Goal: Transaction & Acquisition: Purchase product/service

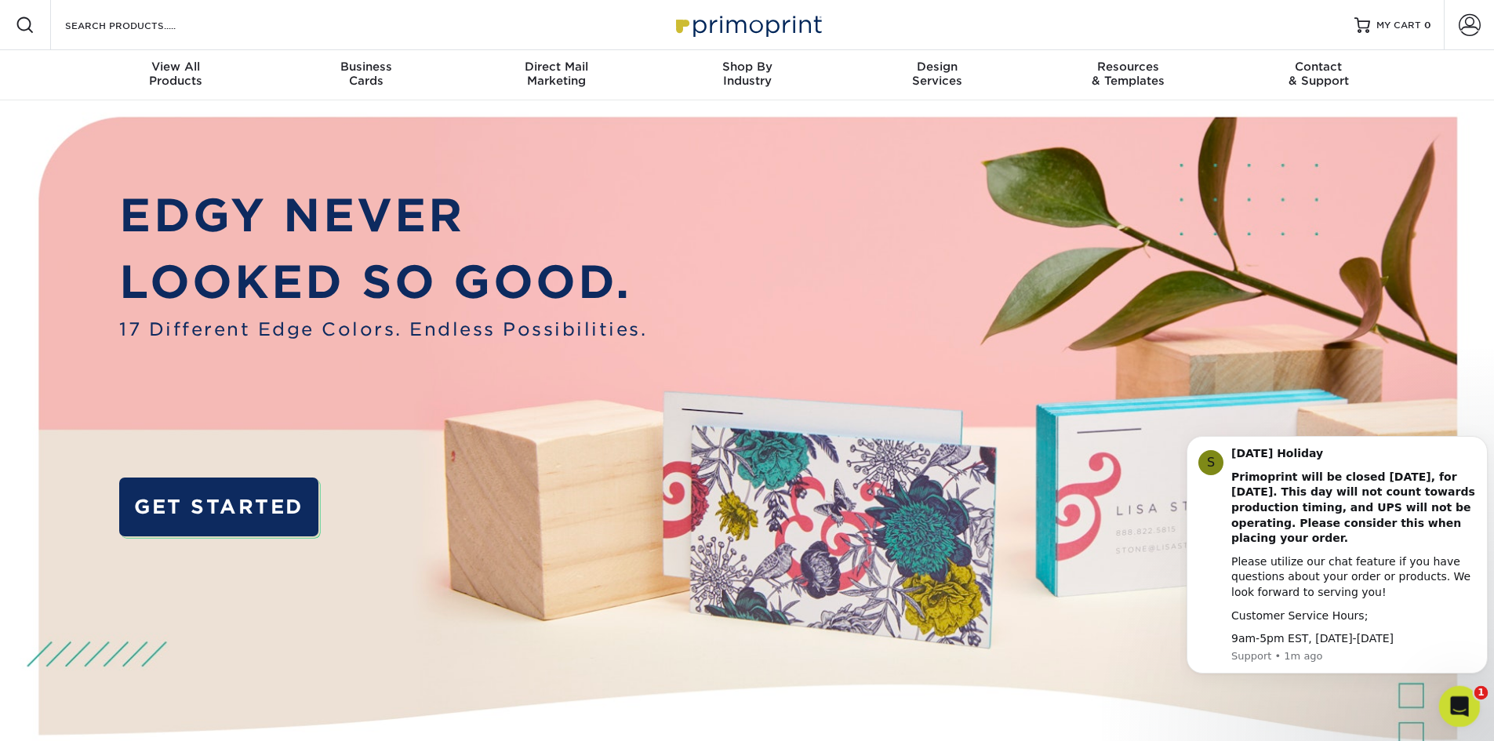
click at [1458, 709] on icon "Open Intercom Messenger" at bounding box center [1457, 705] width 26 height 26
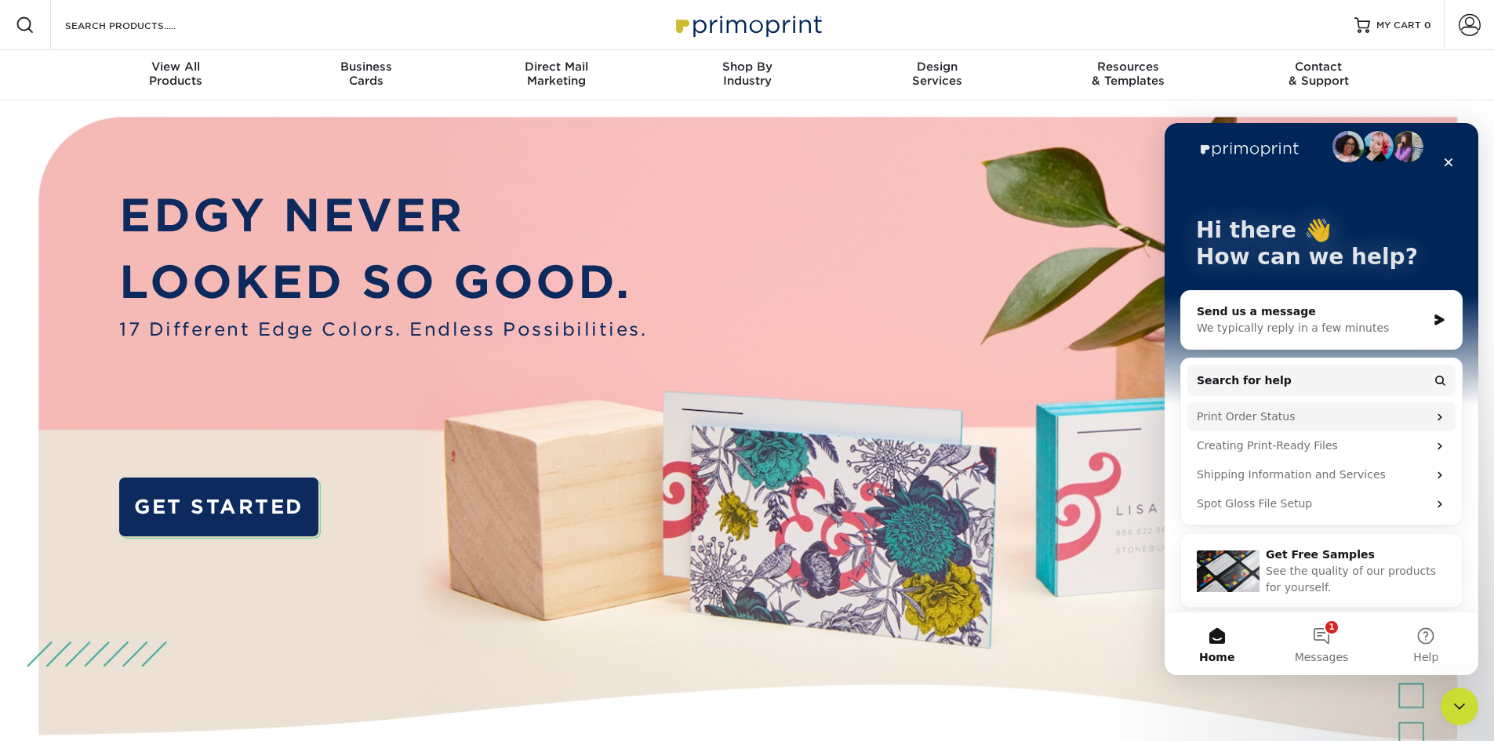
scroll to position [21, 0]
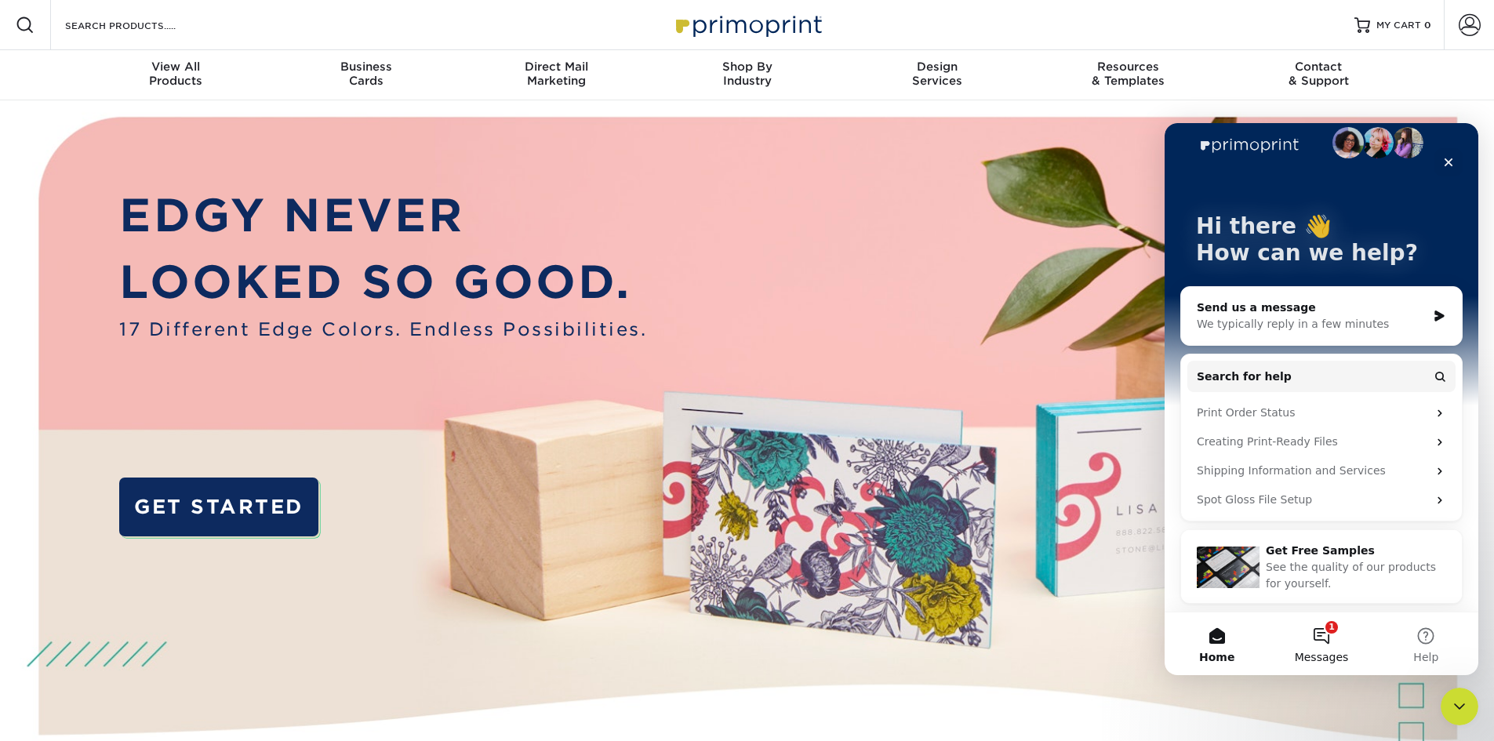
click at [1318, 652] on span "Messages" at bounding box center [1321, 657] width 54 height 11
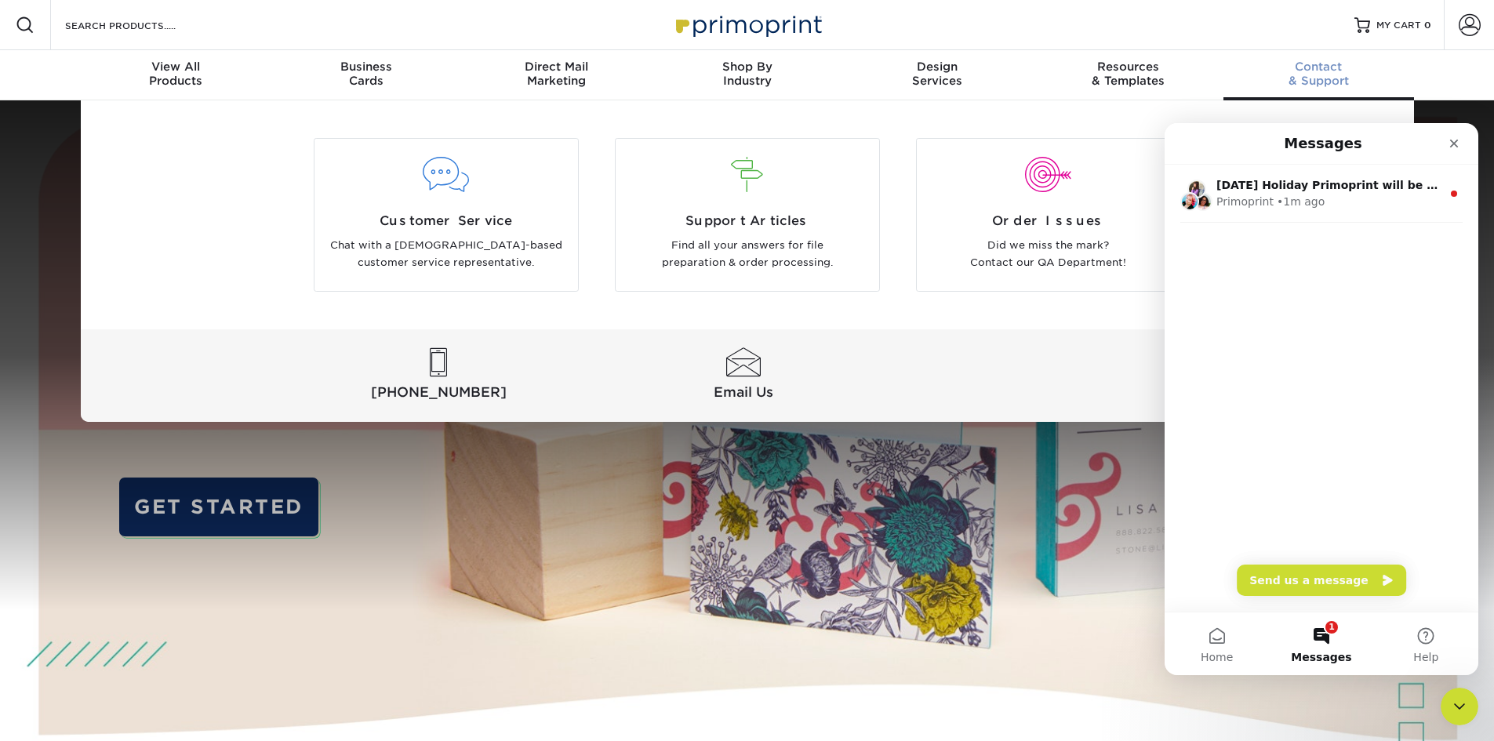
click at [1405, 86] on div "Contact & Support" at bounding box center [1318, 74] width 191 height 28
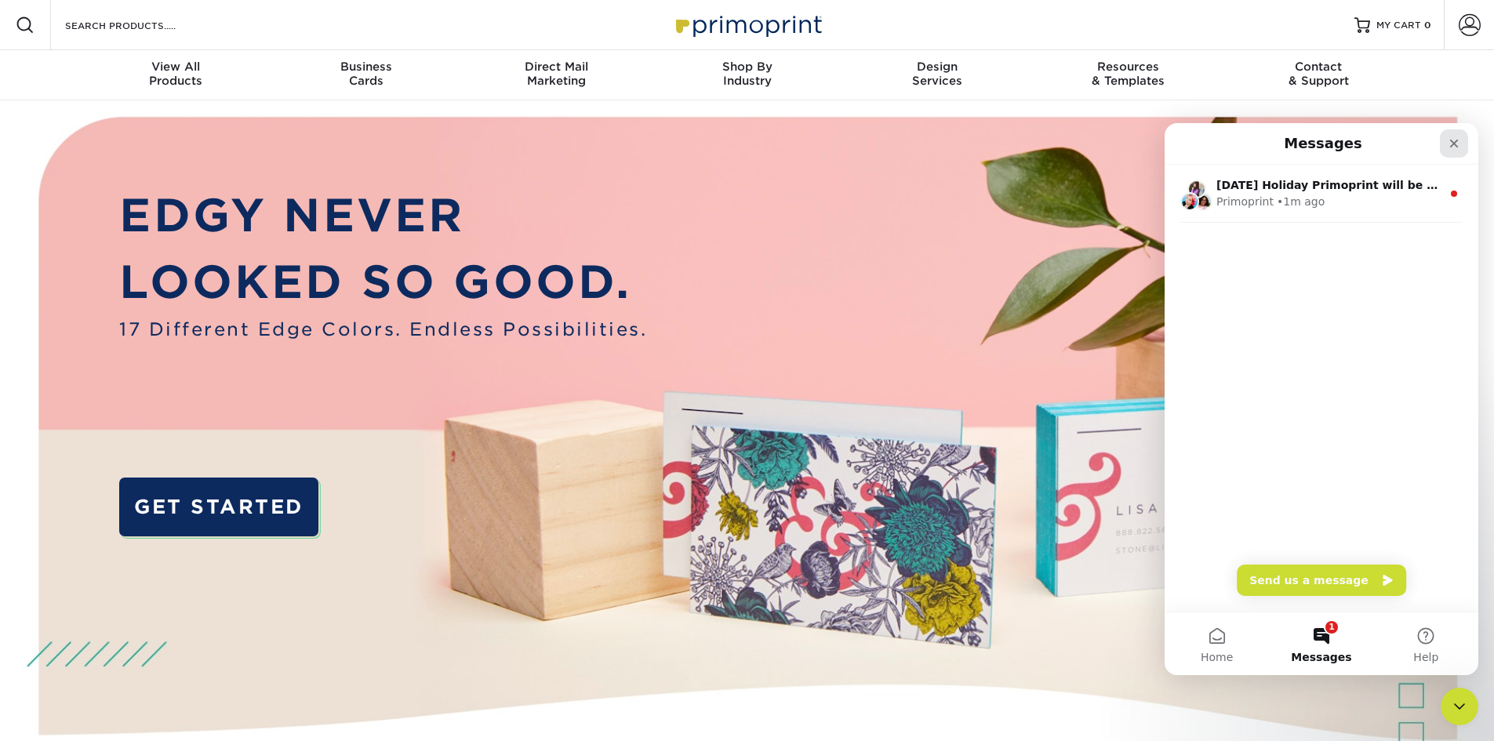
click at [1454, 146] on icon "Close" at bounding box center [1453, 143] width 13 height 13
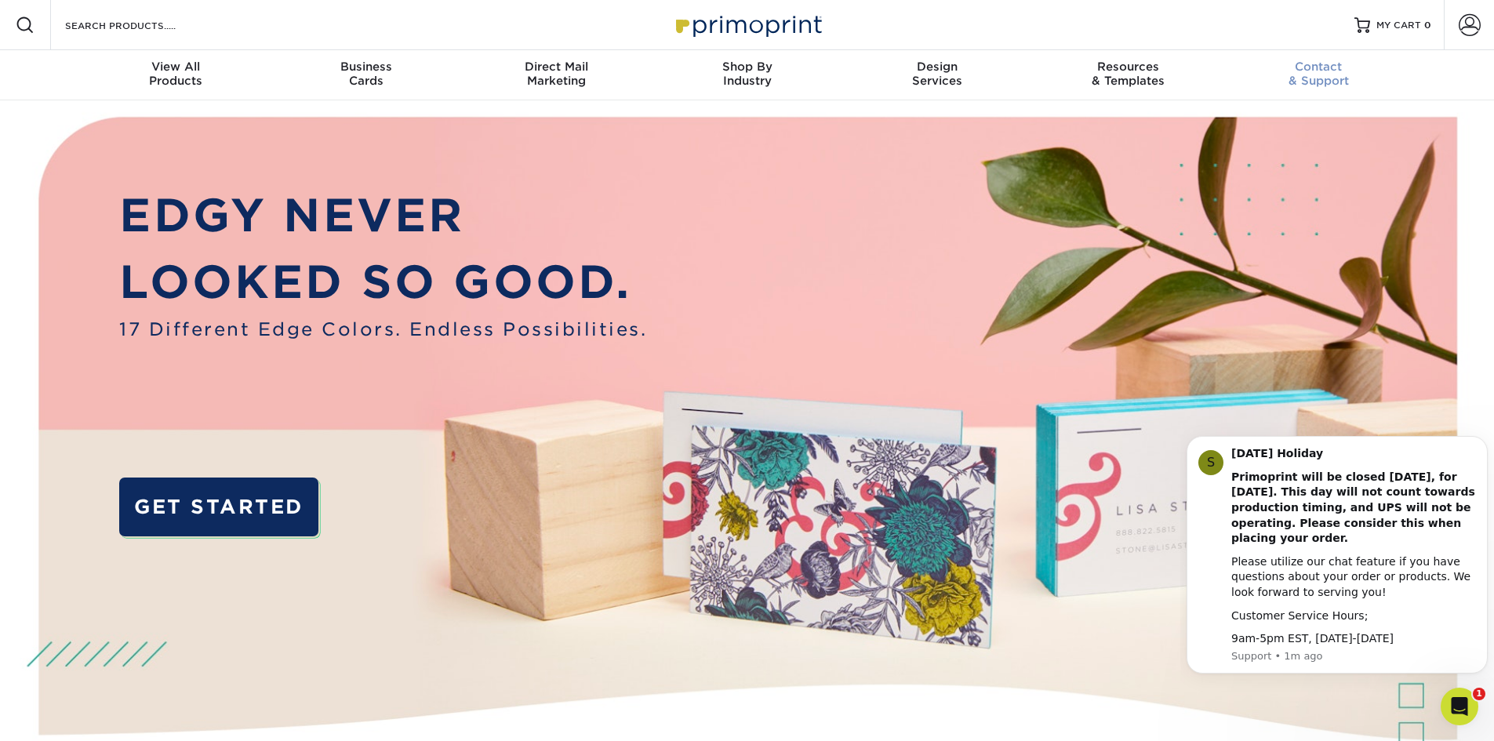
scroll to position [0, 0]
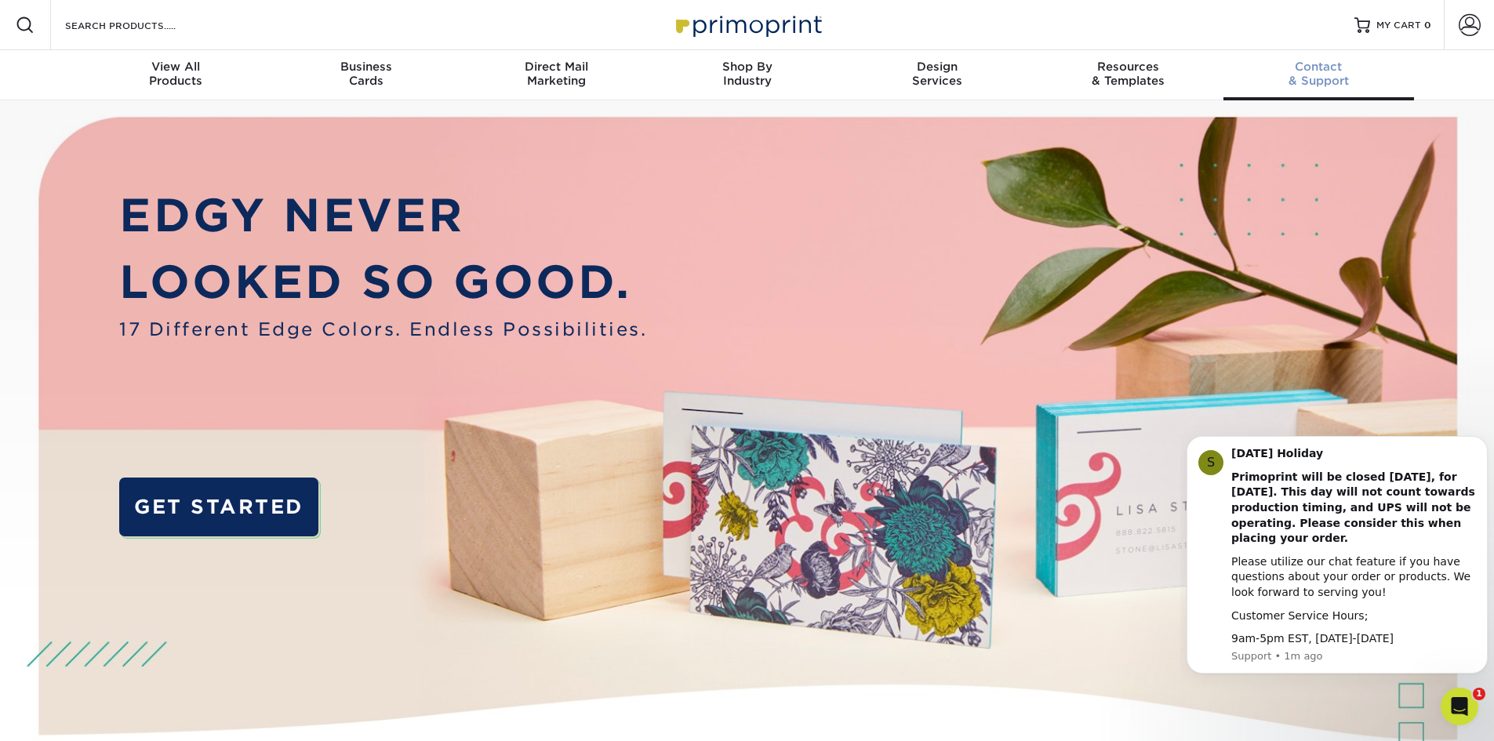
click at [1327, 80] on div "Contact & Support" at bounding box center [1318, 74] width 191 height 28
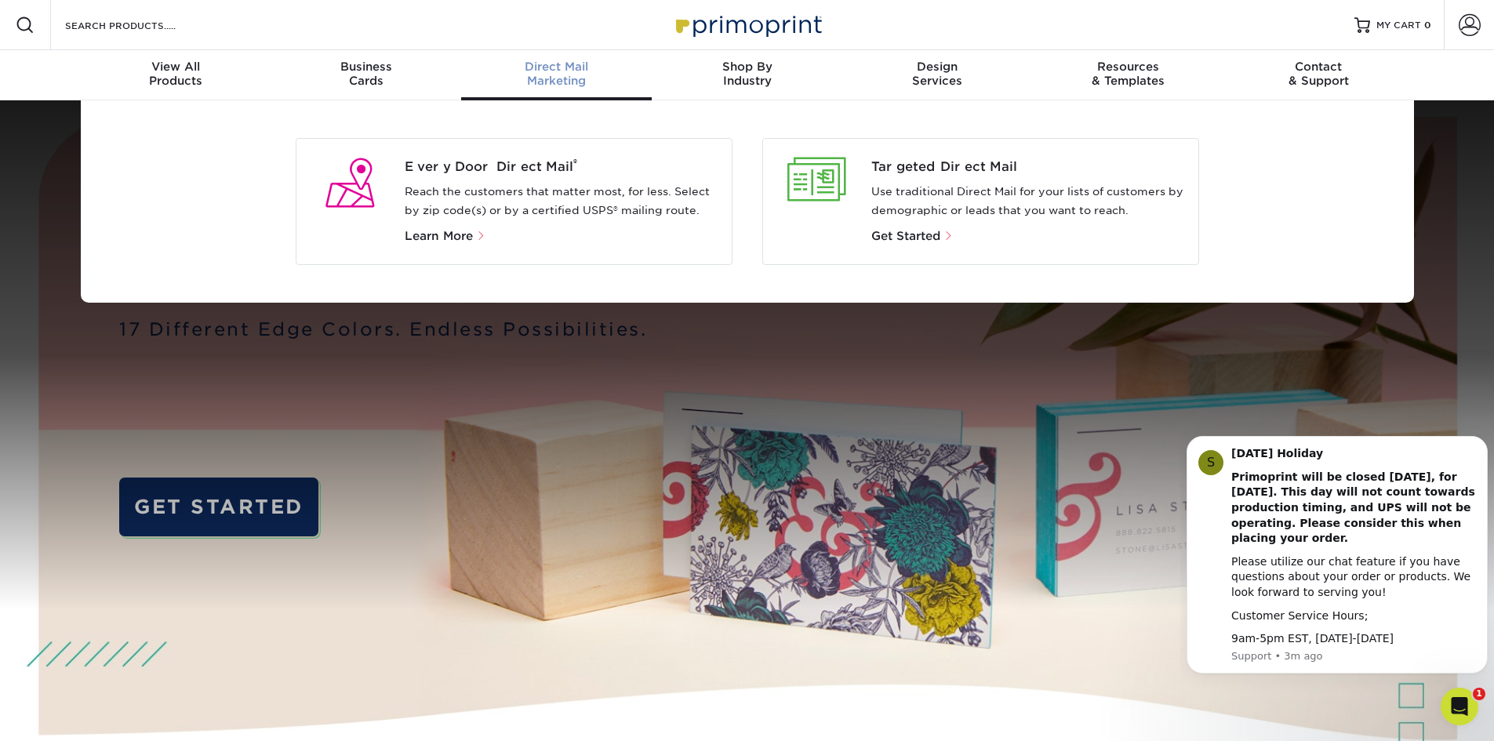
click at [546, 74] on div "Direct Mail Marketing" at bounding box center [556, 74] width 191 height 28
click at [508, 198] on p "Reach the customers that matter most, for less. Select by zip code(s) or by a c…" at bounding box center [562, 202] width 314 height 38
click at [445, 166] on span "Every Door Direct Mail ®" at bounding box center [562, 167] width 314 height 19
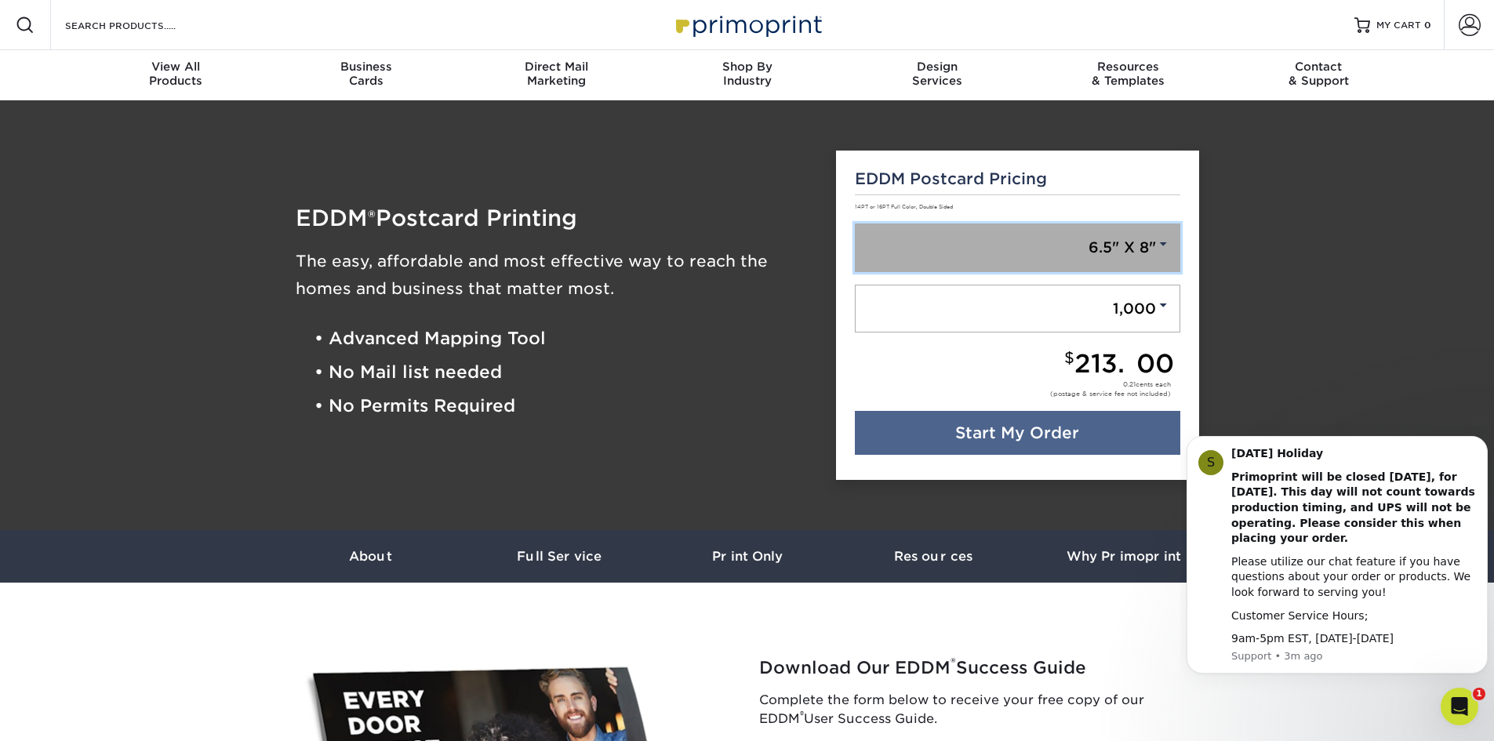
click at [1054, 255] on link "6.5" X 8"" at bounding box center [1017, 247] width 325 height 49
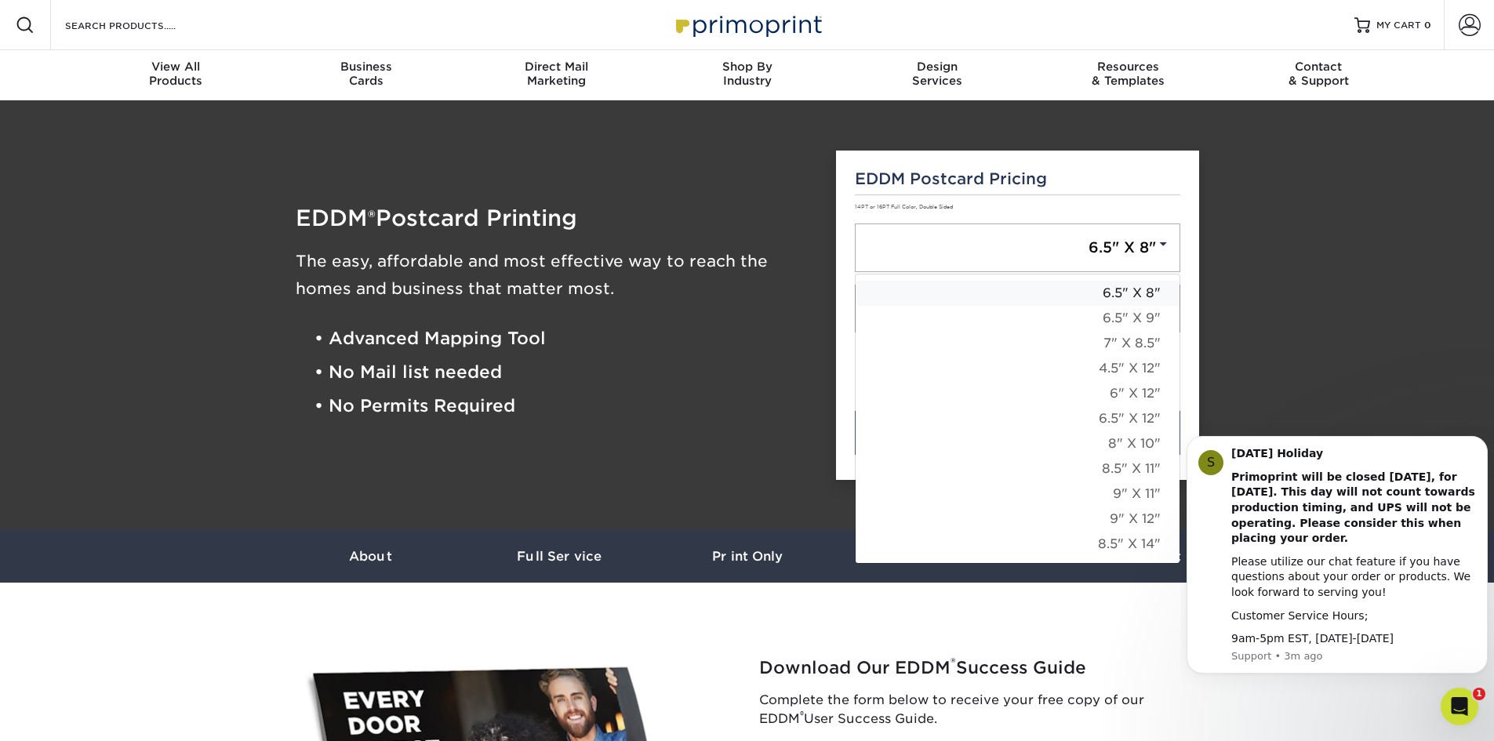
click at [1107, 300] on link "6.5" X 8"" at bounding box center [1017, 293] width 324 height 25
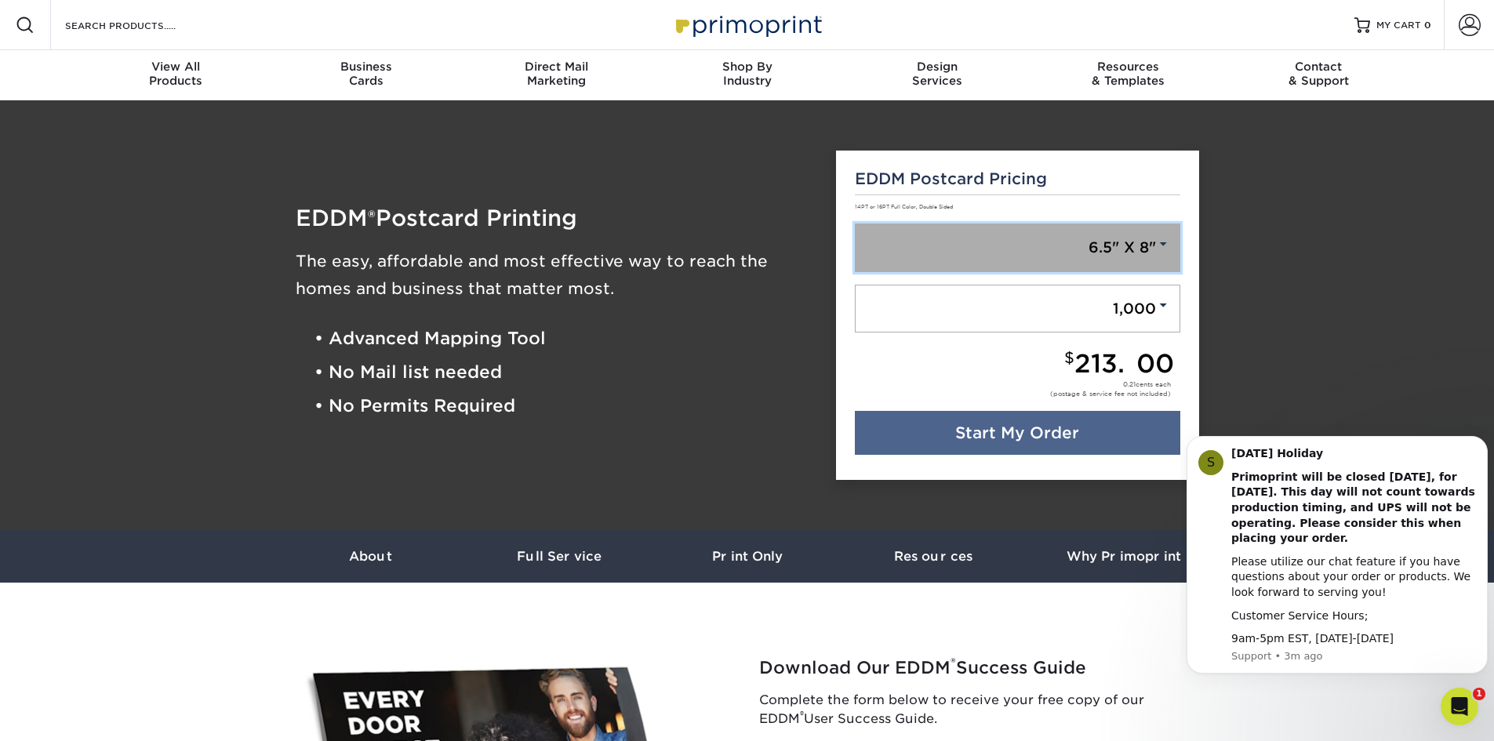
click at [1092, 256] on link "6.5" X 8"" at bounding box center [1017, 247] width 325 height 49
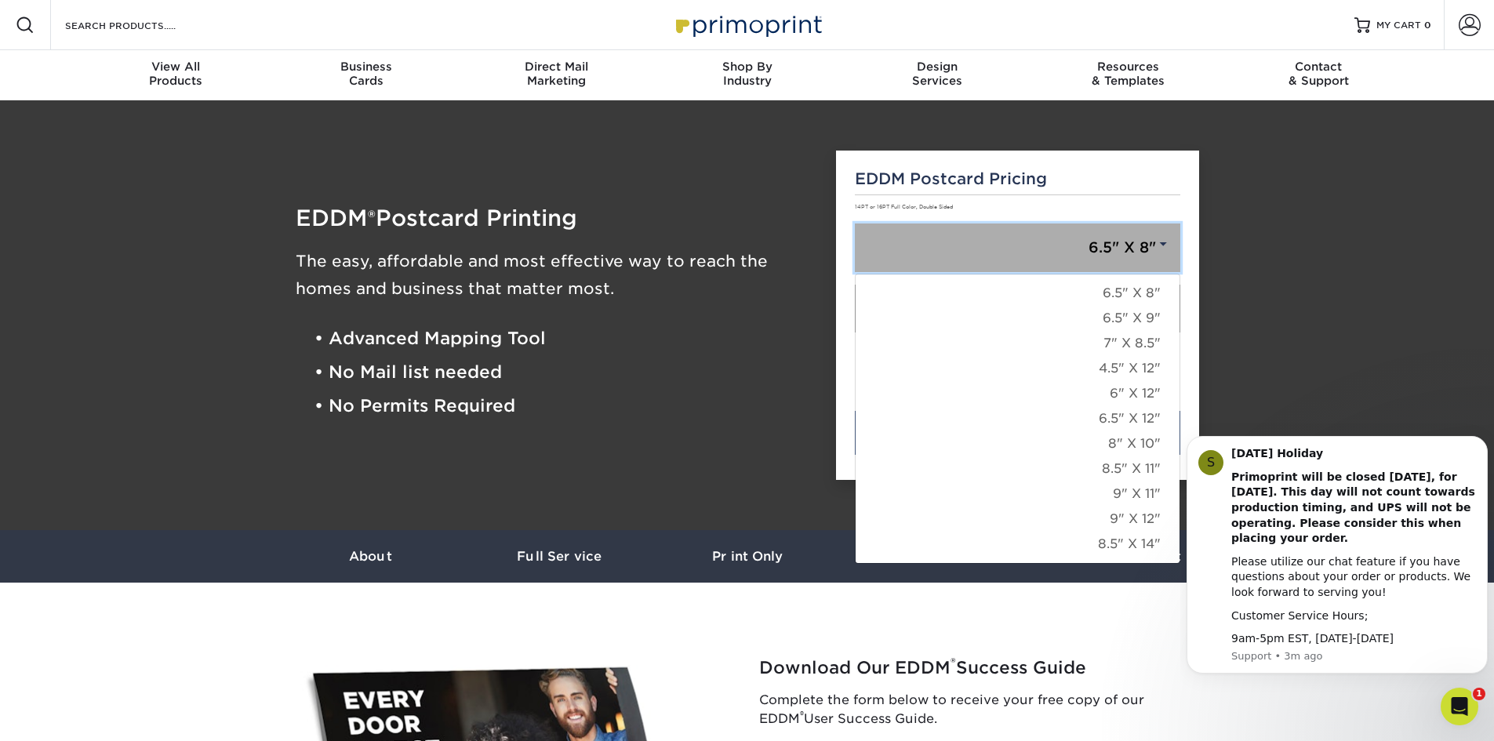
click at [1092, 256] on link "6.5" X 8"" at bounding box center [1017, 247] width 325 height 49
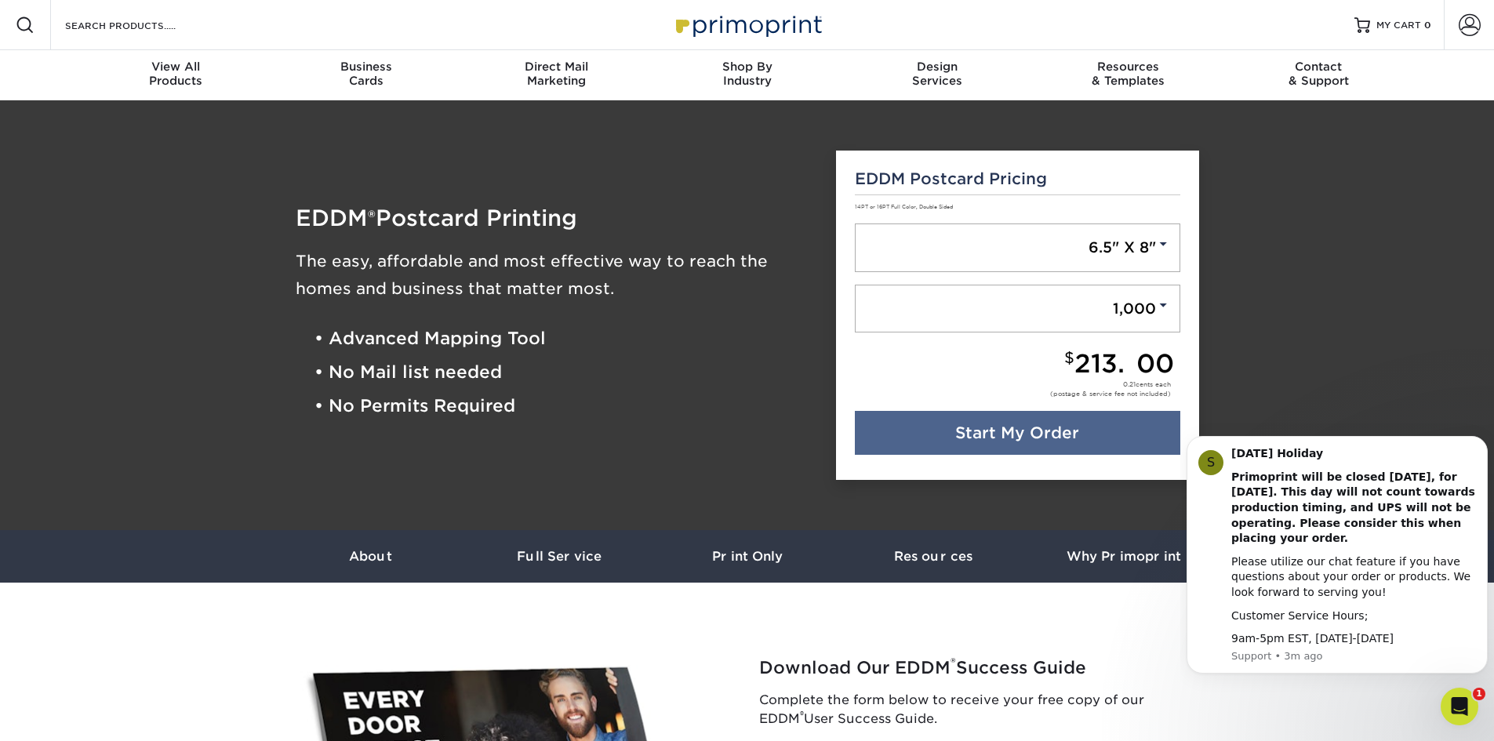
click at [1039, 379] on div "$ 213.00 0.21 cents each (postage & service fee not included)" at bounding box center [1017, 381] width 325 height 60
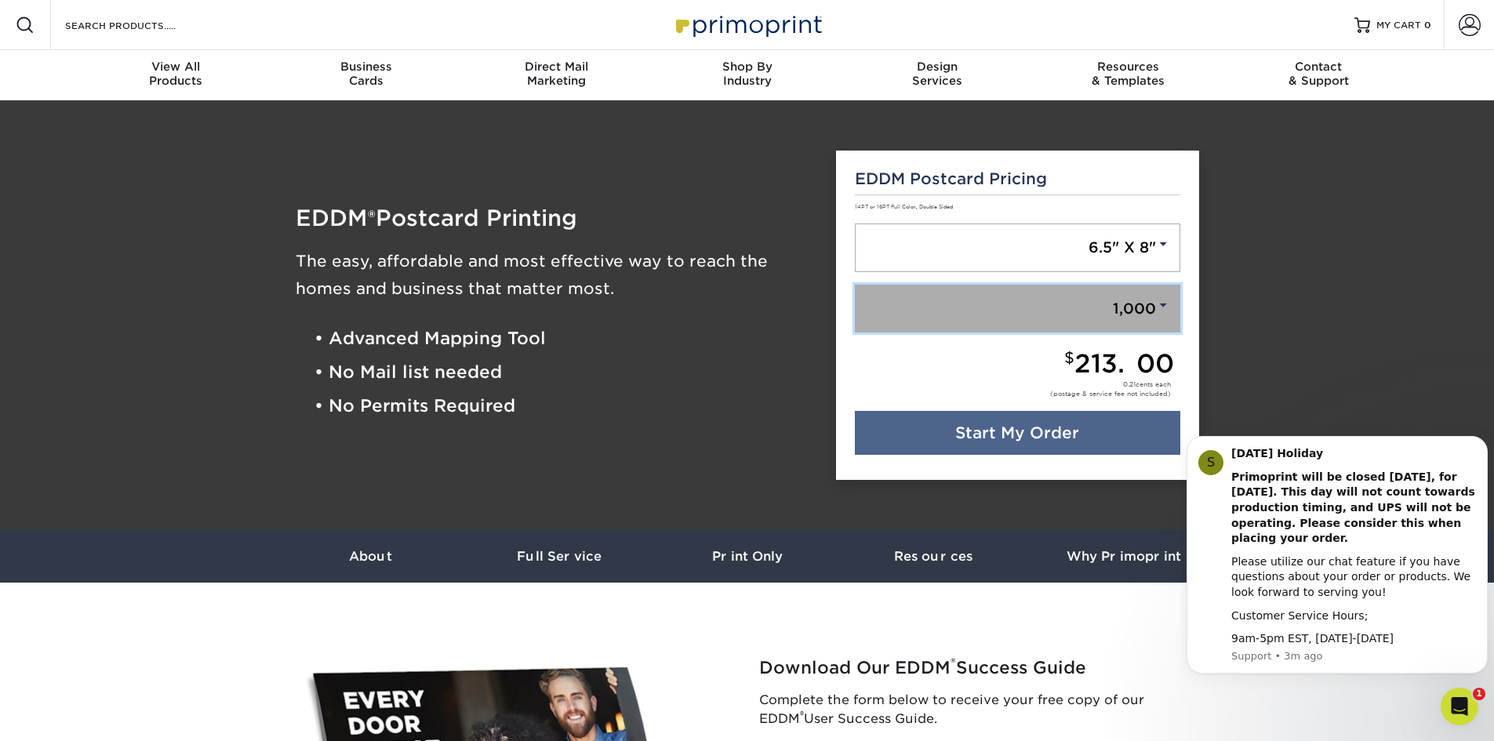
click at [1038, 307] on link "1,000" at bounding box center [1017, 309] width 325 height 49
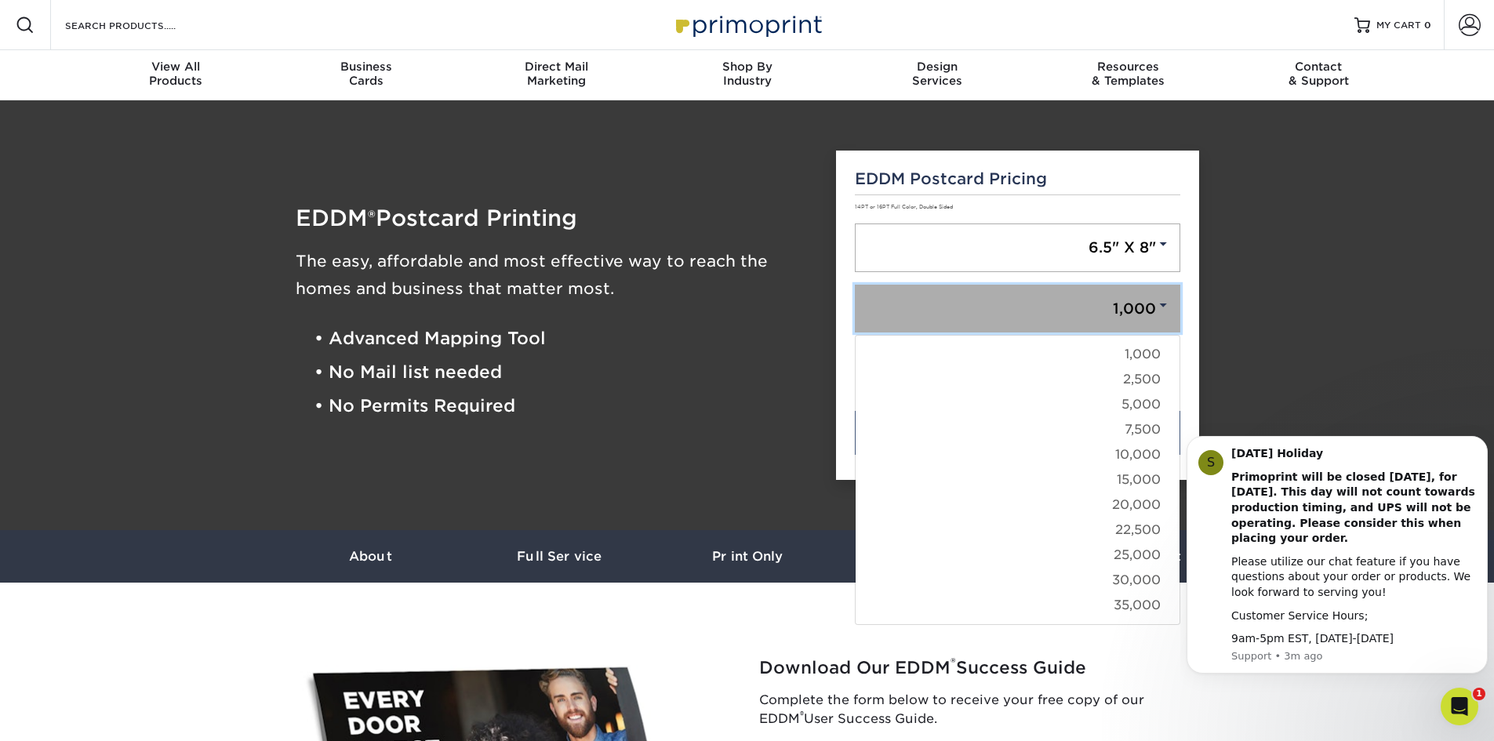
click at [1038, 307] on link "1,000" at bounding box center [1017, 309] width 325 height 49
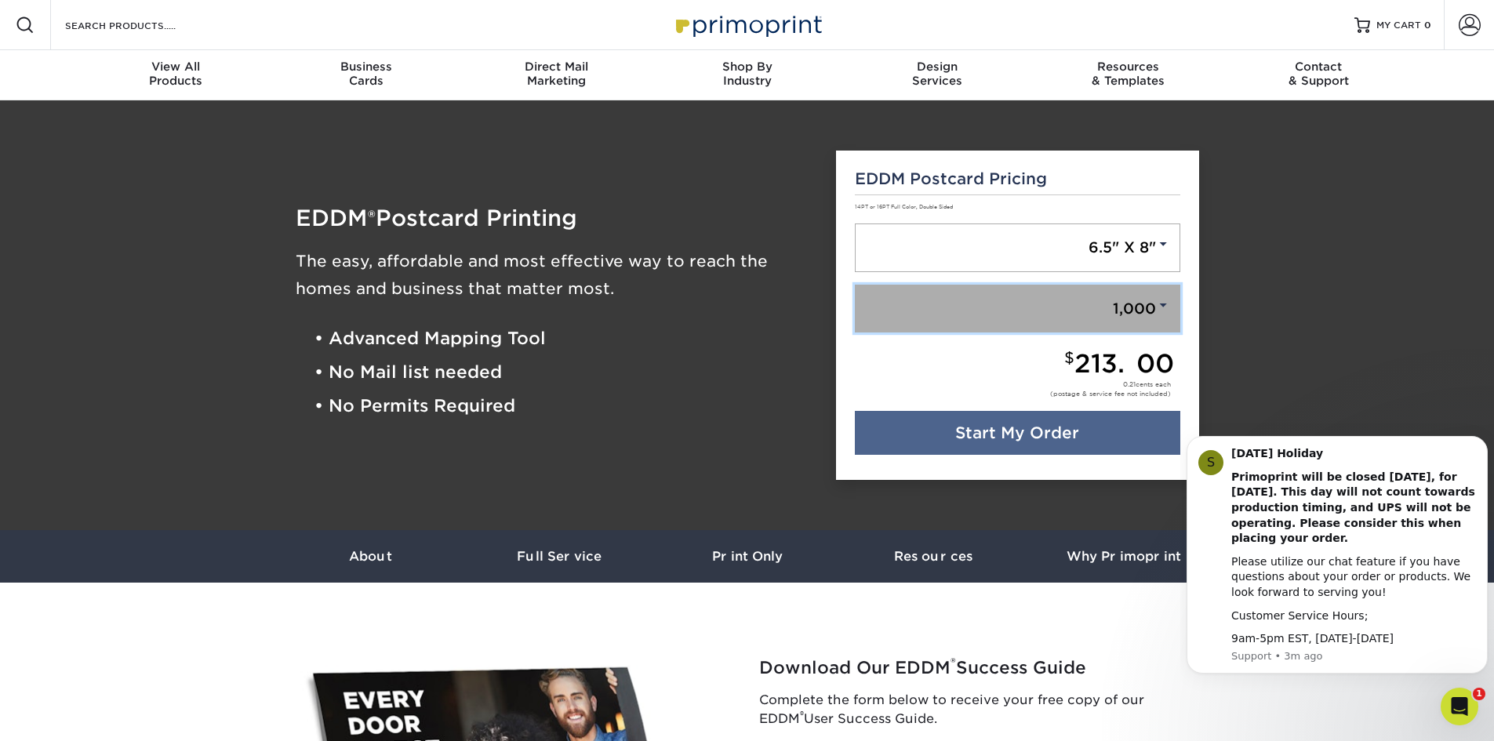
click at [1038, 307] on link "1,000" at bounding box center [1017, 309] width 325 height 49
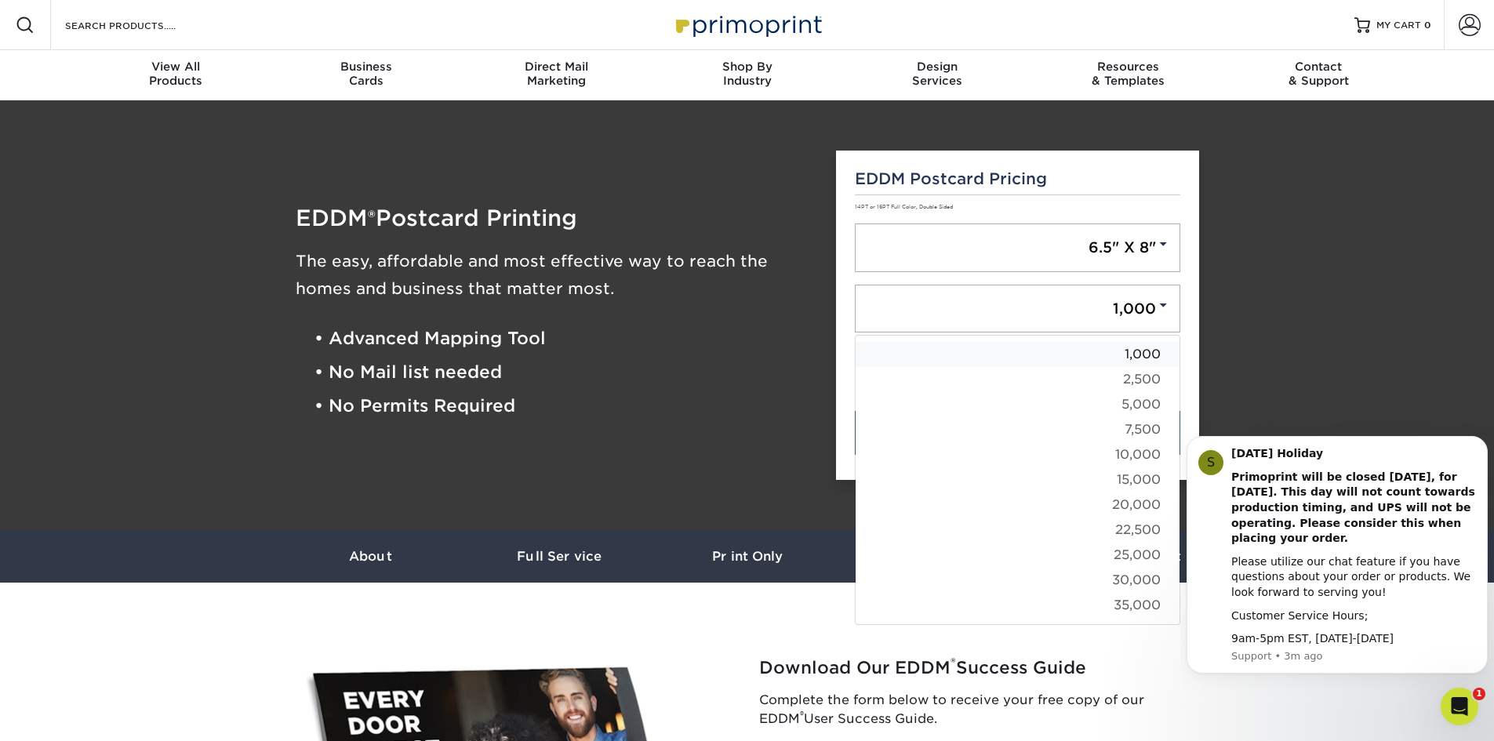
click at [1102, 360] on link "1,000" at bounding box center [1017, 354] width 324 height 25
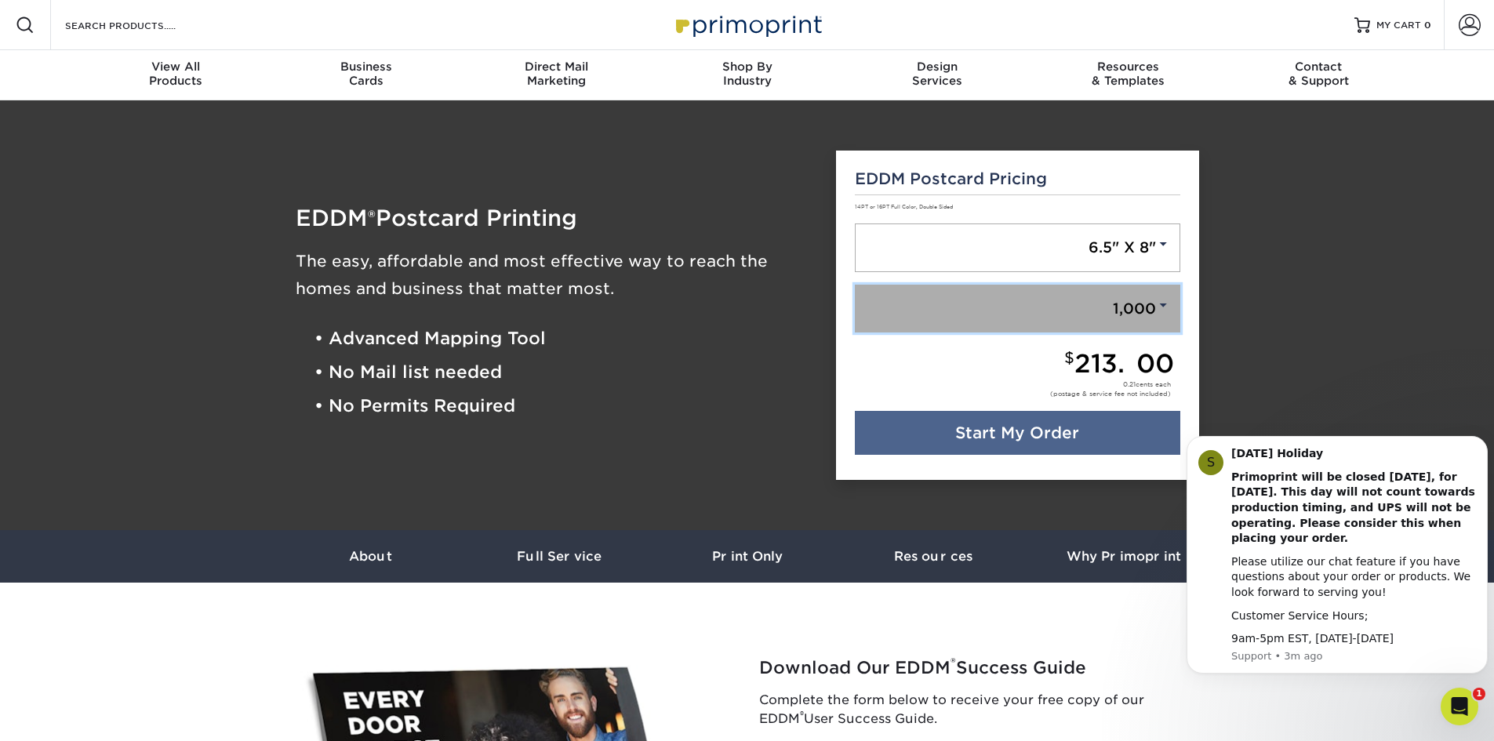
click at [1061, 307] on link "1,000" at bounding box center [1017, 309] width 325 height 49
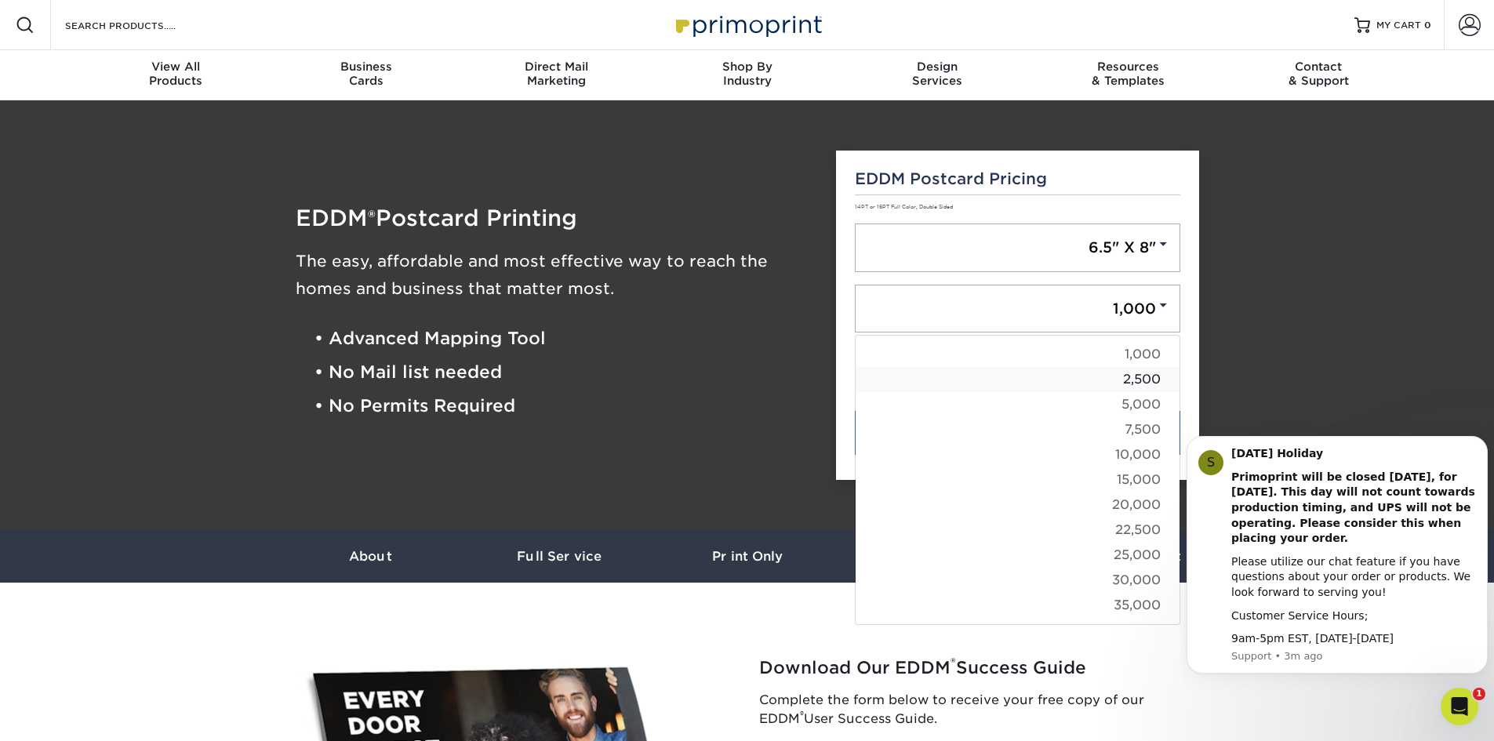
click at [1084, 375] on link "2,500" at bounding box center [1017, 379] width 324 height 25
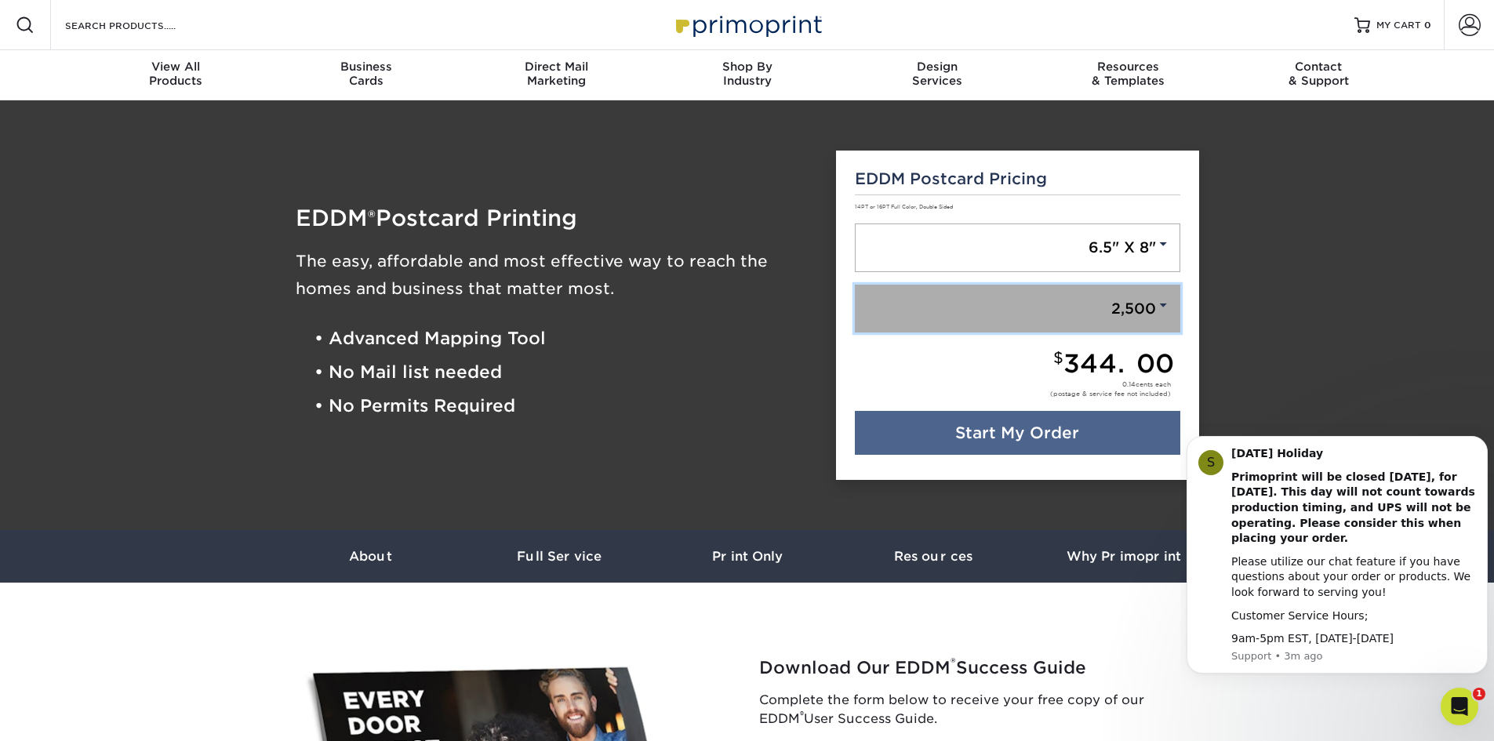
click at [1067, 301] on link "2,500" at bounding box center [1017, 309] width 325 height 49
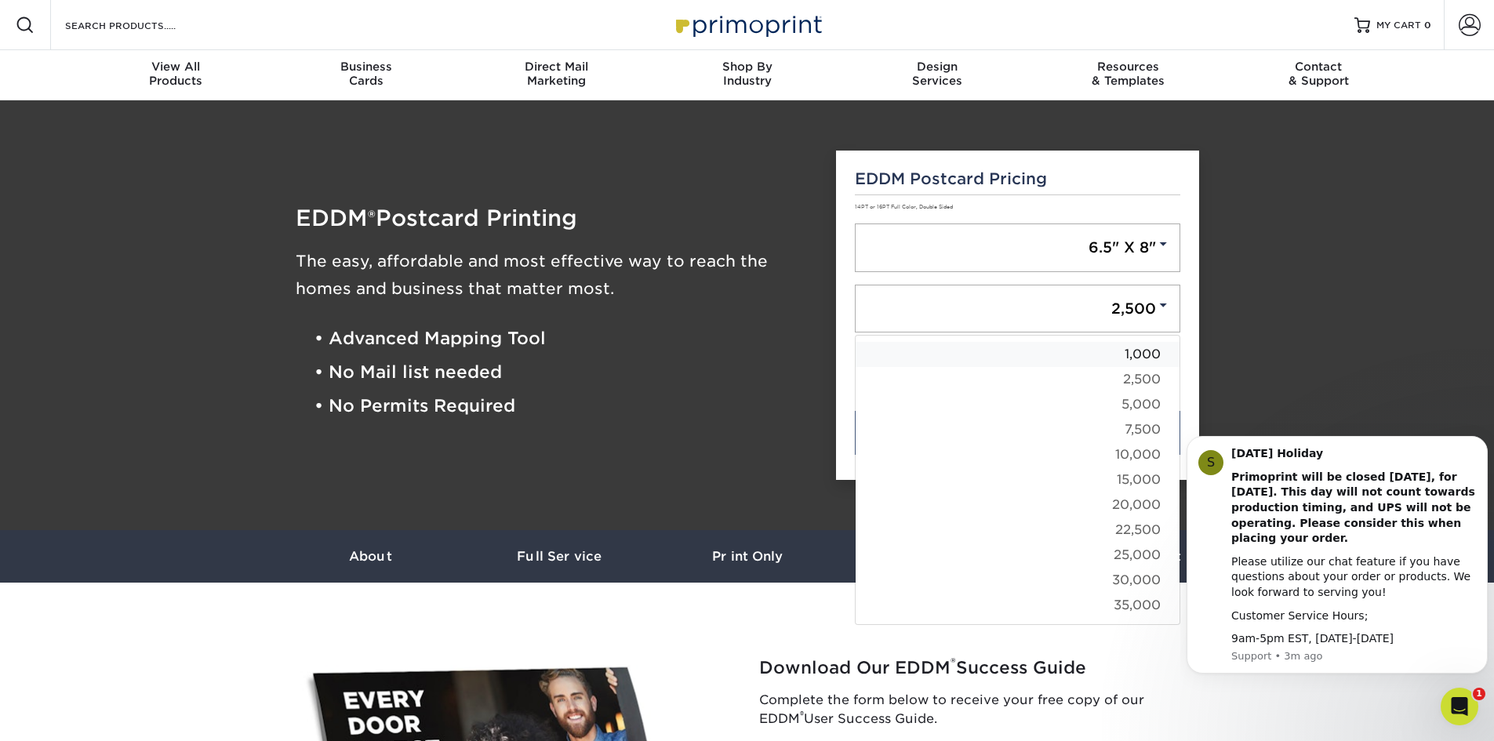
click at [1086, 354] on link "1,000" at bounding box center [1017, 354] width 324 height 25
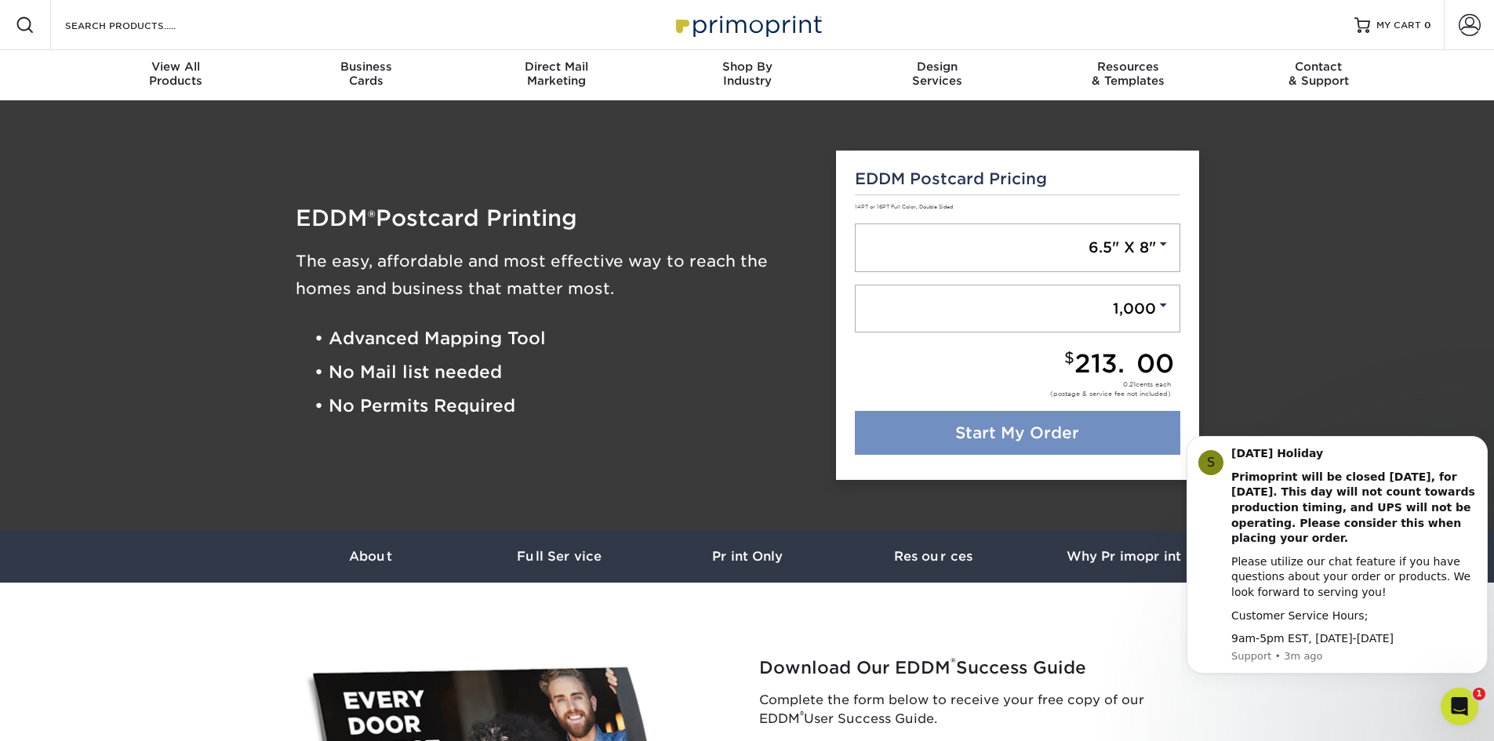
click at [1016, 438] on link "Start My Order" at bounding box center [1017, 433] width 325 height 44
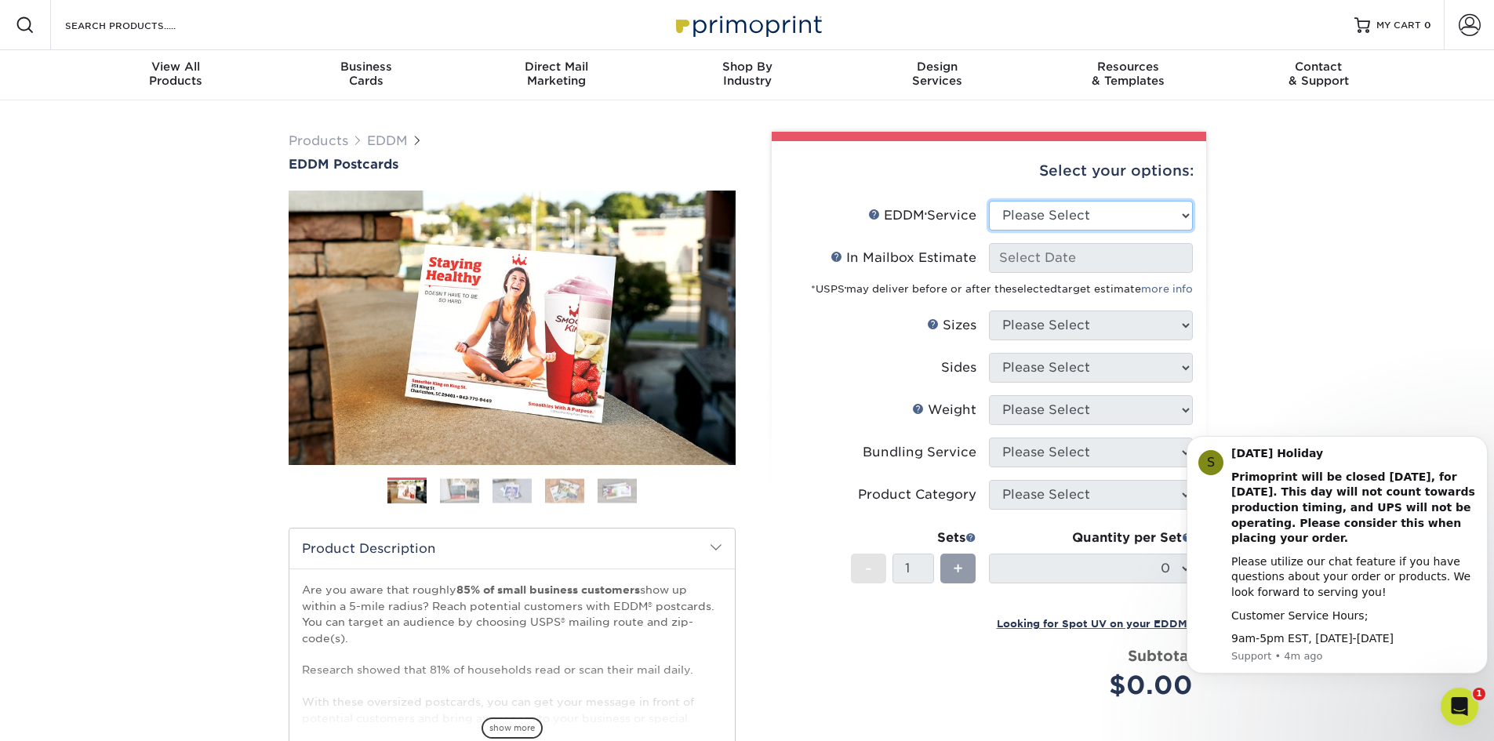
click at [1056, 215] on select "Please Select Full Service Print Only" at bounding box center [1091, 216] width 204 height 30
select select "full_service"
click at [989, 201] on select "Please Select Full Service Print Only" at bounding box center [1091, 216] width 204 height 30
select select "-1"
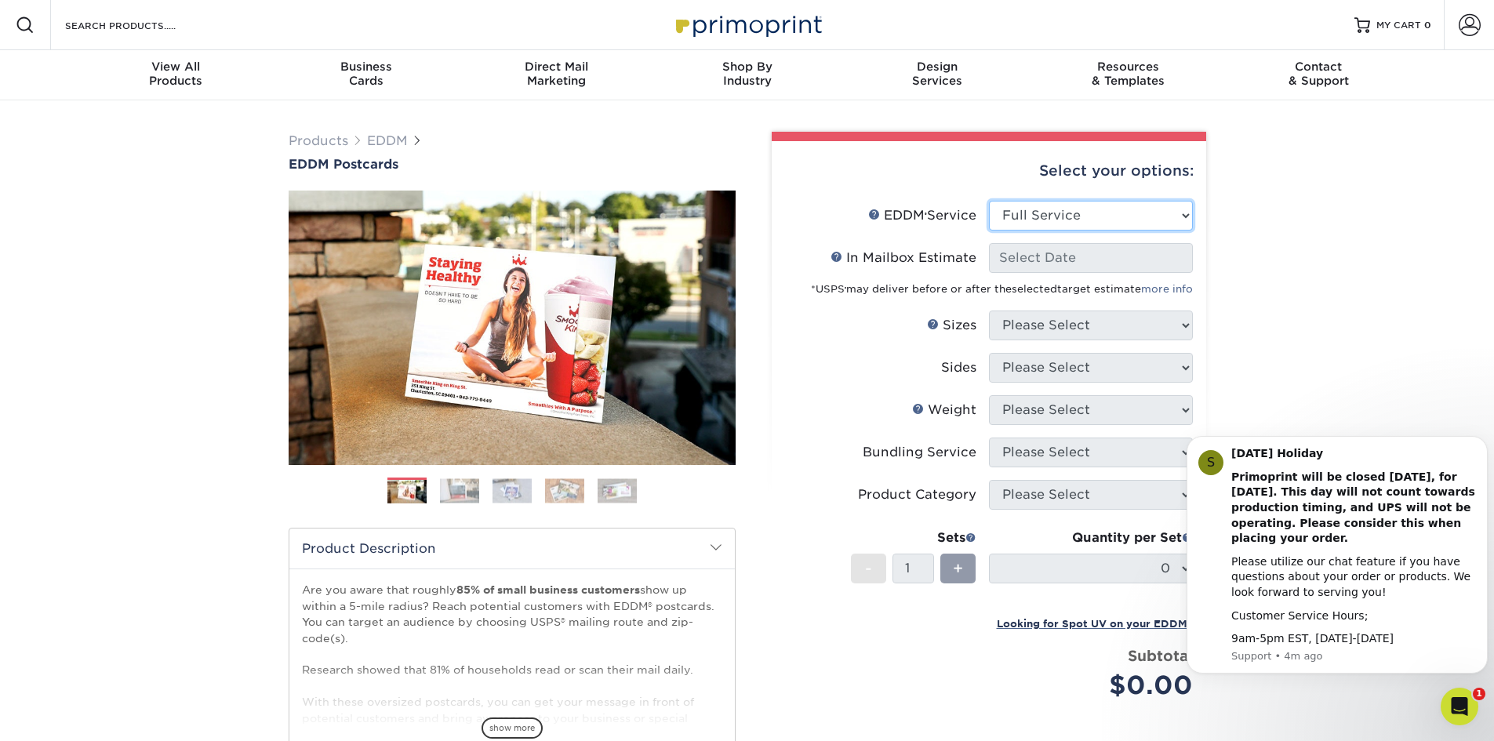
select select "-1"
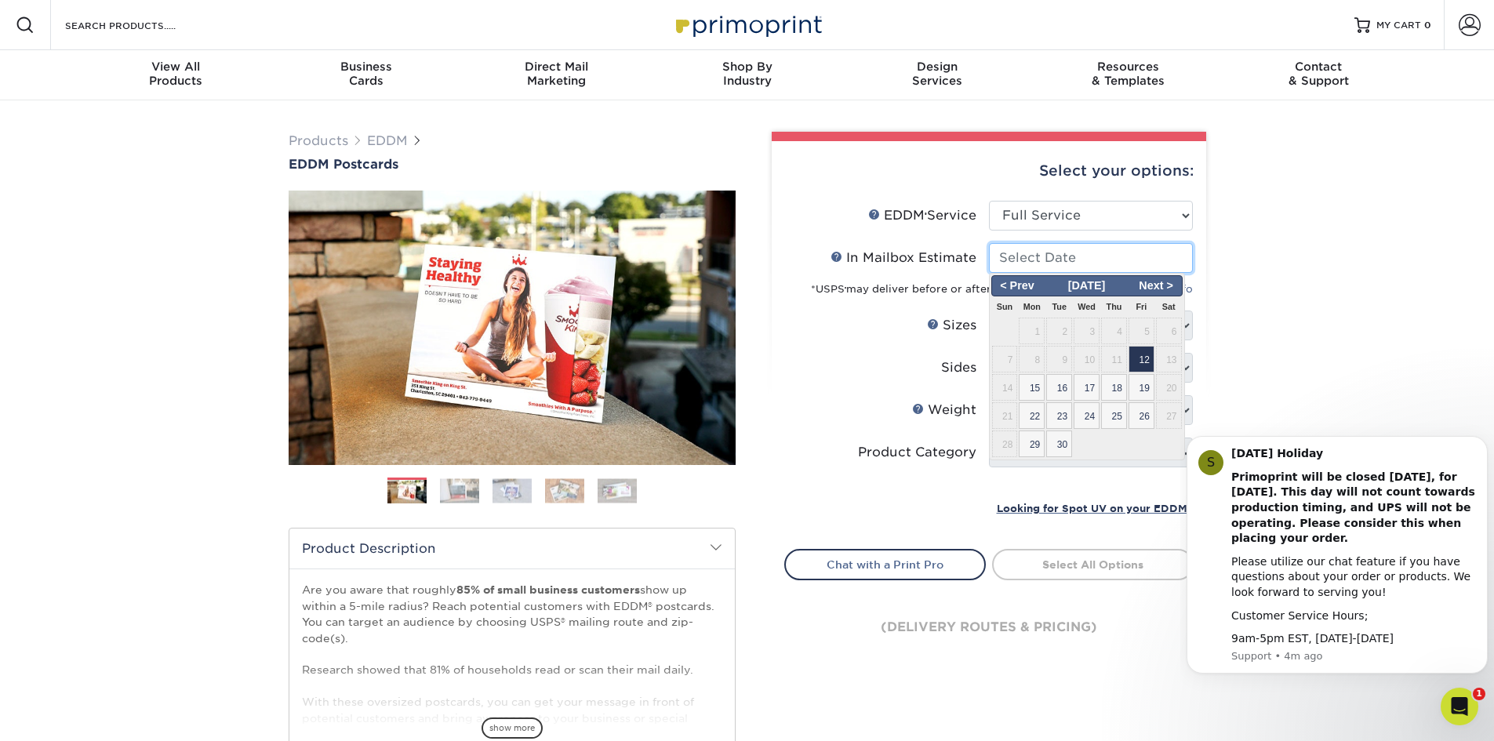
click at [1055, 265] on input "In Mailbox Estimate Help In Mailbox Estimate" at bounding box center [1091, 258] width 204 height 30
click at [1033, 390] on span "15" at bounding box center [1032, 387] width 26 height 27
type input "2025-09-15"
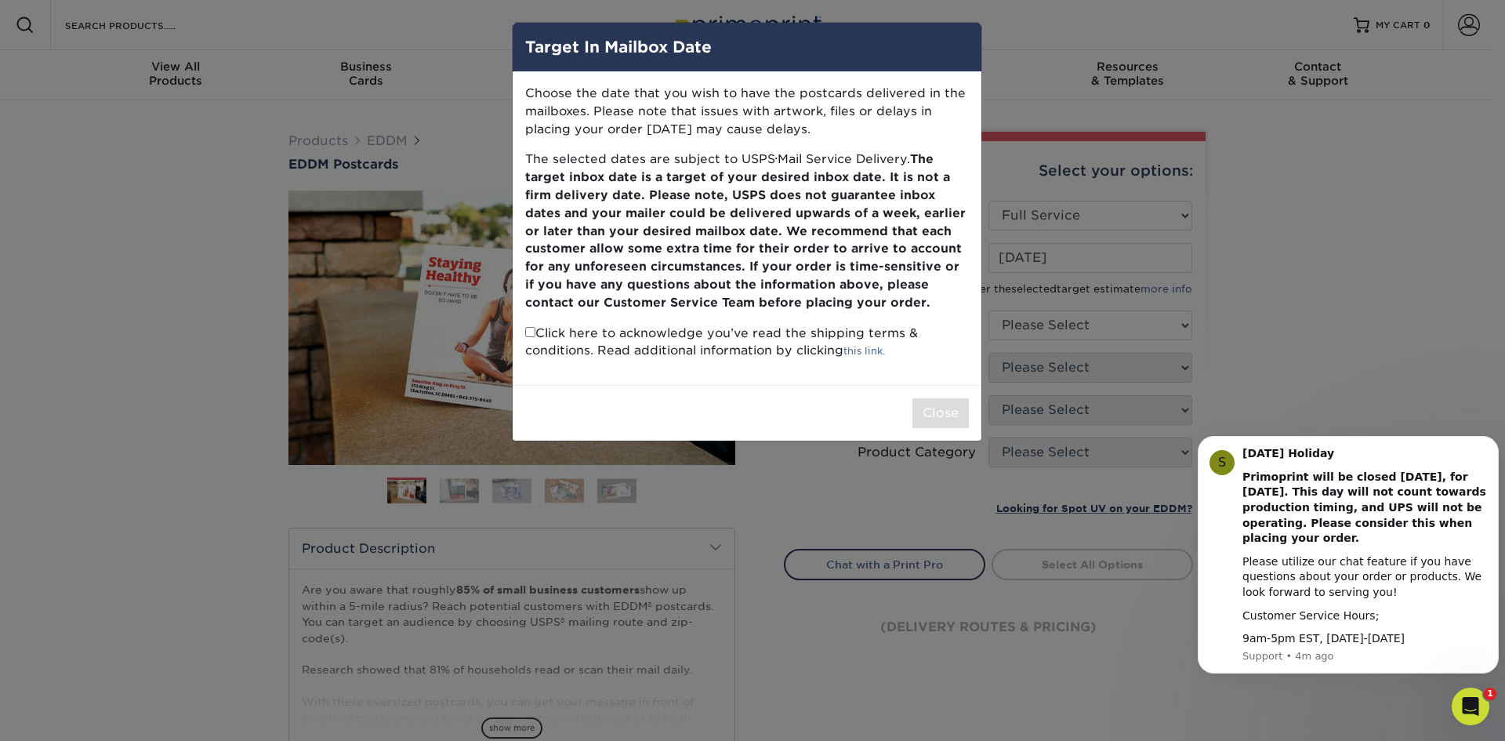
click at [529, 333] on input "checkbox" at bounding box center [530, 332] width 10 height 10
checkbox input "true"
click at [833, 379] on div "Choose the date that you wish to have the postcards delivered in the mailboxes.…" at bounding box center [747, 228] width 469 height 313
click at [939, 420] on button "Close" at bounding box center [941, 413] width 56 height 30
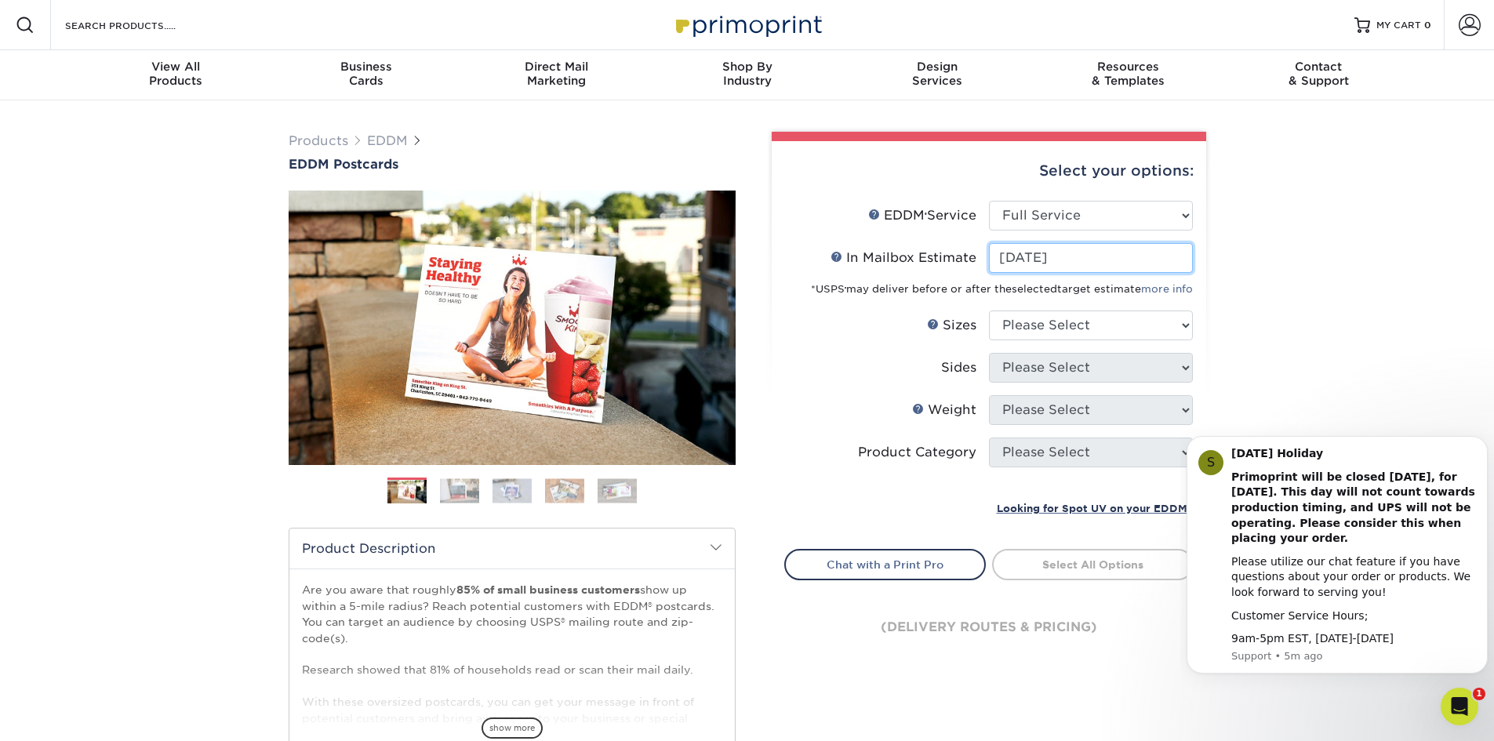
click at [1061, 253] on input "2025-09-15" at bounding box center [1091, 258] width 204 height 30
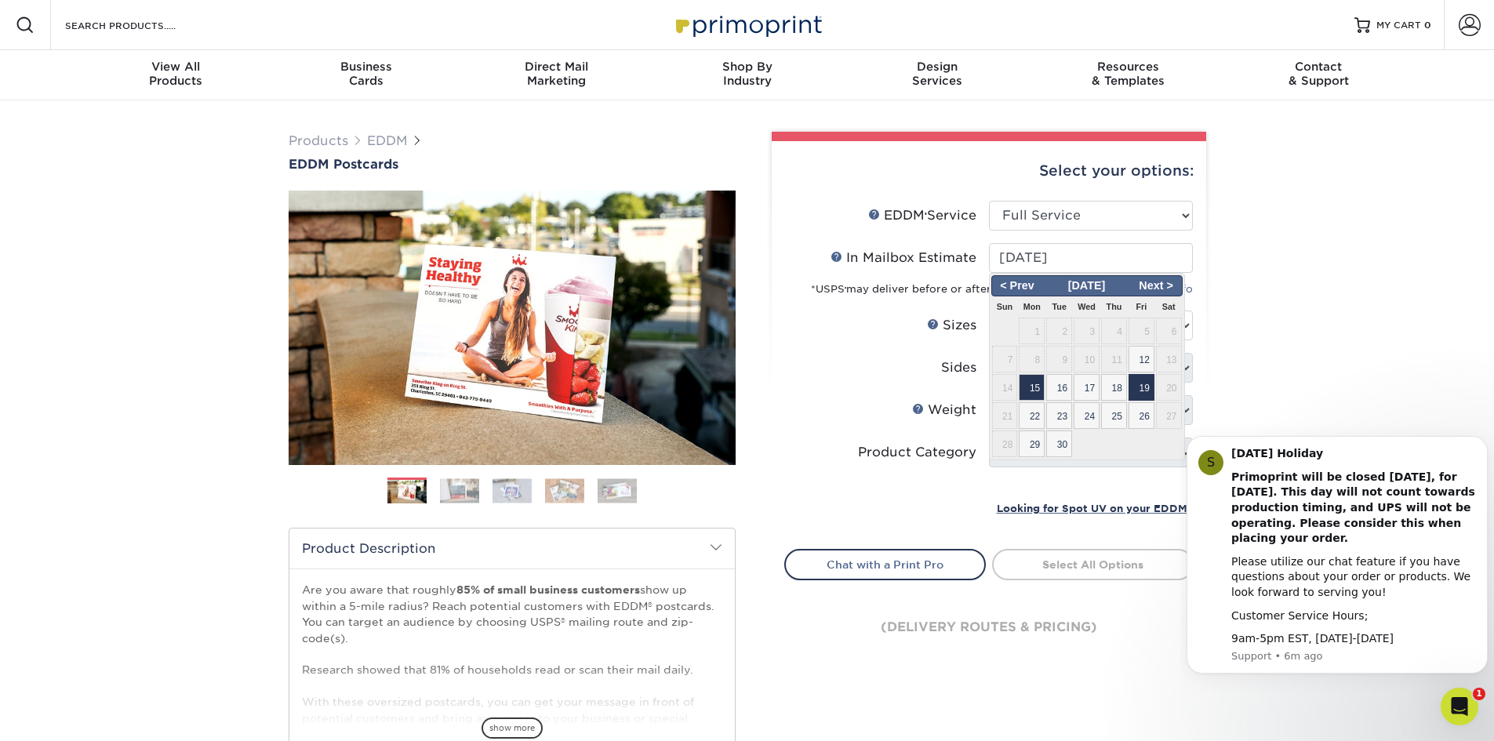
click at [1135, 391] on span "19" at bounding box center [1141, 387] width 26 height 27
type input "2025-09-19"
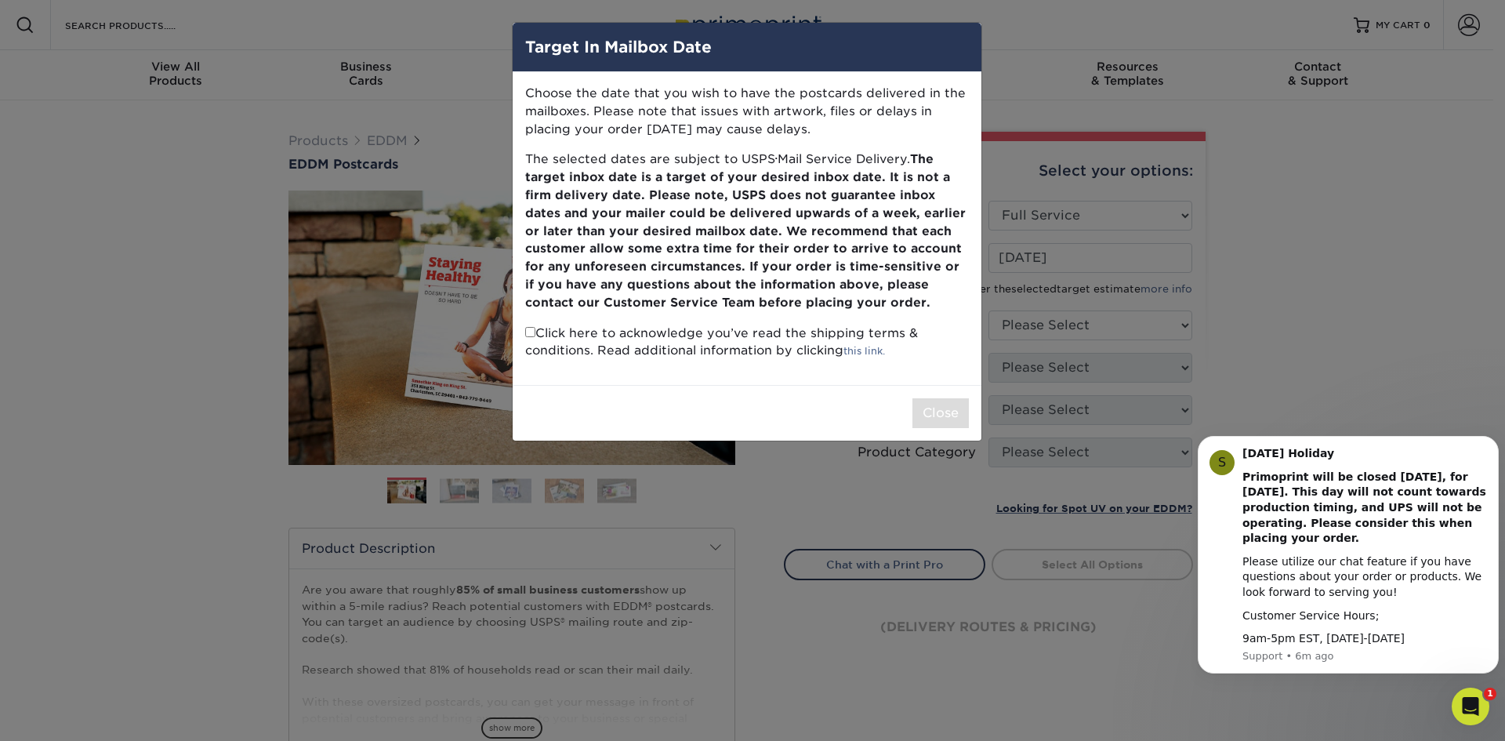
click at [530, 333] on input "checkbox" at bounding box center [530, 332] width 10 height 10
checkbox input "true"
click at [928, 409] on button "Close" at bounding box center [941, 413] width 56 height 30
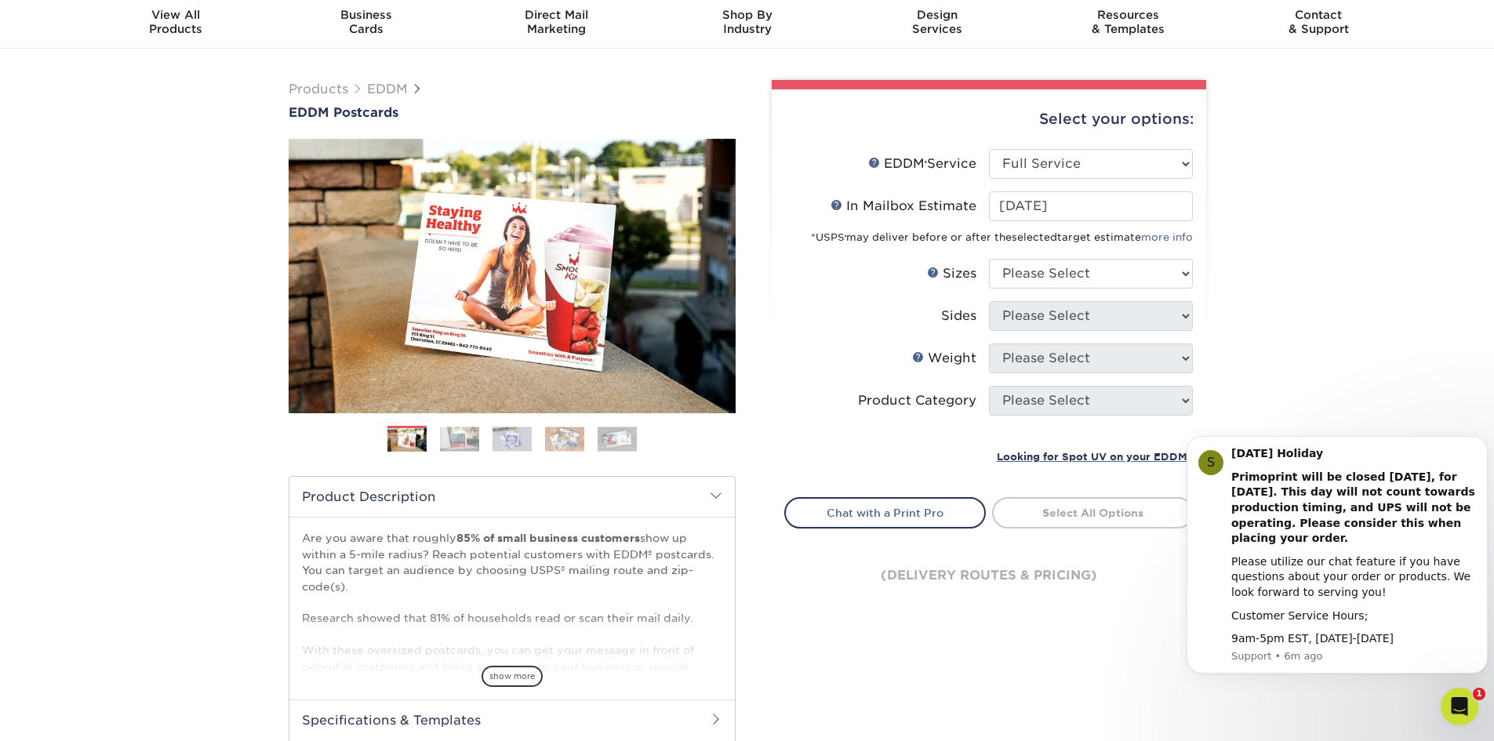
scroll to position [78, 0]
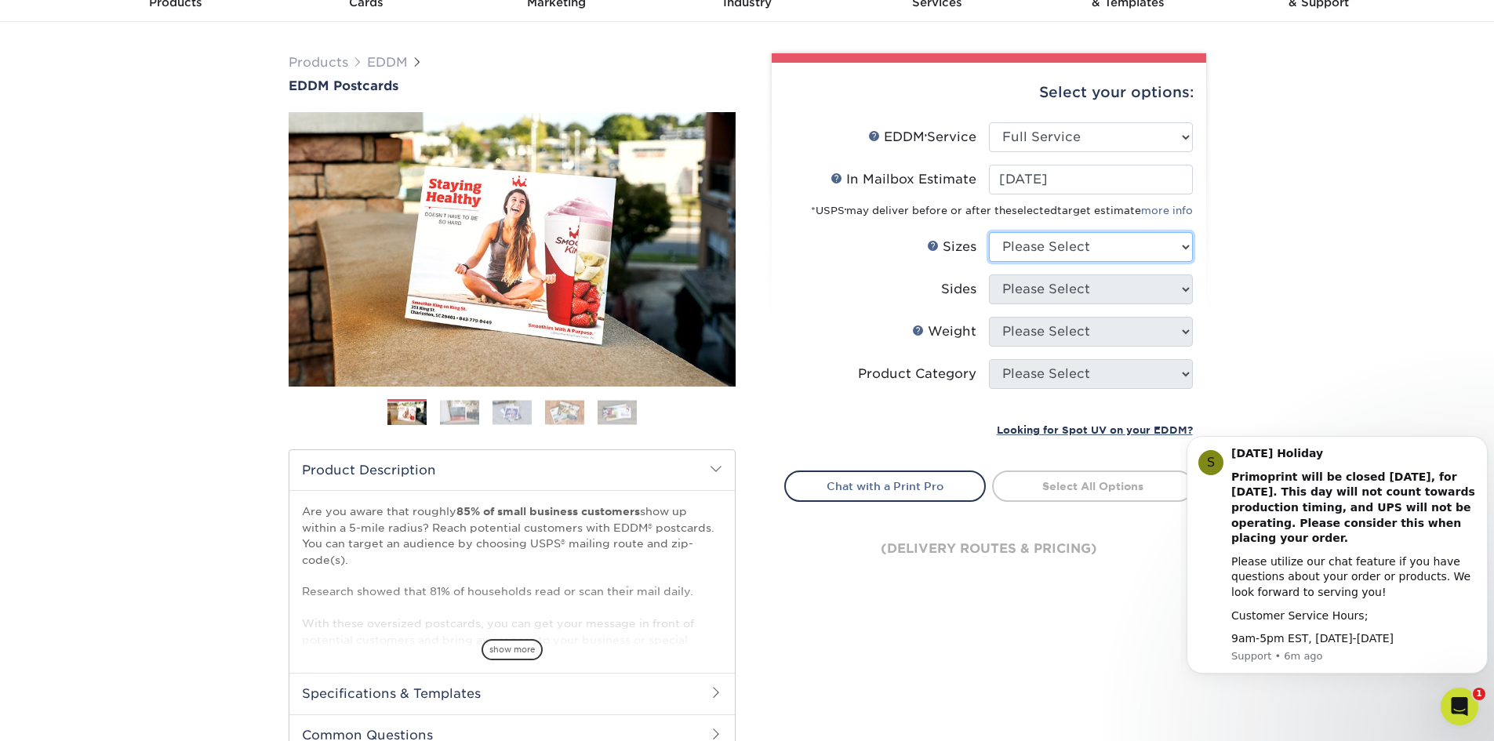
click at [1030, 244] on select "Please Select 4.5" x 12" 6" x 12" 6.5" x 8" 6.5" x 9" 6.5" x 12" 7" x 8.5" 8" x…" at bounding box center [1091, 247] width 204 height 30
select select "6.50x8.00"
click at [989, 232] on select "Please Select 4.5" x 12" 6" x 12" 6.5" x 8" 6.5" x 9" 6.5" x 12" 7" x 8.5" 8" x…" at bounding box center [1091, 247] width 204 height 30
click at [1016, 290] on select "Please Select Print Both Sides Print Front Only" at bounding box center [1091, 289] width 204 height 30
select select "13abbda7-1d64-4f25-8bb2-c179b224825d"
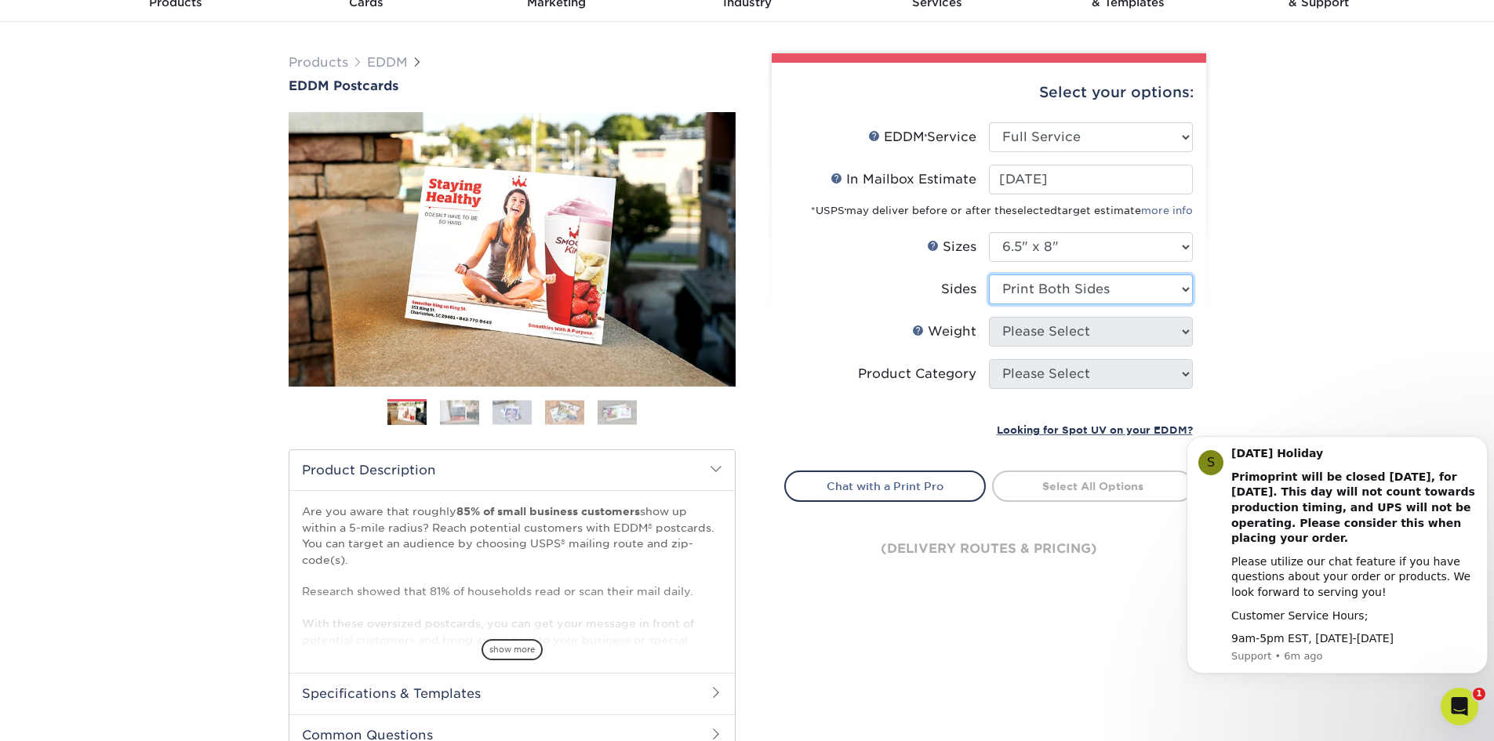
click at [989, 274] on select "Please Select Print Both Sides Print Front Only" at bounding box center [1091, 289] width 204 height 30
click at [1028, 333] on select "Please Select 16PT 14PT" at bounding box center [1091, 332] width 204 height 30
select select "14PT"
click at [989, 317] on select "Please Select 16PT 14PT" at bounding box center [1091, 332] width 204 height 30
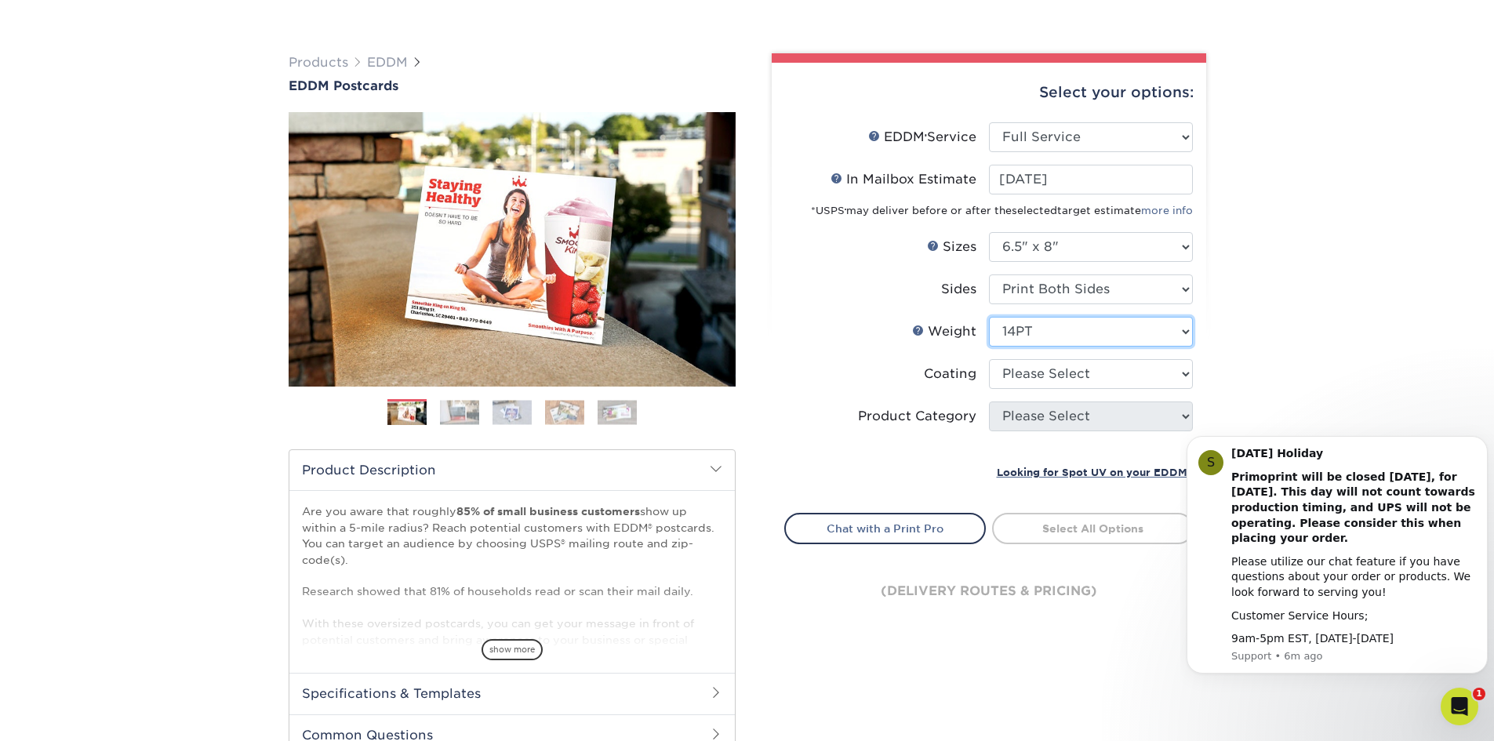
scroll to position [157, 0]
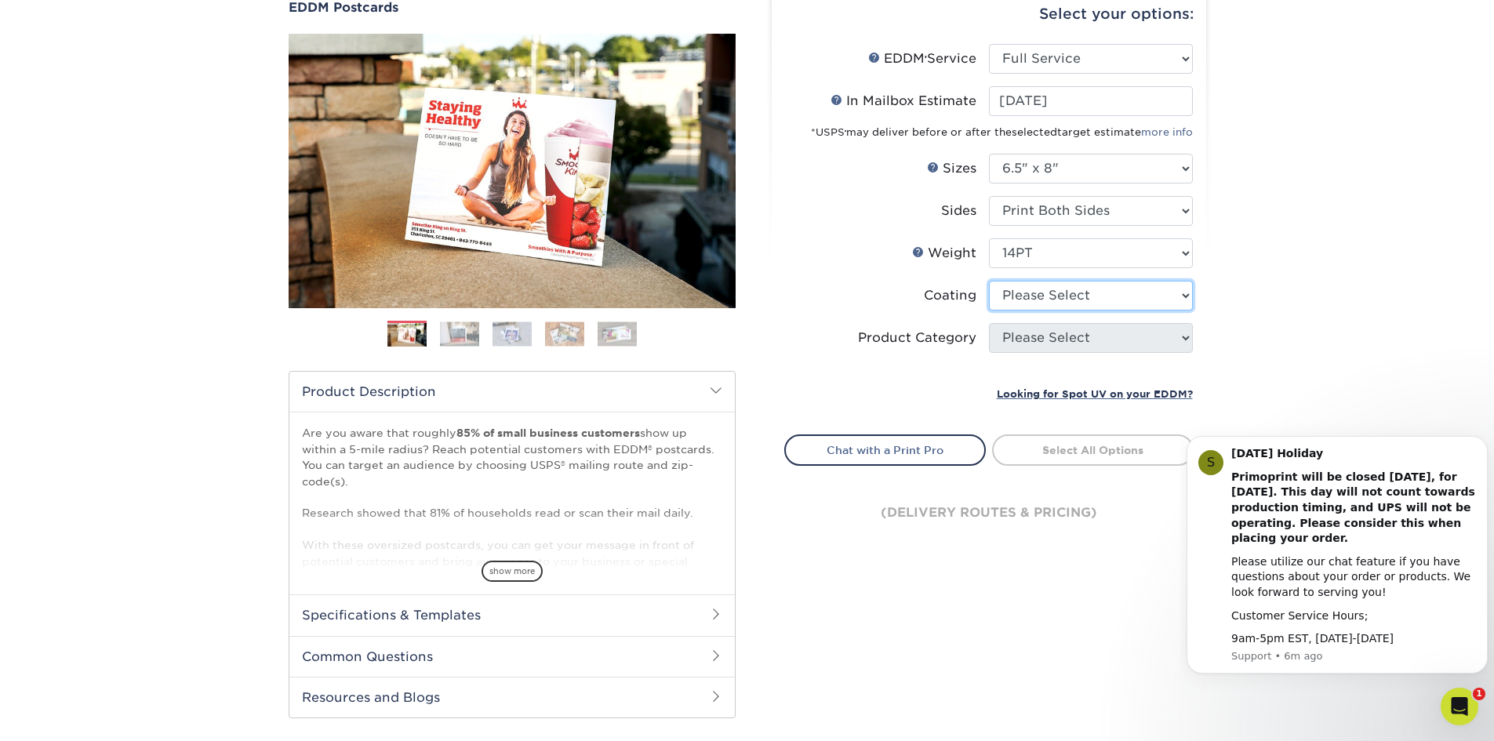
click at [1072, 292] on select at bounding box center [1091, 296] width 204 height 30
click at [1044, 298] on select at bounding box center [1091, 296] width 204 height 30
select select "1e8116af-acfc-44b1-83dc-8181aa338834"
click at [989, 281] on select at bounding box center [1091, 296] width 204 height 30
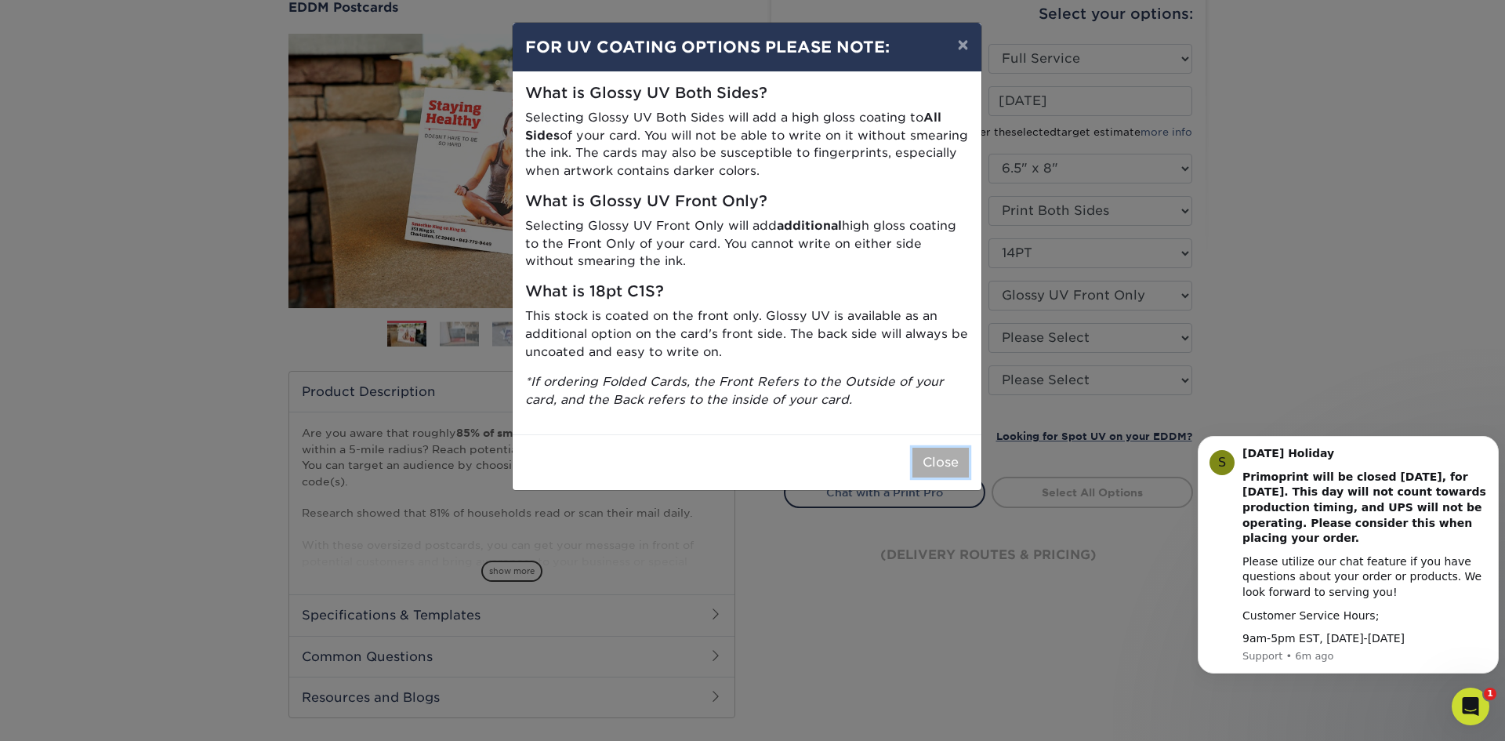
click at [934, 457] on button "Close" at bounding box center [941, 463] width 56 height 30
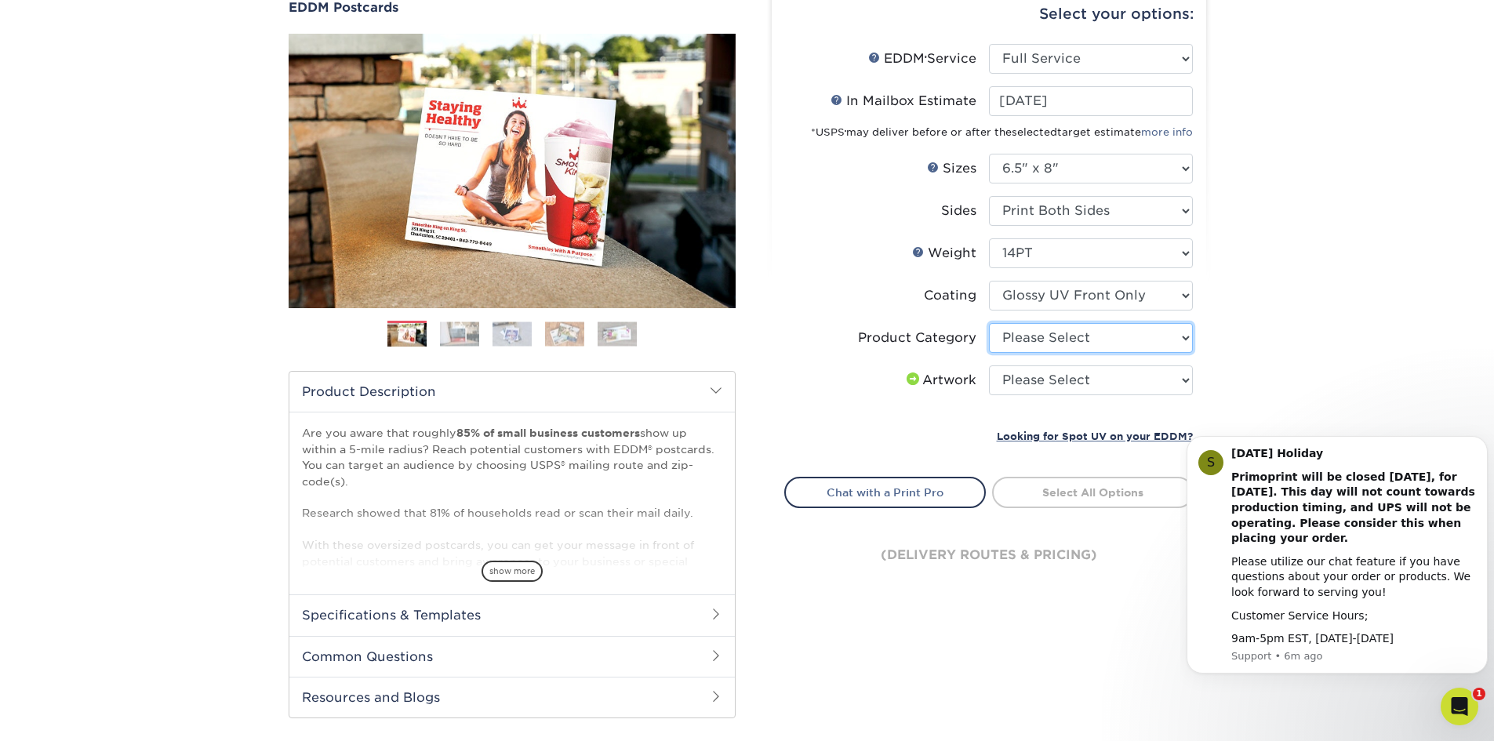
click at [1072, 336] on select "Please Select Postcards" at bounding box center [1091, 338] width 204 height 30
select select "9b7272e0-d6c8-4c3c-8e97-d3a1bcdab858"
click at [989, 323] on select "Please Select Postcards" at bounding box center [1091, 338] width 204 height 30
click at [1062, 379] on select "Please Select I will upload files I need a design - $150" at bounding box center [1091, 380] width 204 height 30
select select "design"
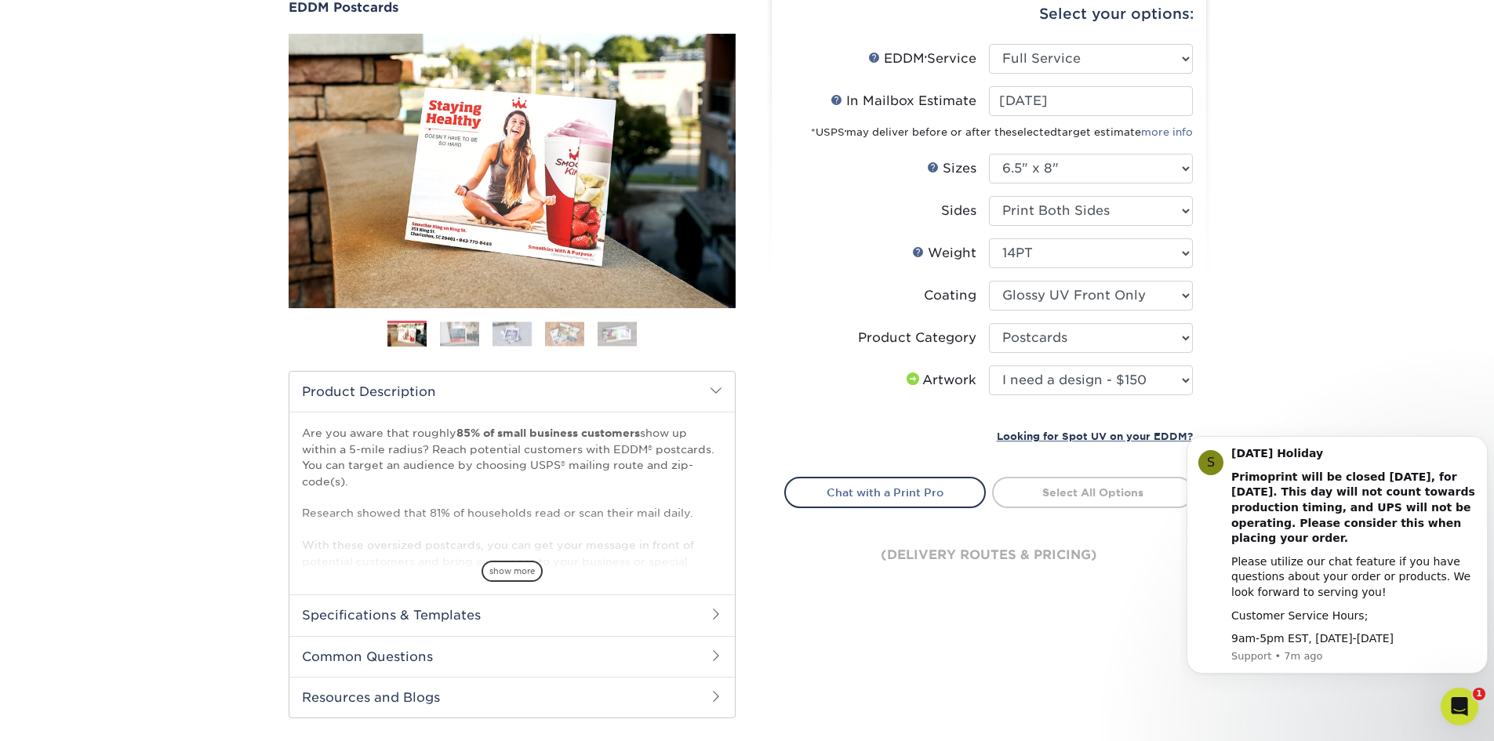
click at [989, 365] on select "Please Select I will upload files I need a design - $150" at bounding box center [1091, 380] width 204 height 30
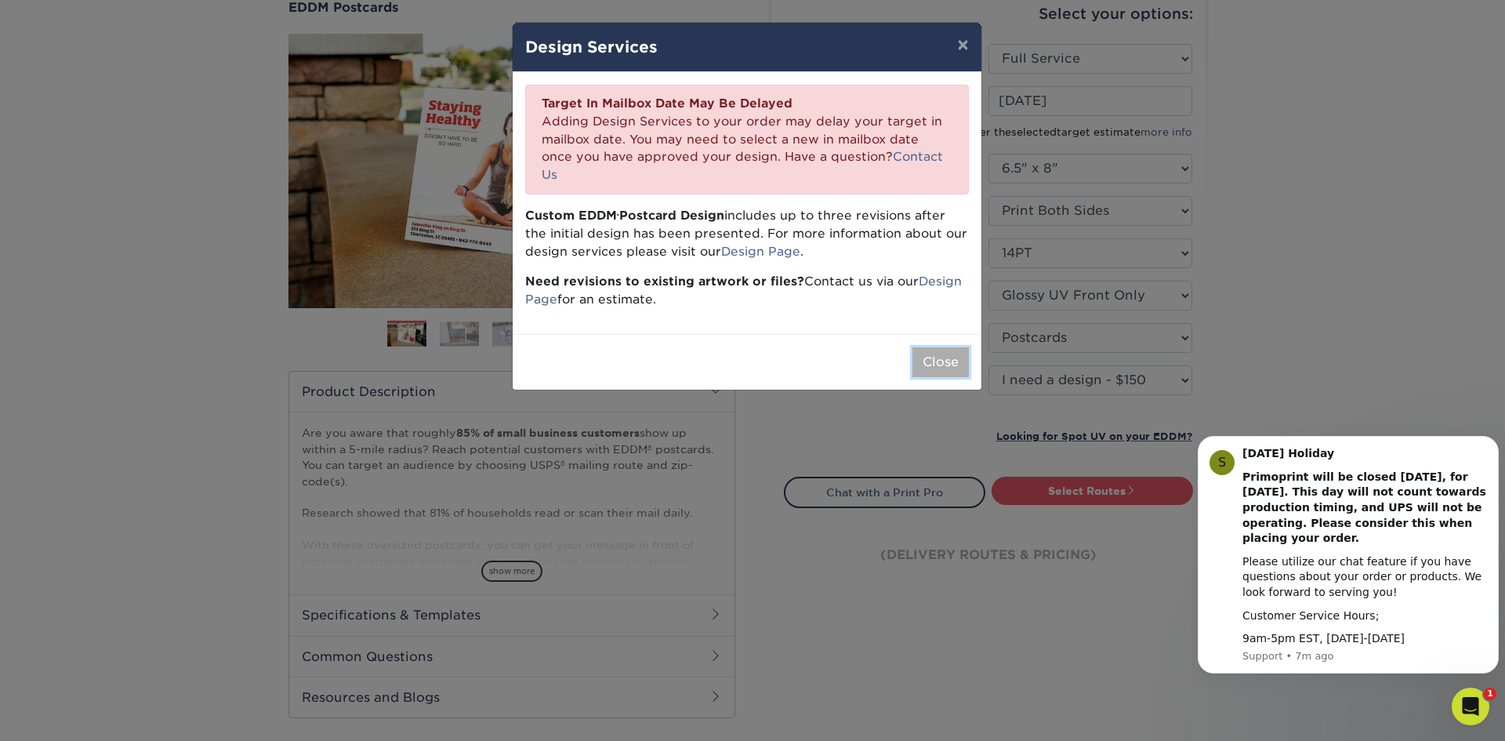
click at [938, 350] on button "Close" at bounding box center [941, 362] width 56 height 30
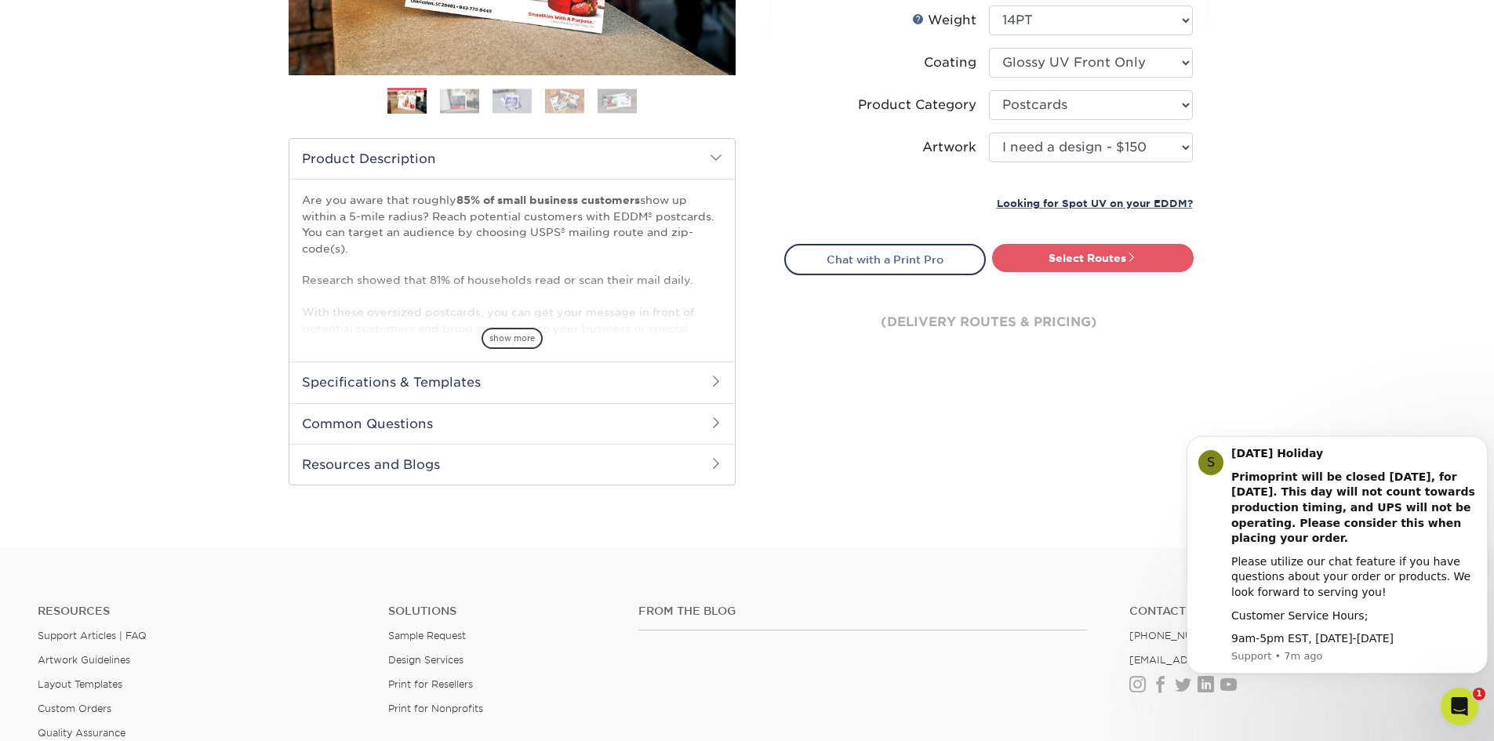
scroll to position [392, 0]
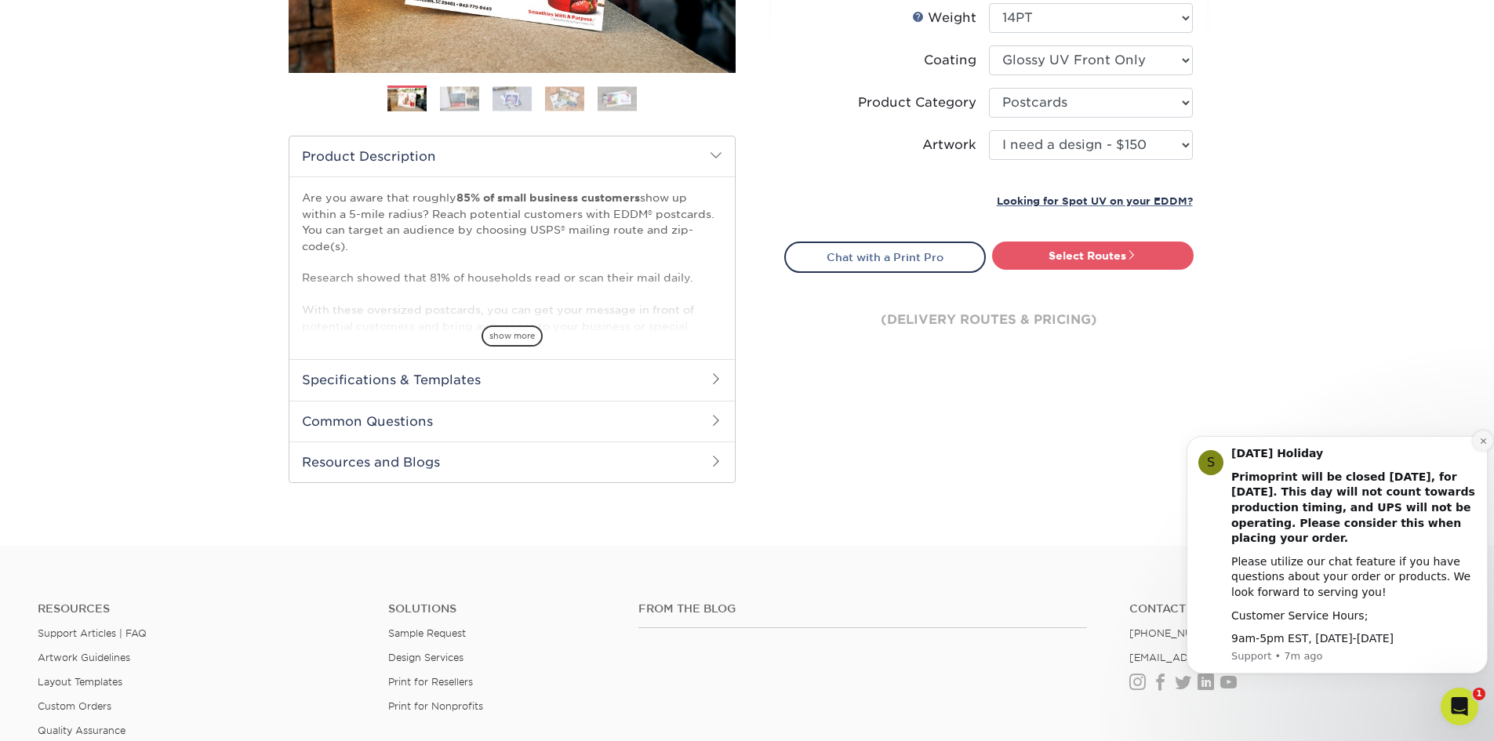
click at [1482, 442] on icon "Dismiss notification" at bounding box center [1482, 440] width 5 height 5
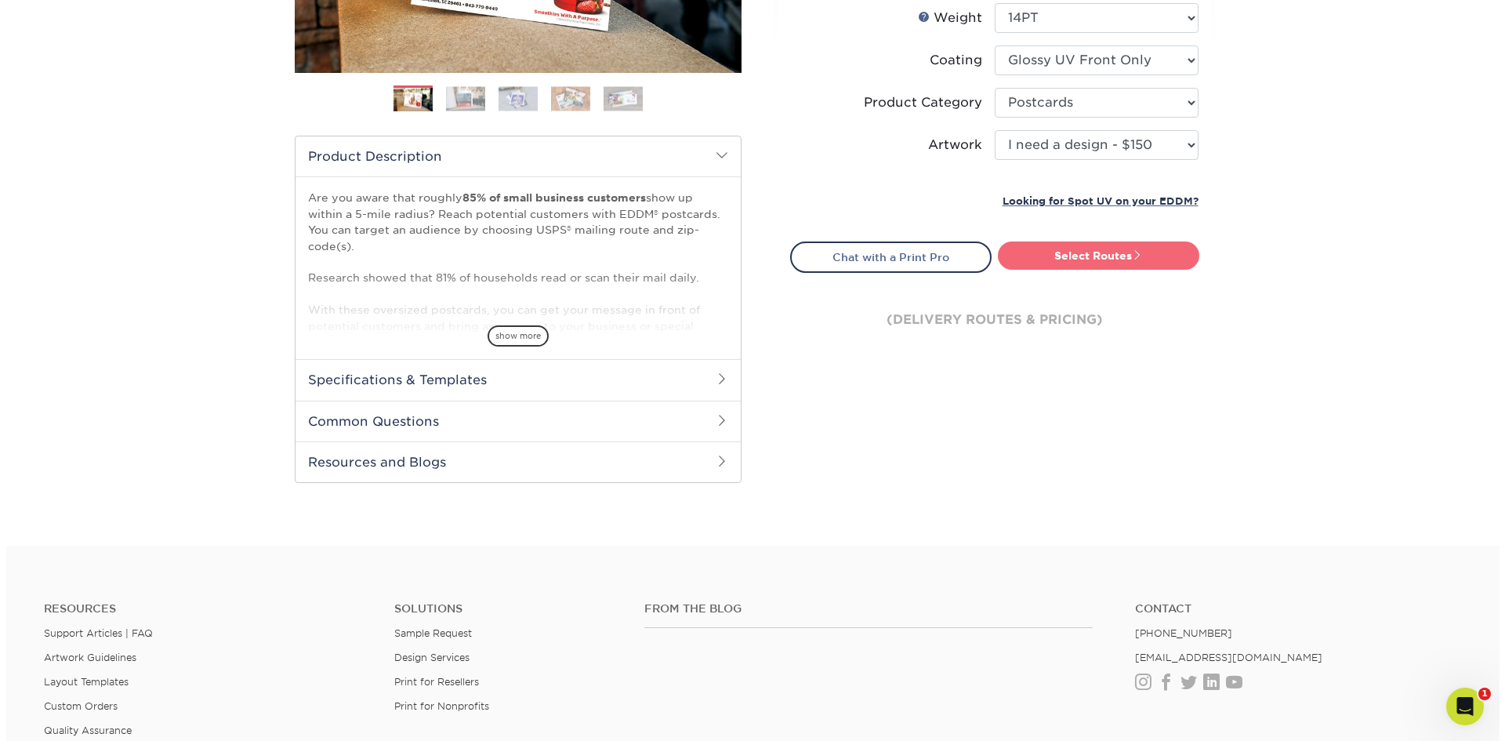
scroll to position [314, 0]
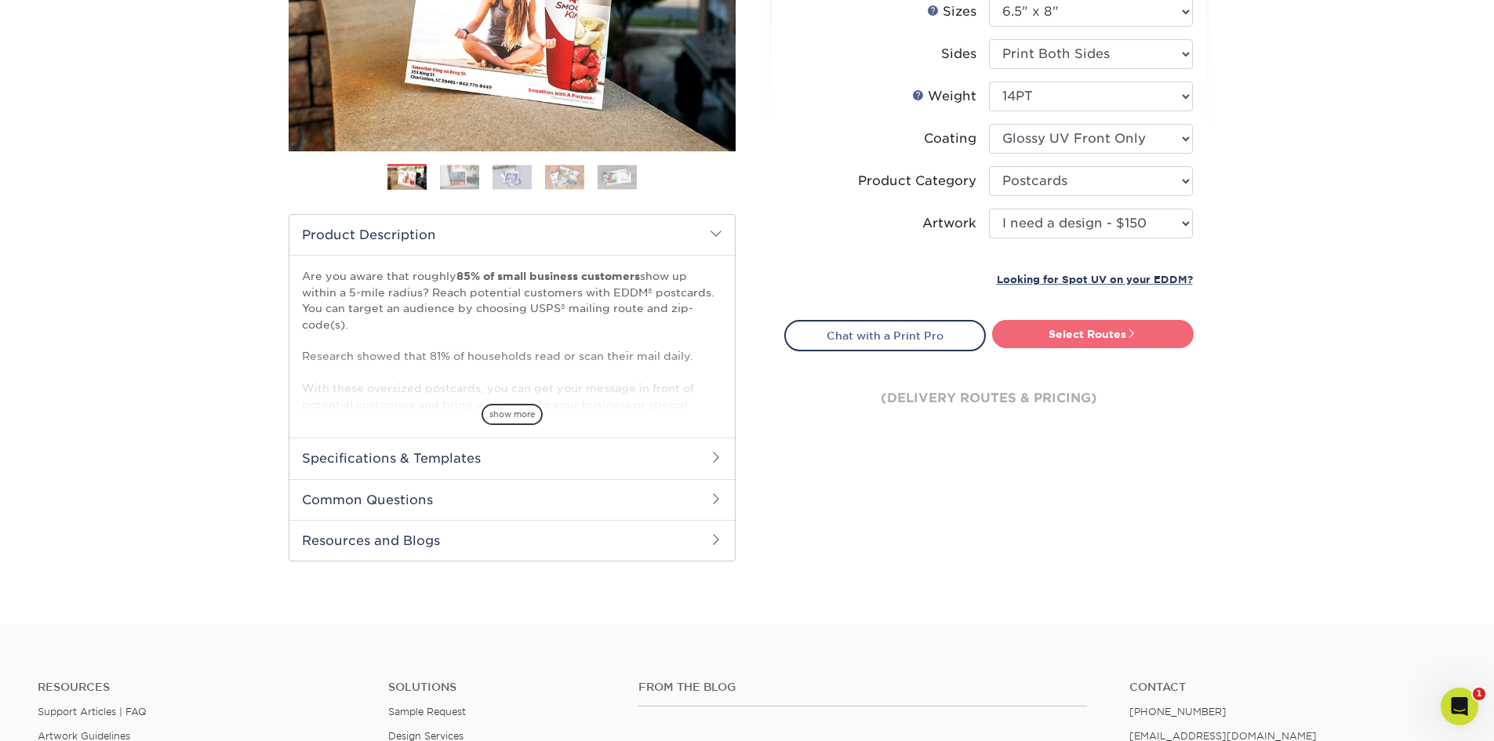
click at [1077, 341] on link "Select Routes" at bounding box center [1093, 334] width 202 height 28
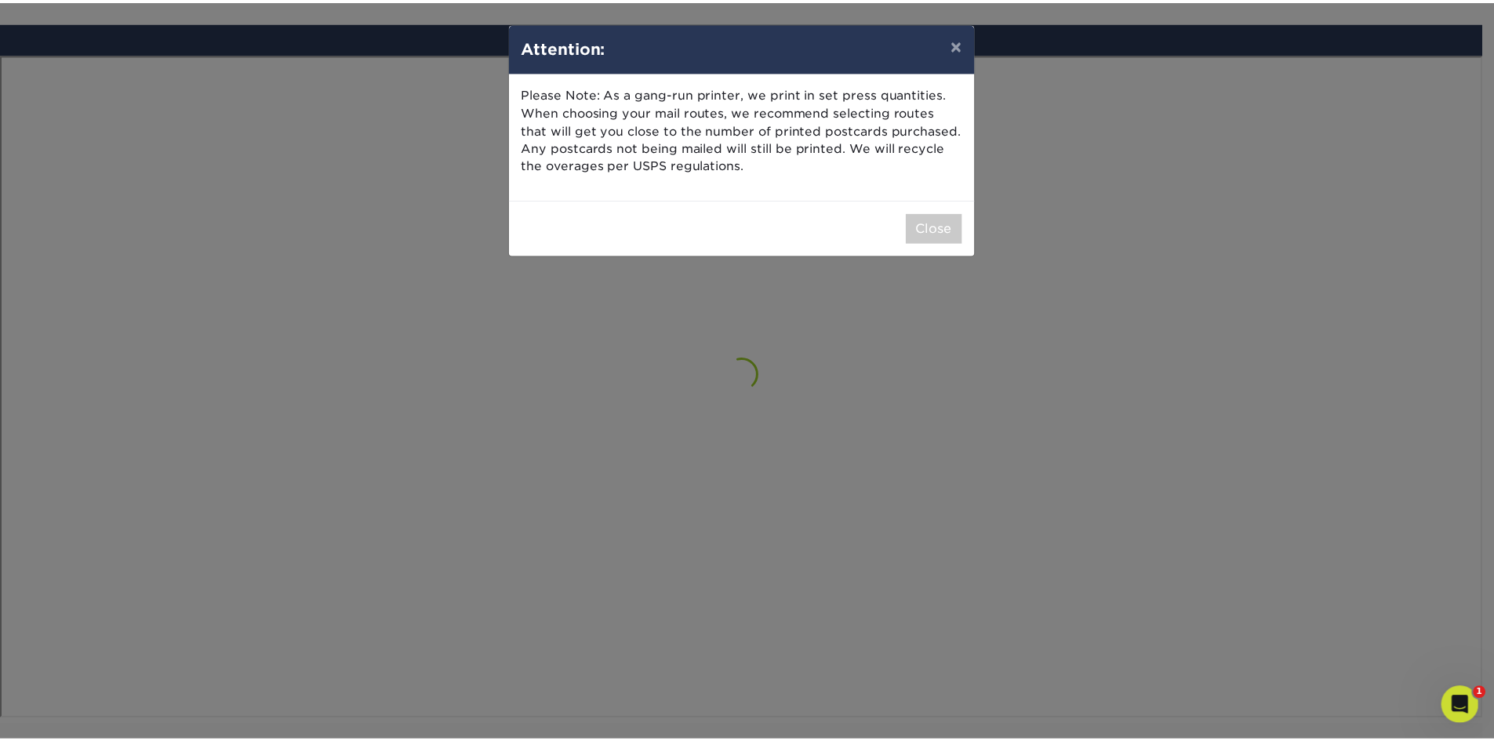
scroll to position [914, 0]
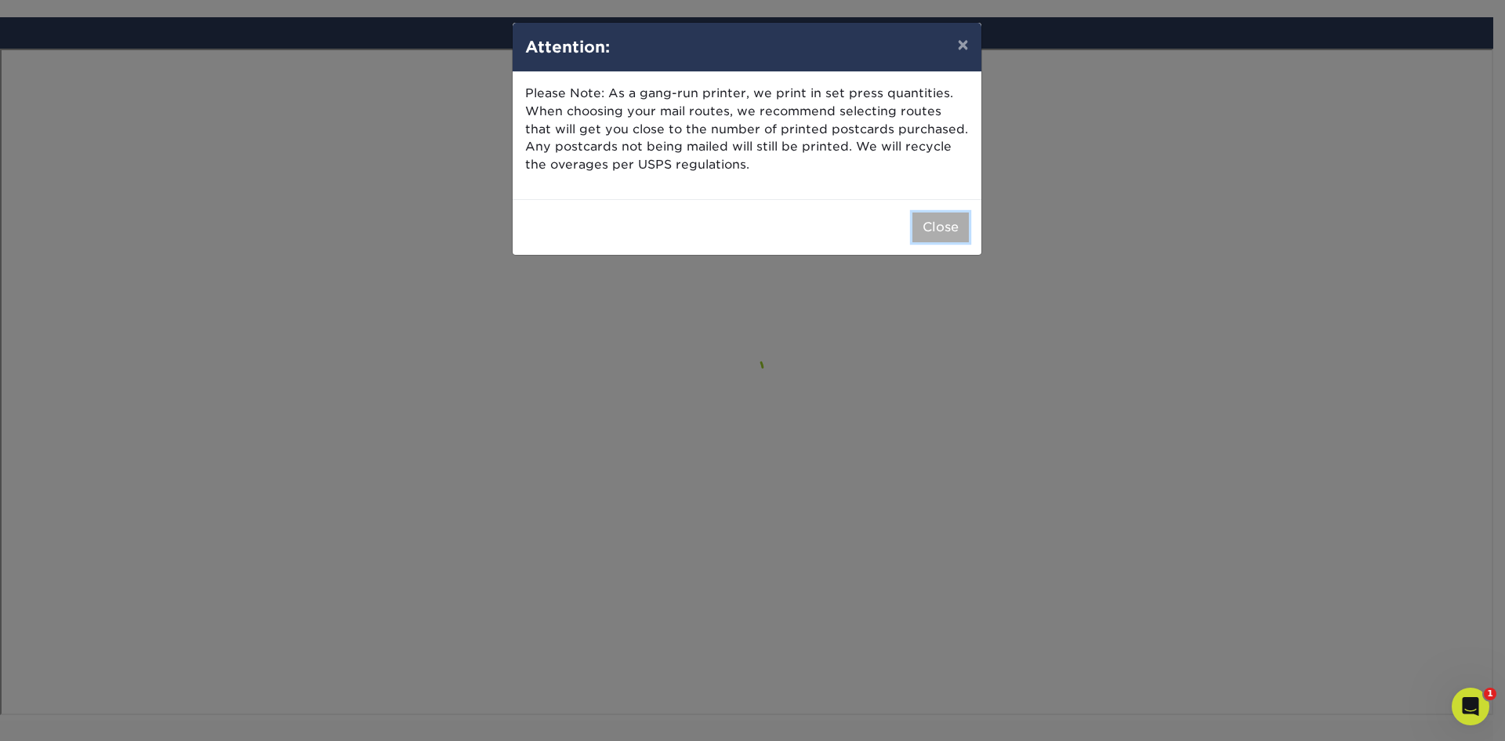
click at [943, 230] on button "Close" at bounding box center [941, 227] width 56 height 30
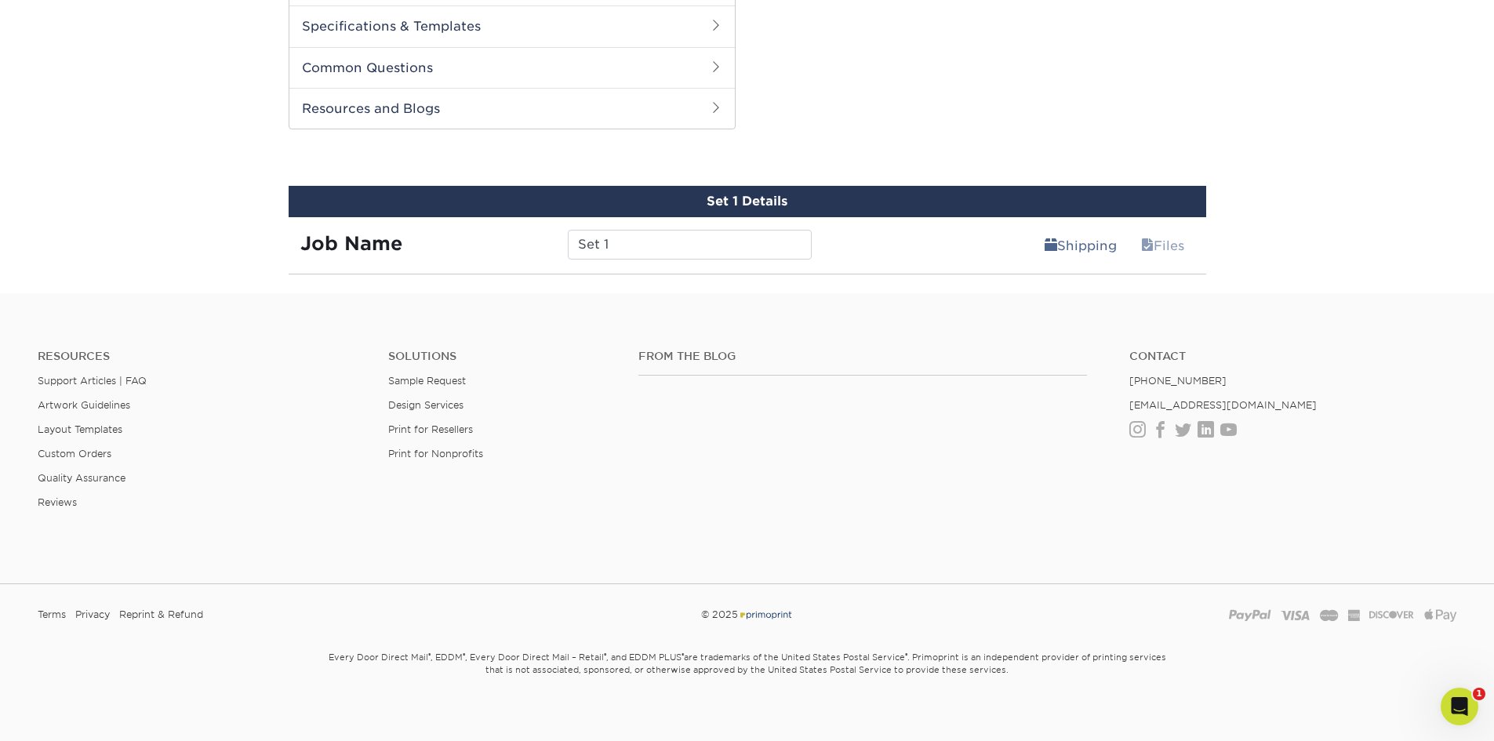
scroll to position [757, 0]
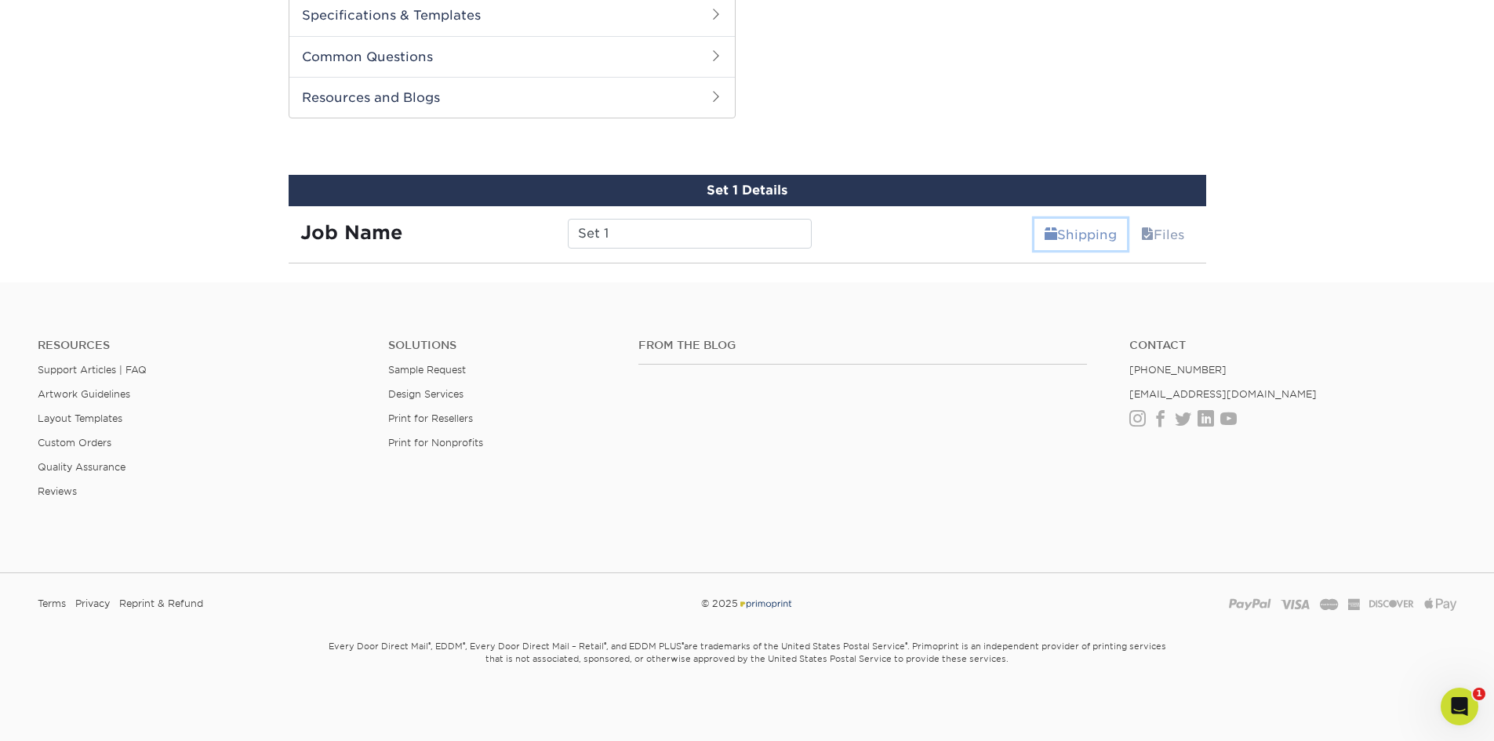
click at [1080, 238] on link "Shipping" at bounding box center [1080, 234] width 93 height 31
click at [889, 218] on div "Shipping Files" at bounding box center [1014, 228] width 383 height 44
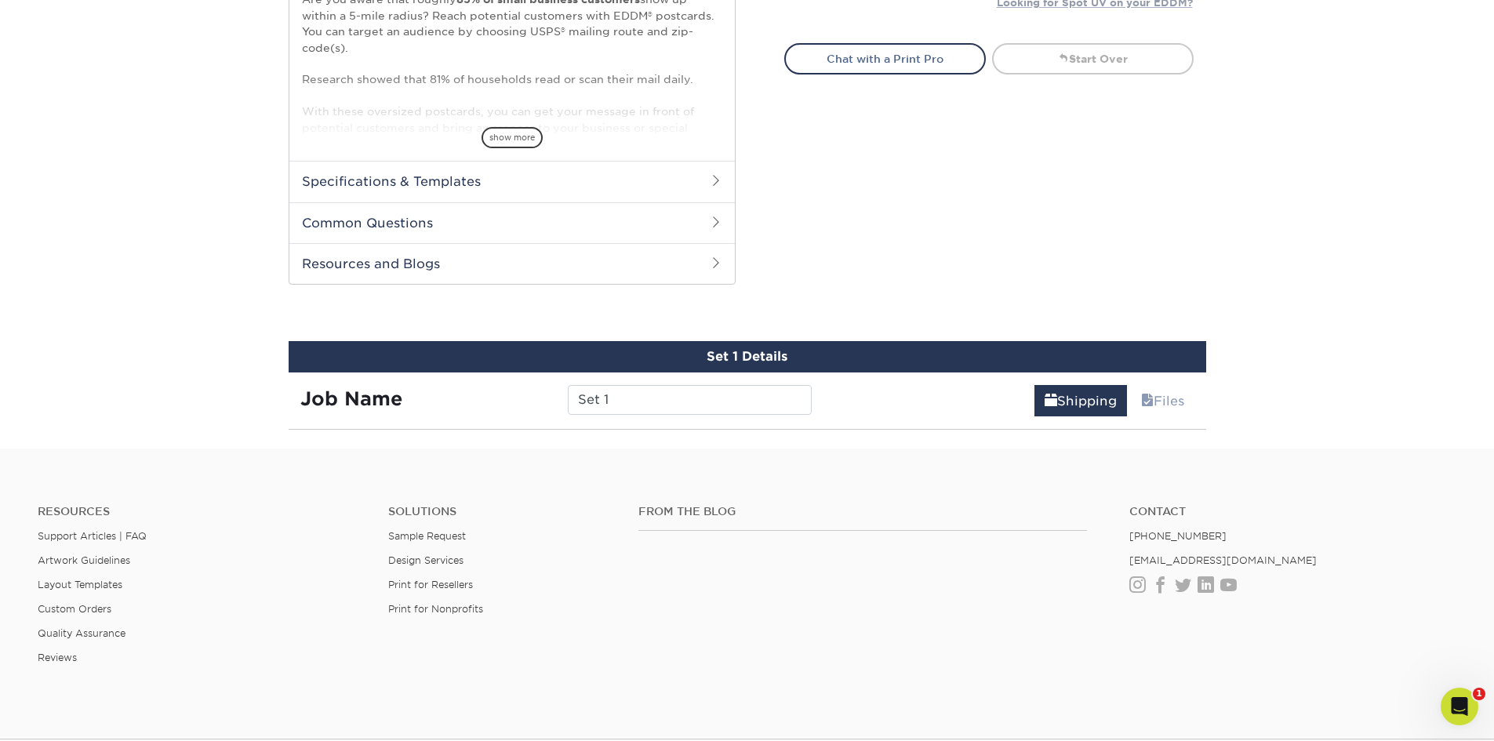
scroll to position [627, 0]
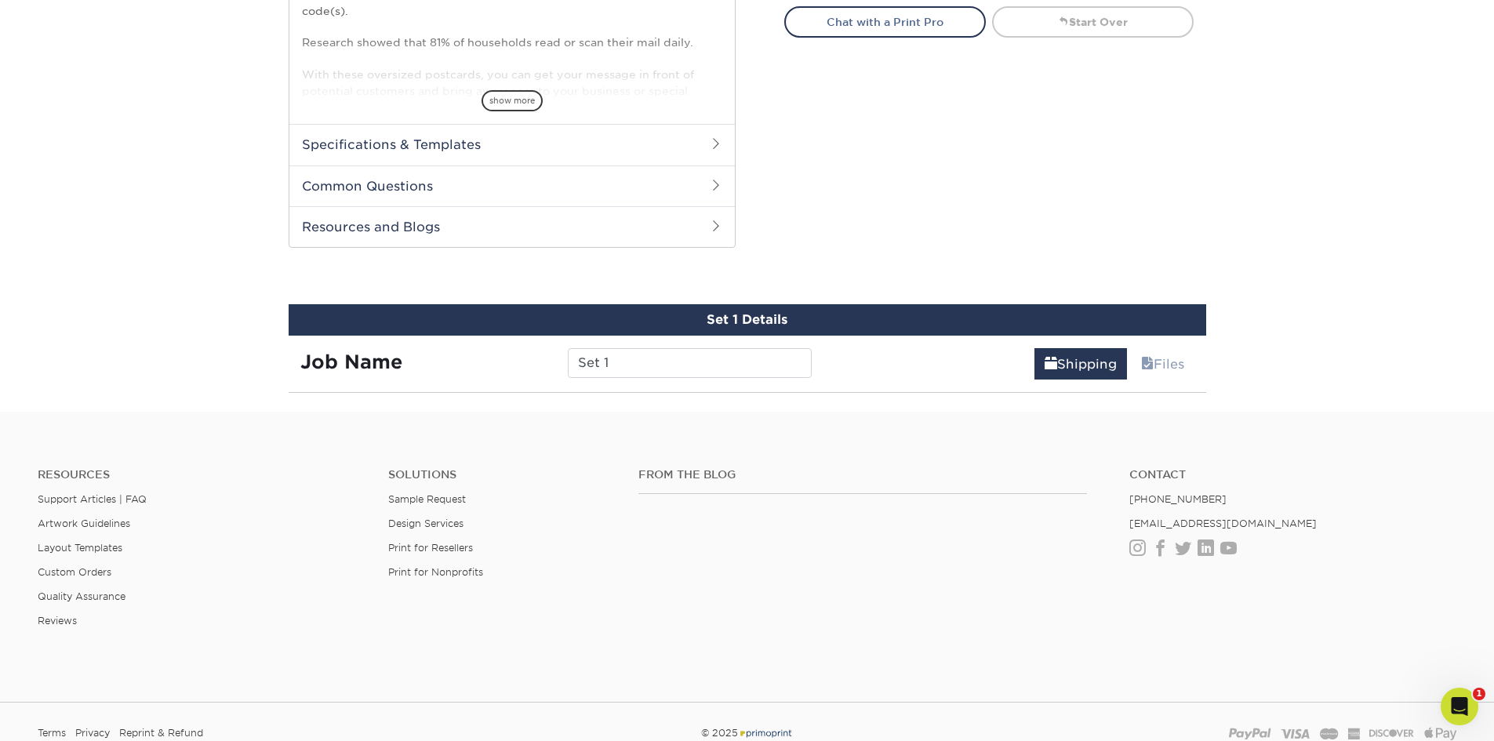
click at [877, 355] on div "Shipping Files" at bounding box center [1014, 358] width 383 height 44
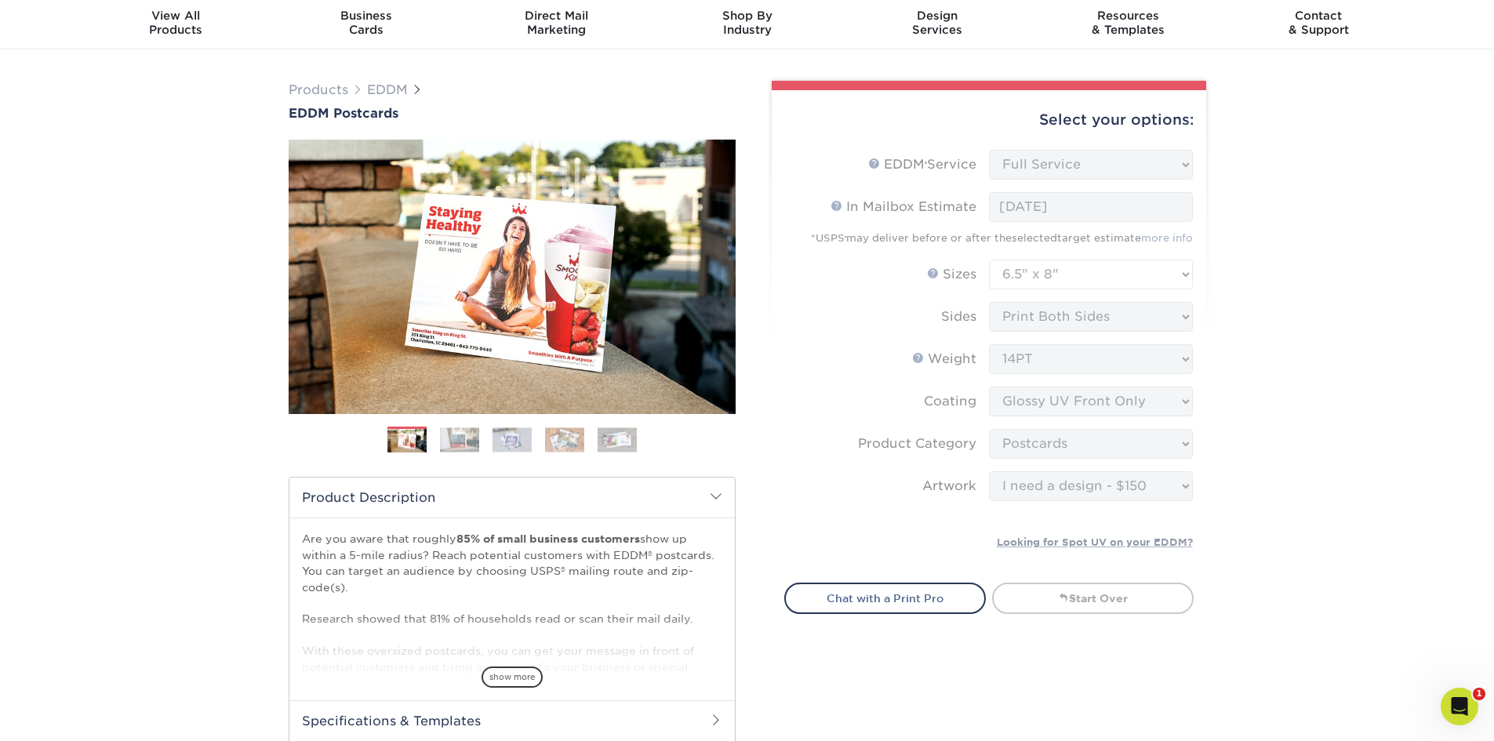
scroll to position [78, 0]
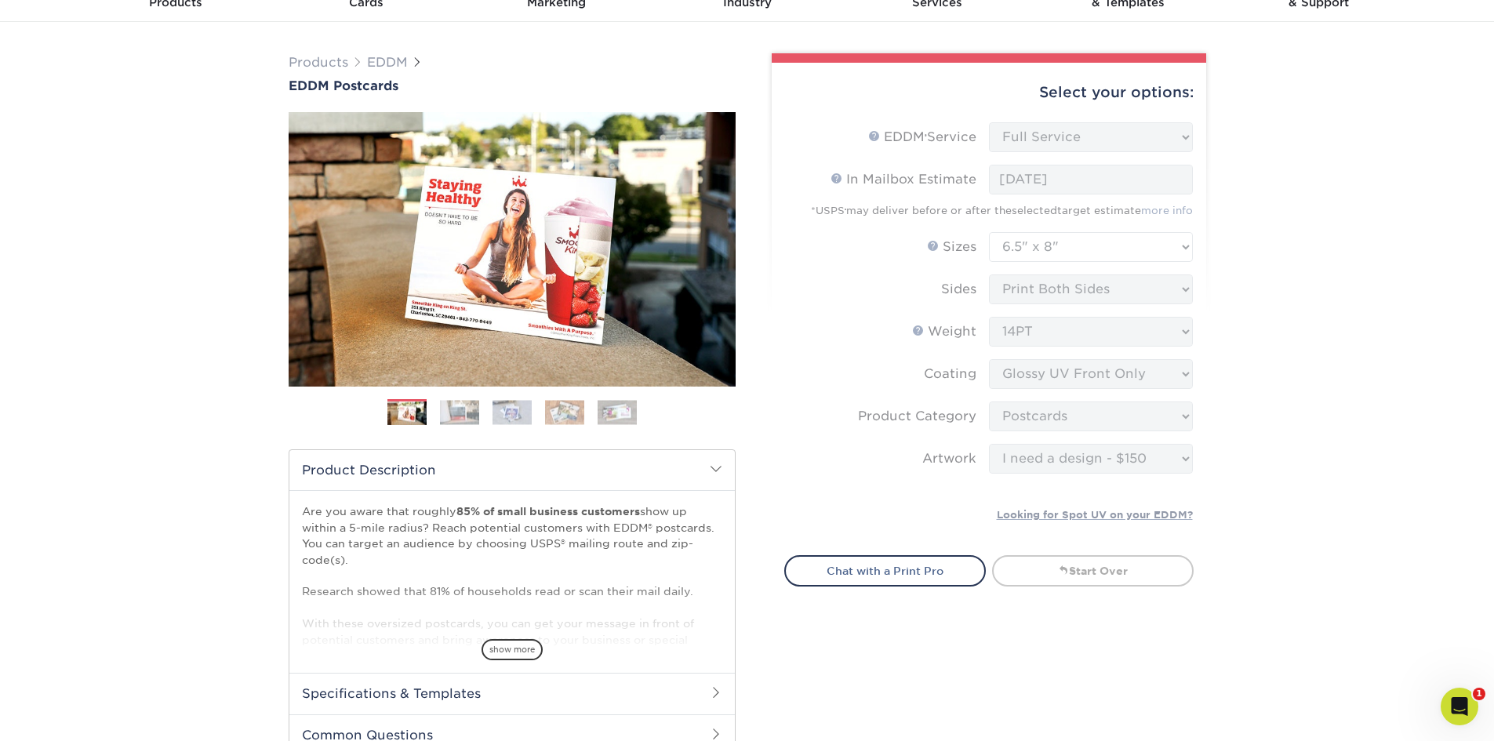
click at [458, 412] on img at bounding box center [459, 412] width 39 height 24
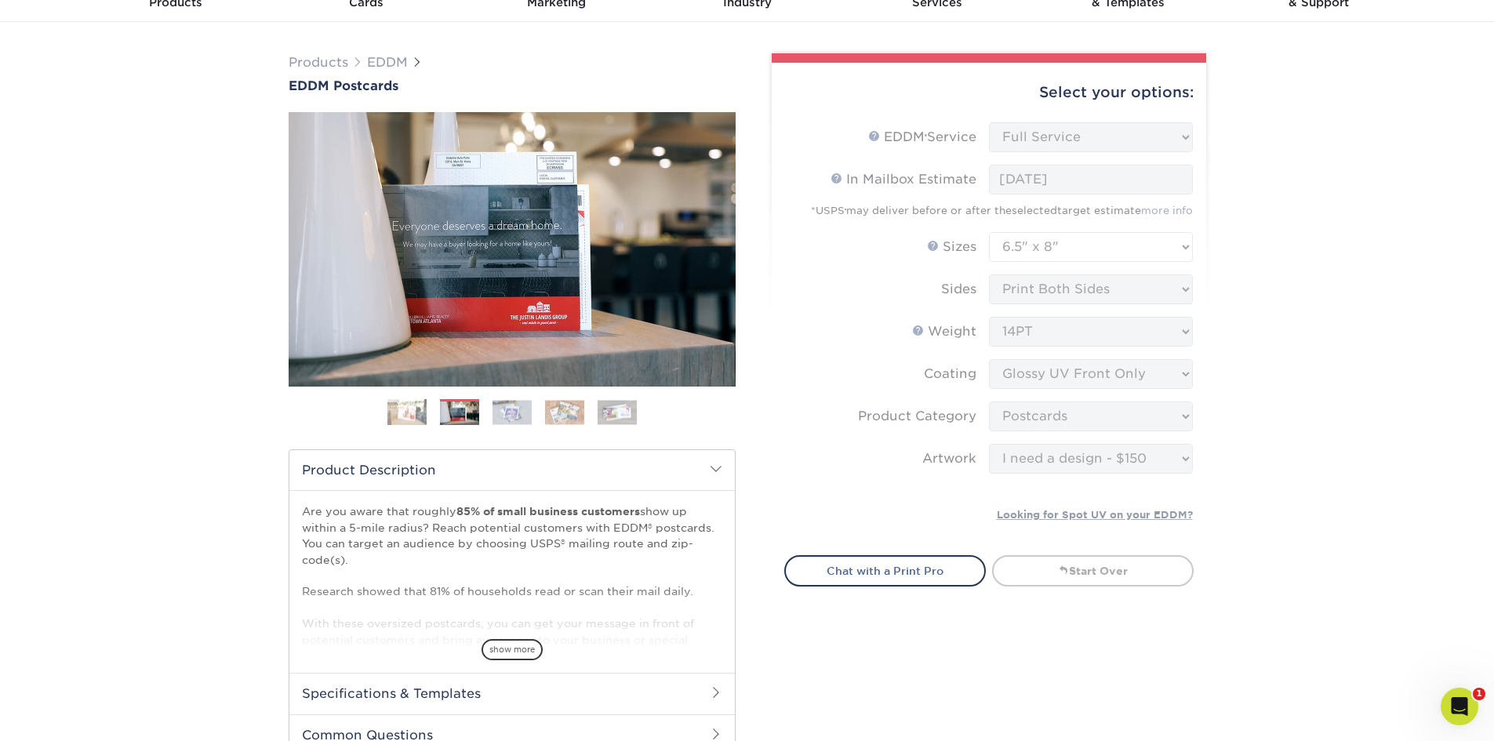
click at [510, 410] on img at bounding box center [511, 412] width 39 height 24
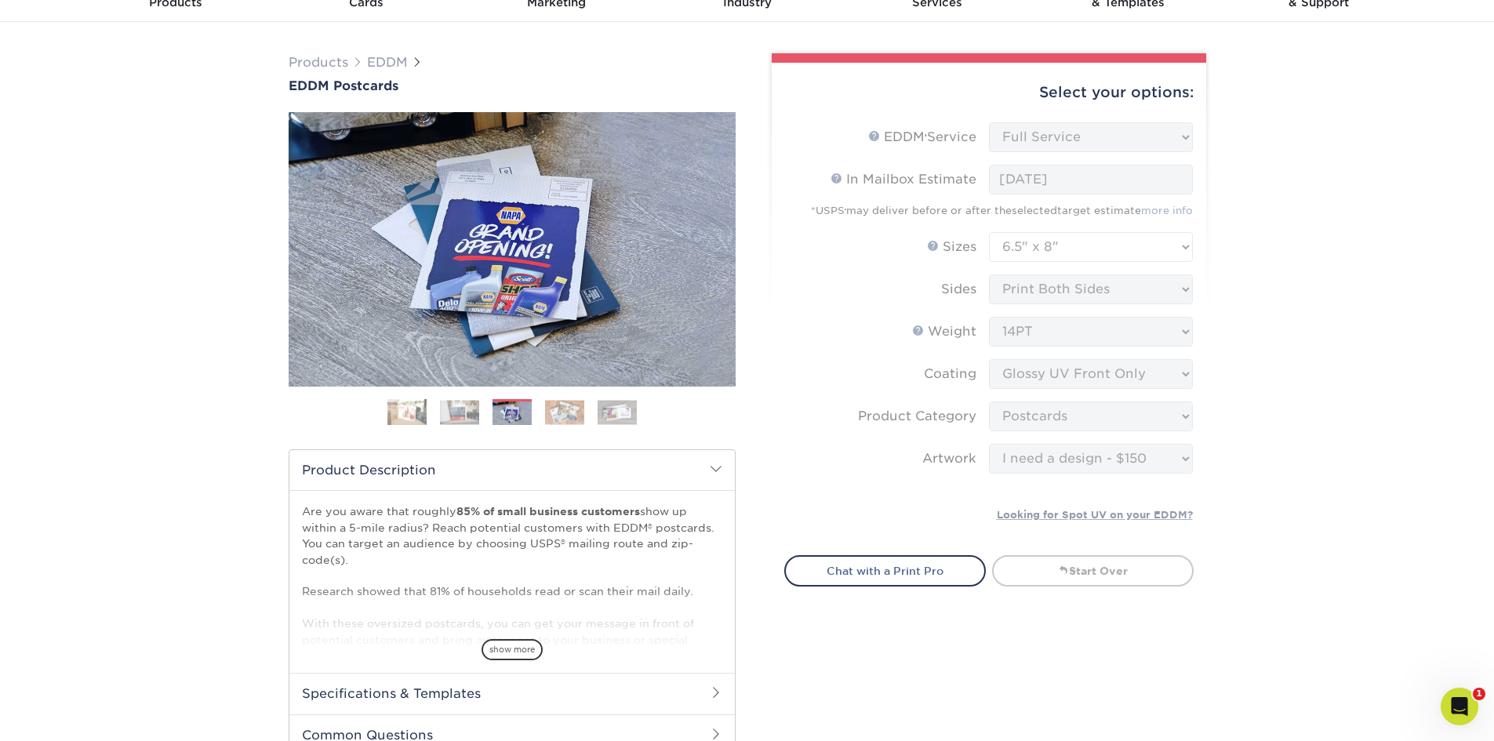
click at [562, 414] on img at bounding box center [564, 412] width 39 height 24
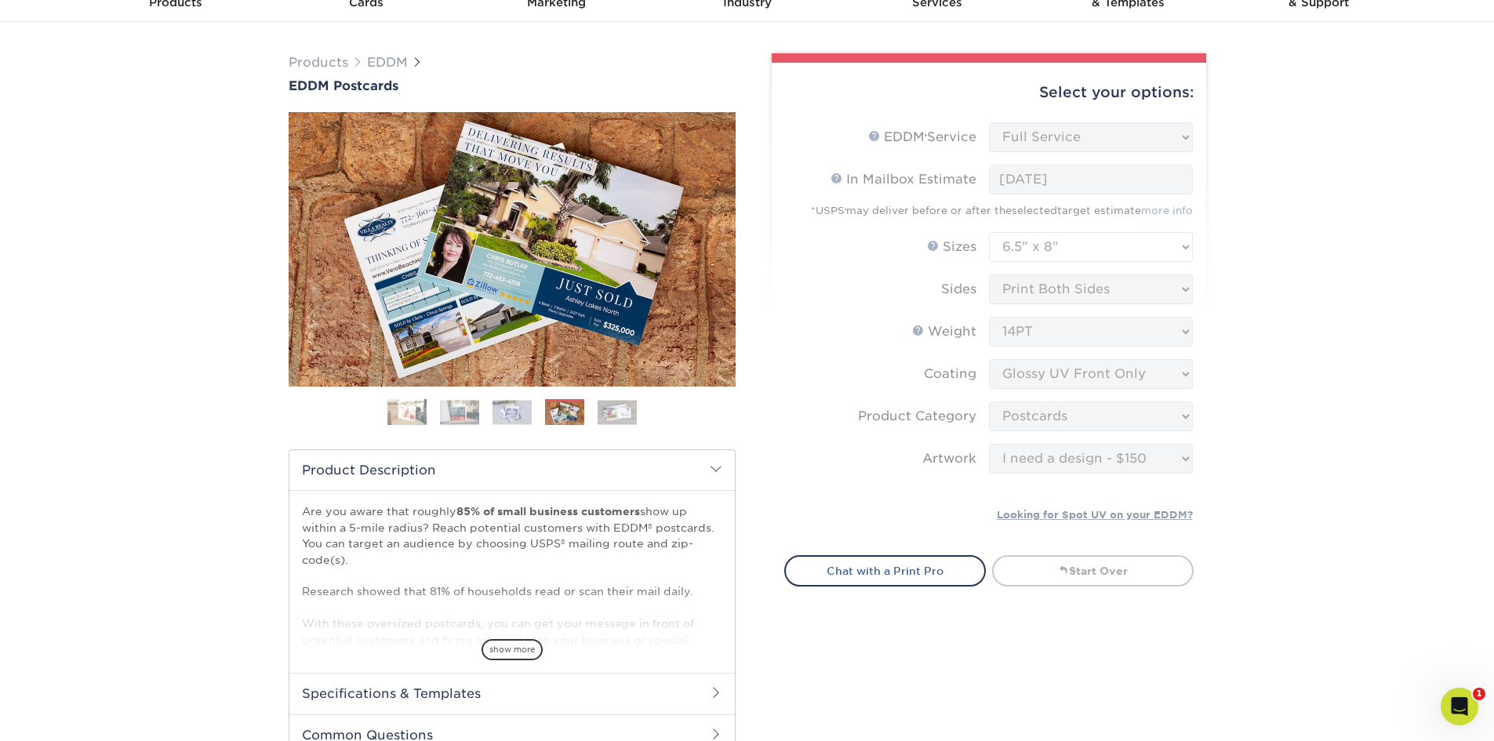
click at [619, 416] on img at bounding box center [616, 412] width 39 height 24
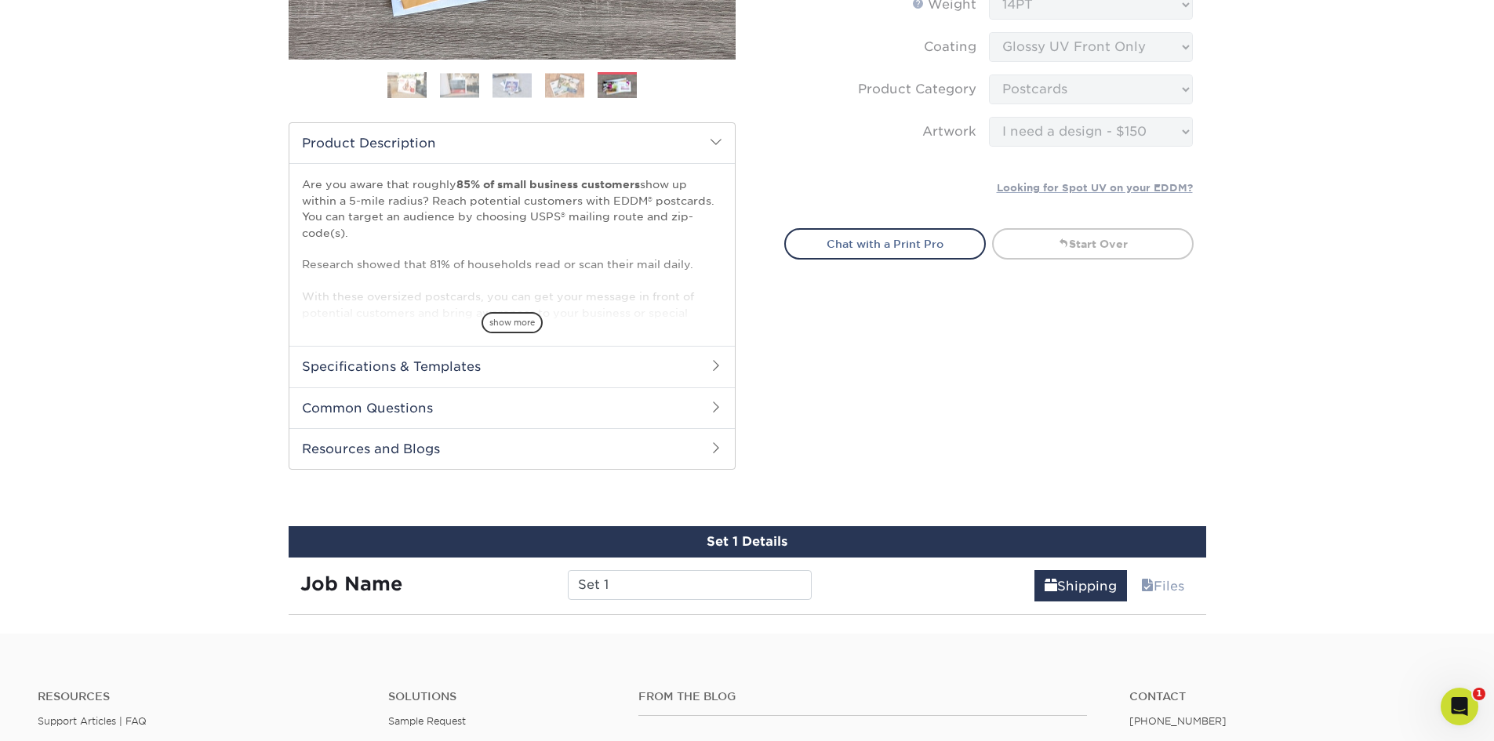
scroll to position [470, 0]
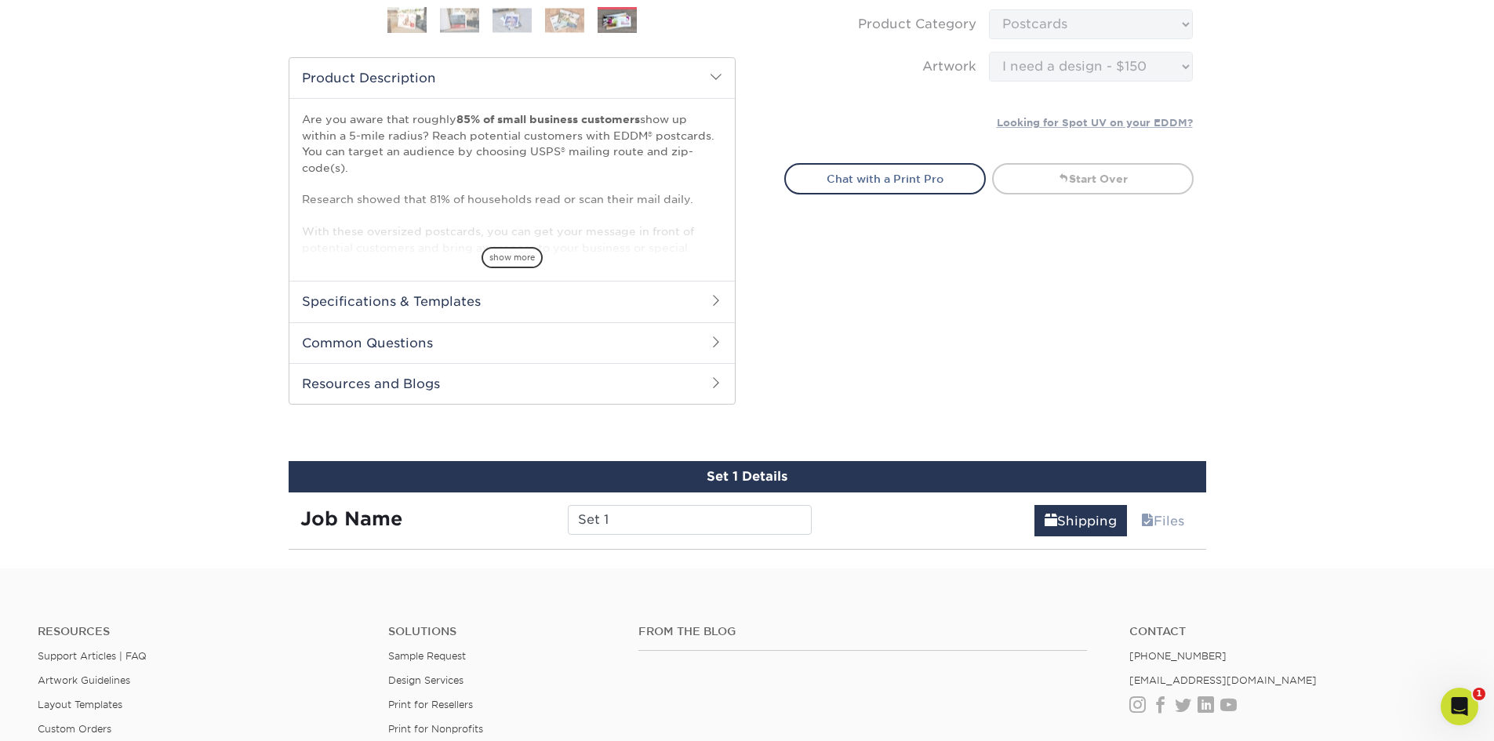
click at [458, 307] on h2 "Specifications & Templates" at bounding box center [511, 301] width 445 height 41
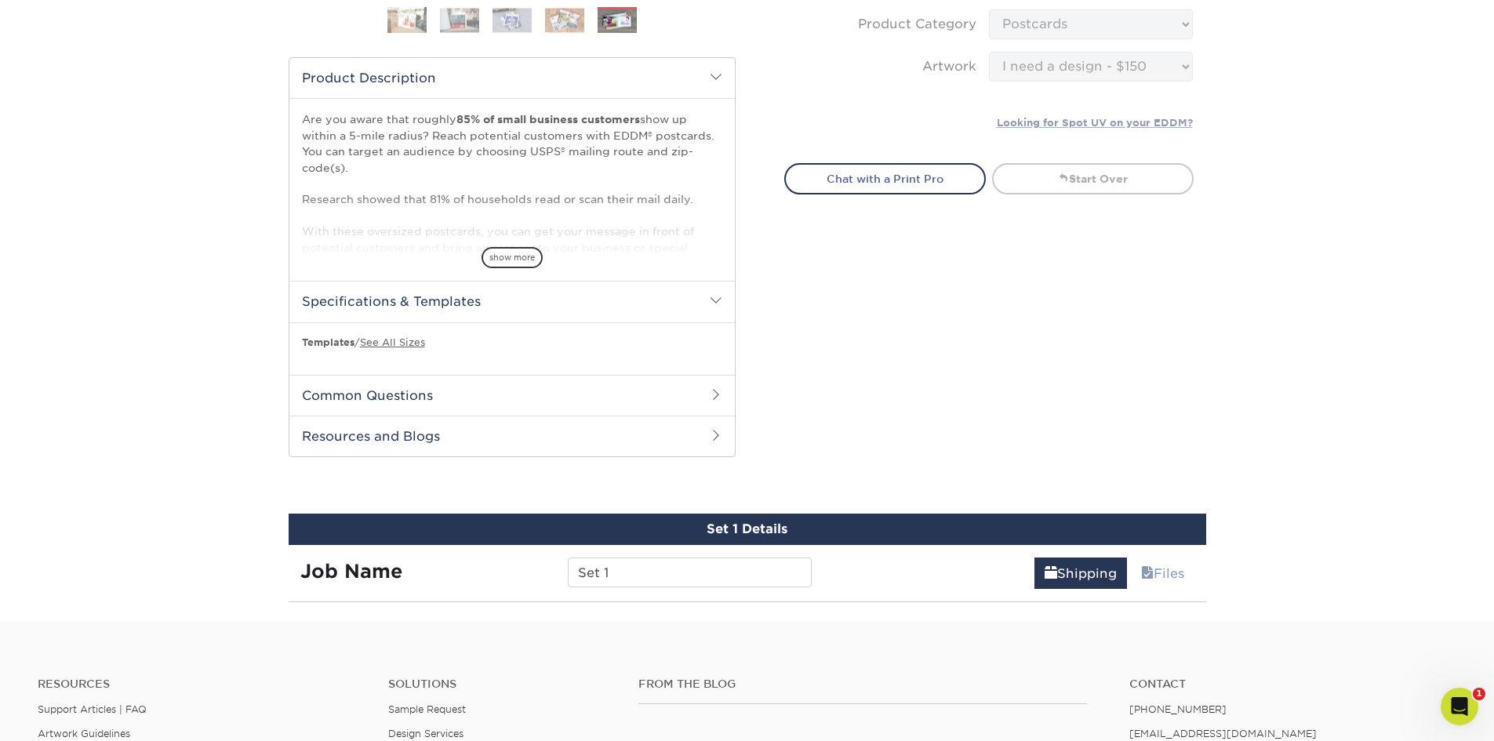
click at [422, 402] on h2 "Common Questions" at bounding box center [511, 395] width 445 height 41
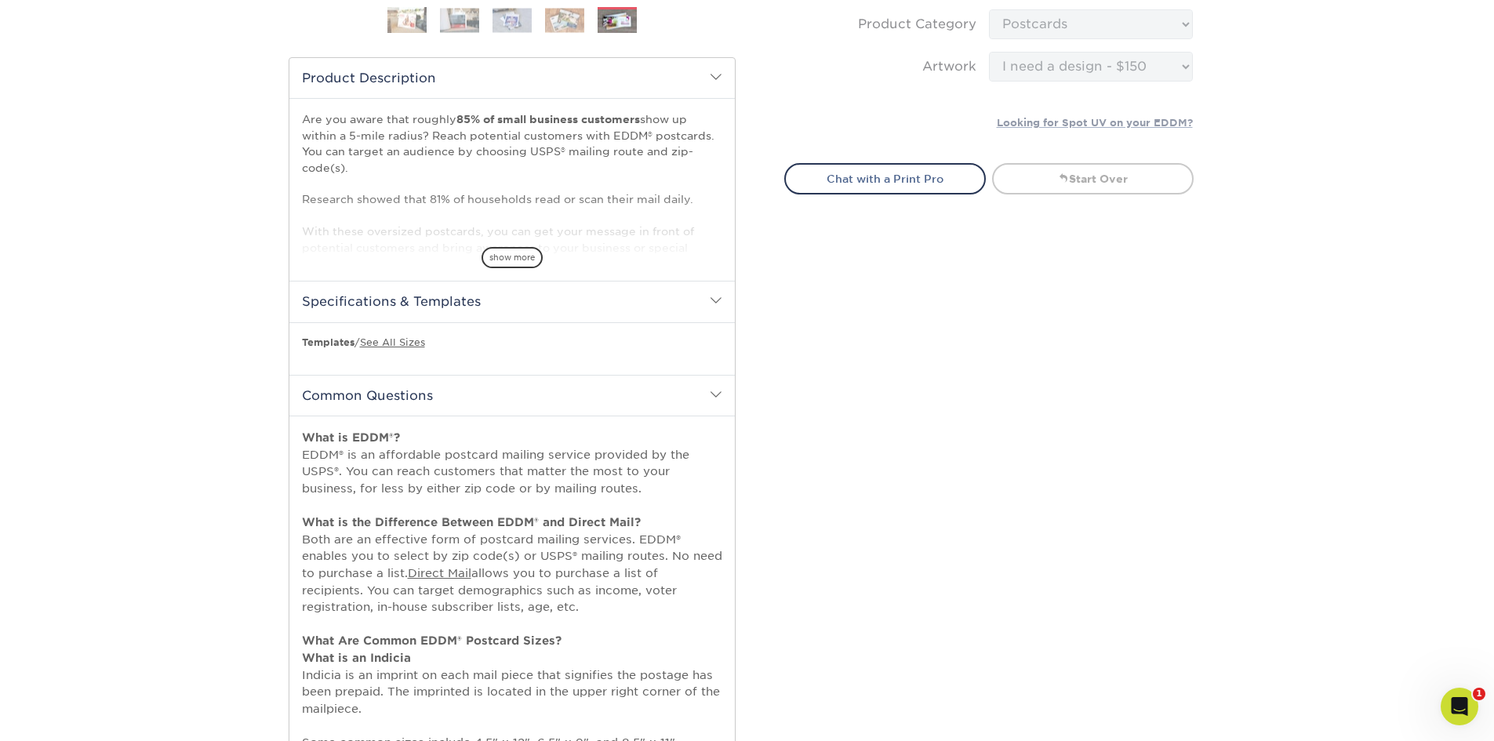
click at [422, 401] on h2 "Common Questions" at bounding box center [511, 395] width 445 height 41
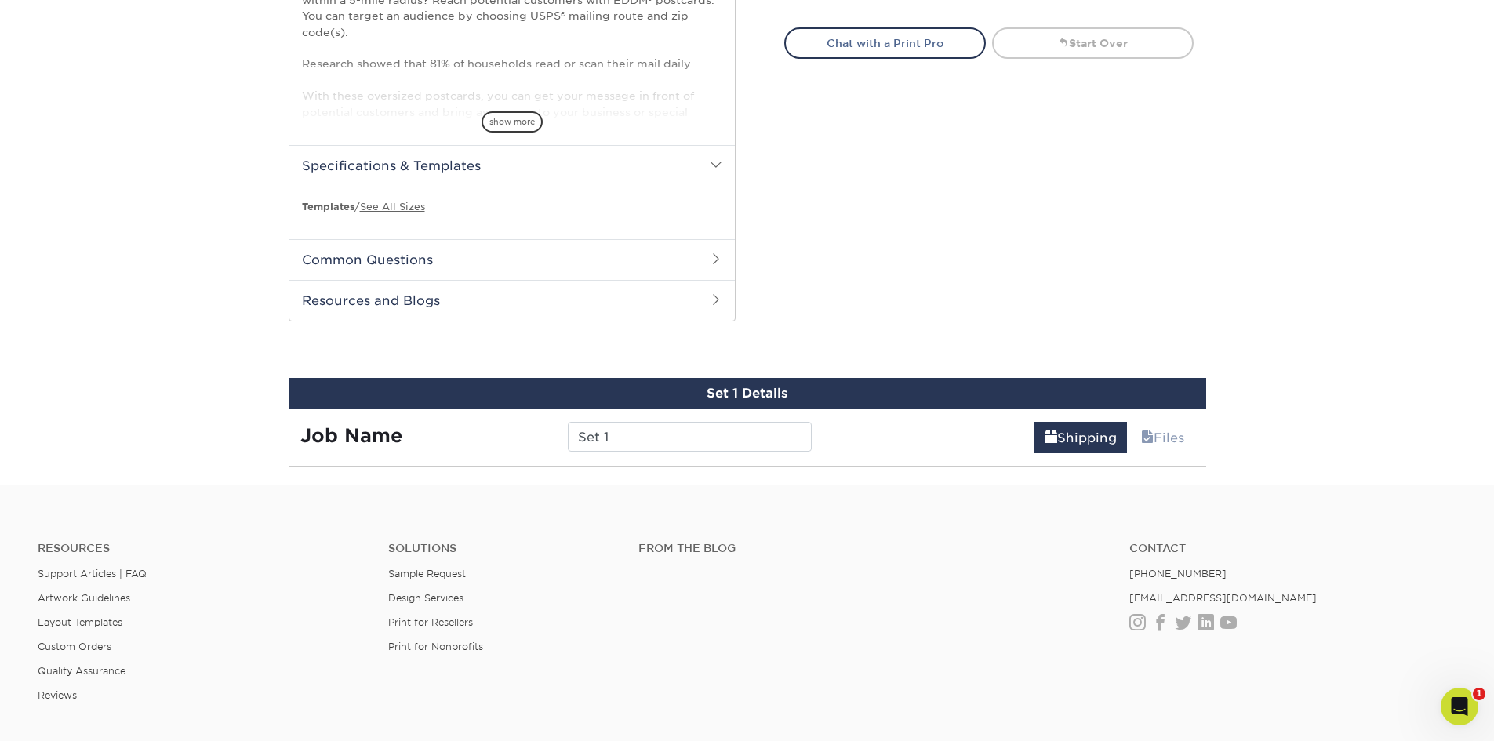
scroll to position [575, 0]
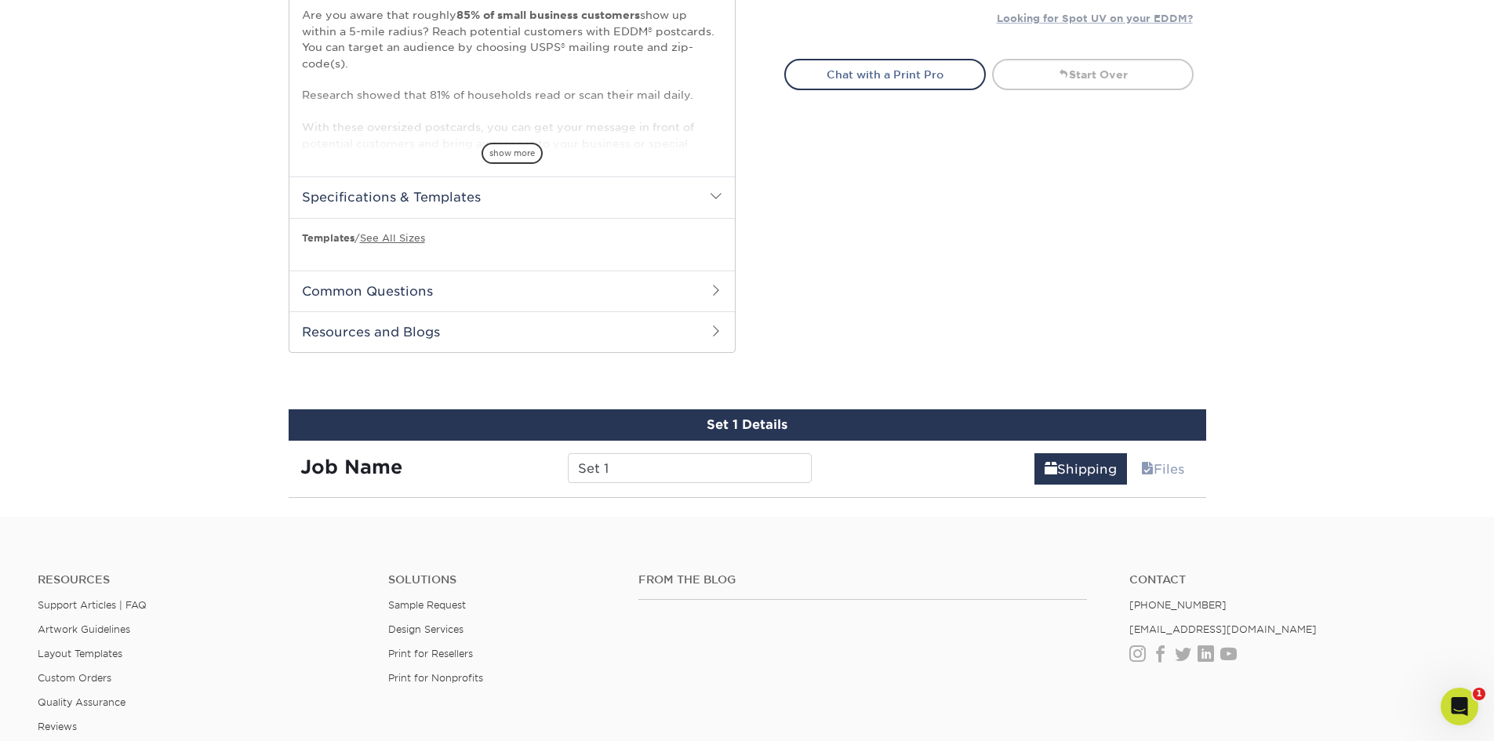
click at [729, 429] on div "Set 1 Details" at bounding box center [747, 424] width 917 height 31
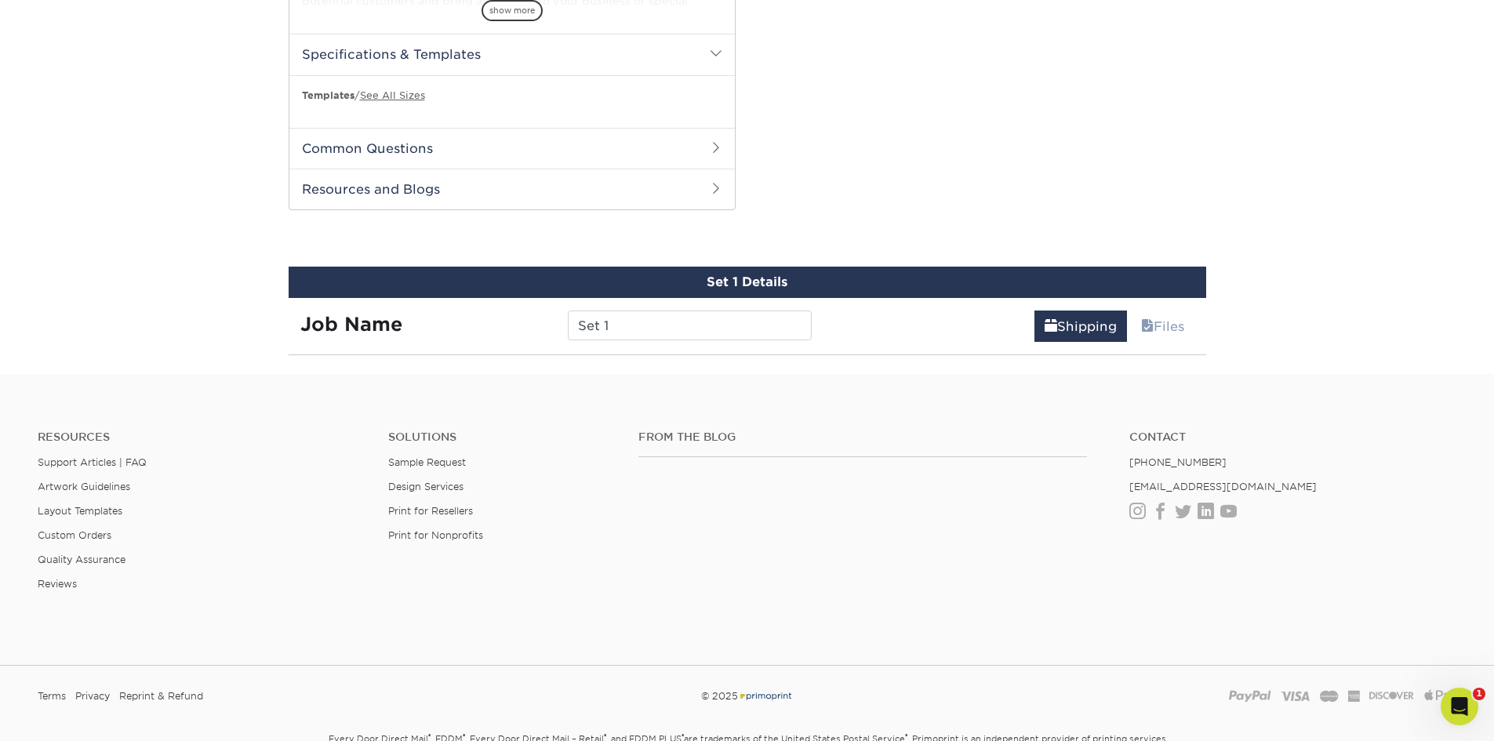
scroll to position [732, 0]
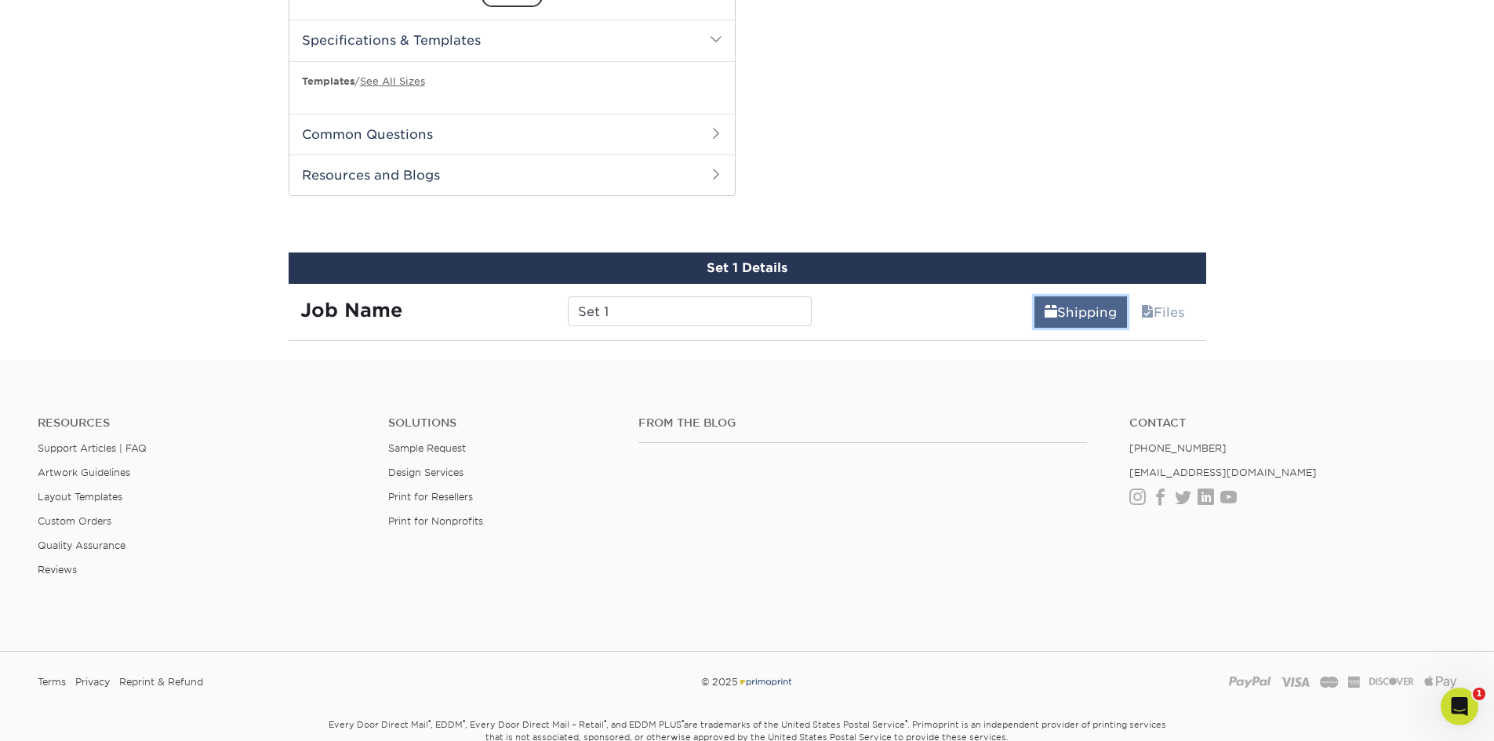
click at [1072, 317] on link "Shipping" at bounding box center [1080, 311] width 93 height 31
click at [913, 329] on div "Set 1 Details Job Name Set 1 Shipping Files You've choosen design services and …" at bounding box center [747, 296] width 917 height 89
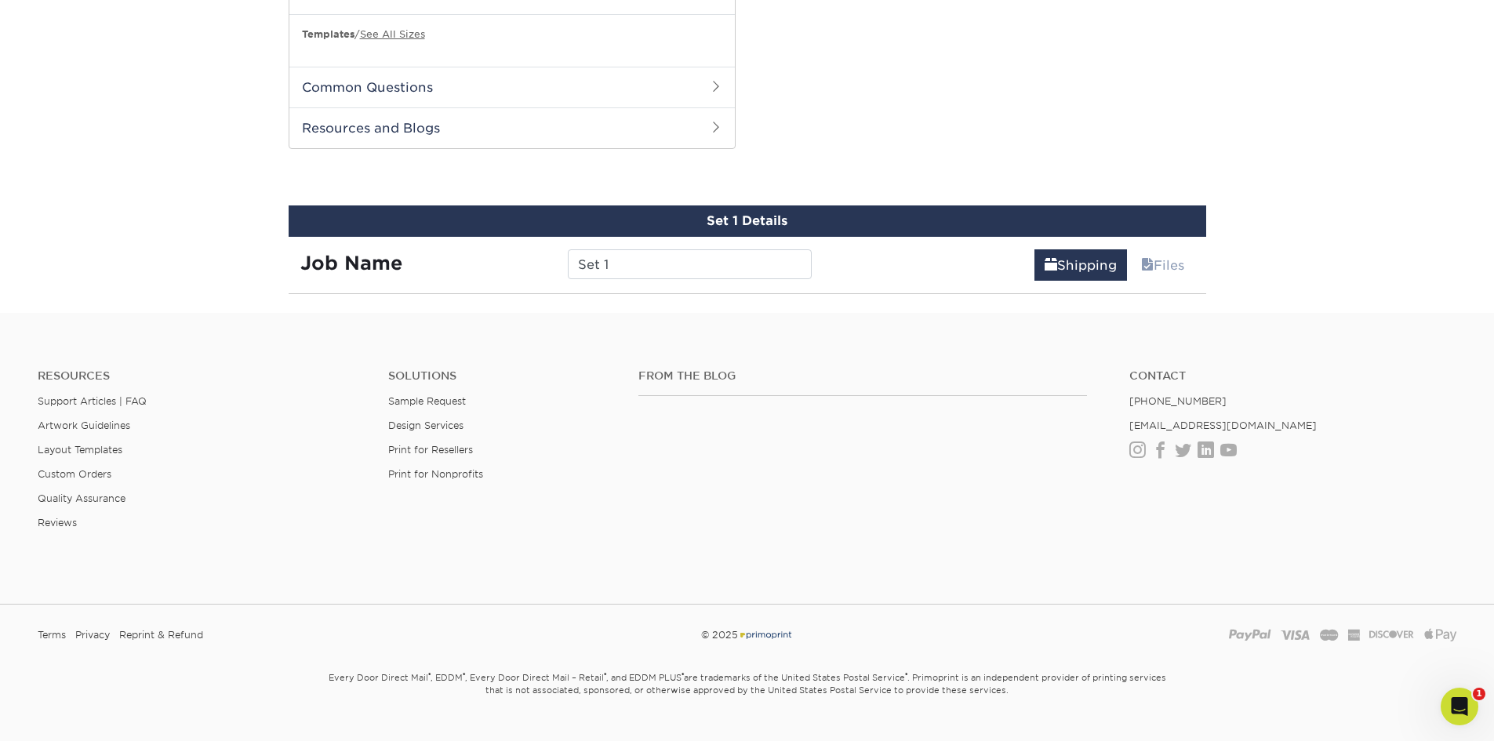
scroll to position [810, 0]
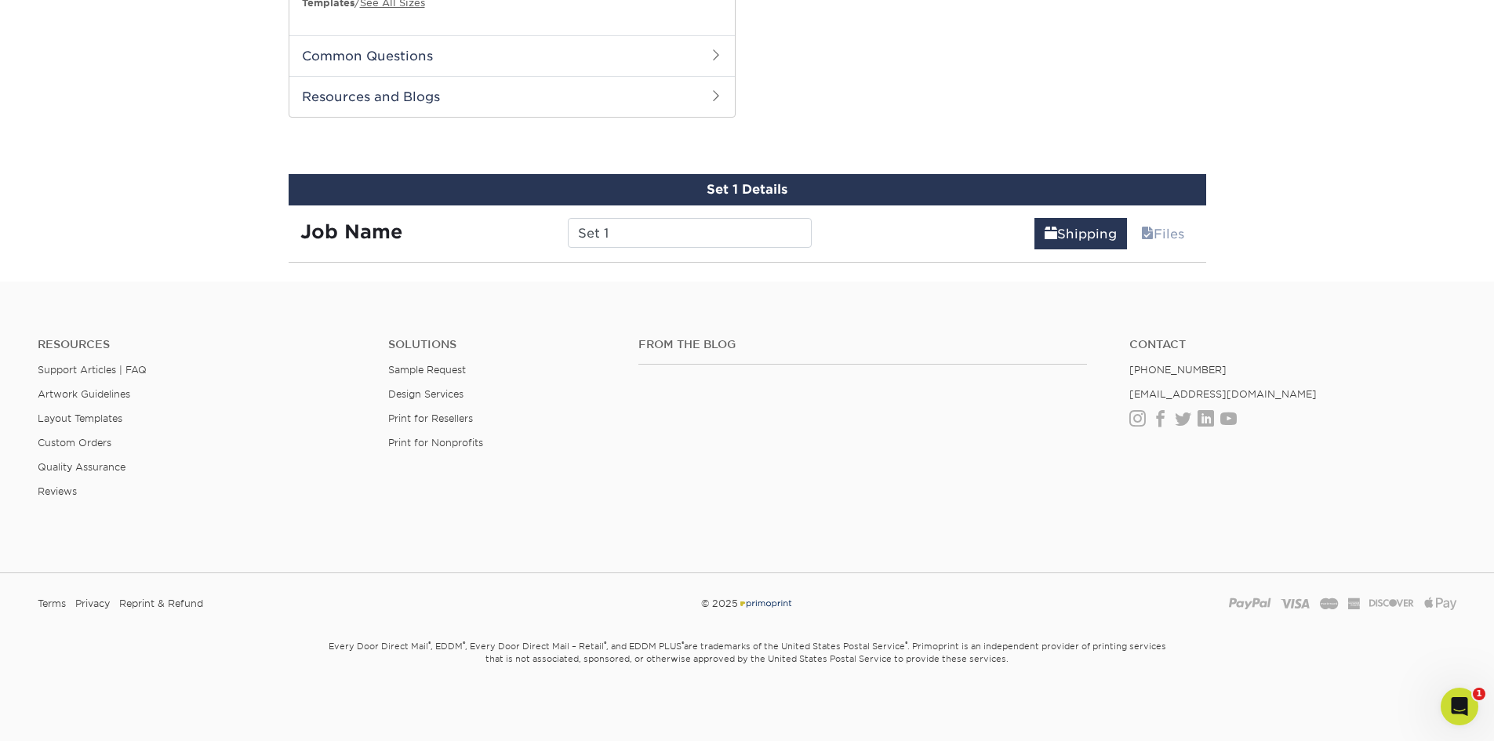
click at [752, 198] on div "Set 1 Details" at bounding box center [747, 189] width 917 height 31
click at [612, 241] on input "Set 1" at bounding box center [690, 233] width 244 height 30
click at [952, 226] on div "Shipping Files" at bounding box center [1014, 227] width 383 height 44
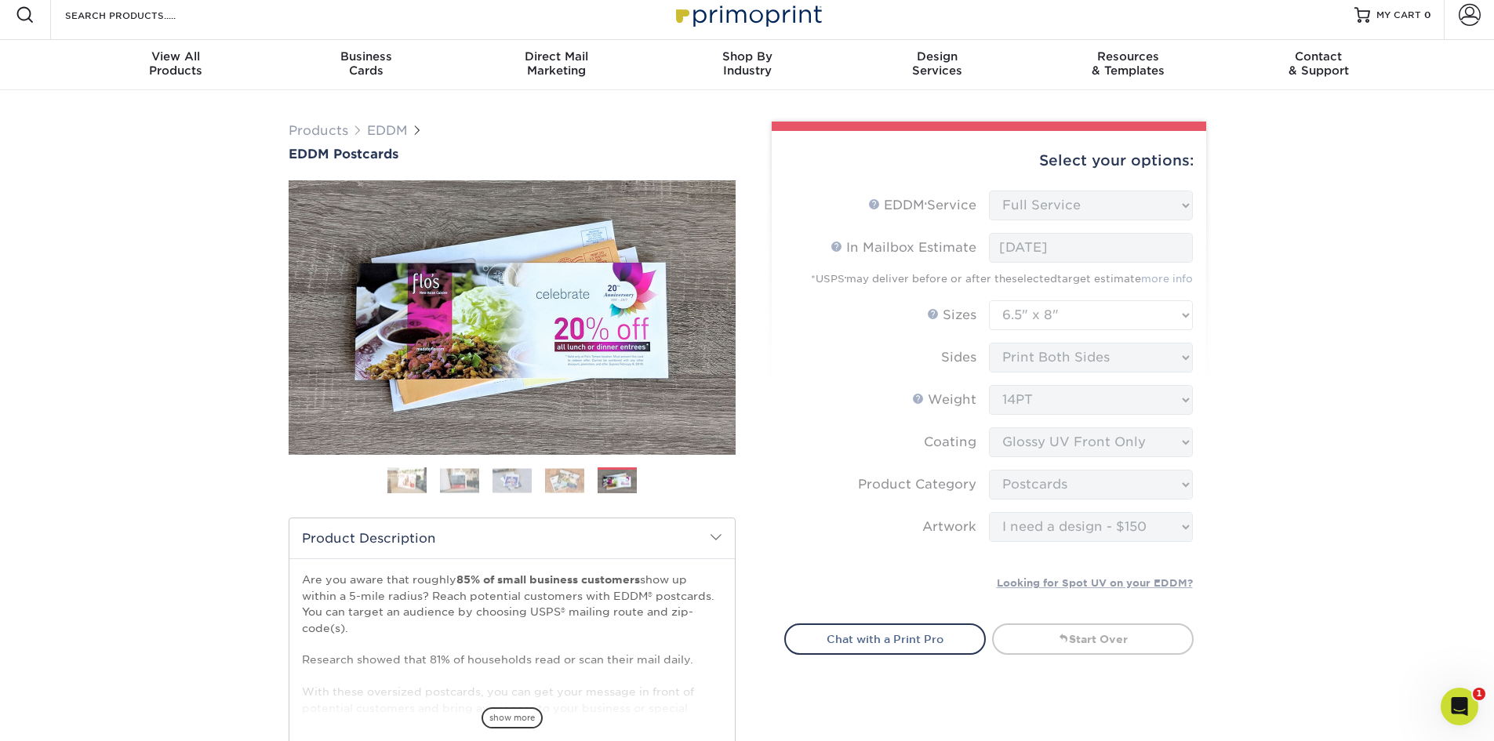
scroll to position [0, 0]
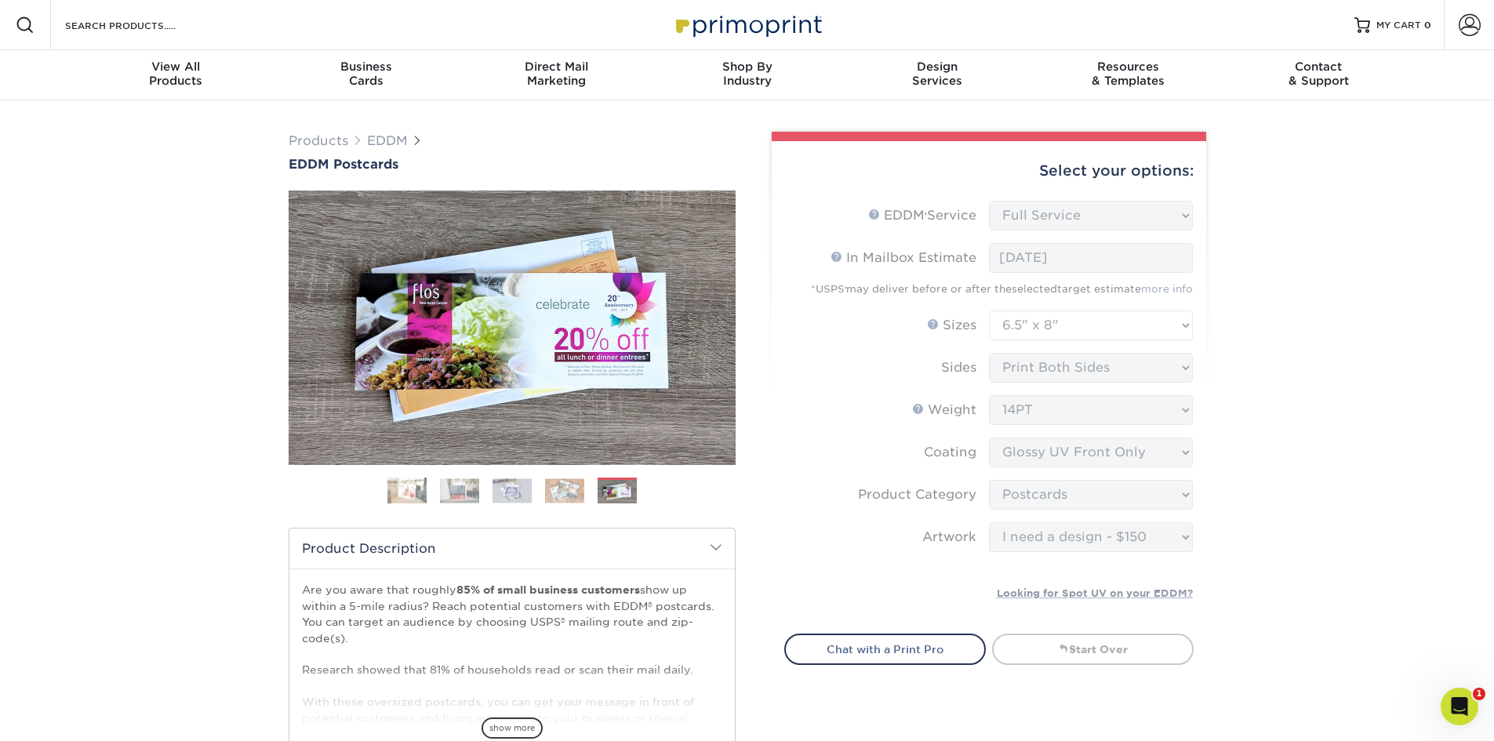
click at [1292, 397] on div "Products EDDM EDDM Postcards Previous Next" at bounding box center [747, 595] width 1494 height 991
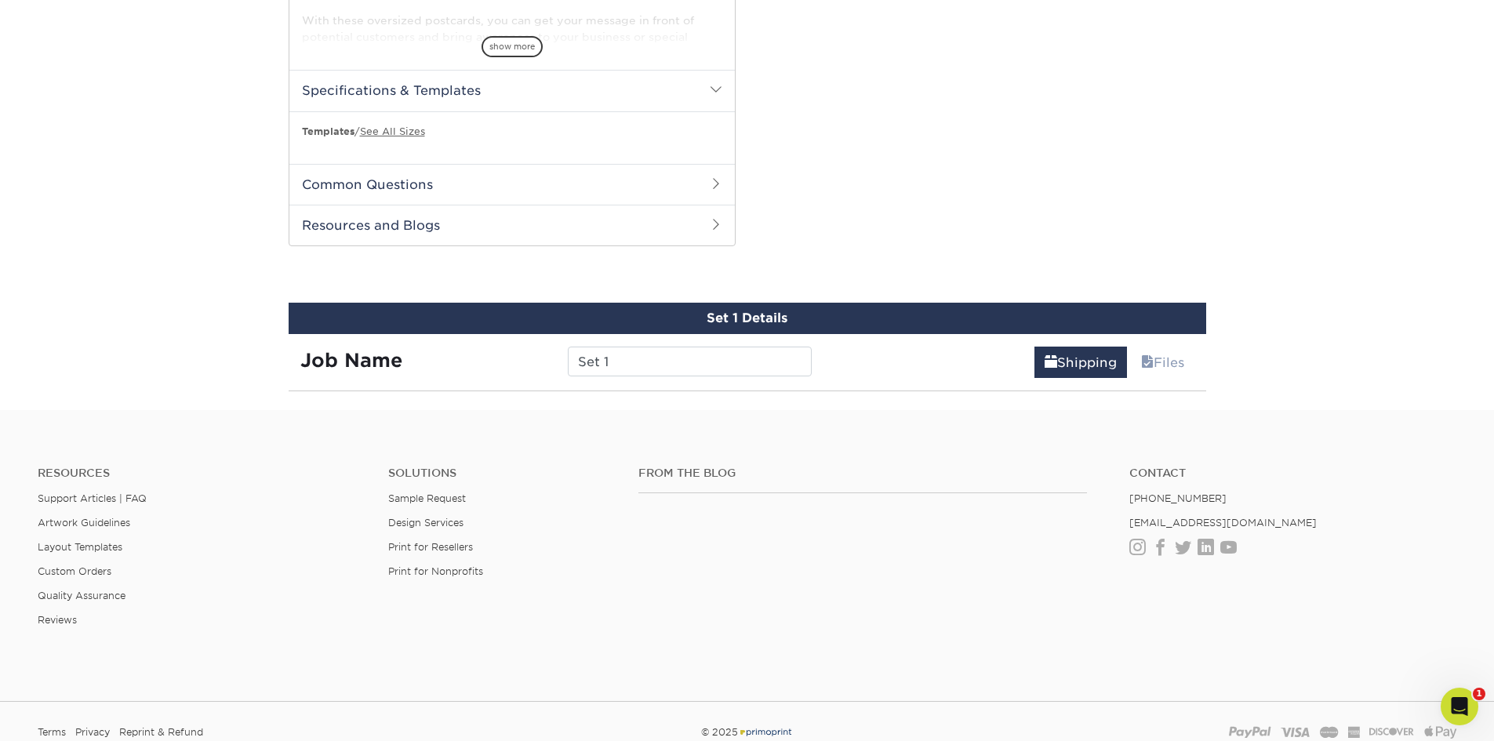
scroll to position [653, 0]
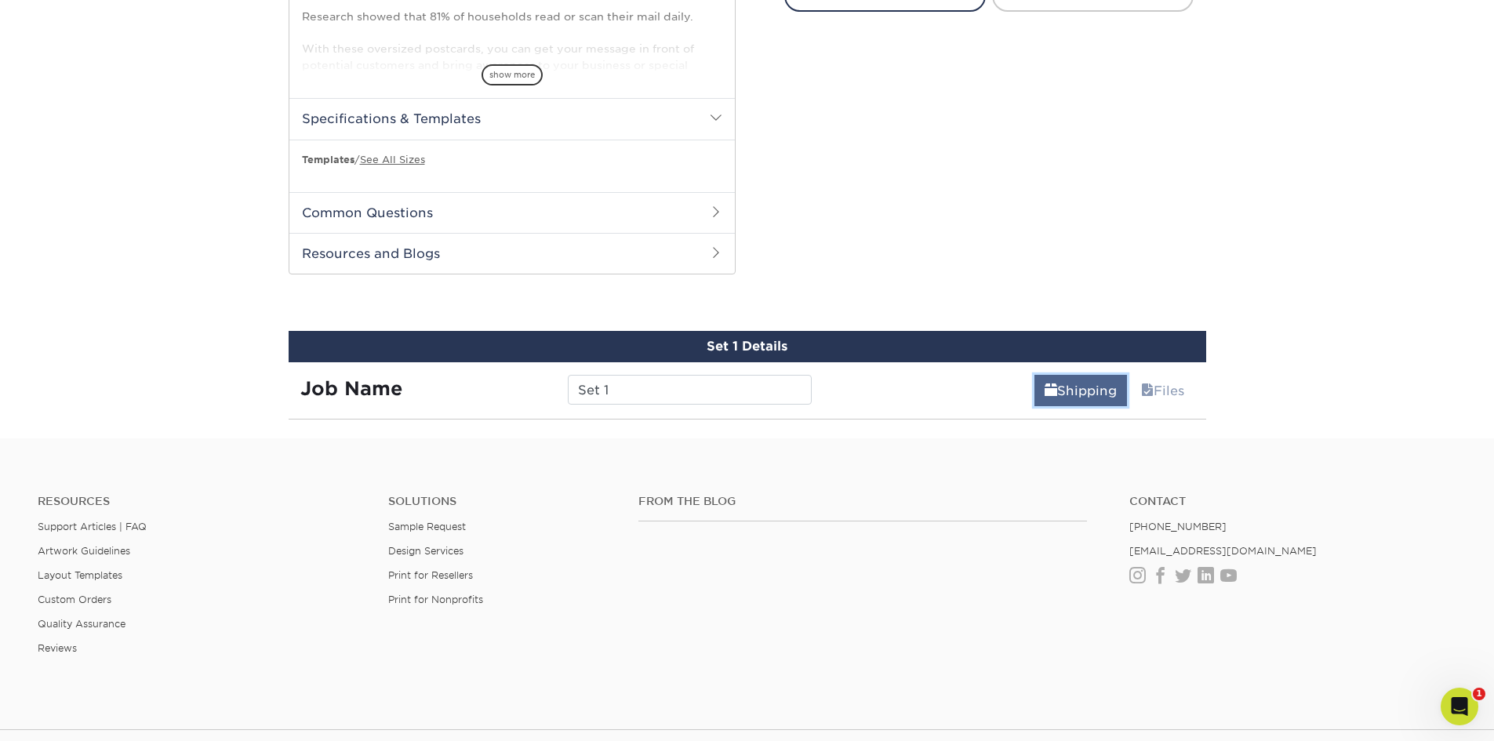
click at [1093, 394] on link "Shipping" at bounding box center [1080, 390] width 93 height 31
click at [906, 409] on div "Set 1 Details Job Name Set 1 Shipping Files You've choosen design services and …" at bounding box center [747, 375] width 917 height 89
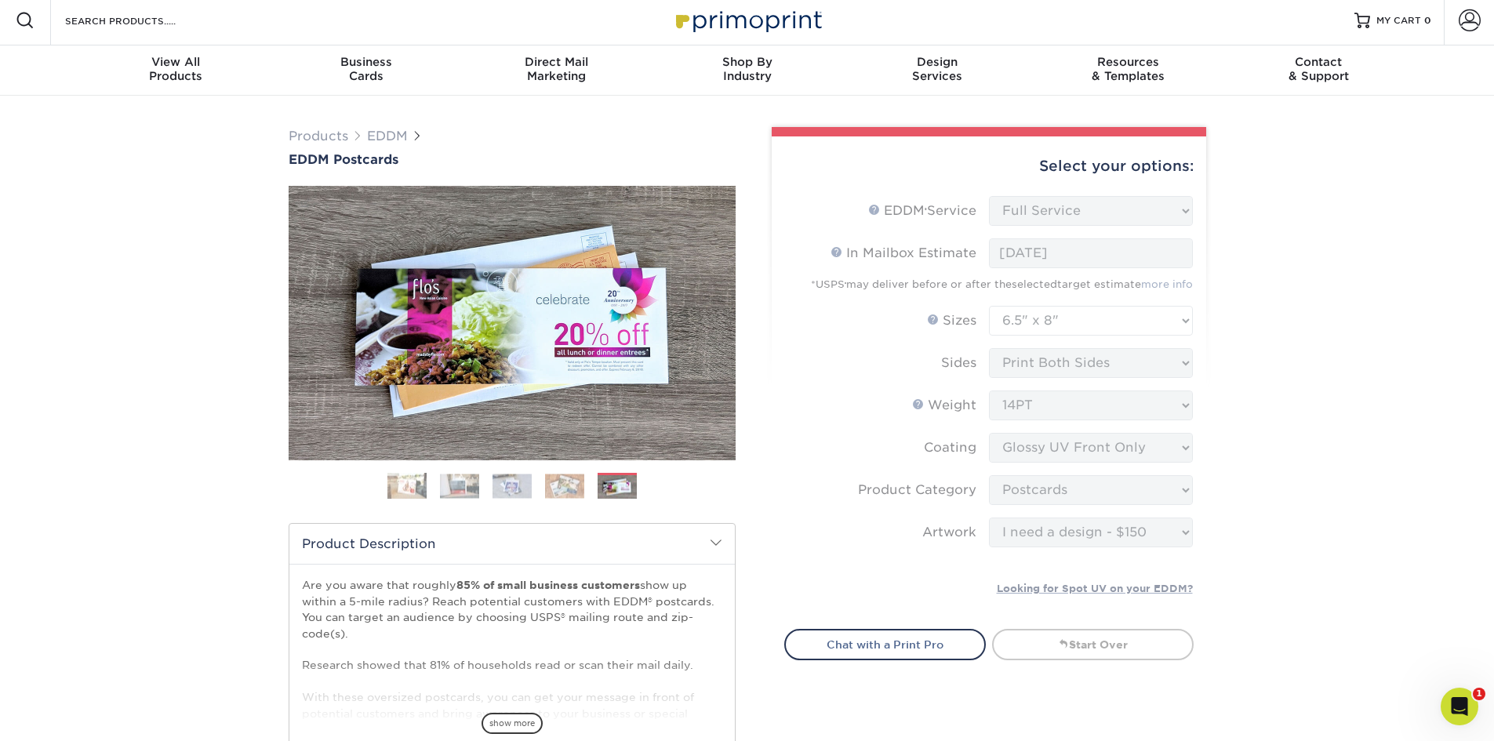
scroll to position [0, 0]
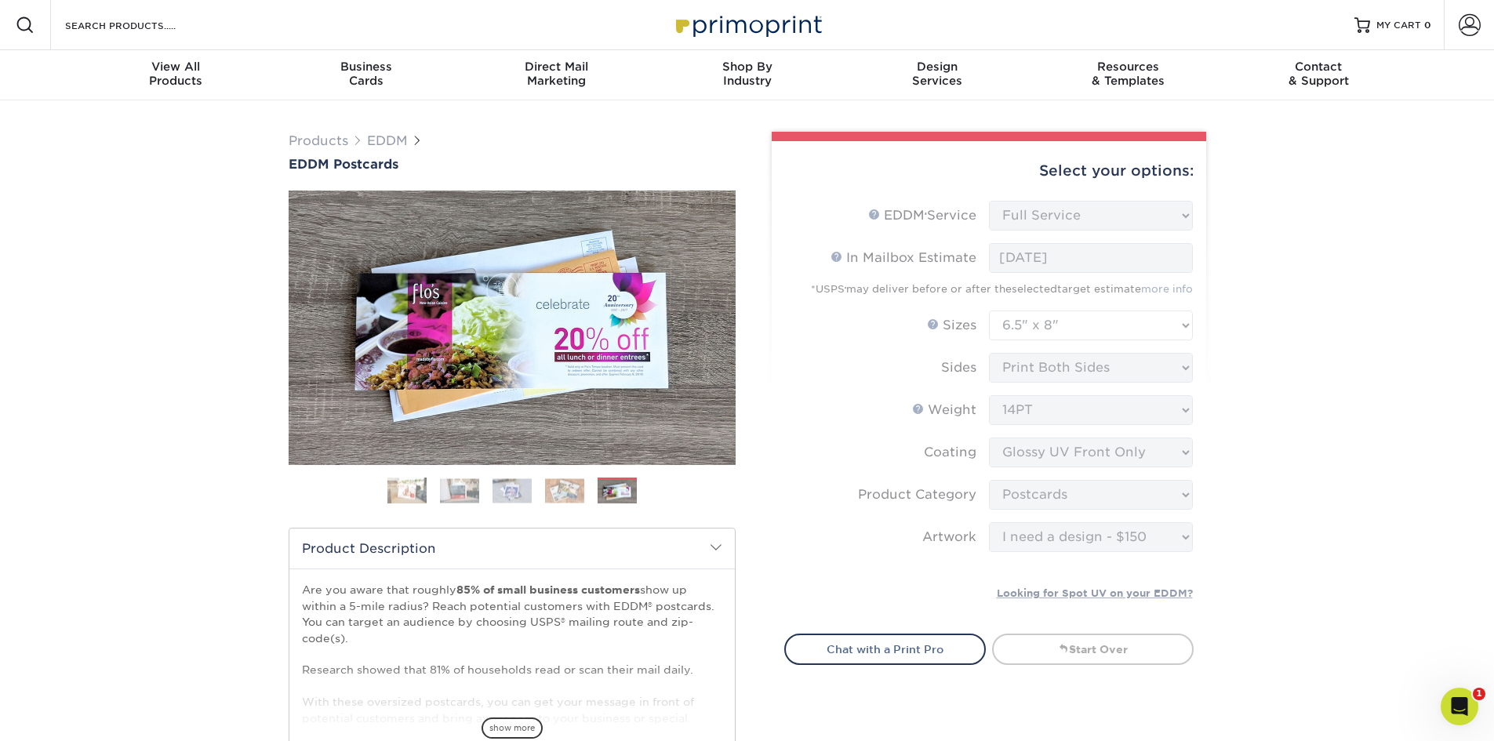
click at [1313, 386] on div "Products EDDM EDDM Postcards Previous Next" at bounding box center [747, 595] width 1494 height 991
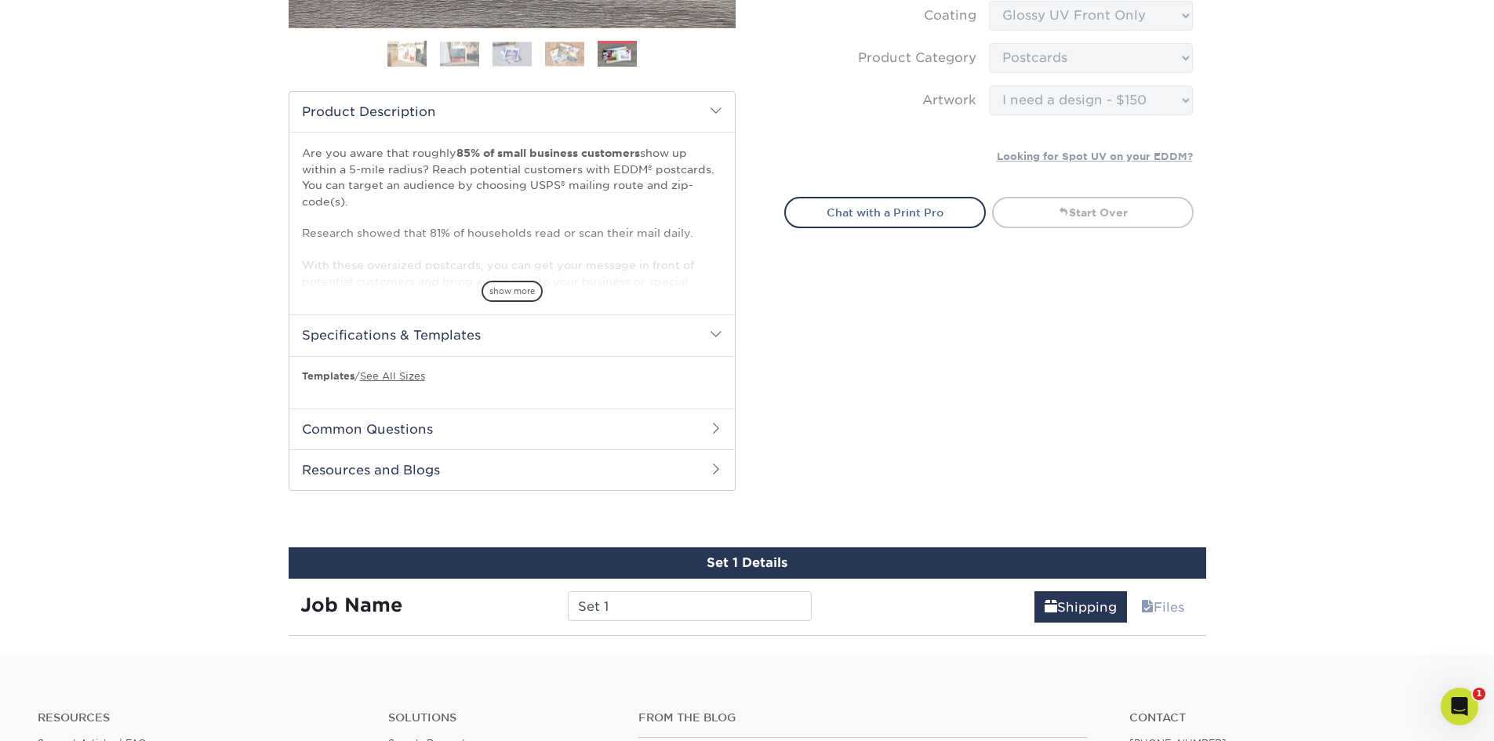
scroll to position [732, 0]
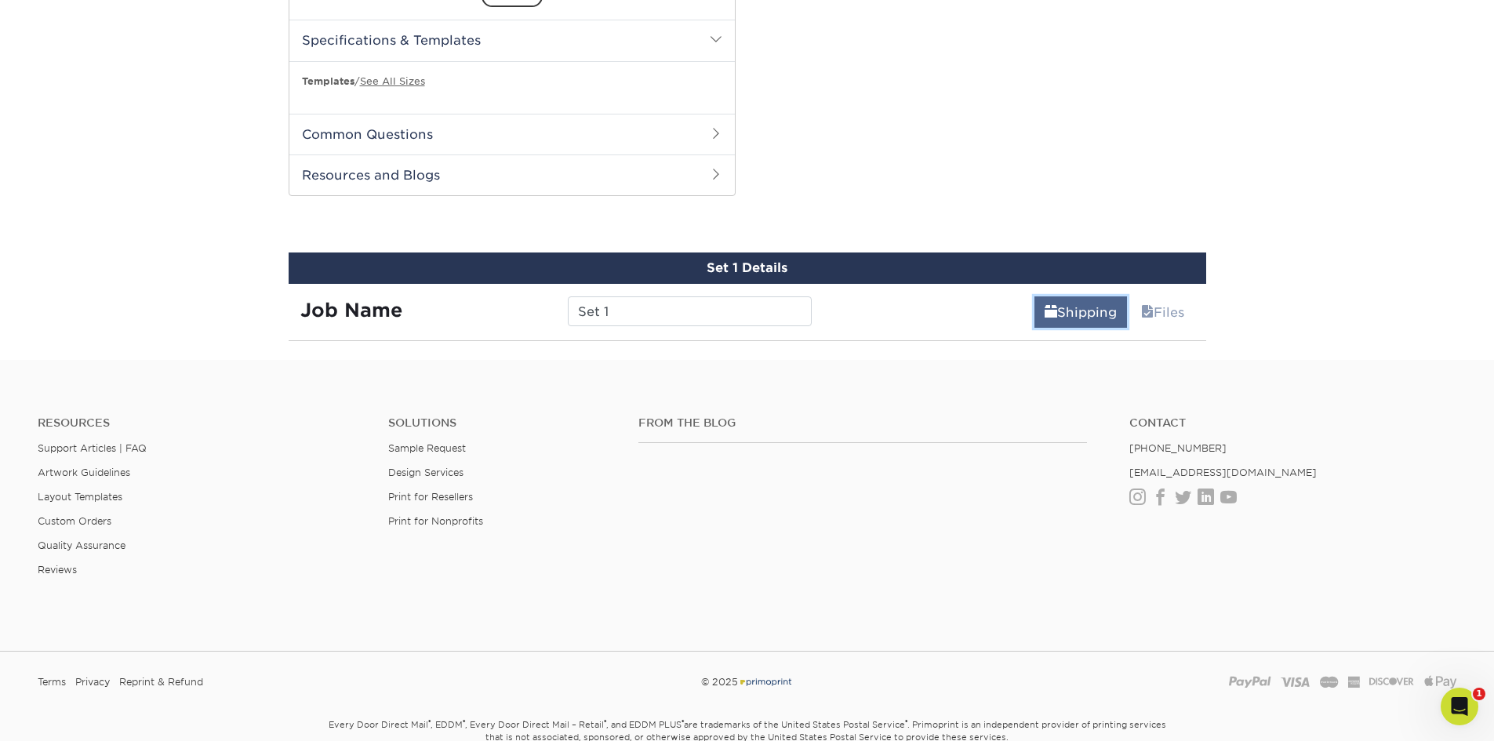
click at [1077, 312] on link "Shipping" at bounding box center [1080, 311] width 93 height 31
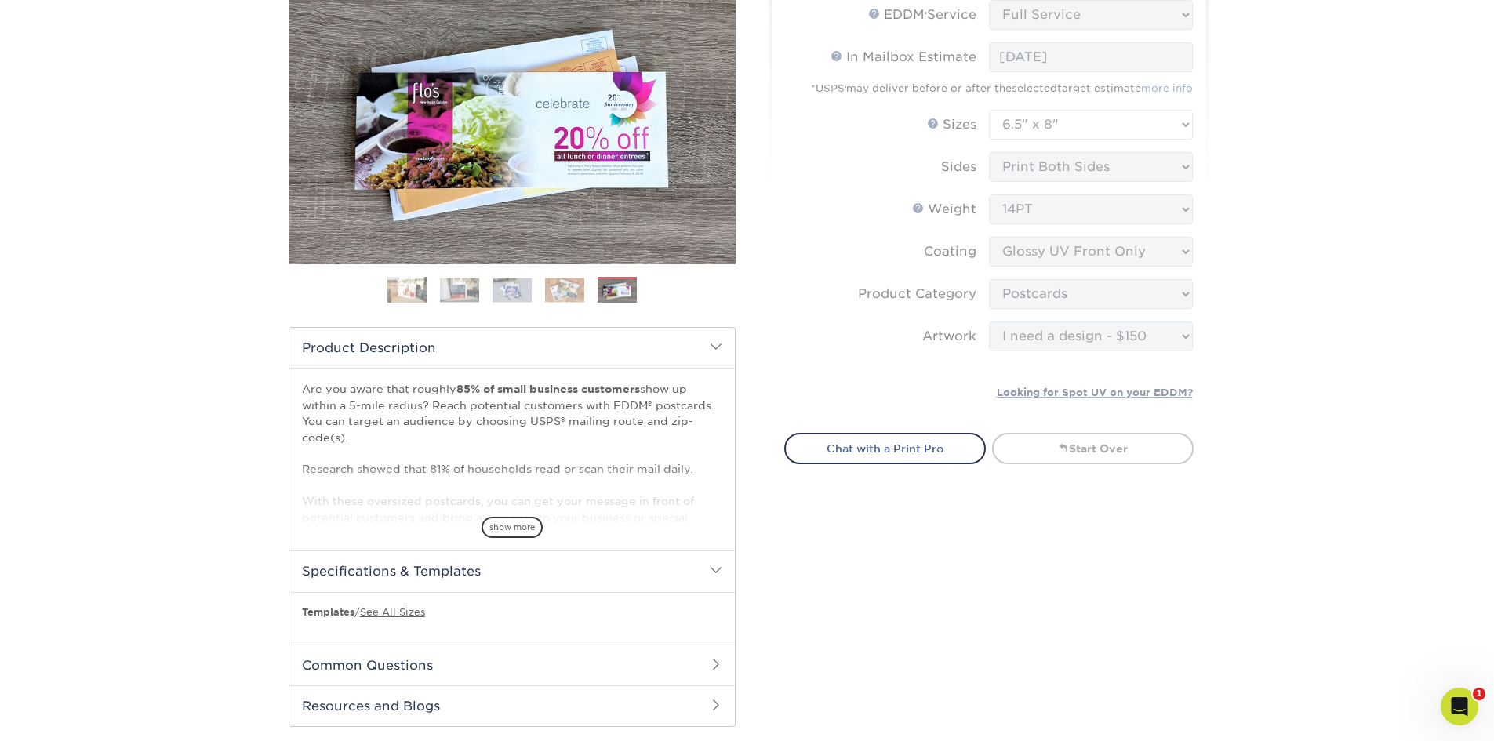
scroll to position [183, 0]
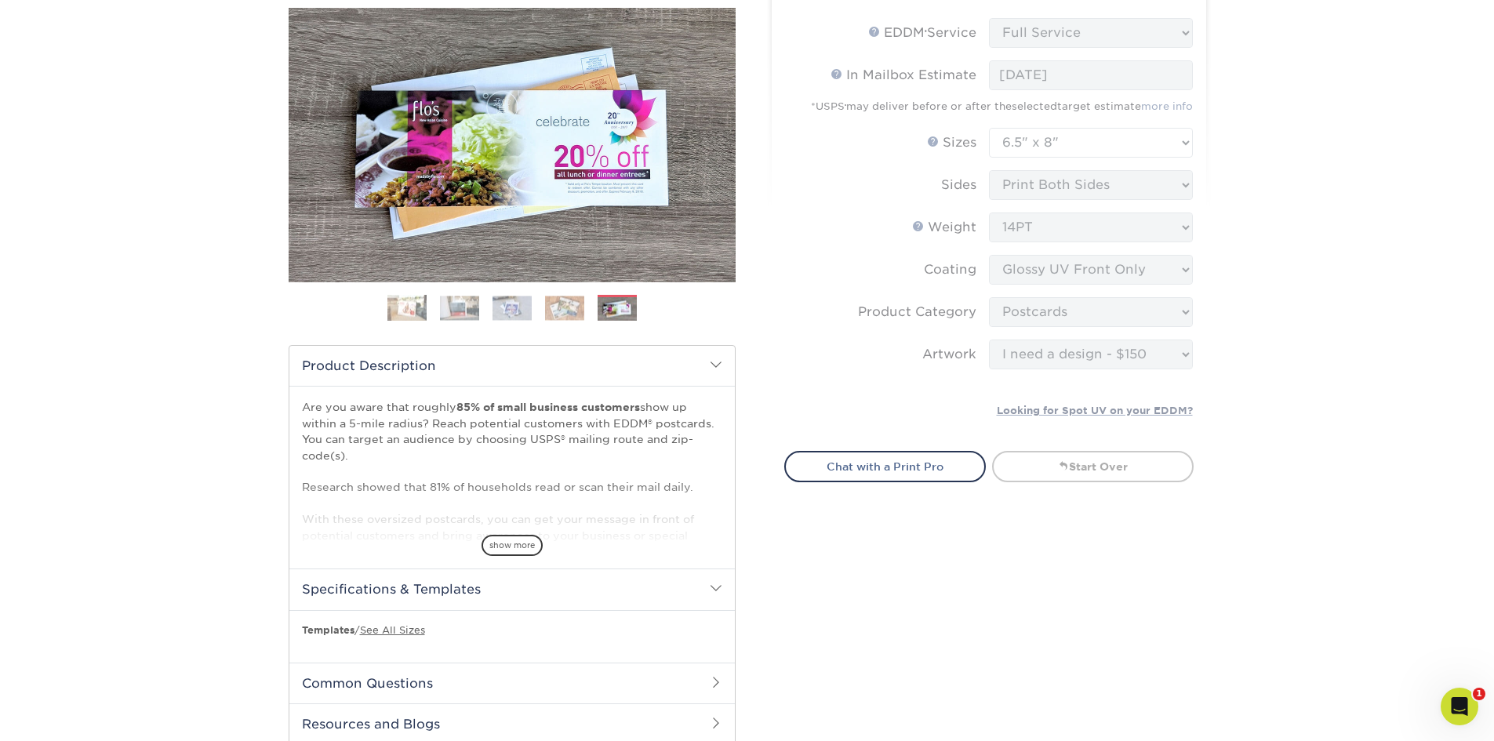
drag, startPoint x: 1487, startPoint y: 2, endPoint x: 1153, endPoint y: 612, distance: 695.8
click at [1153, 612] on div "Select your options: EDDM Service Help EDDM ® Service Please Select Full Servic…" at bounding box center [982, 356] width 470 height 815
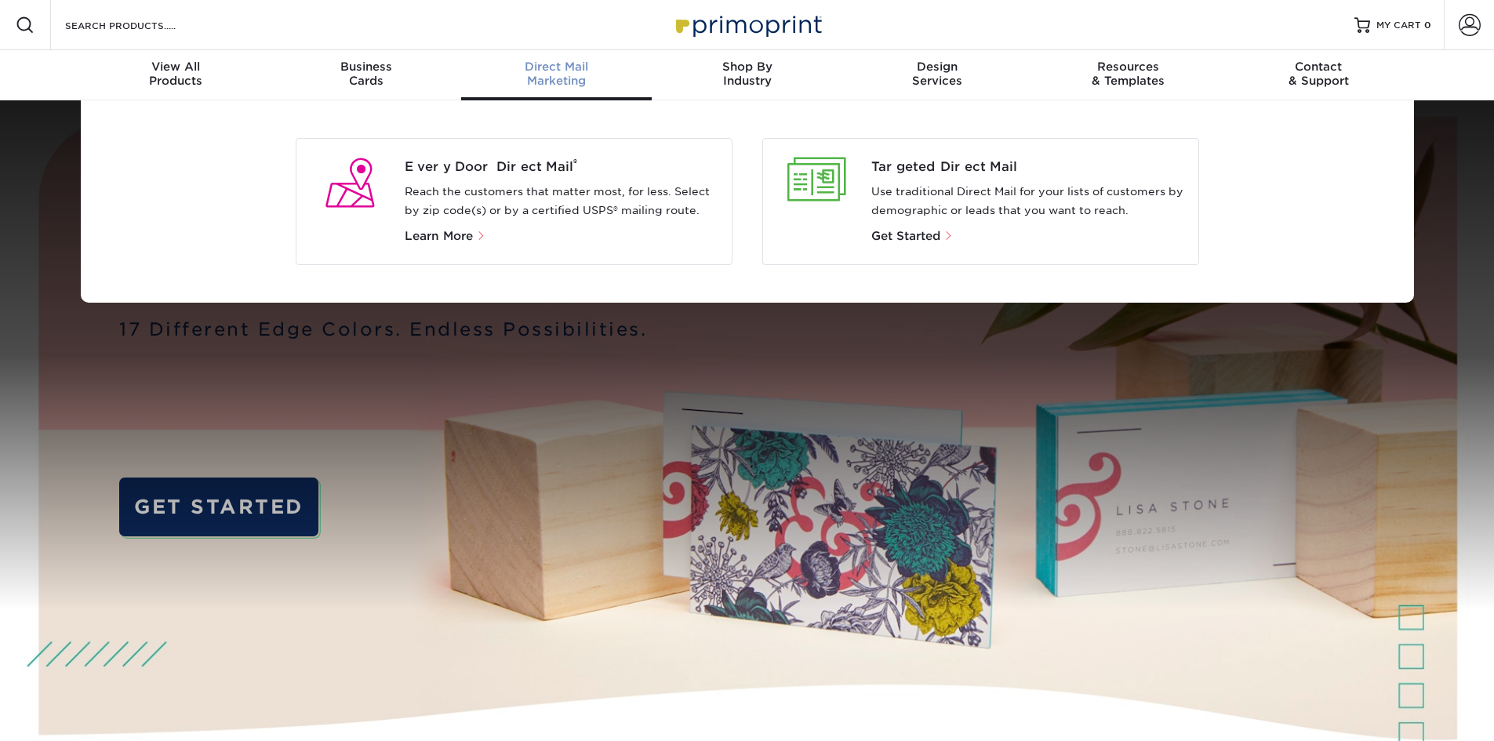
click at [572, 70] on span "Direct Mail" at bounding box center [556, 67] width 191 height 14
click at [497, 181] on div "Every Door Direct Mail ® Reach the customers that matter most, for less. Select…" at bounding box center [568, 202] width 326 height 88
click at [453, 164] on span "Every Door Direct Mail ®" at bounding box center [562, 167] width 314 height 19
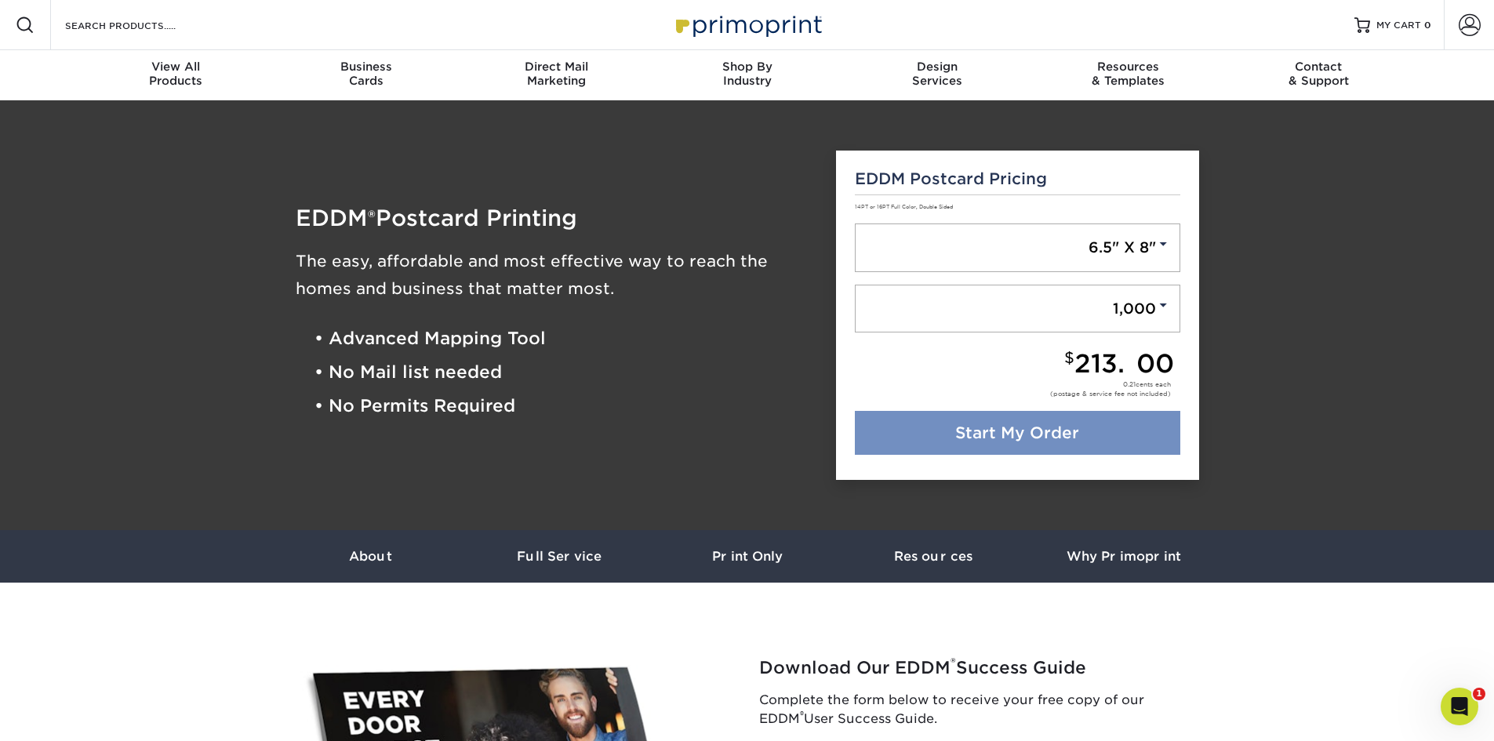
click at [1026, 431] on link "Start My Order" at bounding box center [1017, 433] width 325 height 44
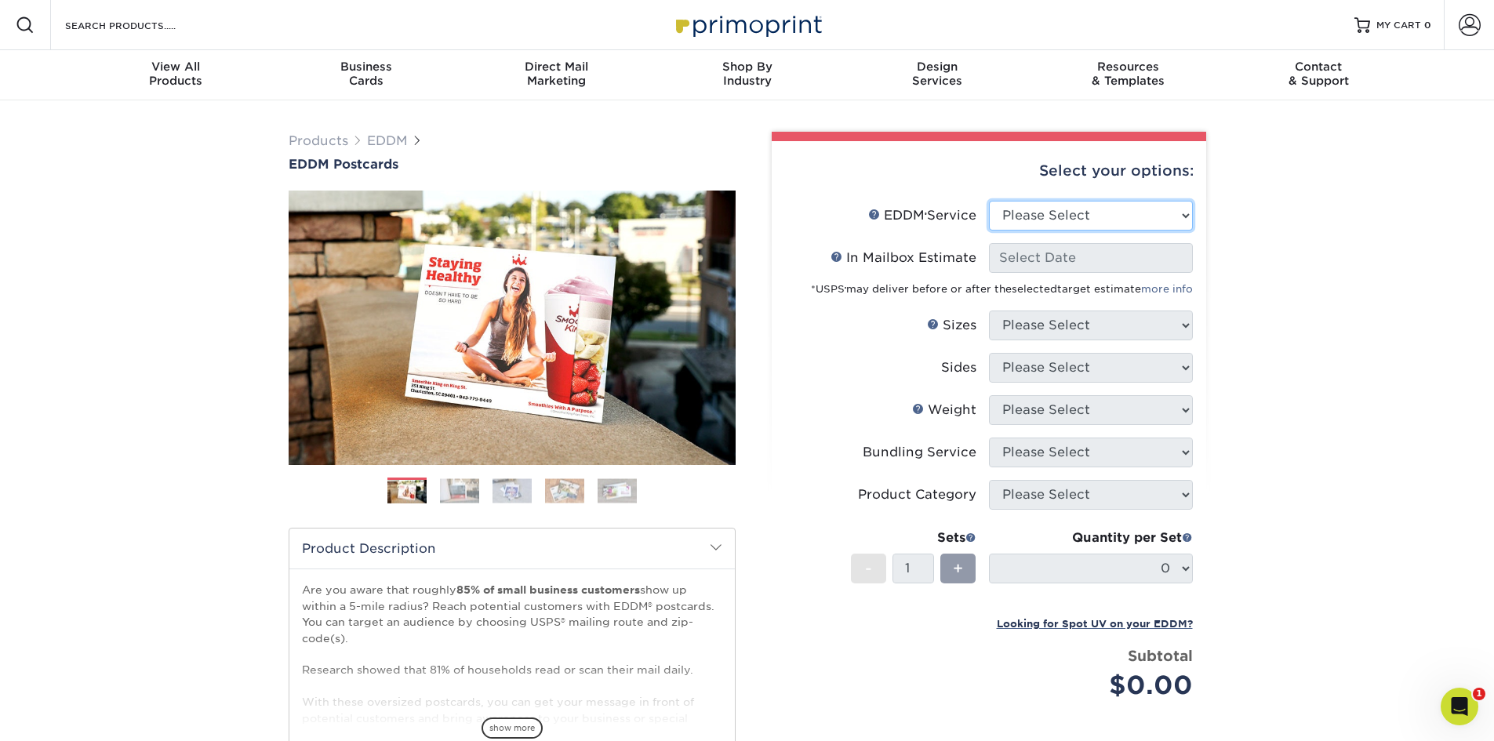
click at [1066, 217] on select "Please Select Full Service Print Only" at bounding box center [1091, 216] width 204 height 30
select select "full_service"
click at [989, 201] on select "Please Select Full Service Print Only" at bounding box center [1091, 216] width 204 height 30
select select "-1"
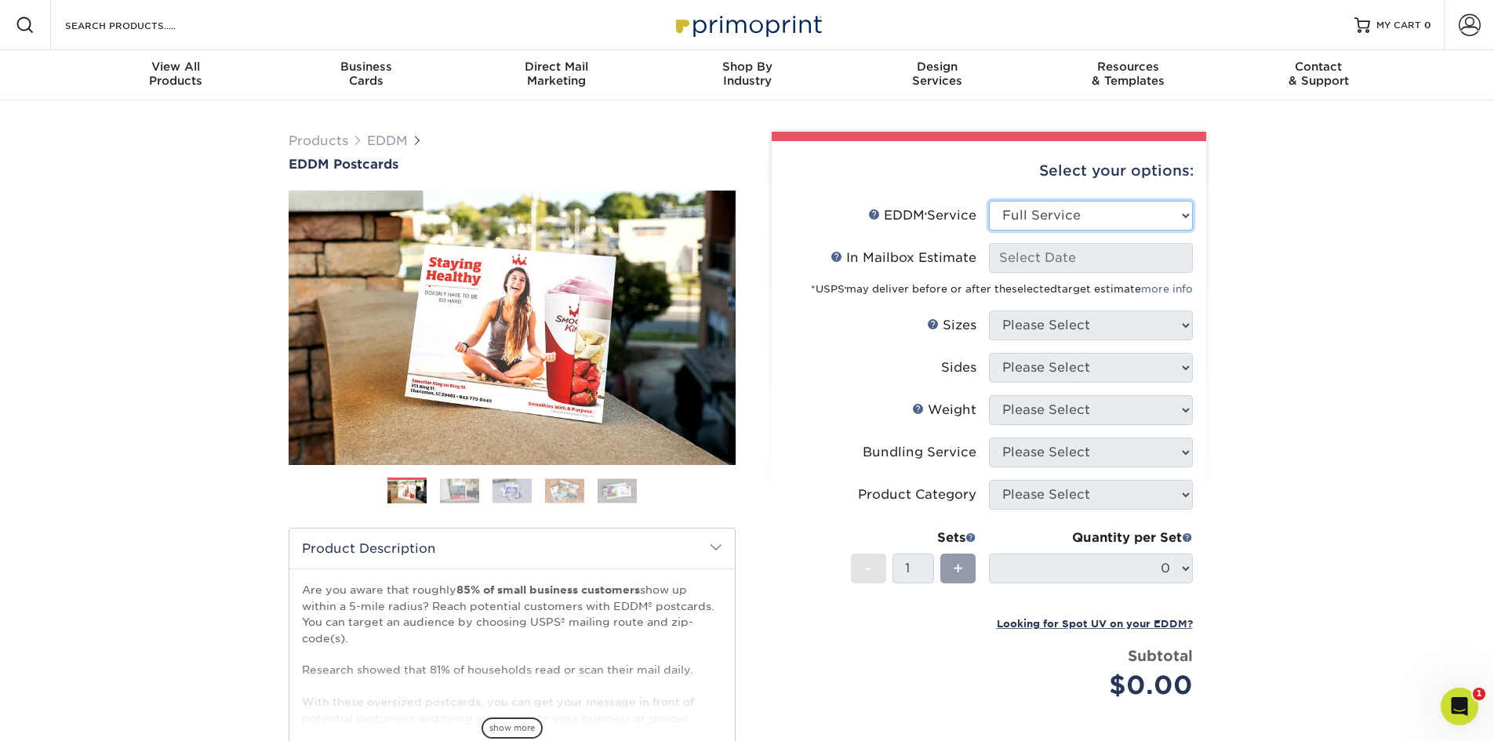
select select "-1"
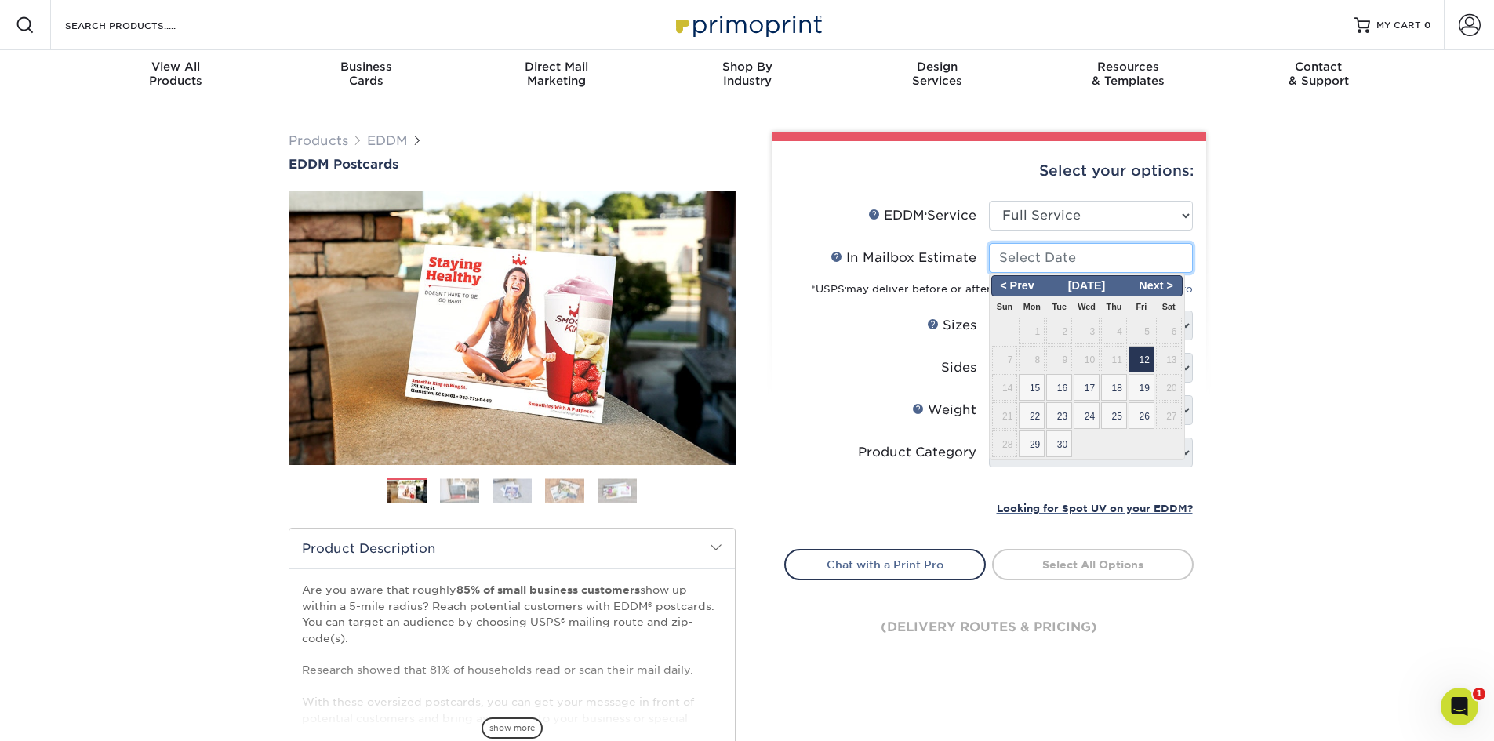
click at [1064, 261] on input "In Mailbox Estimate Help In Mailbox Estimate" at bounding box center [1091, 258] width 204 height 30
click at [1138, 390] on span "19" at bounding box center [1141, 387] width 26 height 27
type input "[DATE]"
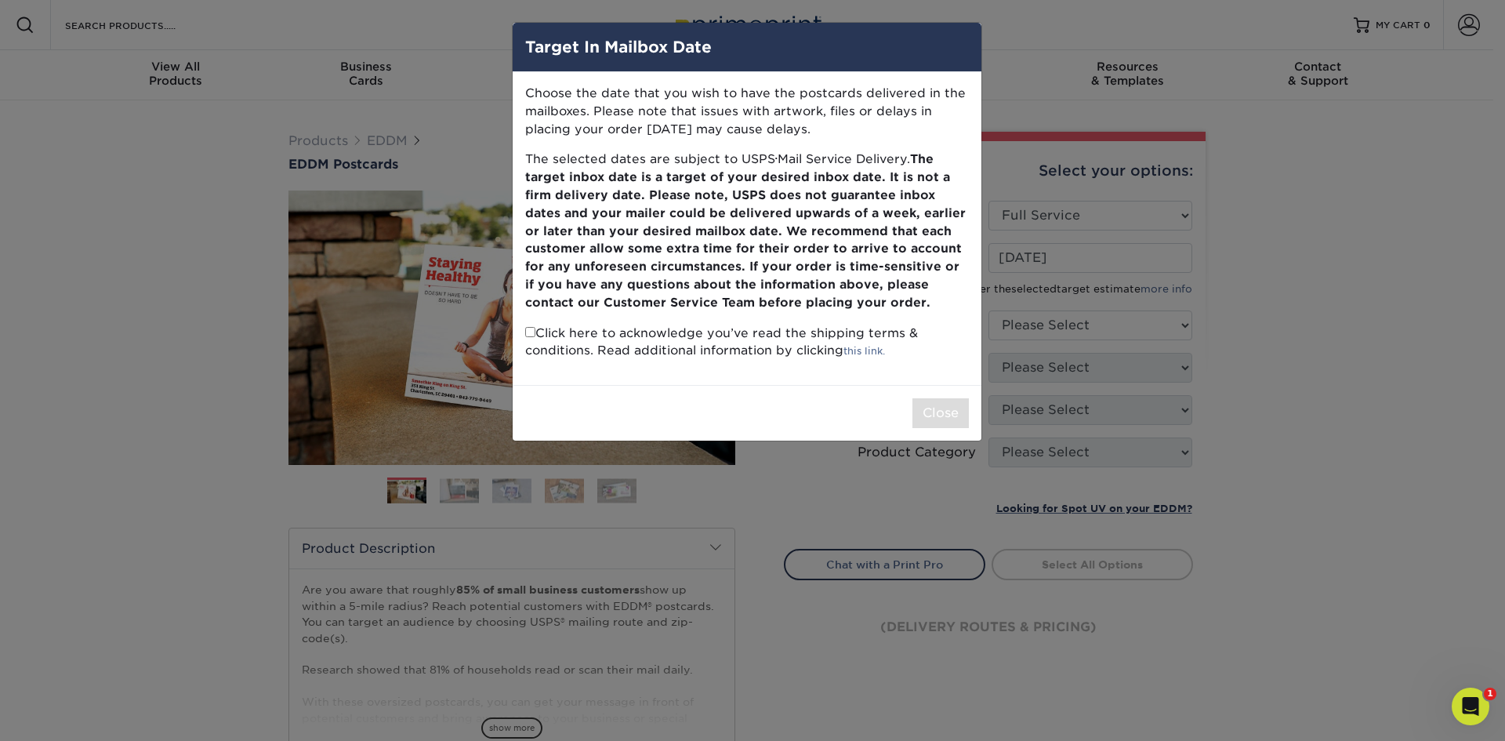
click at [532, 332] on input "checkbox" at bounding box center [530, 332] width 10 height 10
checkbox input "true"
click at [939, 414] on button "Close" at bounding box center [941, 413] width 56 height 30
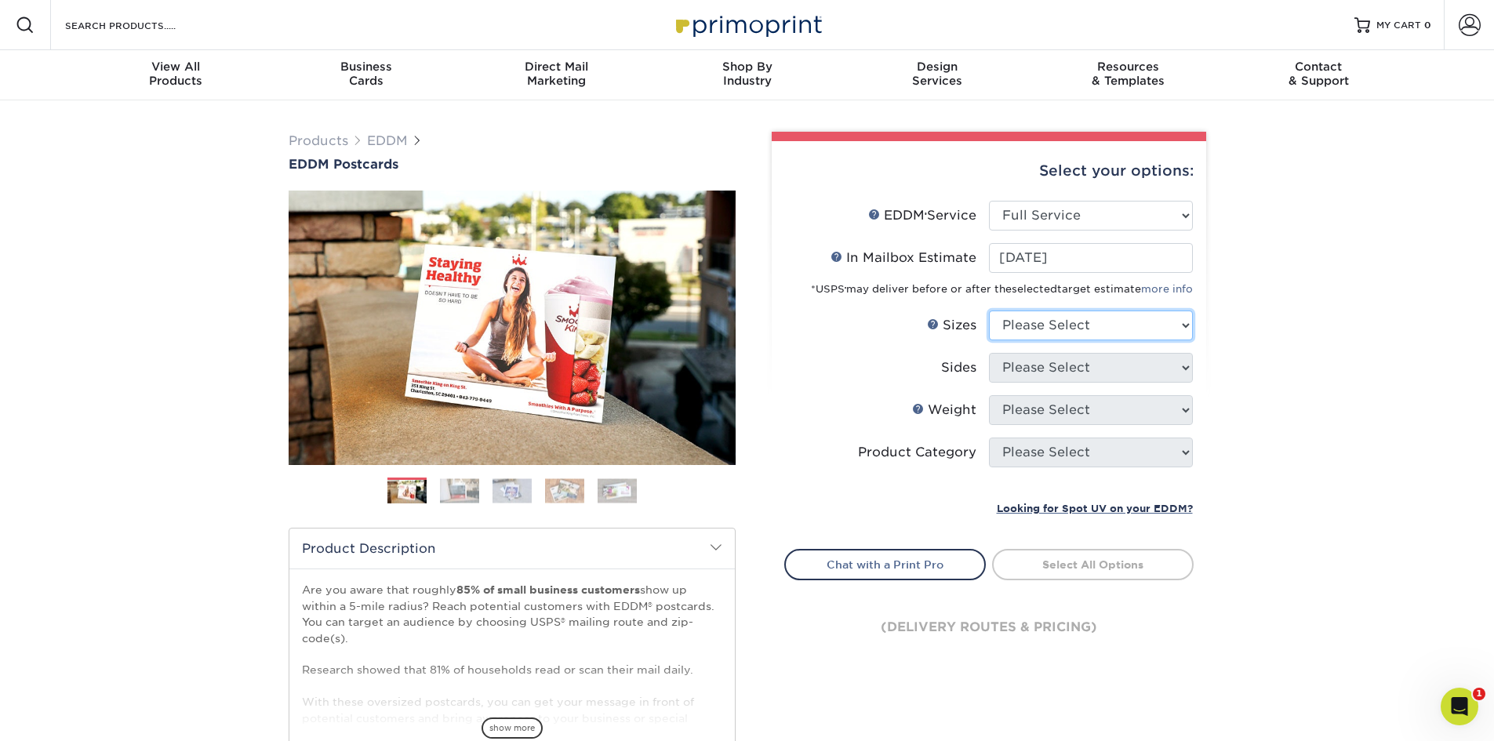
click at [1090, 323] on select "Please Select 4.5" x 12" 6" x 12" 6.5" x 8" 6.5" x 9" 6.5" x 12" 7" x 8.5" 8" x…" at bounding box center [1091, 325] width 204 height 30
select select "6.50x8.00"
click at [989, 310] on select "Please Select 4.5" x 12" 6" x 12" 6.5" x 8" 6.5" x 9" 6.5" x 12" 7" x 8.5" 8" x…" at bounding box center [1091, 325] width 204 height 30
click at [1039, 368] on select "Please Select Print Both Sides Print Front Only" at bounding box center [1091, 368] width 204 height 30
select select "13abbda7-1d64-4f25-8bb2-c179b224825d"
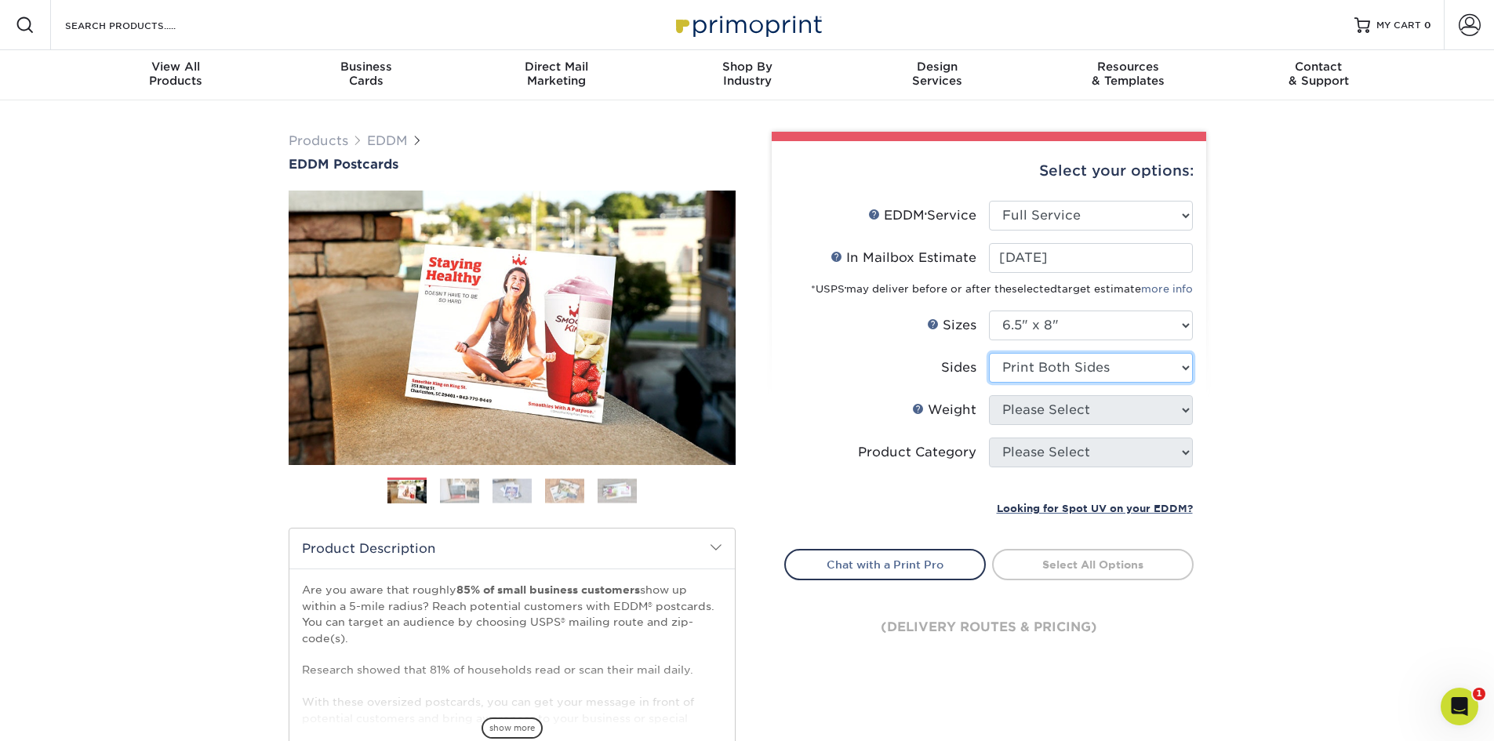
click at [989, 353] on select "Please Select Print Both Sides Print Front Only" at bounding box center [1091, 368] width 204 height 30
click at [1044, 409] on select "Please Select 16PT 14PT" at bounding box center [1091, 410] width 204 height 30
select select "14PT"
click at [989, 395] on select "Please Select 16PT 14PT" at bounding box center [1091, 410] width 204 height 30
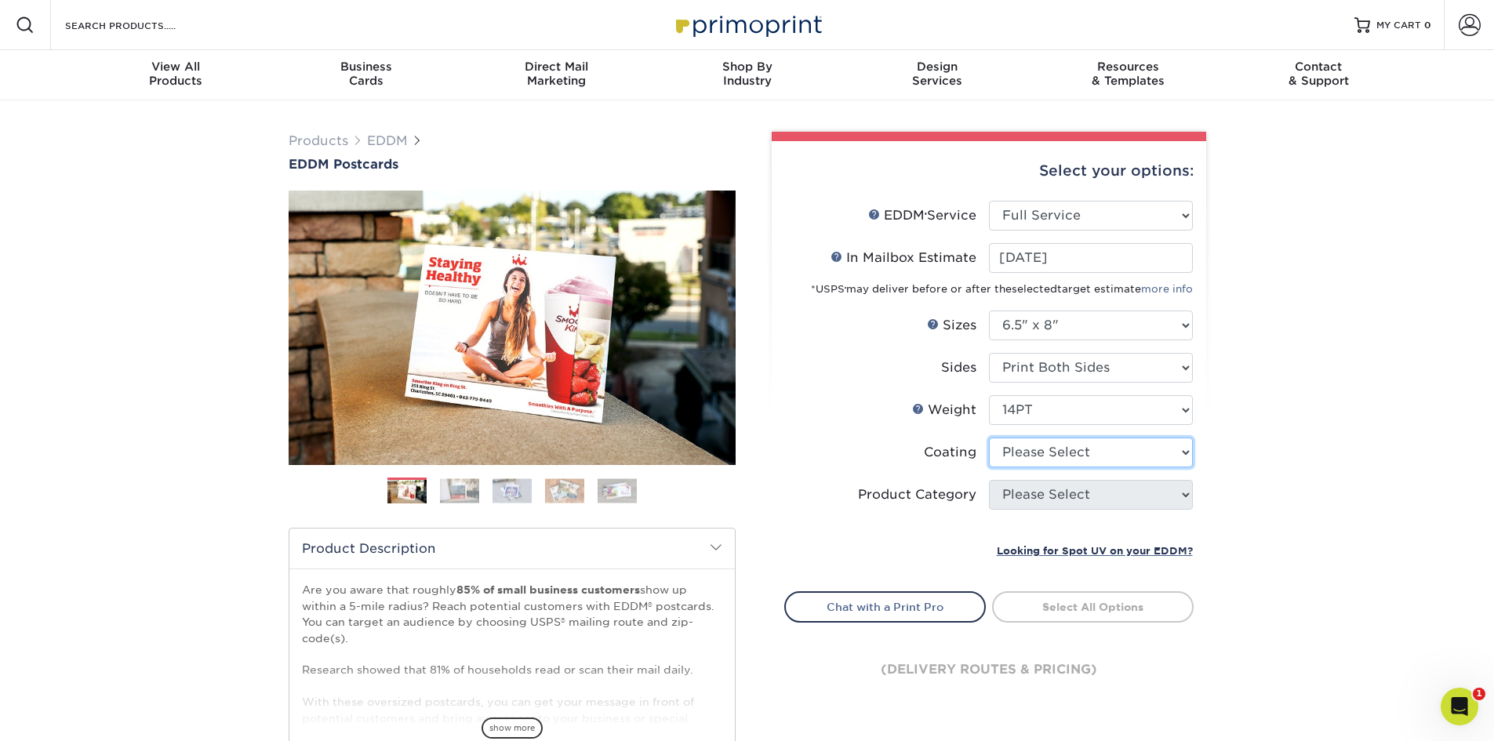
click at [1040, 452] on select at bounding box center [1091, 453] width 204 height 30
select select "1e8116af-acfc-44b1-83dc-8181aa338834"
click at [989, 438] on select at bounding box center [1091, 453] width 204 height 30
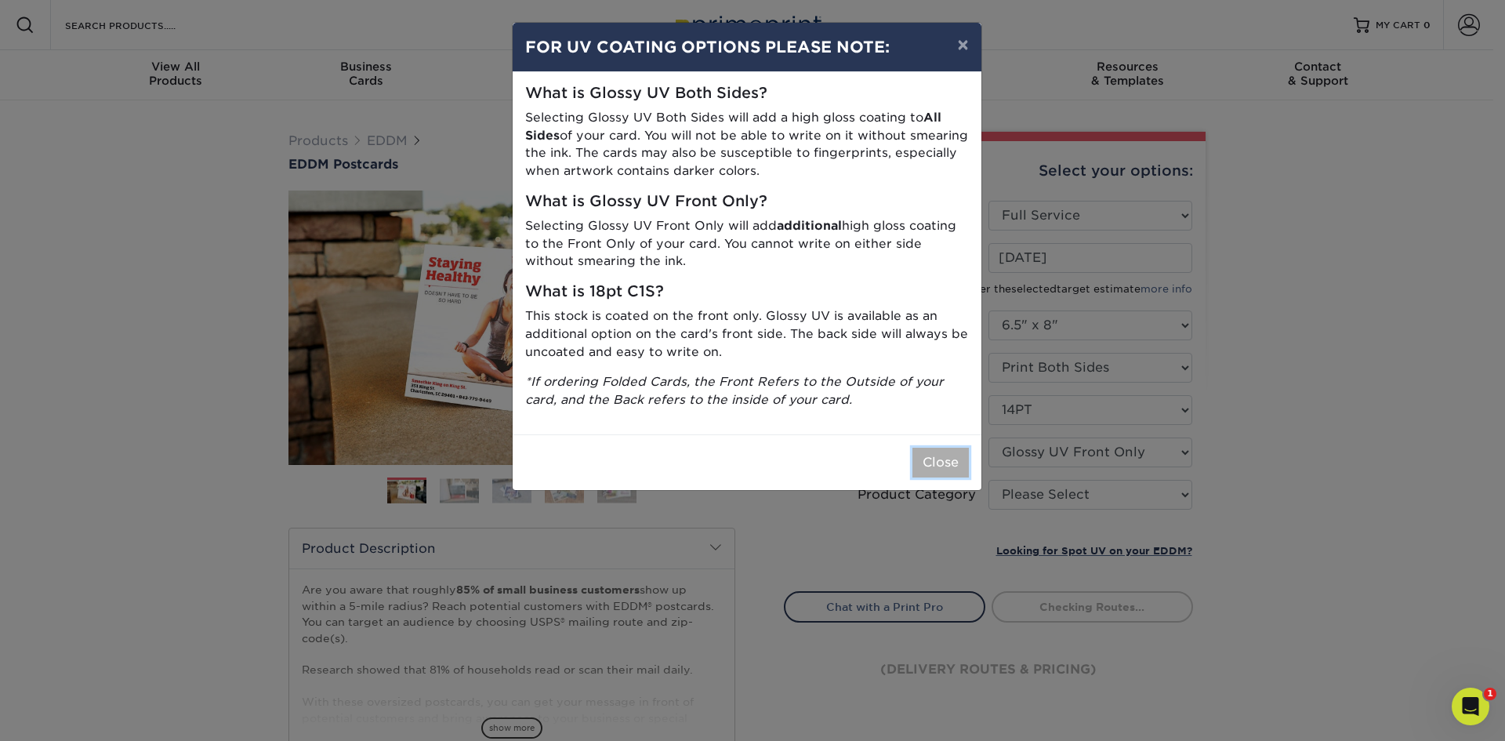
click at [946, 459] on button "Close" at bounding box center [941, 463] width 56 height 30
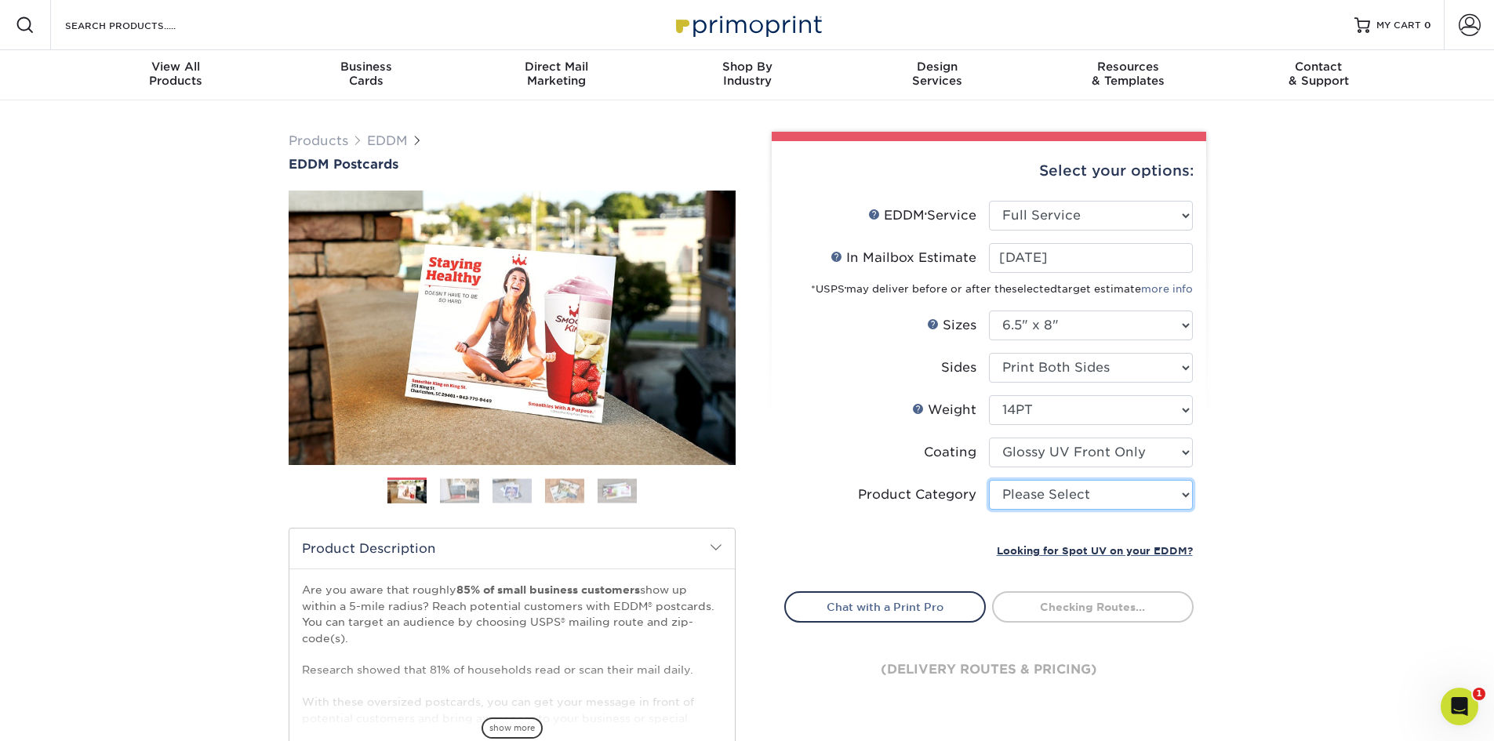
click at [1060, 499] on select "Please Select Postcards" at bounding box center [1091, 495] width 204 height 30
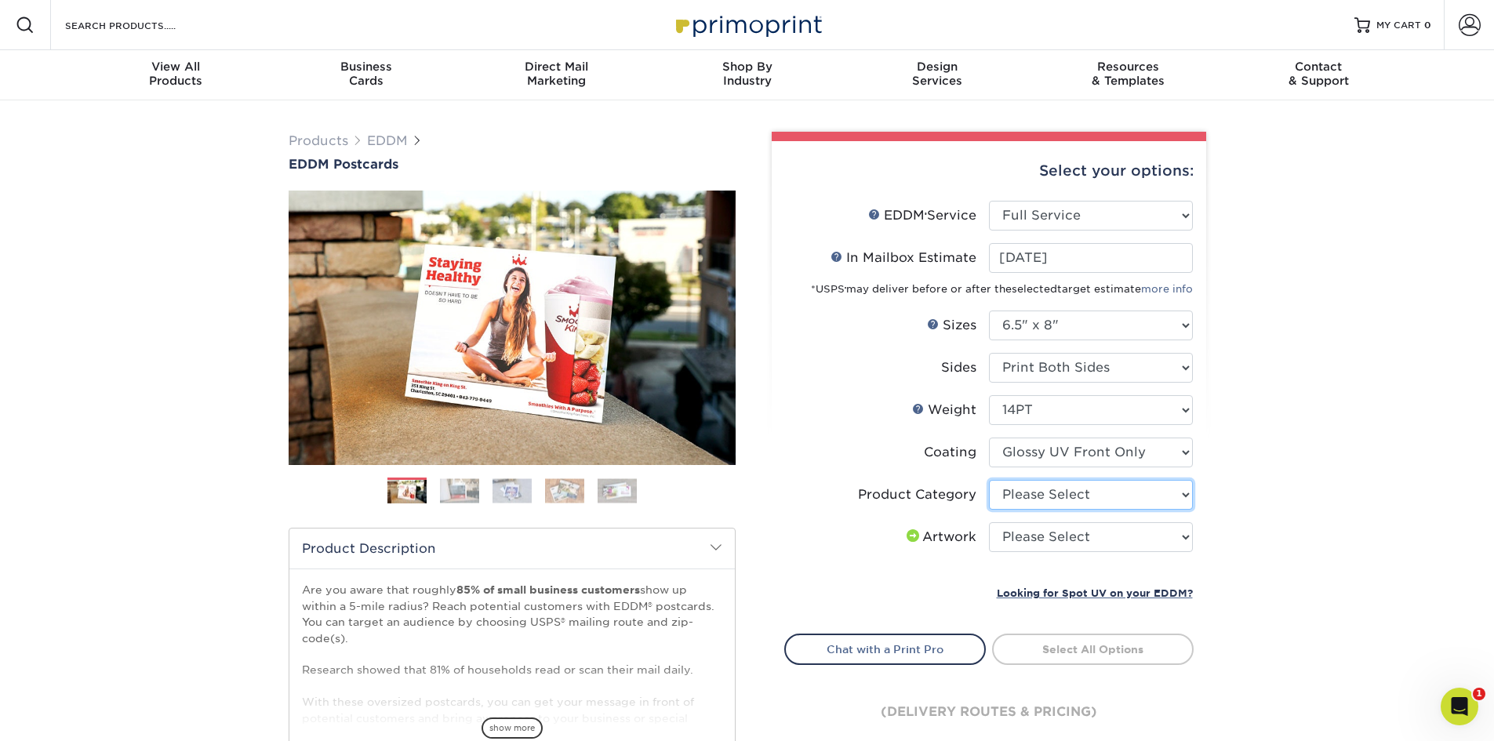
select select "9b7272e0-d6c8-4c3c-8e97-d3a1bcdab858"
click at [989, 480] on select "Please Select Postcards" at bounding box center [1091, 495] width 204 height 30
click at [1042, 538] on select "Please Select I will upload files I need a design - $150" at bounding box center [1091, 537] width 204 height 30
select select "design"
click at [989, 522] on select "Please Select I will upload files I need a design - $150" at bounding box center [1091, 537] width 204 height 30
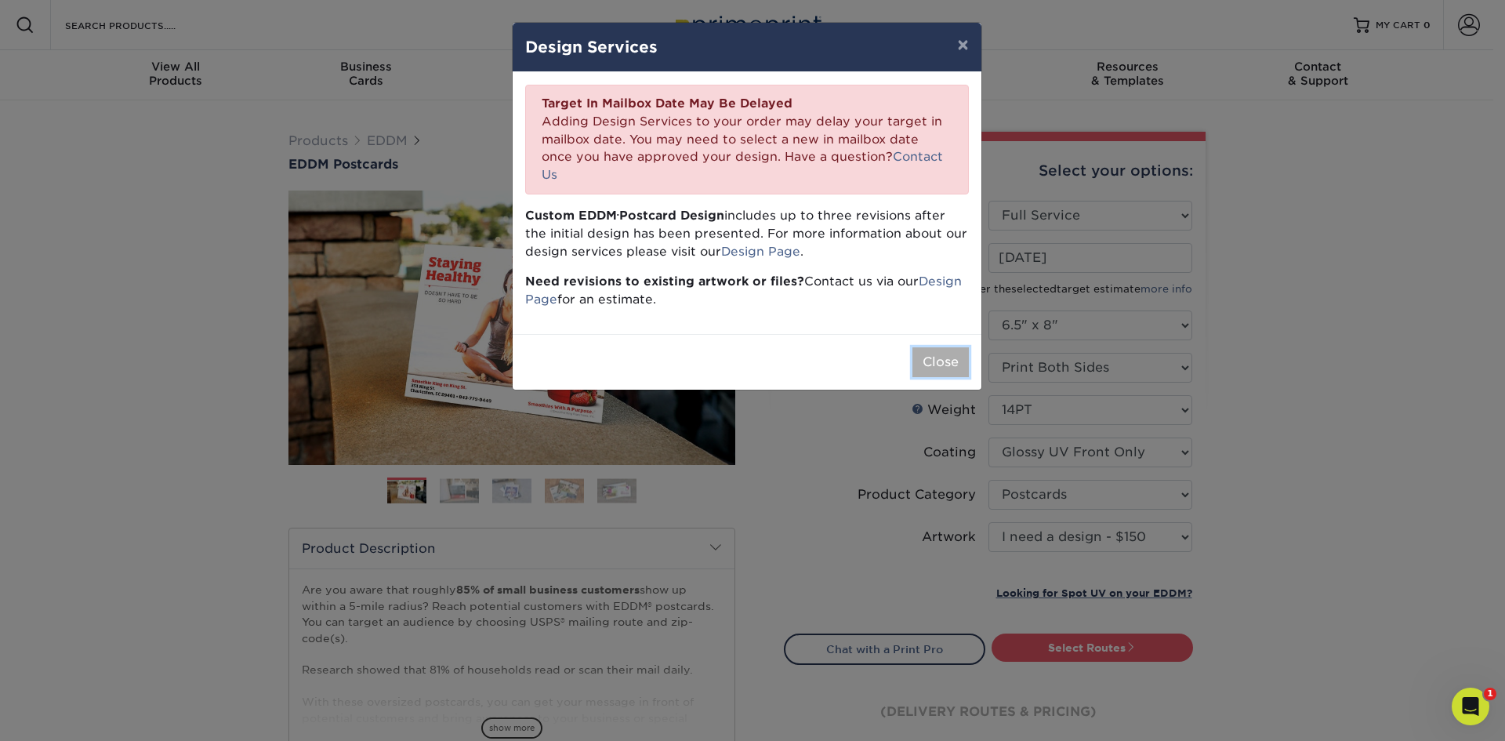
click at [939, 347] on button "Close" at bounding box center [941, 362] width 56 height 30
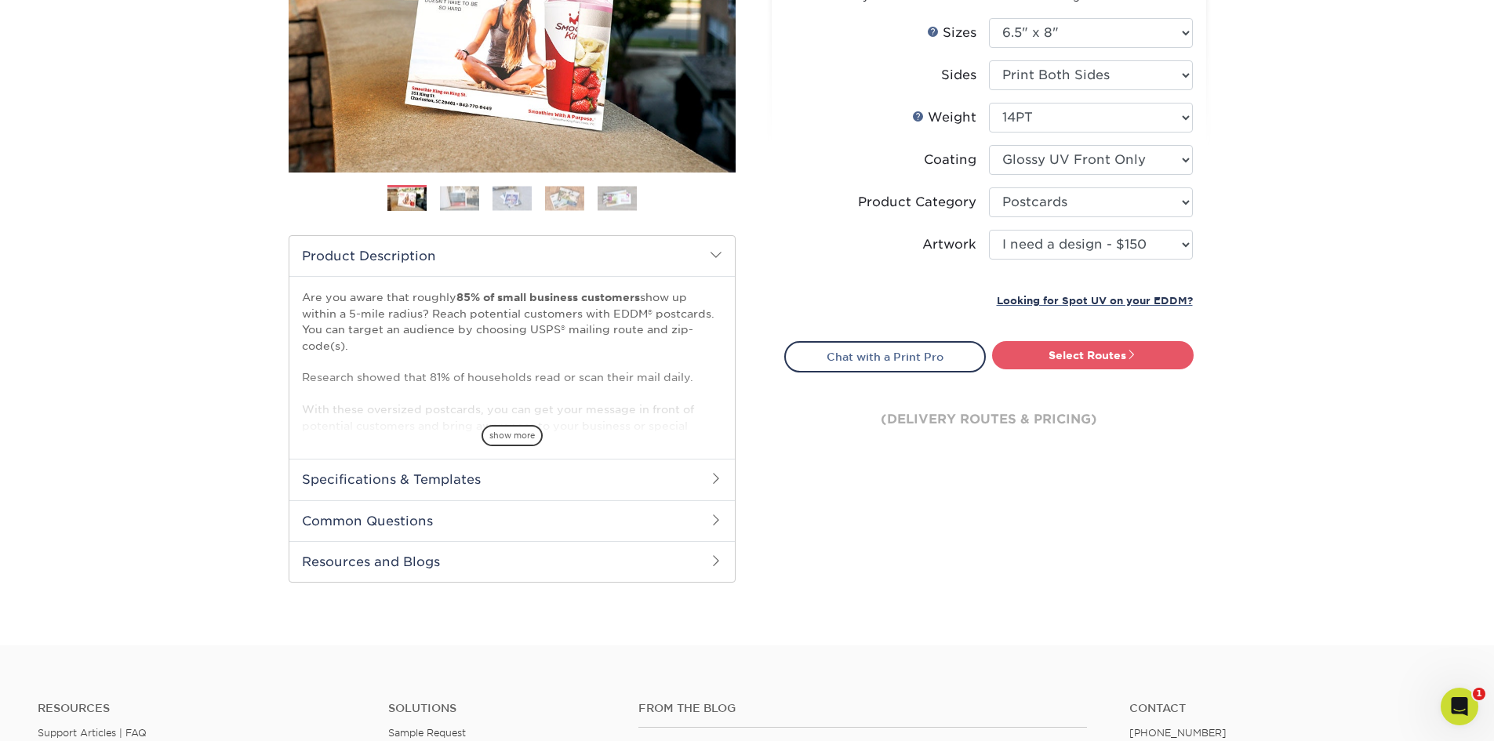
scroll to position [314, 0]
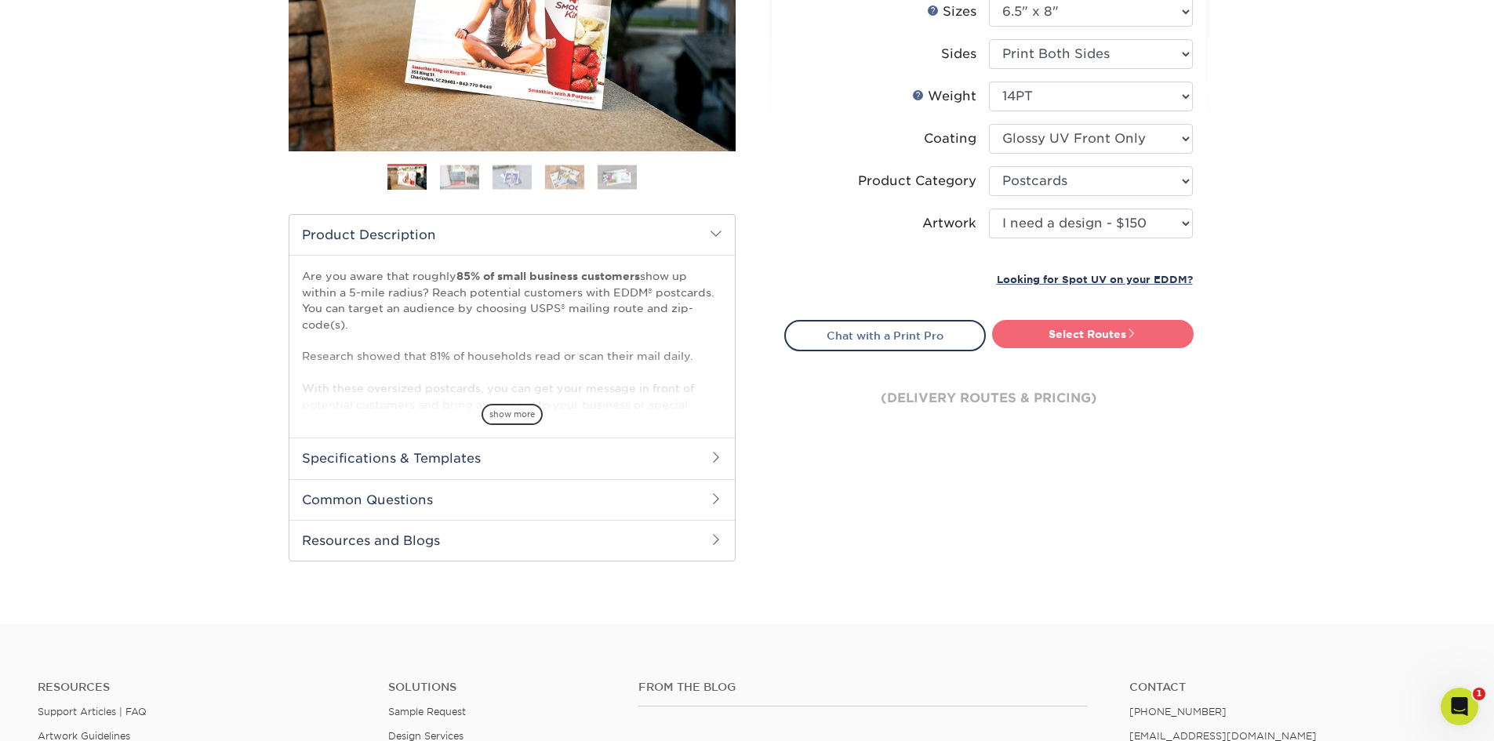
click at [1066, 337] on link "Select Routes" at bounding box center [1093, 334] width 202 height 28
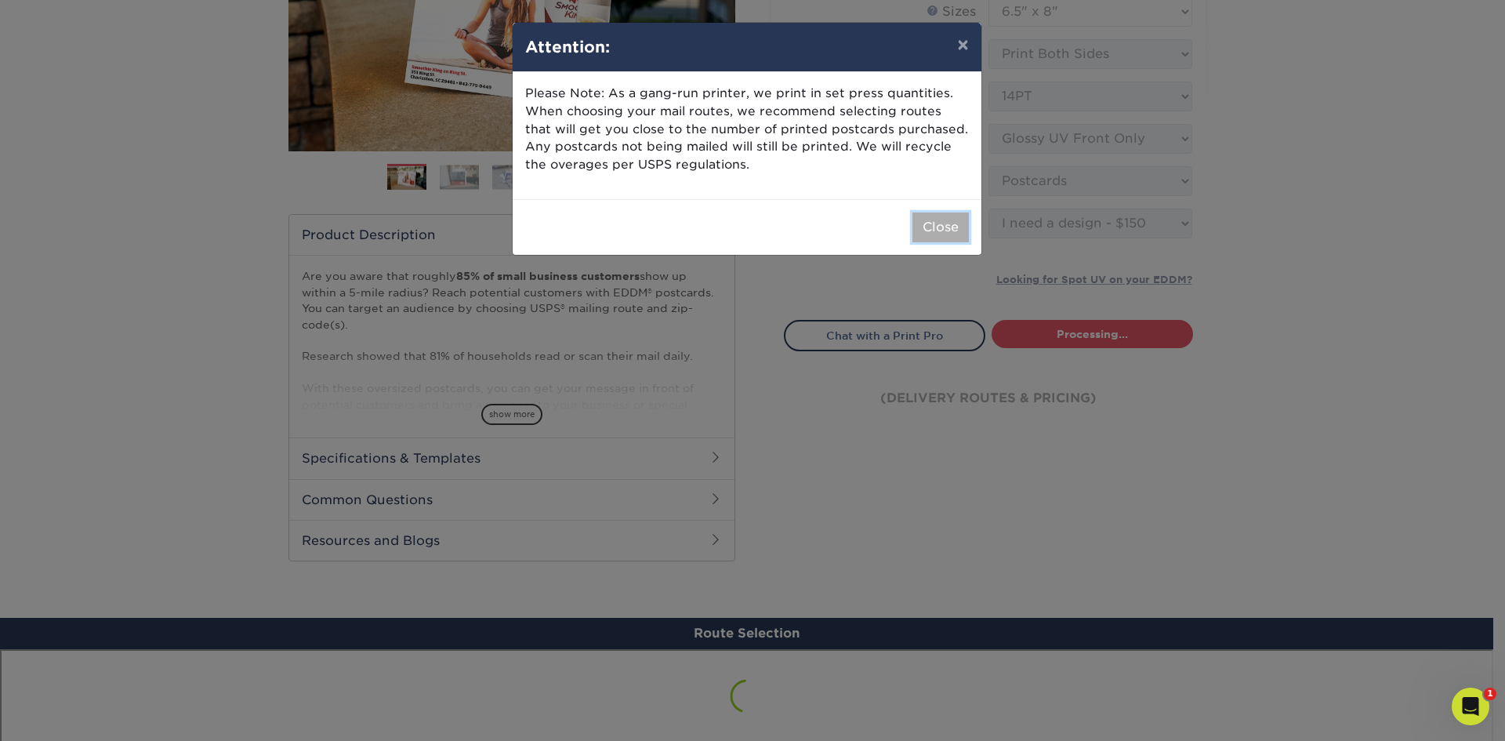
click at [953, 227] on button "Close" at bounding box center [941, 227] width 56 height 30
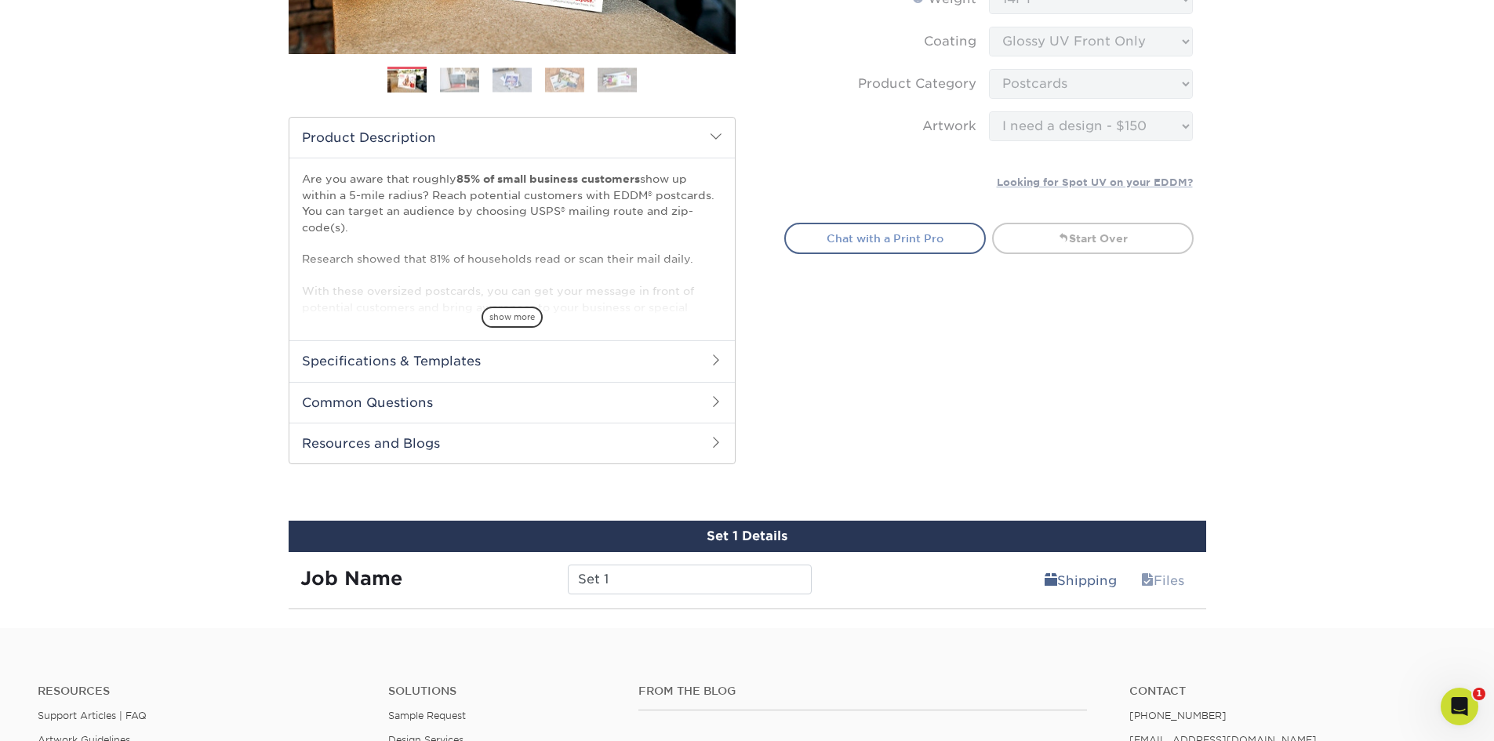
scroll to position [470, 0]
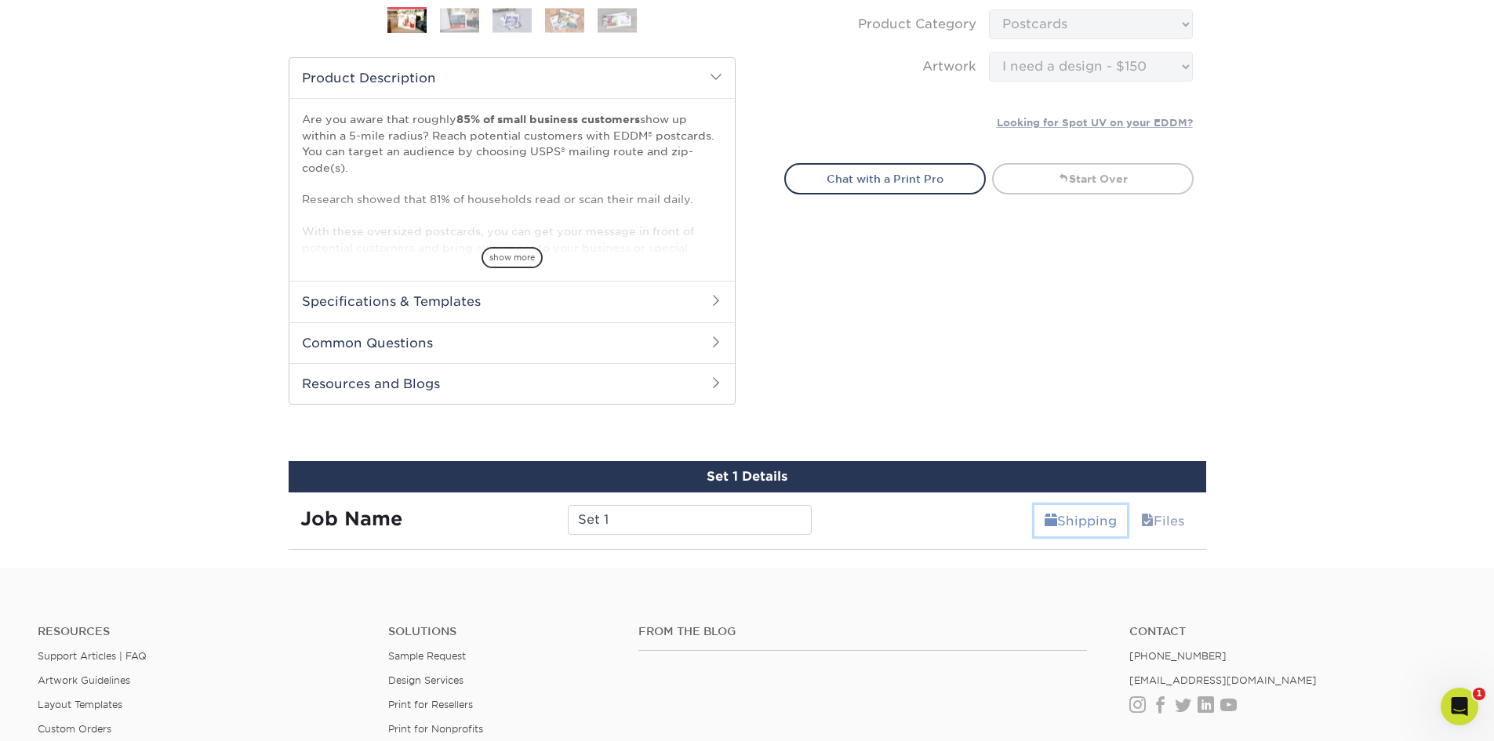
click at [1071, 519] on link "Shipping" at bounding box center [1080, 520] width 93 height 31
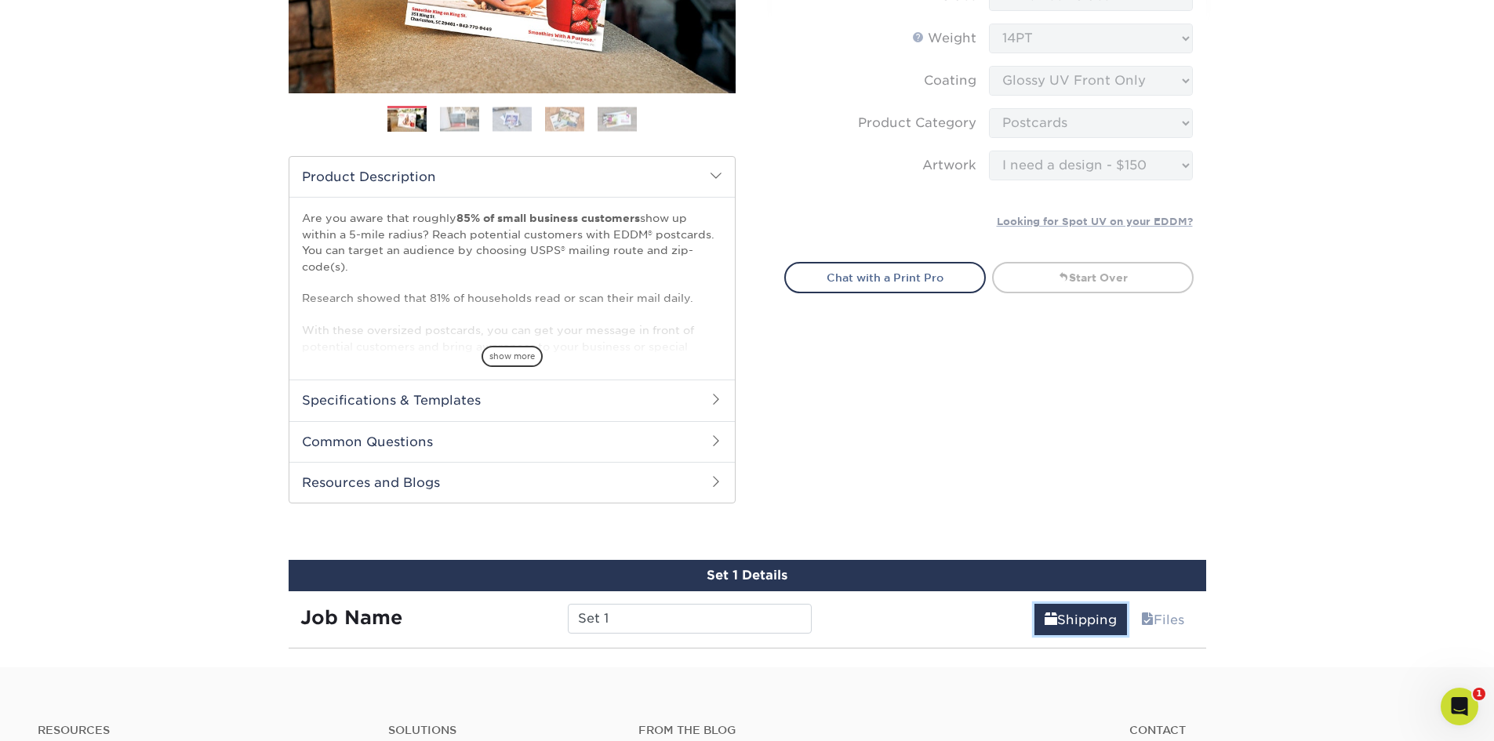
scroll to position [706, 0]
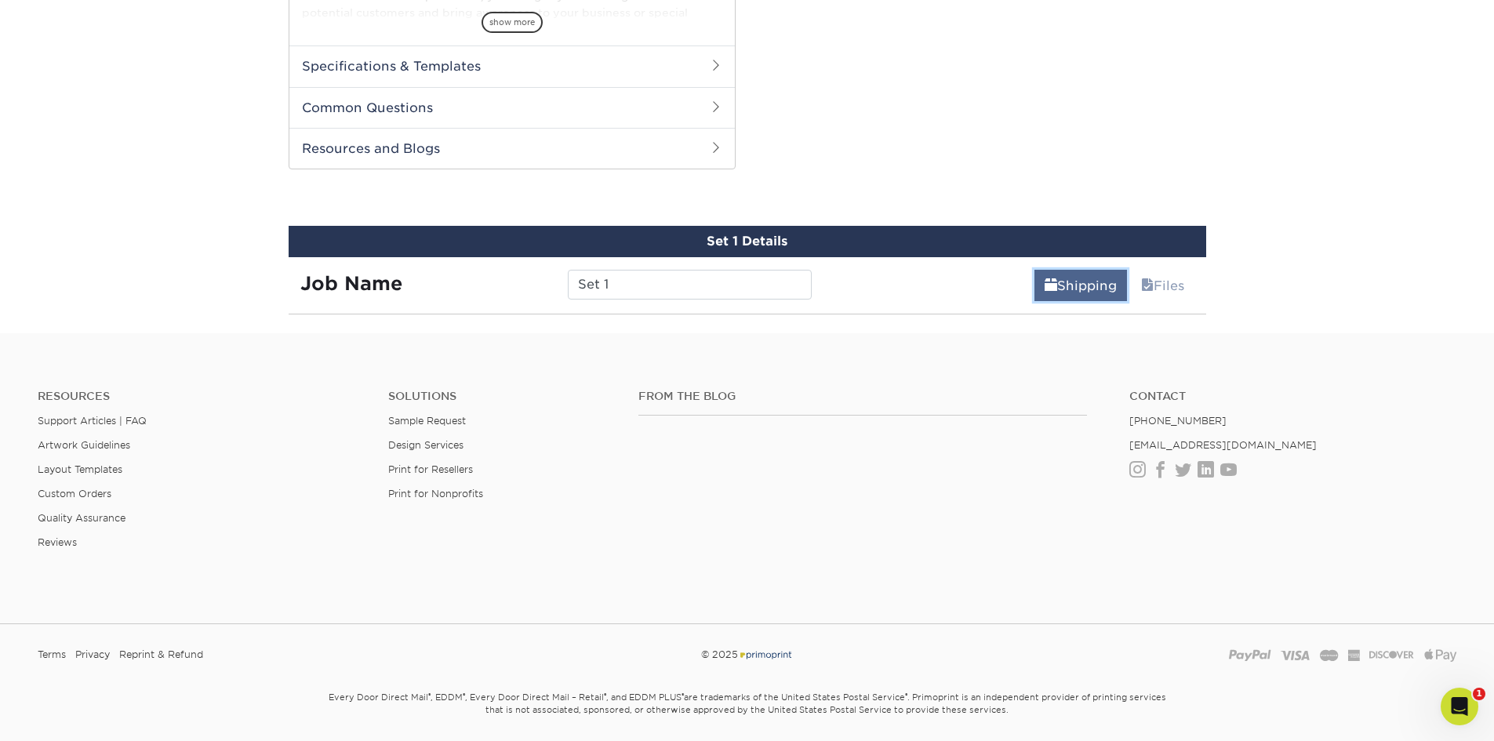
click at [1092, 283] on link "Shipping" at bounding box center [1080, 285] width 93 height 31
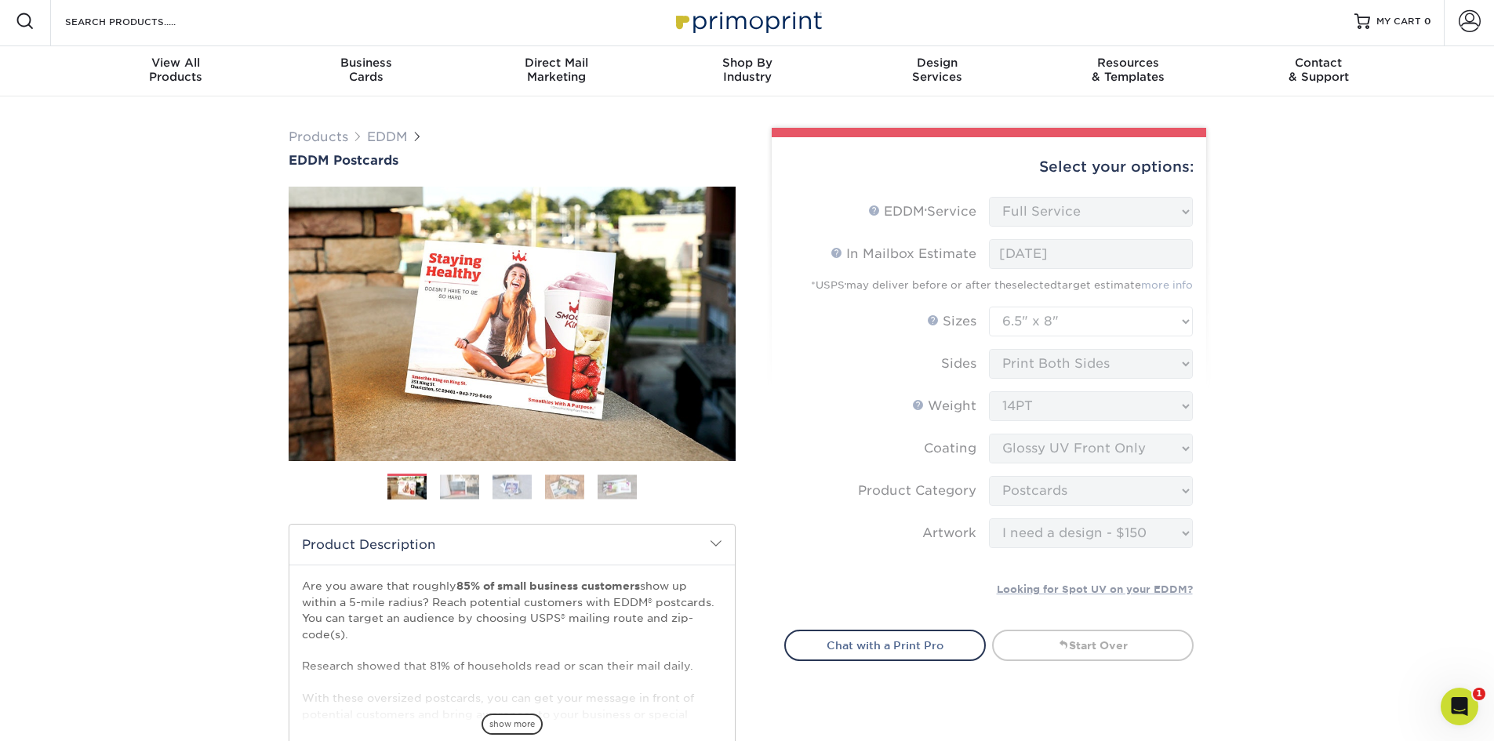
scroll to position [0, 0]
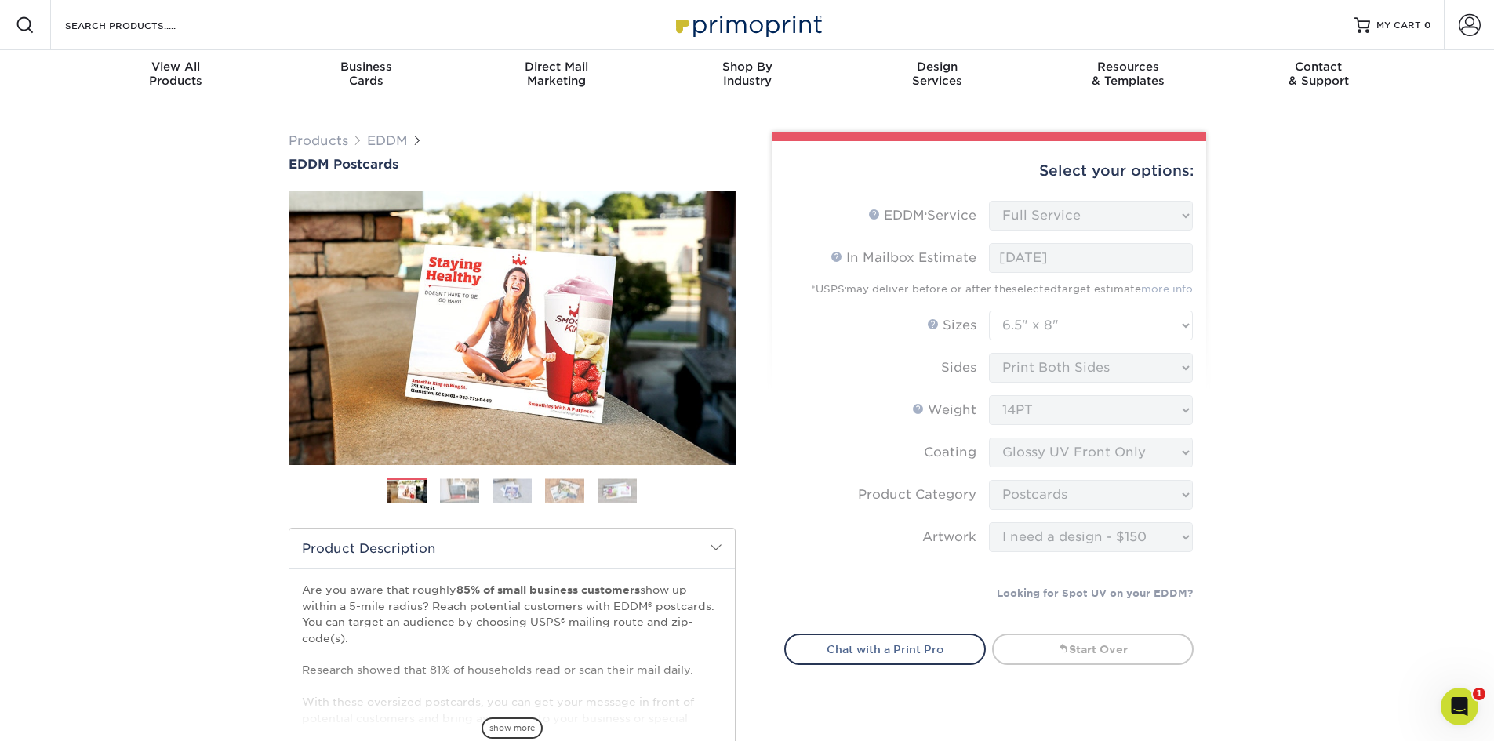
click at [1349, 271] on div "Products EDDM EDDM Postcards Previous Next" at bounding box center [747, 569] width 1494 height 939
click at [1469, 28] on span at bounding box center [1469, 25] width 22 height 22
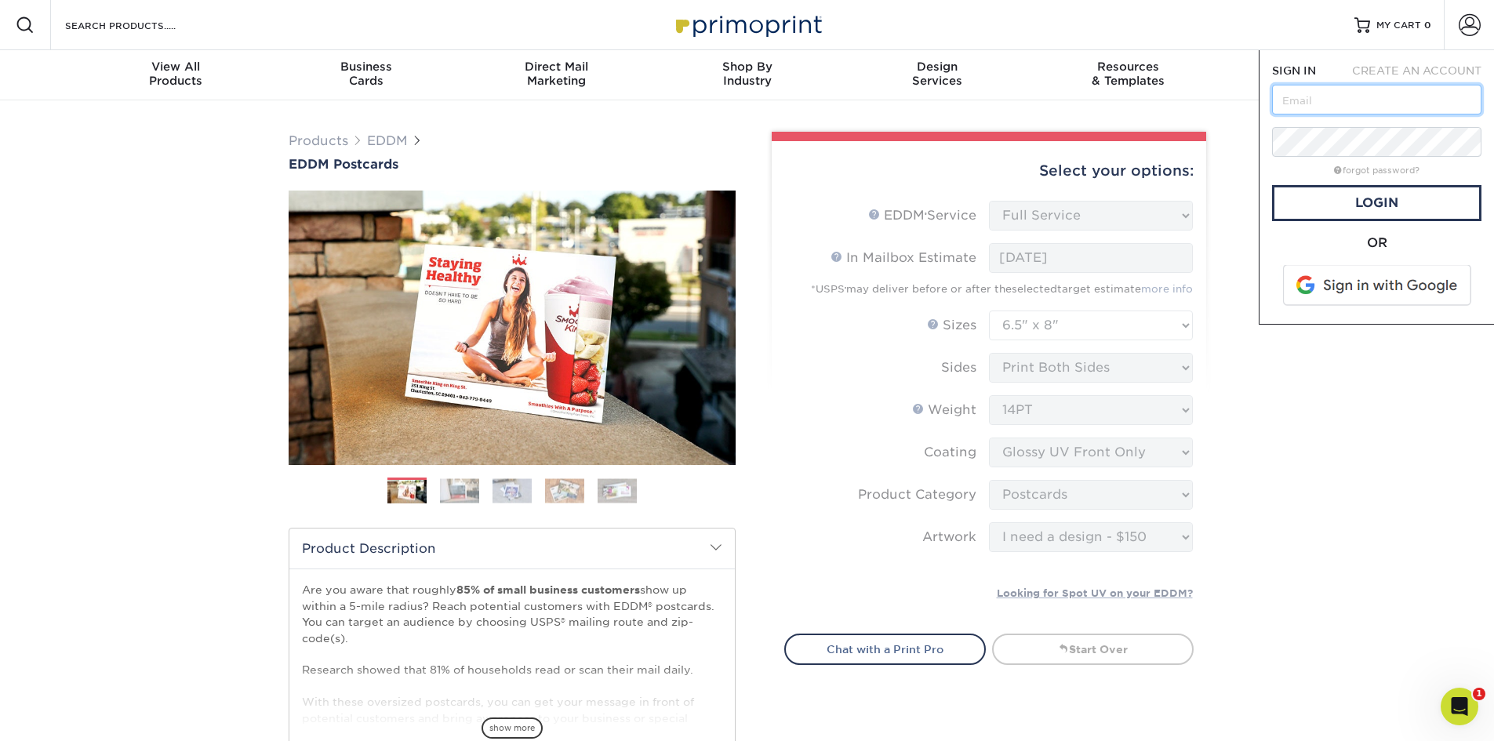
click at [1361, 103] on input "text" at bounding box center [1376, 100] width 209 height 30
click at [1394, 72] on span "CREATE AN ACCOUNT" at bounding box center [1416, 70] width 129 height 13
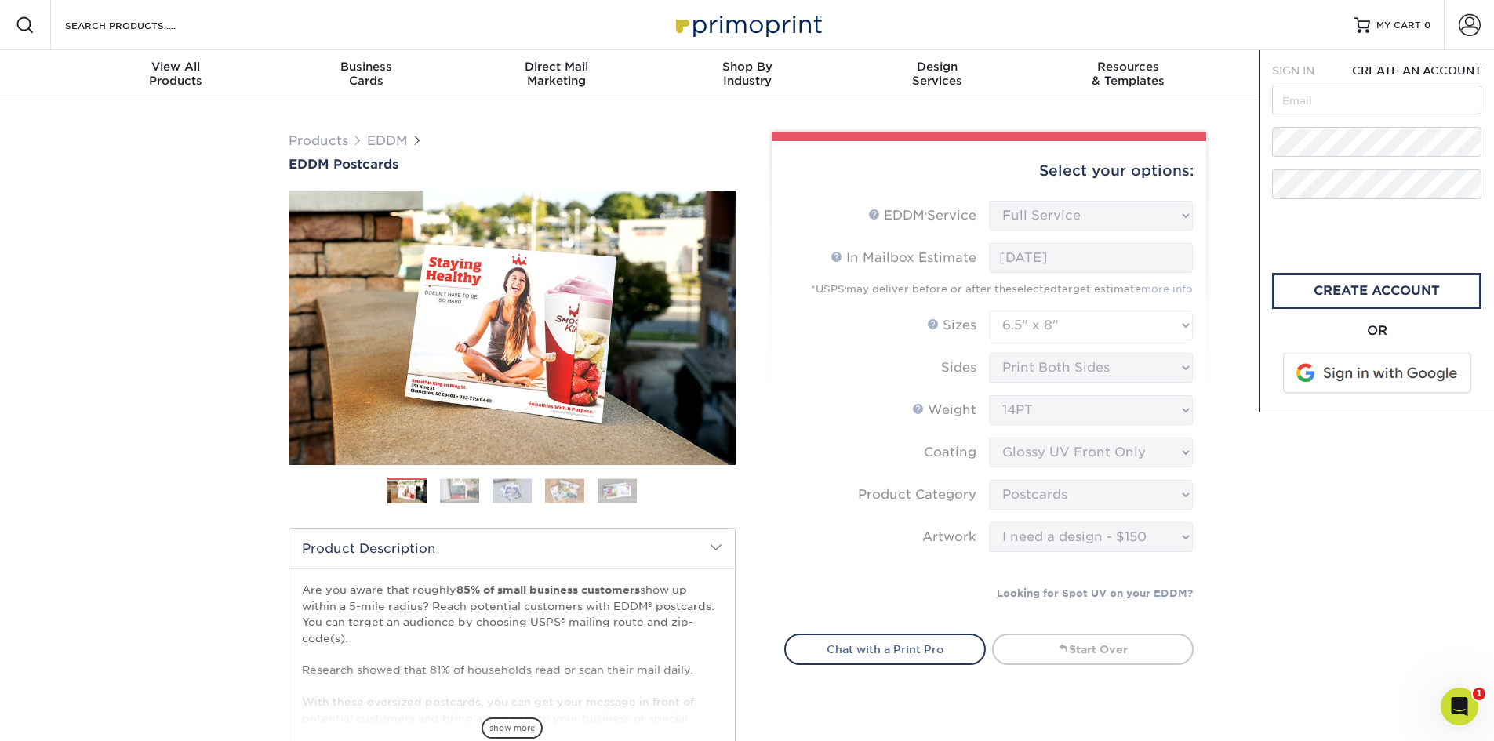
click at [1303, 484] on div "Products EDDM EDDM Postcards Previous Next" at bounding box center [747, 569] width 1494 height 939
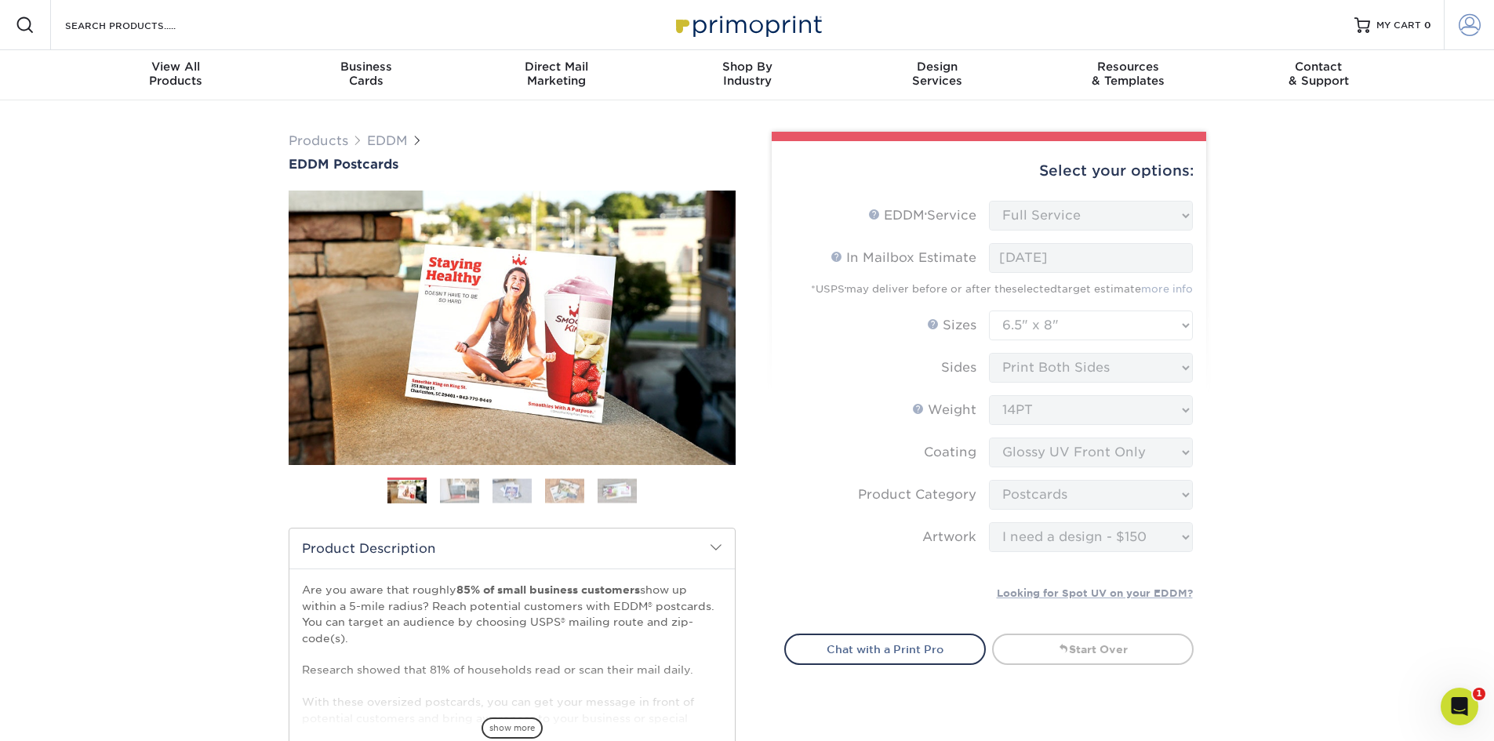
click at [1465, 27] on span at bounding box center [1469, 25] width 22 height 22
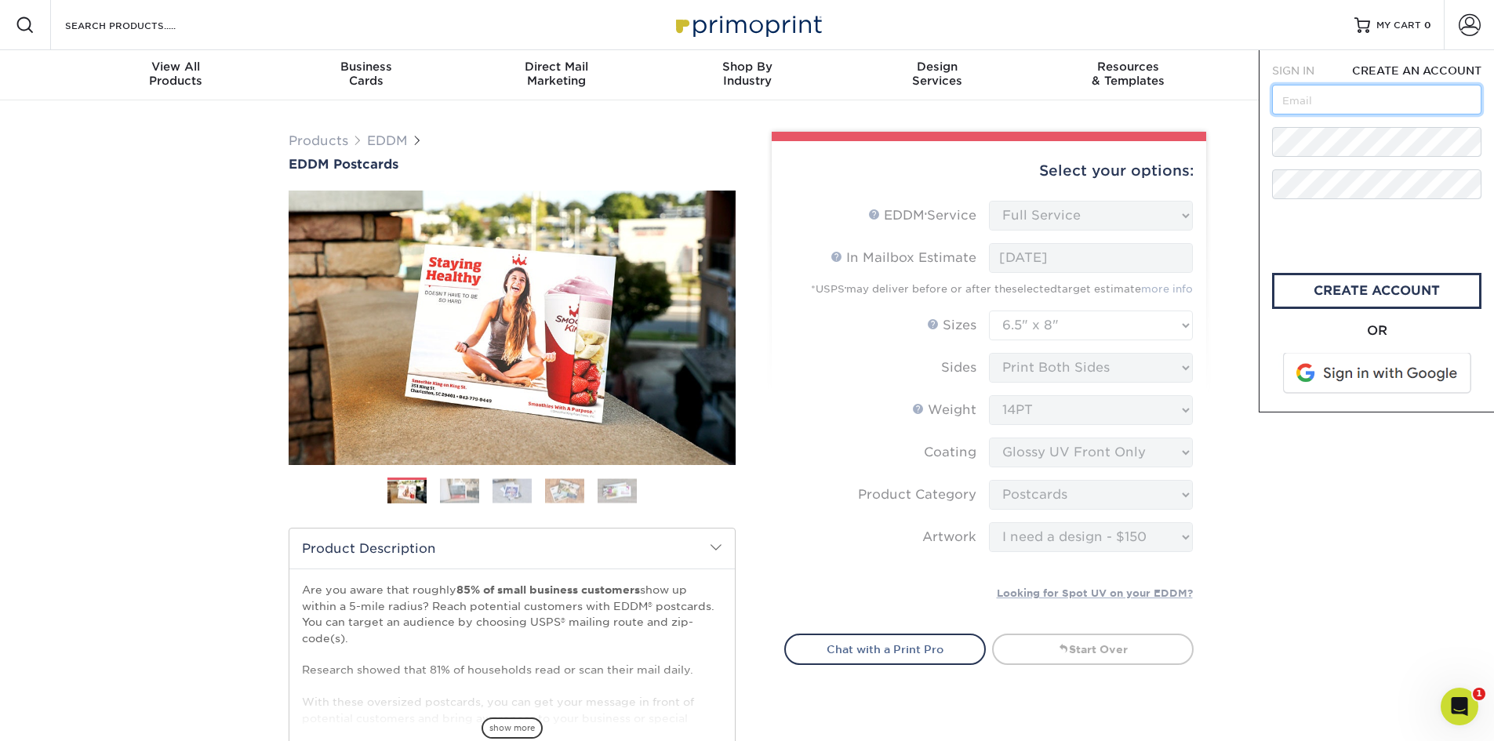
click at [1369, 102] on input "text" at bounding box center [1376, 100] width 209 height 30
click at [1393, 67] on span "CREATE AN ACCOUNT" at bounding box center [1416, 70] width 129 height 13
click at [1324, 107] on input "text" at bounding box center [1376, 100] width 209 height 30
type input "[EMAIL_ADDRESS][DOMAIN_NAME]"
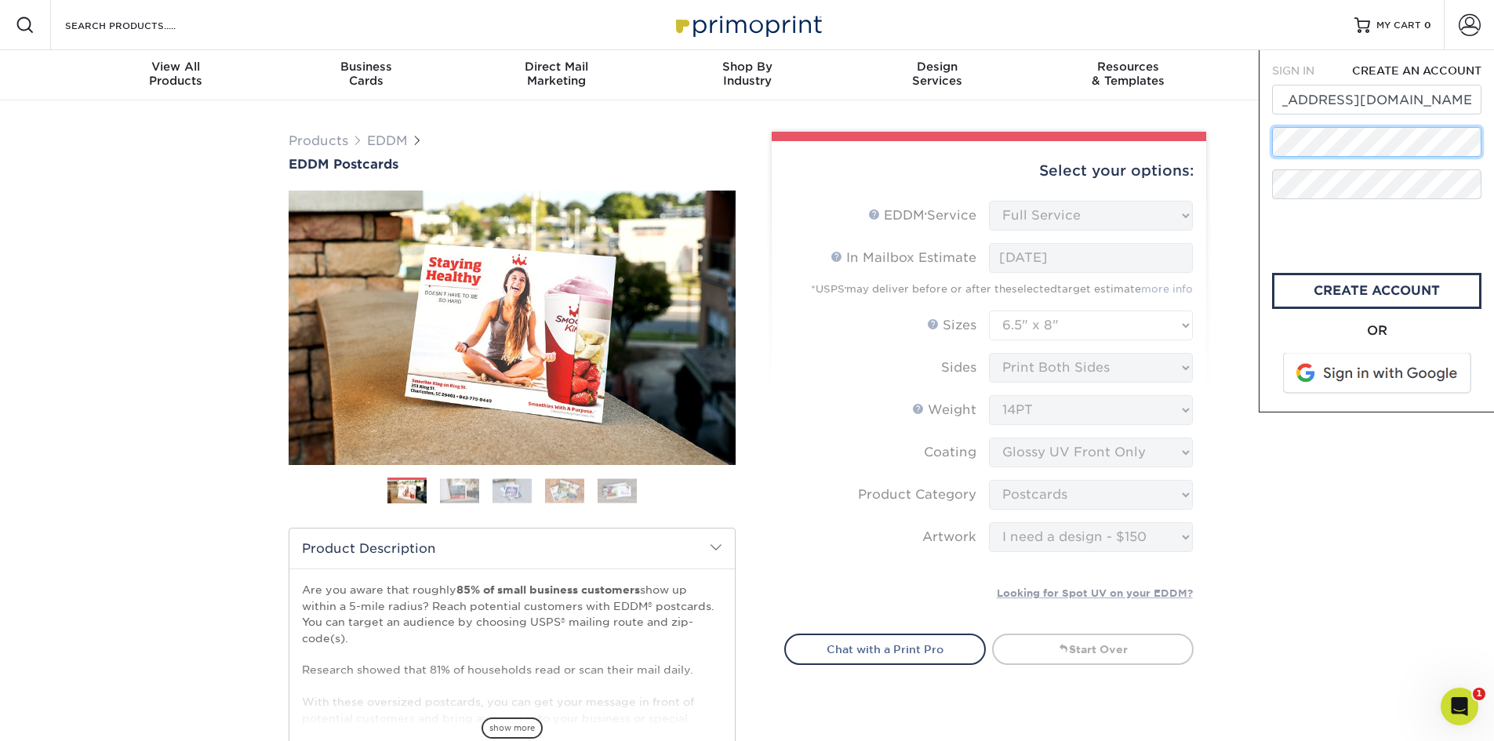
scroll to position [0, 0]
click at [1366, 291] on link "create account" at bounding box center [1376, 291] width 209 height 36
click at [1353, 290] on link "CREATE ACCOUNT" at bounding box center [1376, 291] width 209 height 36
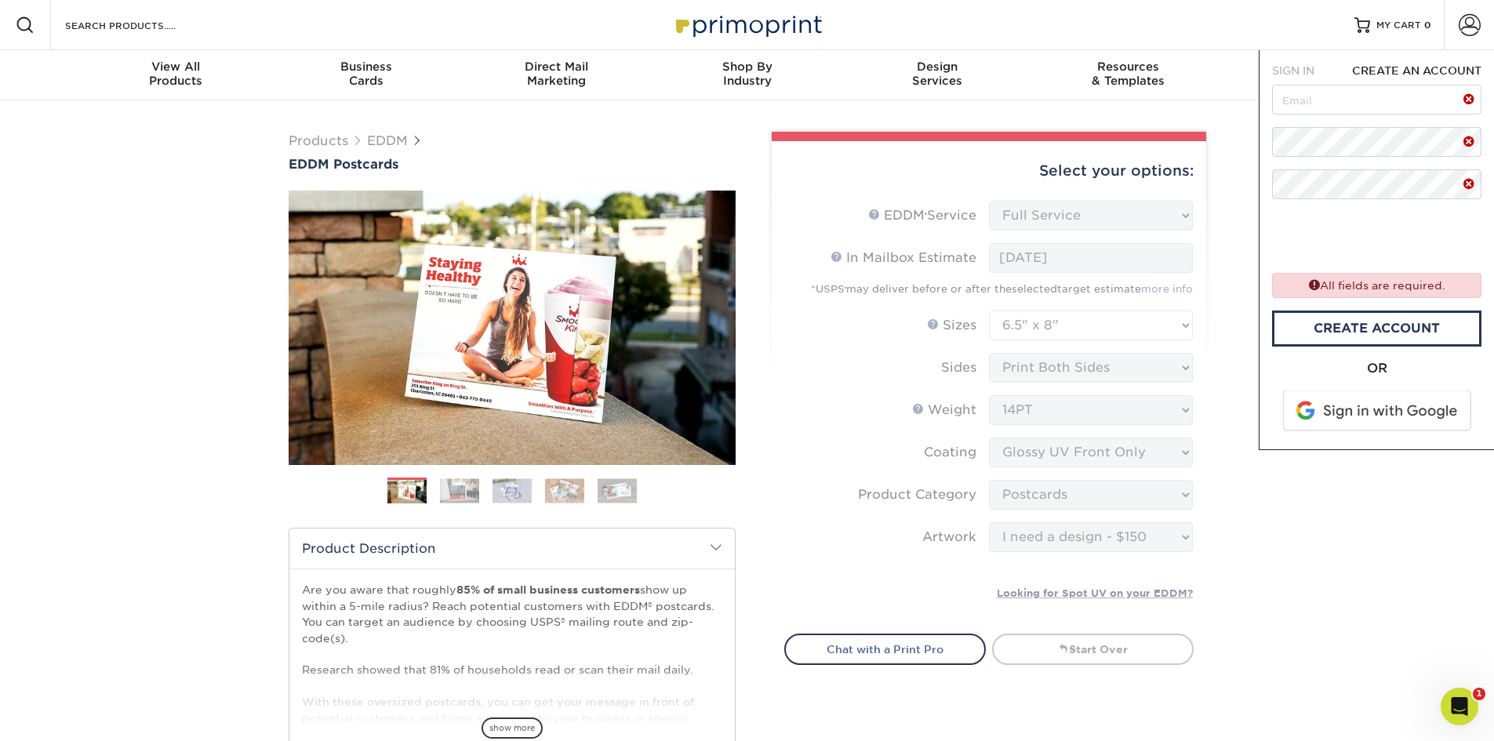
click at [1334, 535] on div "Products EDDM EDDM Postcards Previous Next" at bounding box center [747, 569] width 1494 height 939
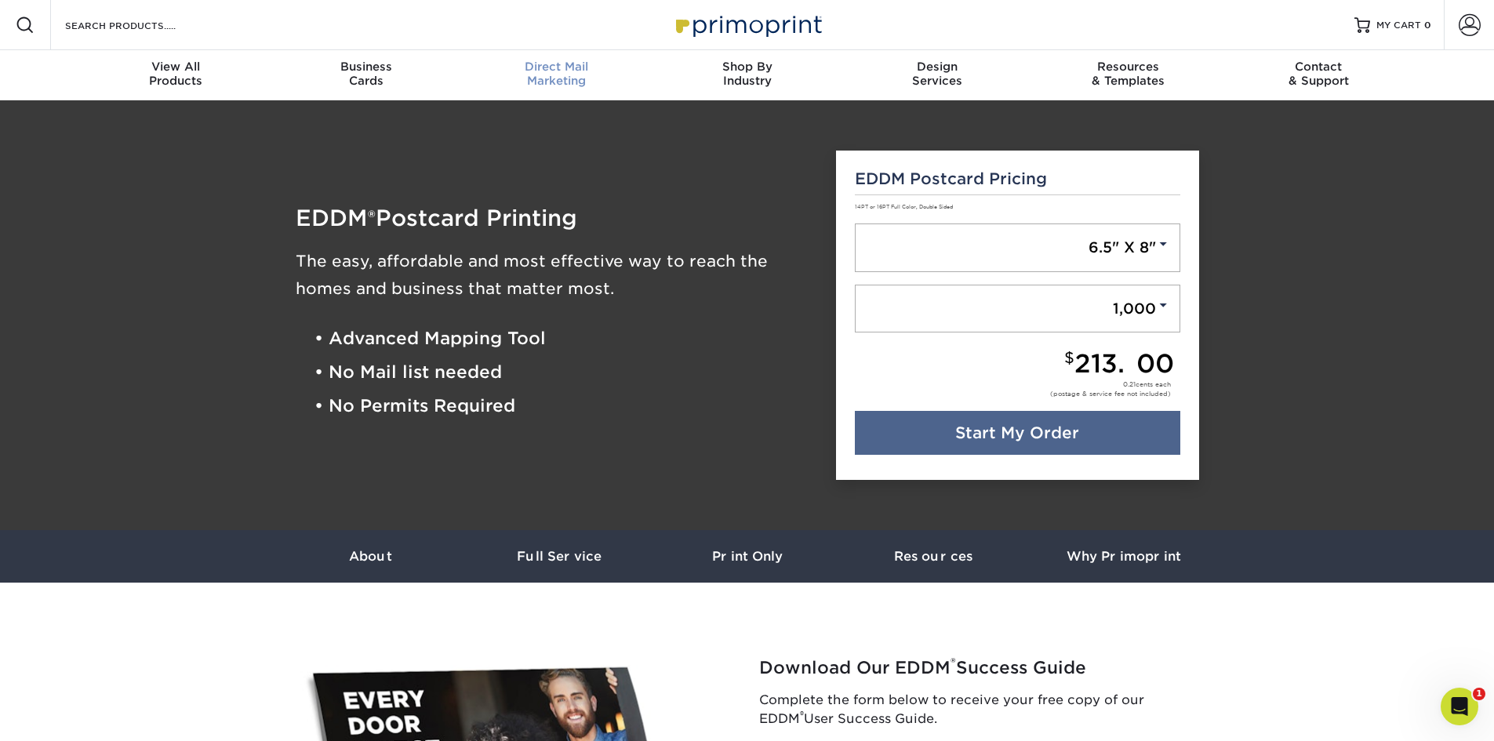
click at [570, 67] on span "Direct Mail" at bounding box center [556, 67] width 191 height 14
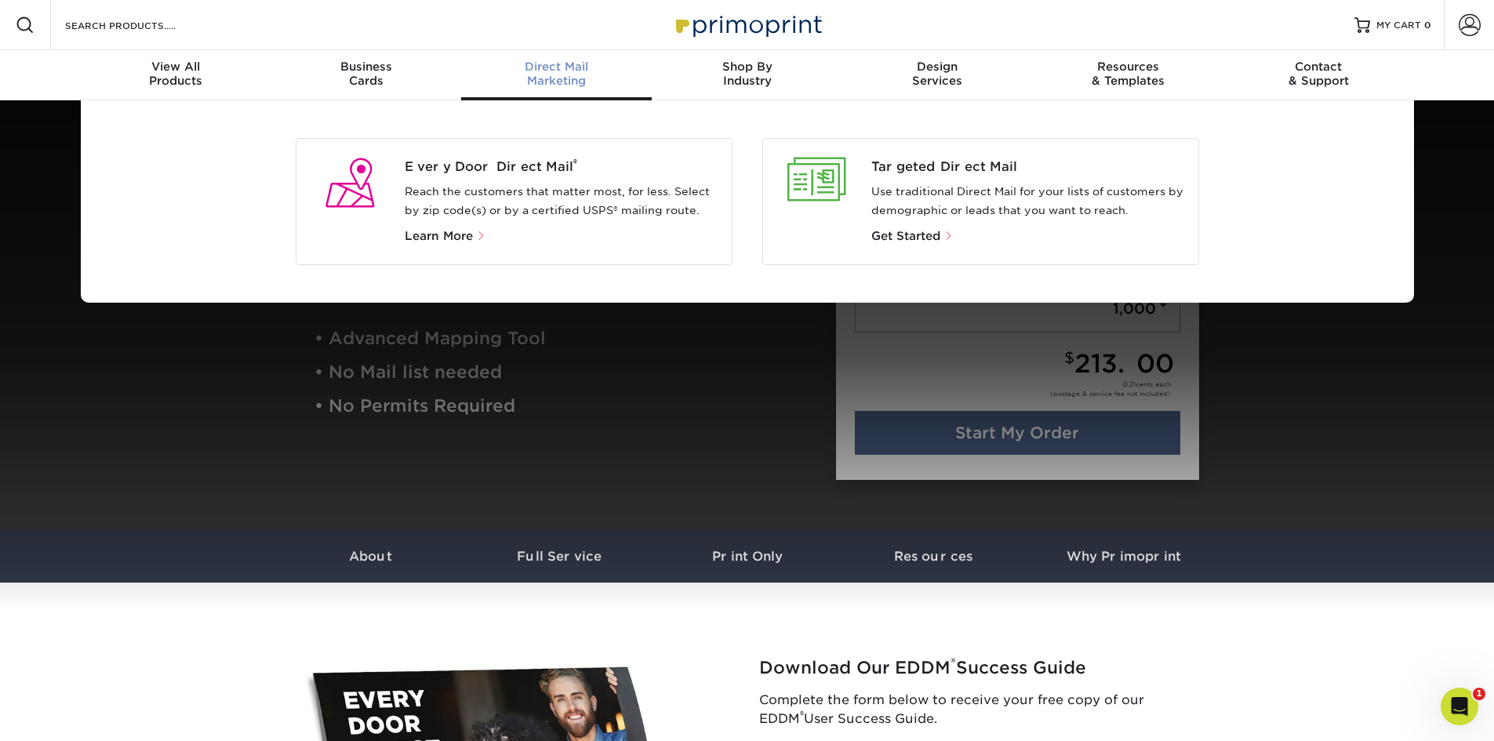
click at [496, 194] on p "Reach the customers that matter most, for less. Select by zip code(s) or by a c…" at bounding box center [562, 202] width 314 height 38
click at [459, 172] on span "Every Door Direct Mail ®" at bounding box center [562, 167] width 314 height 19
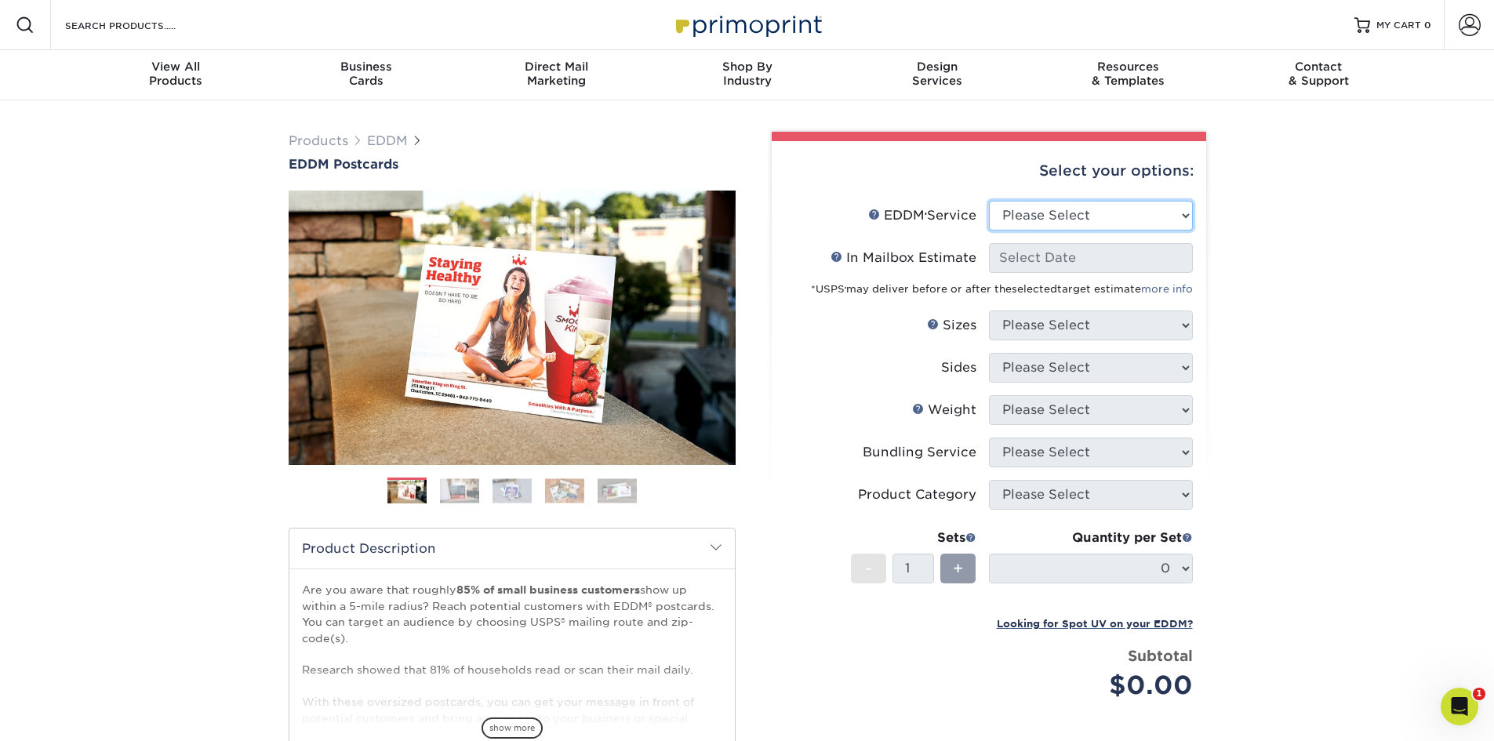
click at [1062, 222] on select "Please Select Full Service Print Only" at bounding box center [1091, 216] width 204 height 30
select select "full_service"
click at [989, 201] on select "Please Select Full Service Print Only" at bounding box center [1091, 216] width 204 height 30
select select "-1"
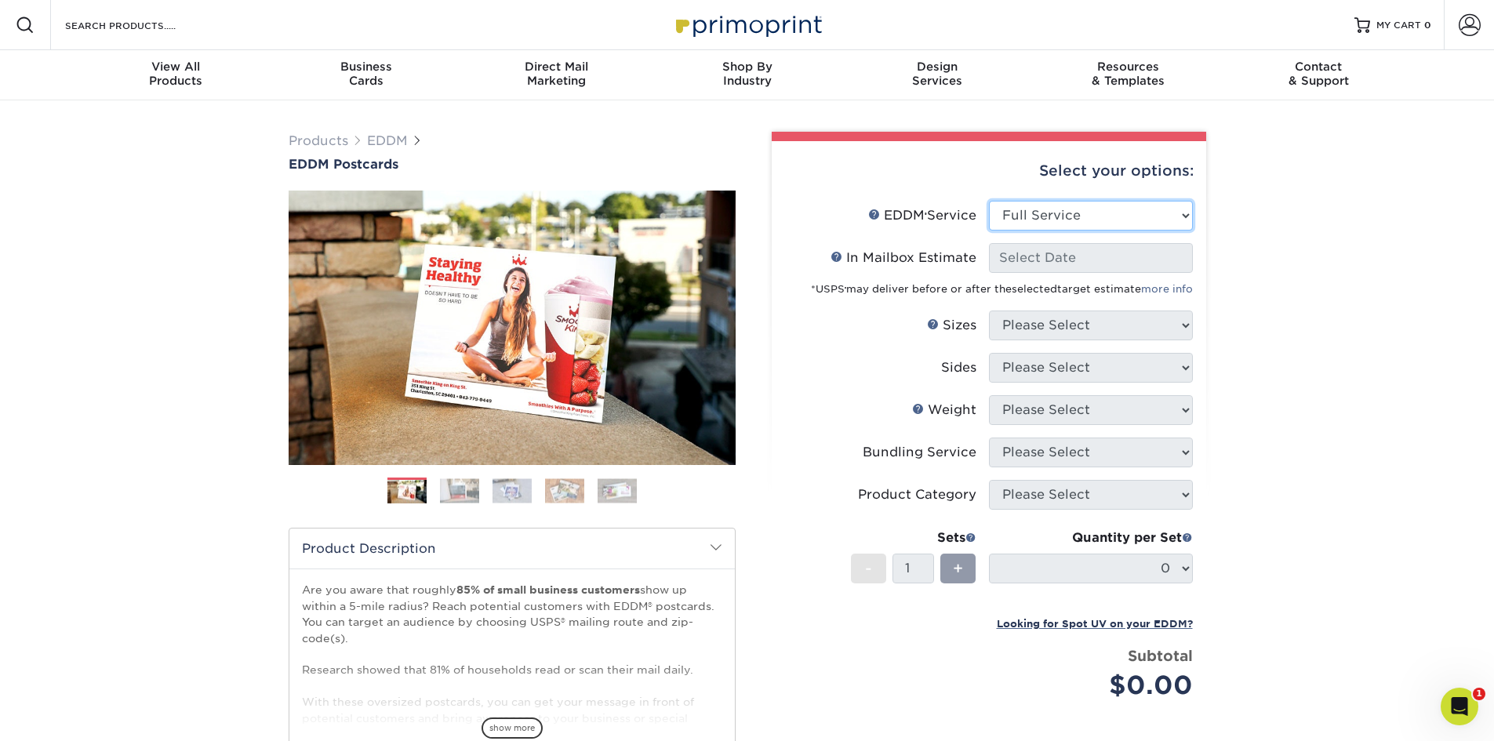
select select "-1"
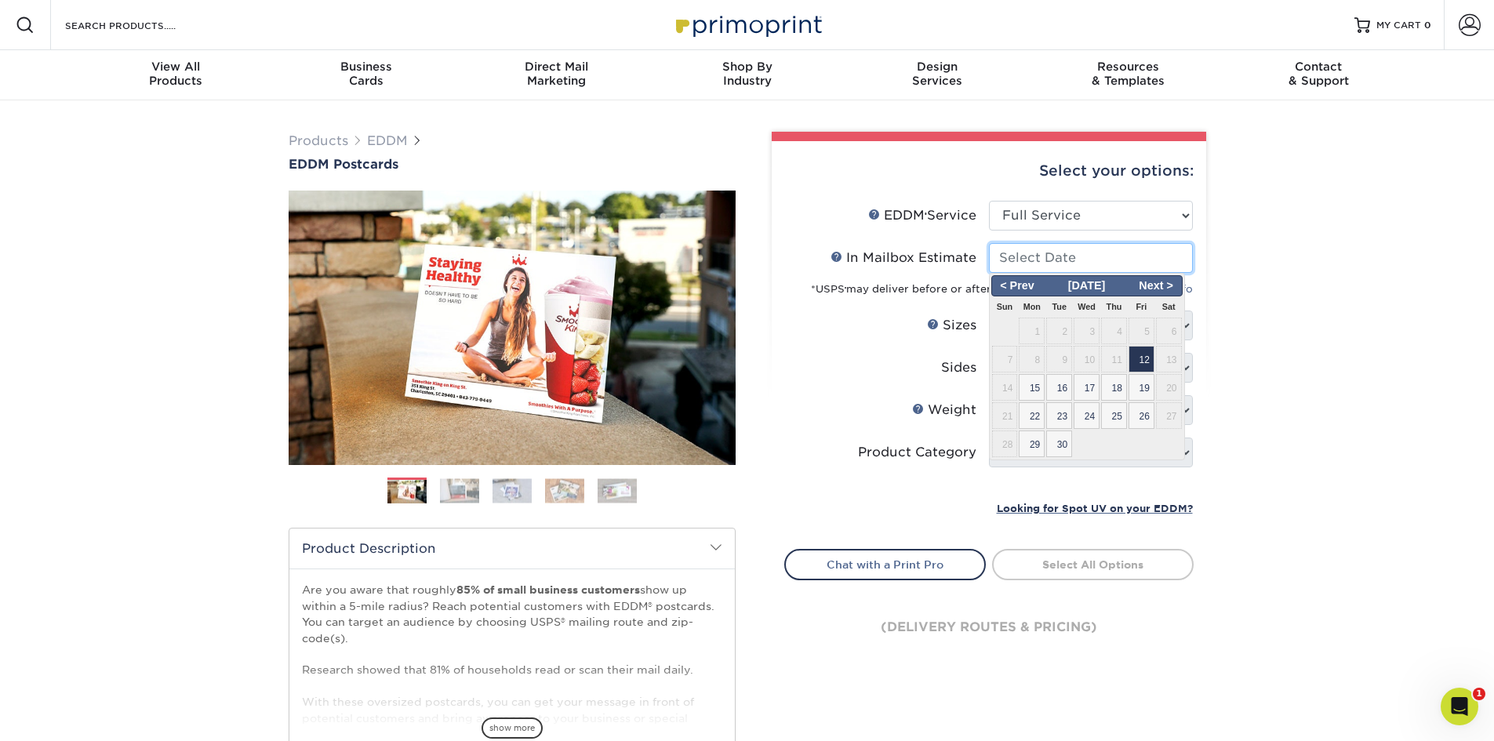
click at [1063, 258] on input "In Mailbox Estimate Help In Mailbox Estimate" at bounding box center [1091, 258] width 204 height 30
click at [1153, 384] on span "19" at bounding box center [1141, 387] width 26 height 27
type input "2025-09-19"
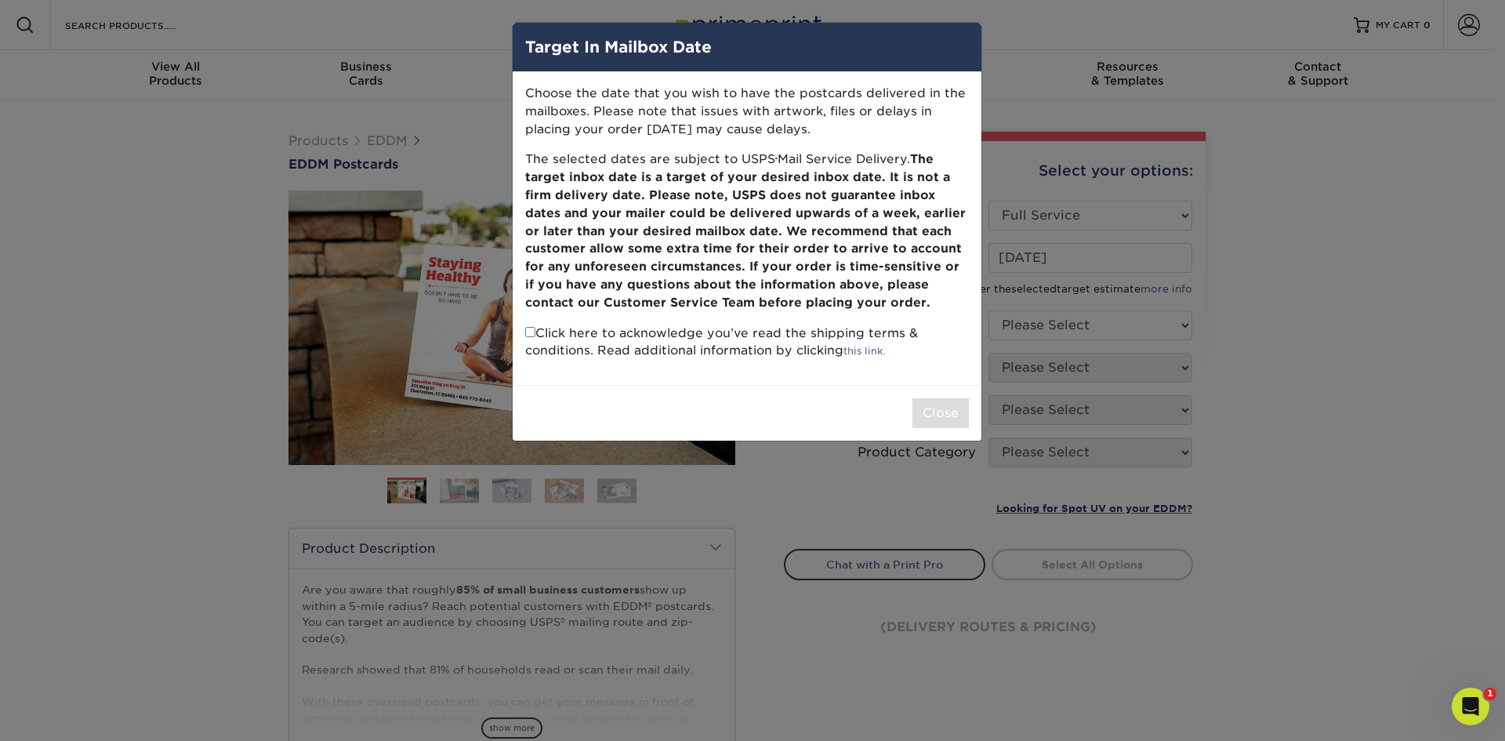
click at [529, 333] on input "checkbox" at bounding box center [530, 332] width 10 height 10
checkbox input "true"
click at [952, 417] on button "Close" at bounding box center [941, 413] width 56 height 30
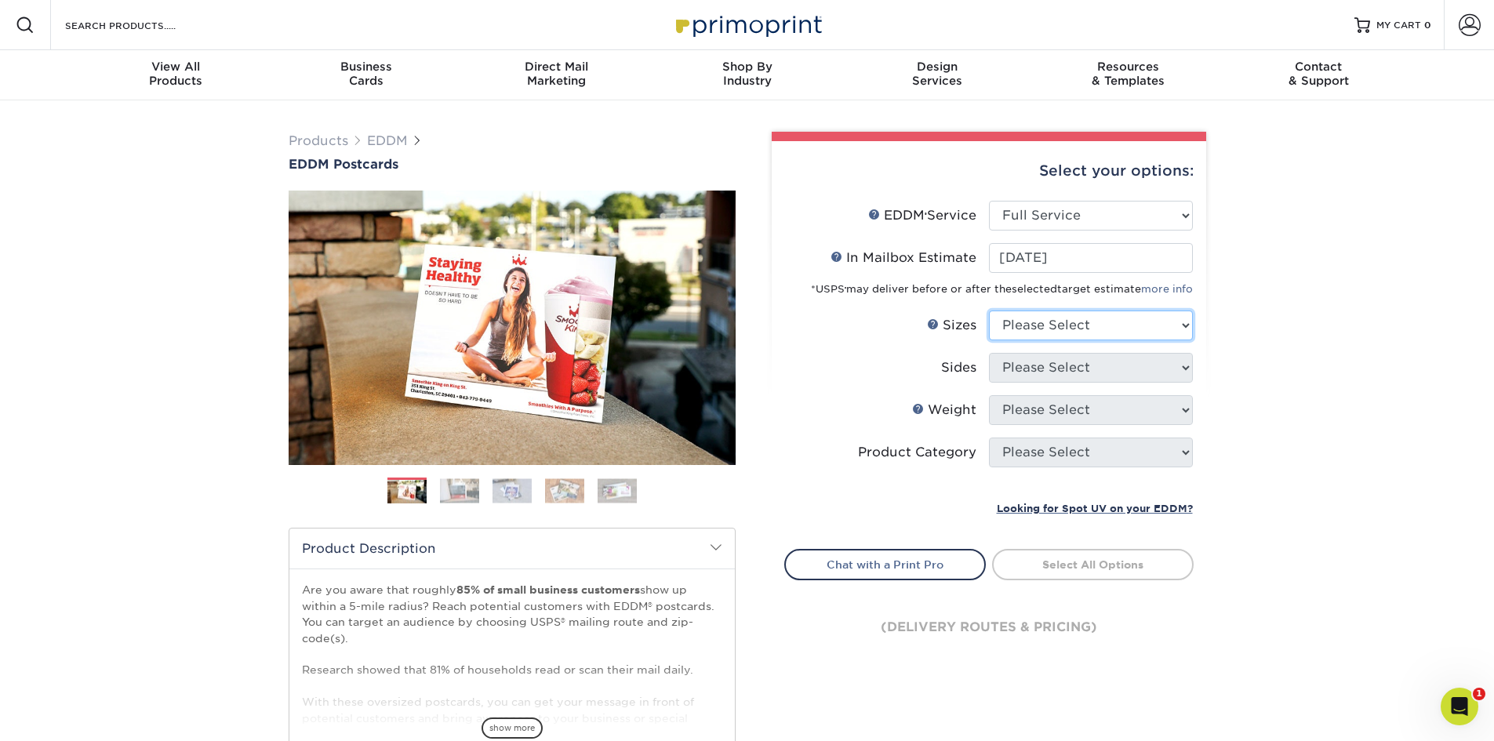
click at [1058, 324] on select "Please Select 4.5" x 12" 6" x 12" 6.5" x 8" 6.5" x 9" 6.5" x 12" 7" x 8.5" 8" x…" at bounding box center [1091, 325] width 204 height 30
select select "6.50x8.00"
click at [989, 310] on select "Please Select 4.5" x 12" 6" x 12" 6.5" x 8" 6.5" x 9" 6.5" x 12" 7" x 8.5" 8" x…" at bounding box center [1091, 325] width 204 height 30
click at [1051, 364] on select "Please Select Print Both Sides Print Front Only" at bounding box center [1091, 368] width 204 height 30
select select "13abbda7-1d64-4f25-8bb2-c179b224825d"
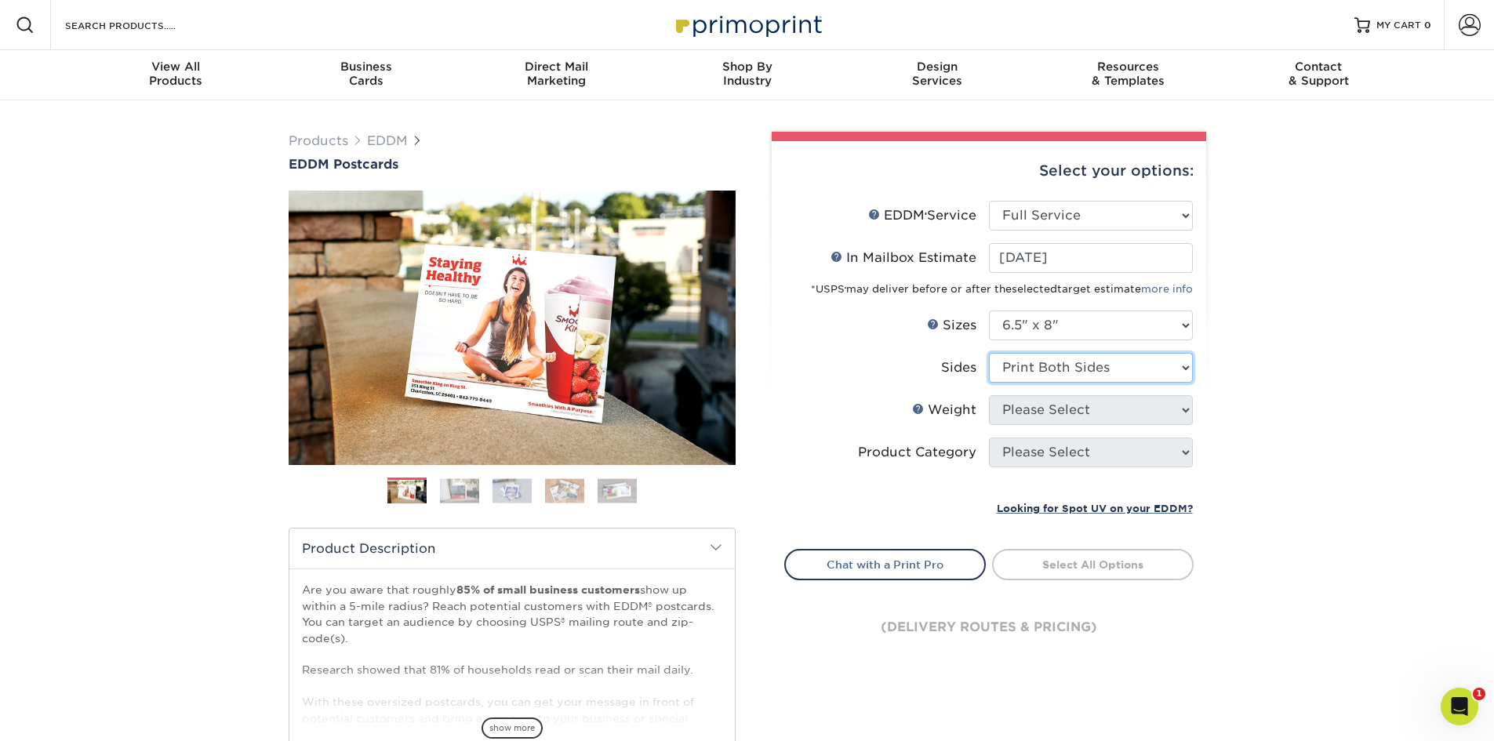
click at [989, 353] on select "Please Select Print Both Sides Print Front Only" at bounding box center [1091, 368] width 204 height 30
click at [1050, 412] on select "Please Select 16PT 14PT" at bounding box center [1091, 410] width 204 height 30
select select "14PT"
click at [989, 395] on select "Please Select 16PT 14PT" at bounding box center [1091, 410] width 204 height 30
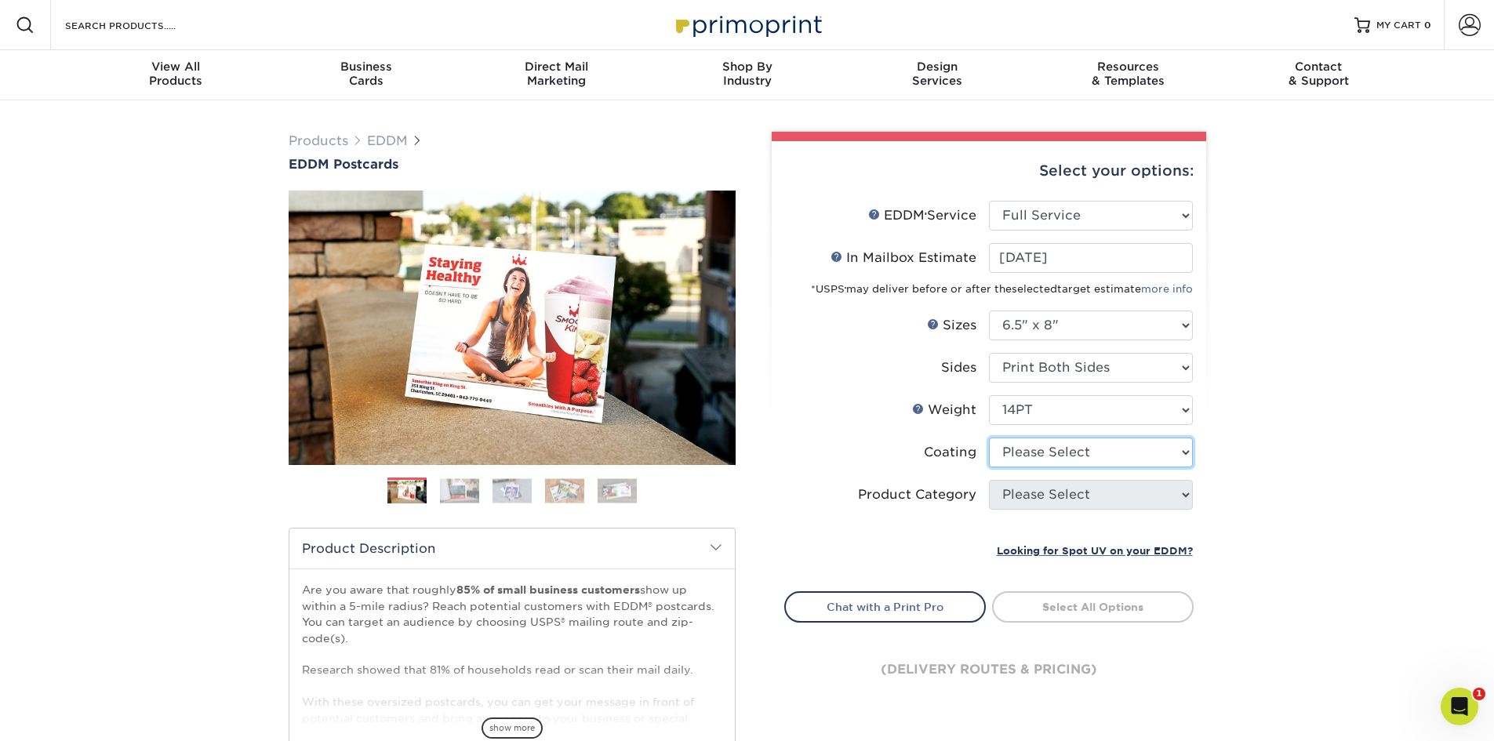
click at [1052, 450] on select at bounding box center [1091, 453] width 204 height 30
select select "1e8116af-acfc-44b1-83dc-8181aa338834"
click at [989, 438] on select at bounding box center [1091, 453] width 204 height 30
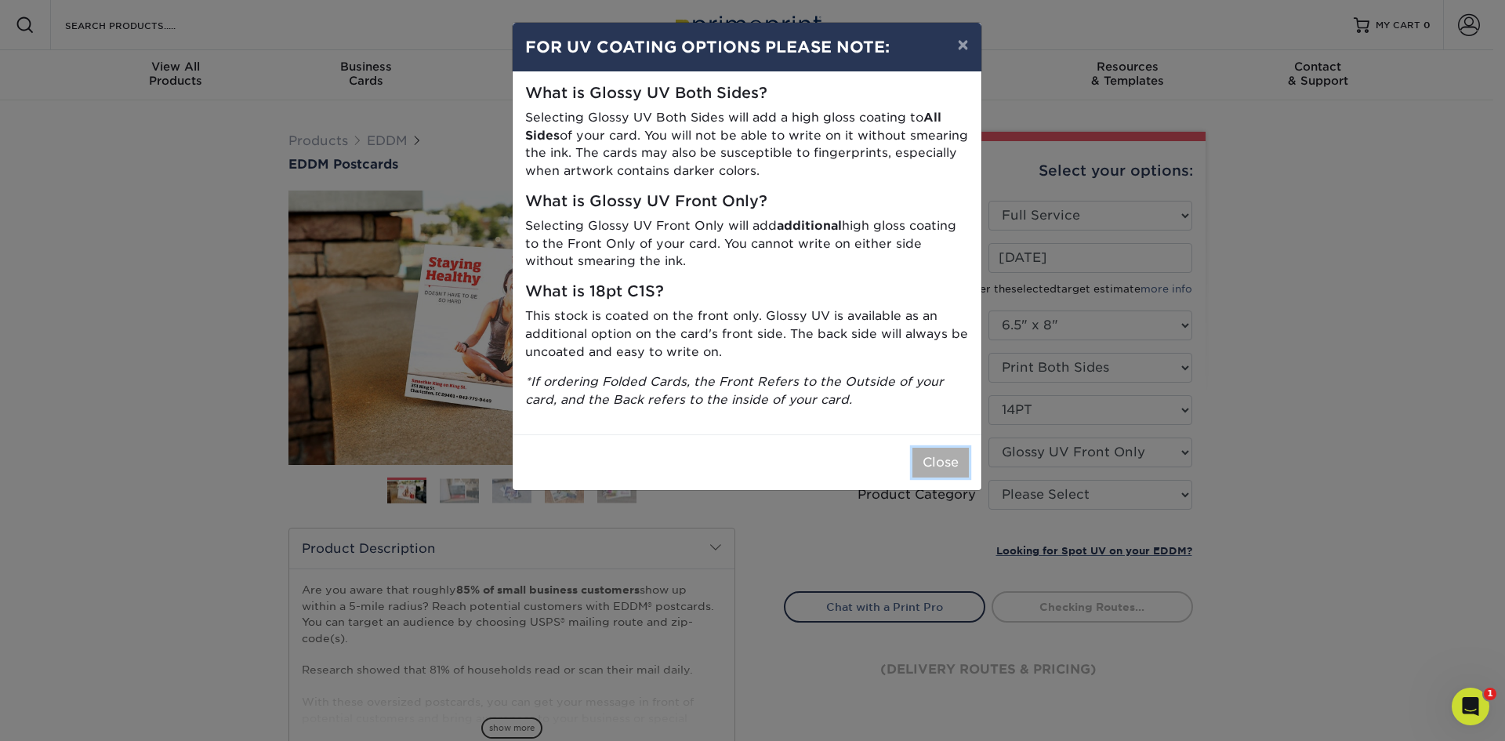
click at [959, 463] on button "Close" at bounding box center [941, 463] width 56 height 30
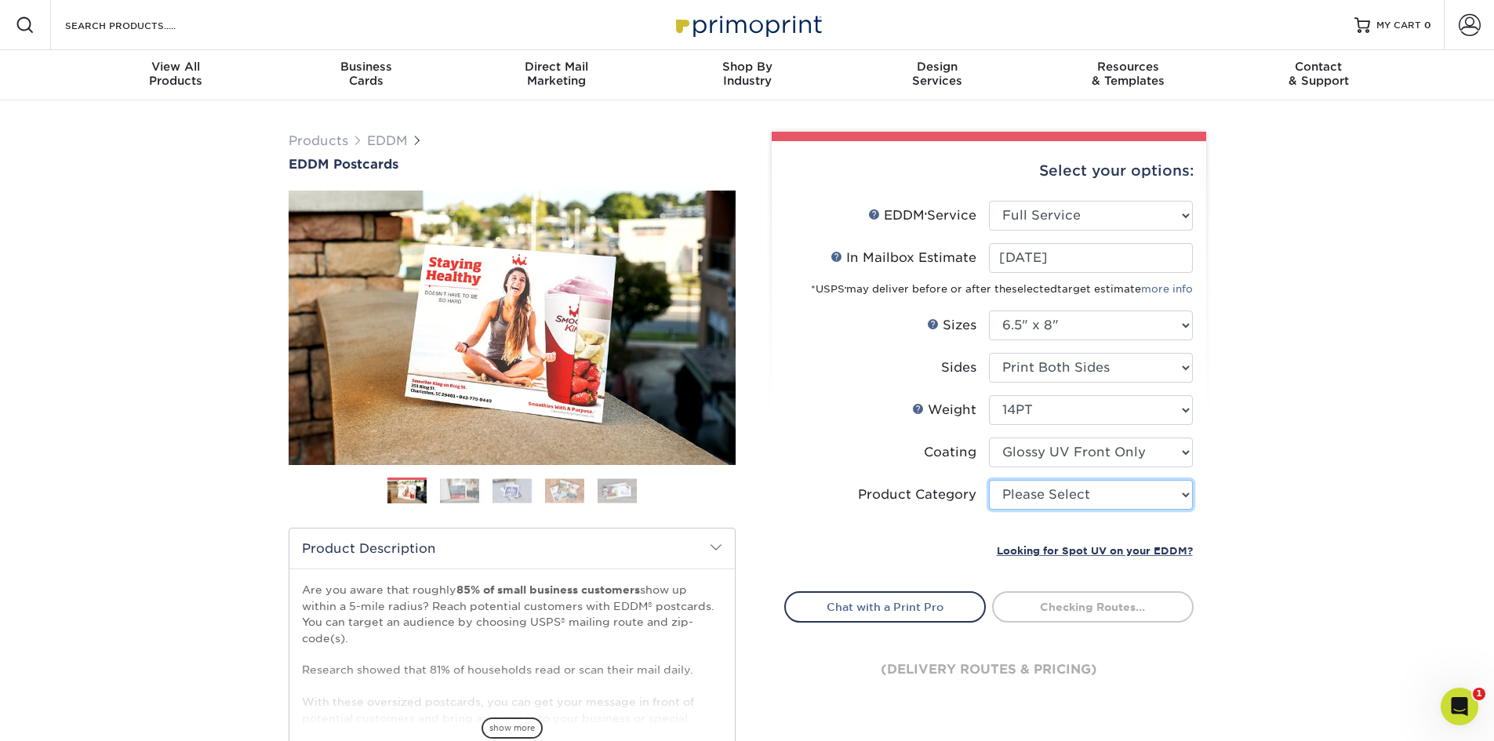
click at [1019, 500] on select "Please Select Postcards" at bounding box center [1091, 495] width 204 height 30
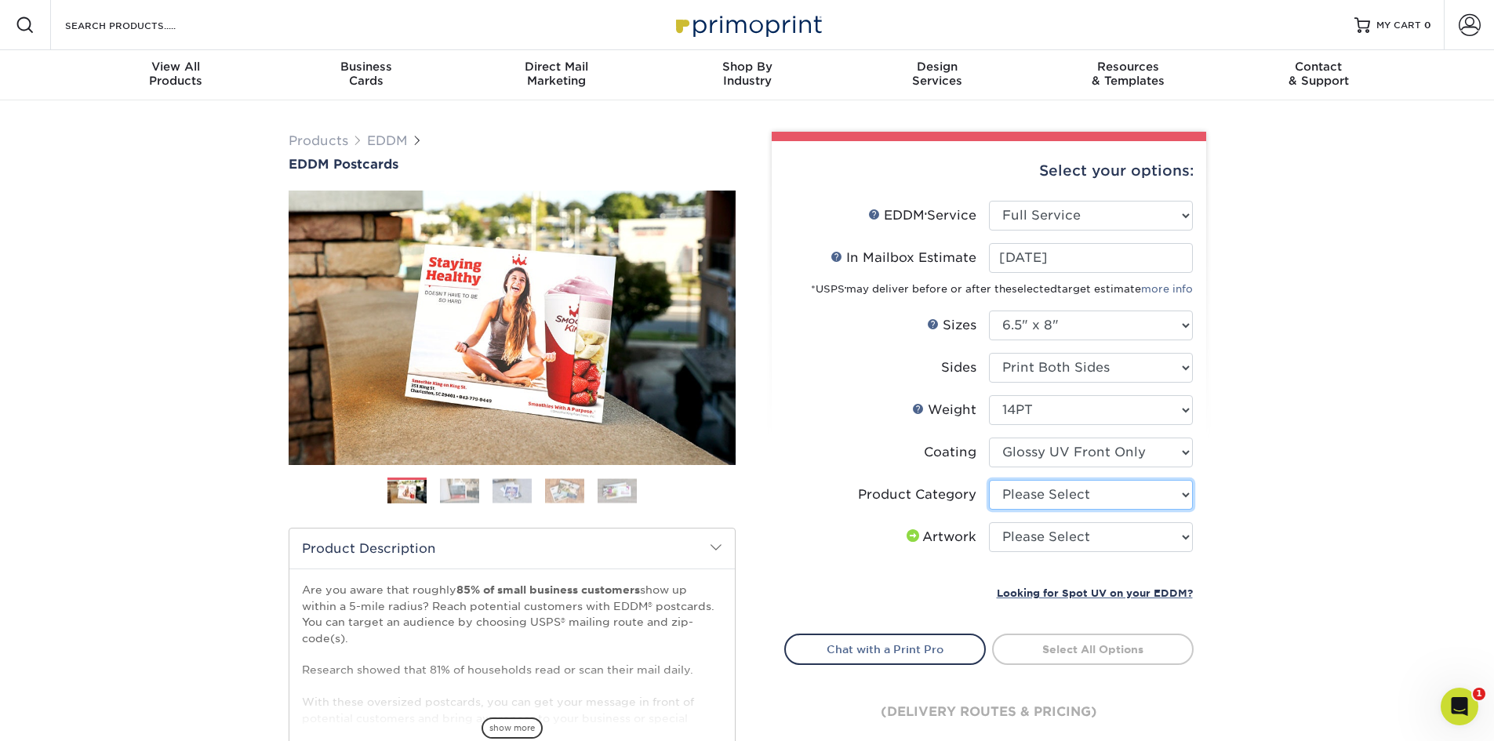
select select "9b7272e0-d6c8-4c3c-8e97-d3a1bcdab858"
click at [989, 480] on select "Please Select Postcards" at bounding box center [1091, 495] width 204 height 30
click at [1057, 541] on select "Please Select I will upload files I need a design - $150" at bounding box center [1091, 537] width 204 height 30
select select "design"
click at [989, 522] on select "Please Select I will upload files I need a design - $150" at bounding box center [1091, 537] width 204 height 30
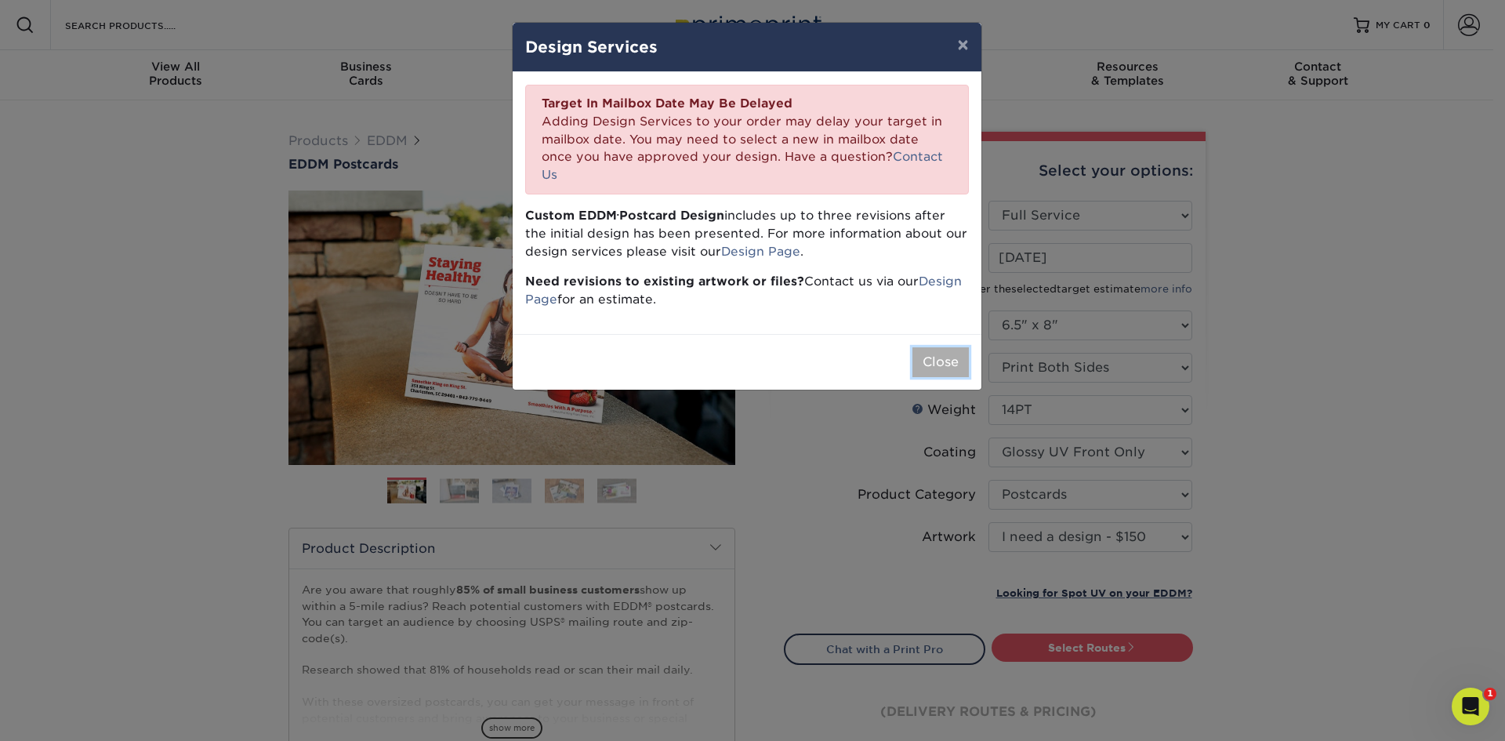
click at [941, 347] on button "Close" at bounding box center [941, 362] width 56 height 30
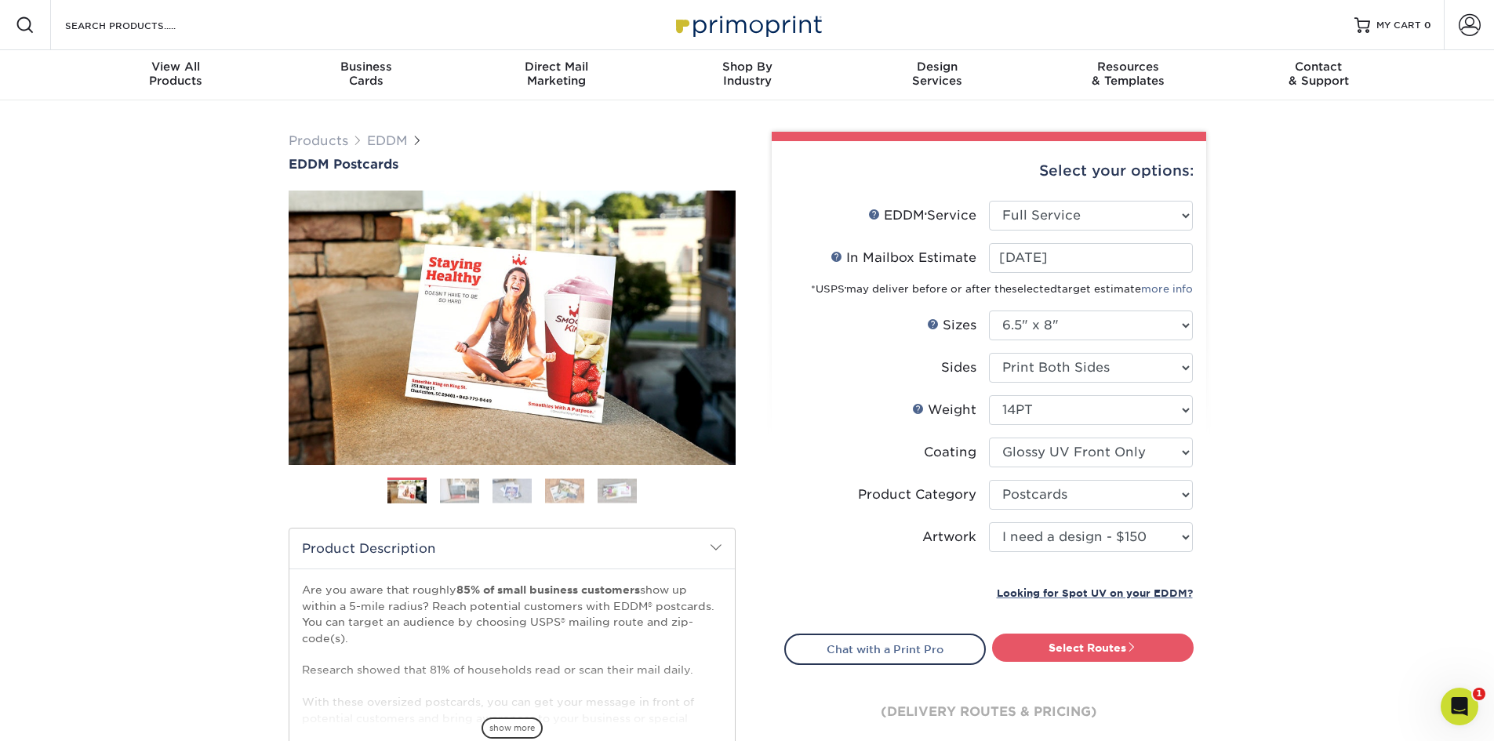
click at [1129, 648] on span at bounding box center [1131, 646] width 11 height 11
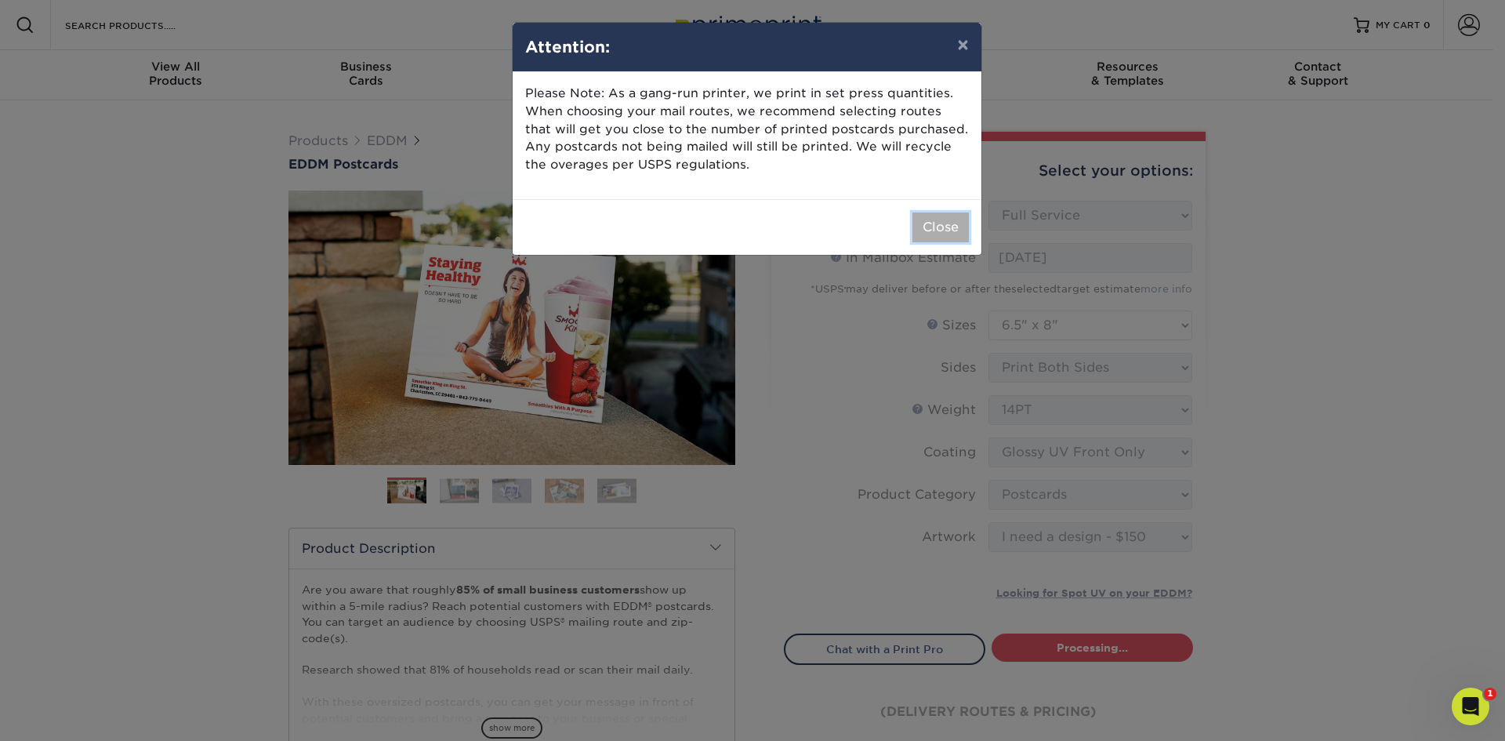
click at [949, 230] on button "Close" at bounding box center [941, 227] width 56 height 30
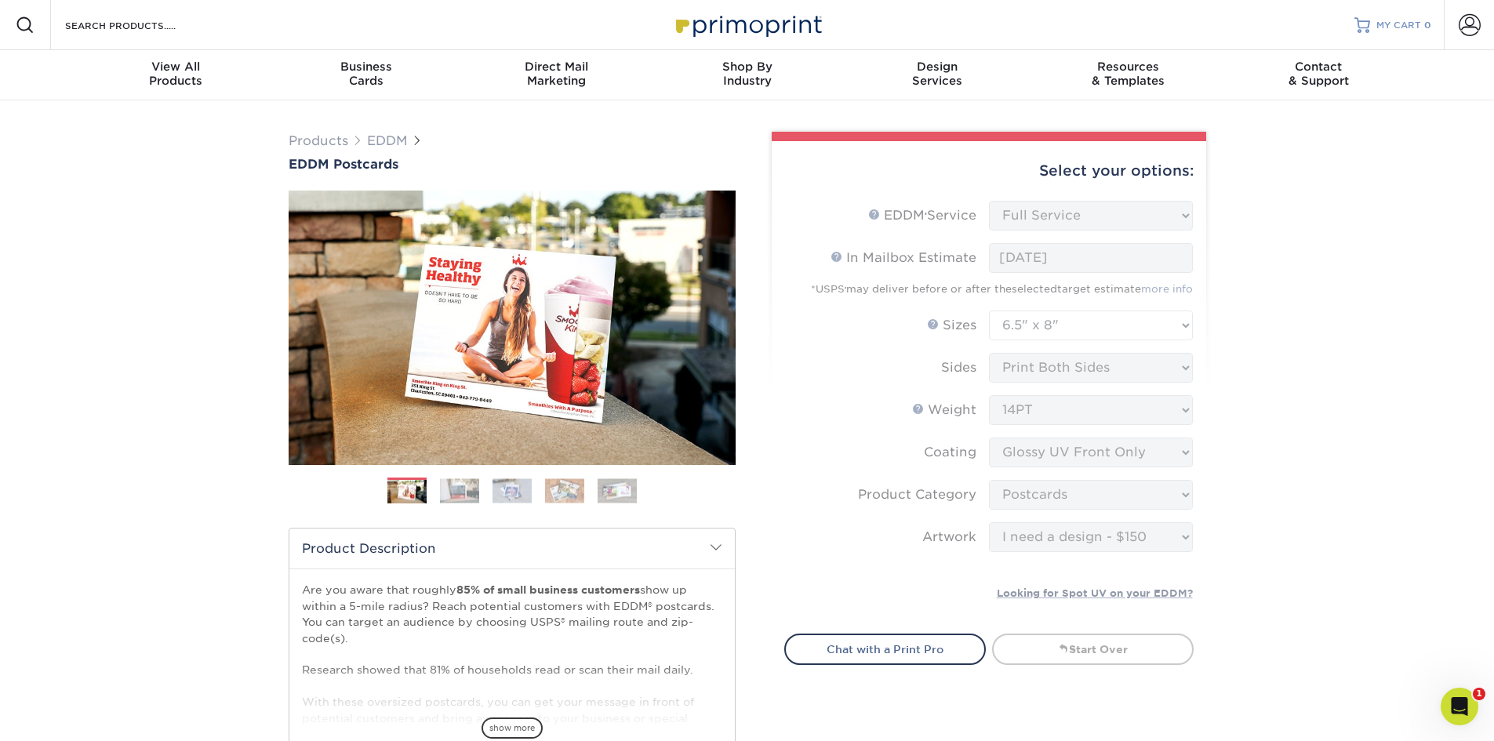
click at [1383, 25] on span "MY CART" at bounding box center [1398, 25] width 45 height 13
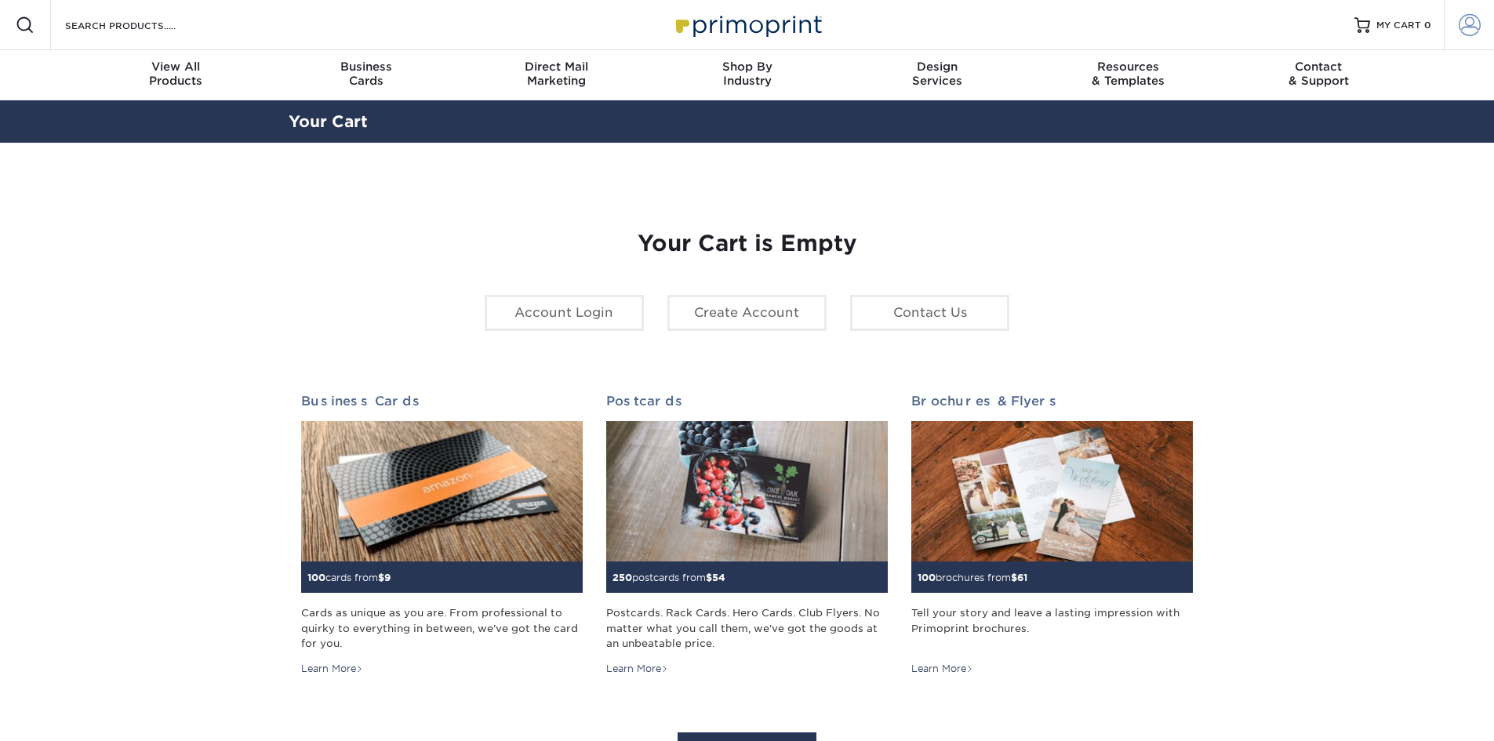
click at [1477, 29] on span at bounding box center [1469, 25] width 22 height 22
type input "[EMAIL_ADDRESS][DOMAIN_NAME]"
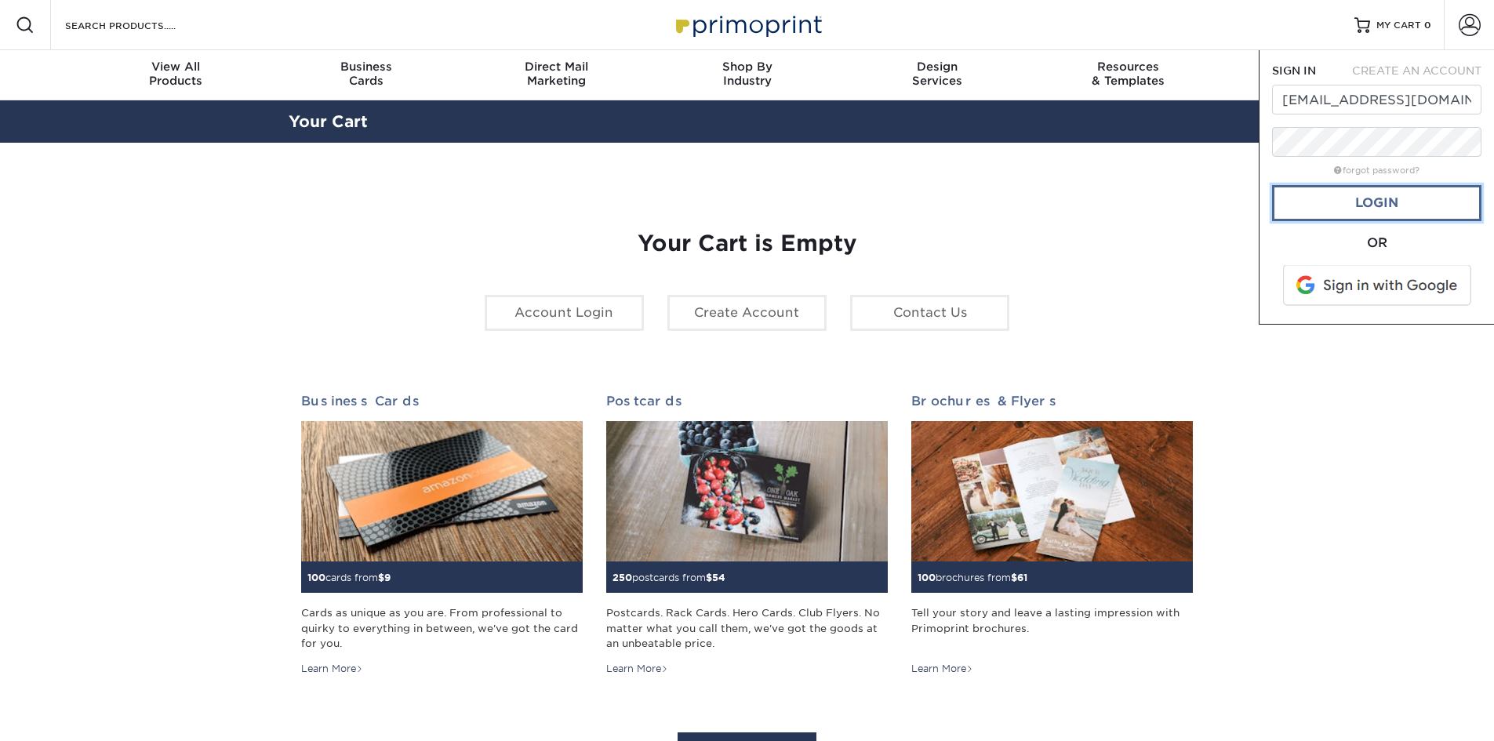
click at [1368, 206] on link "Login" at bounding box center [1376, 203] width 209 height 36
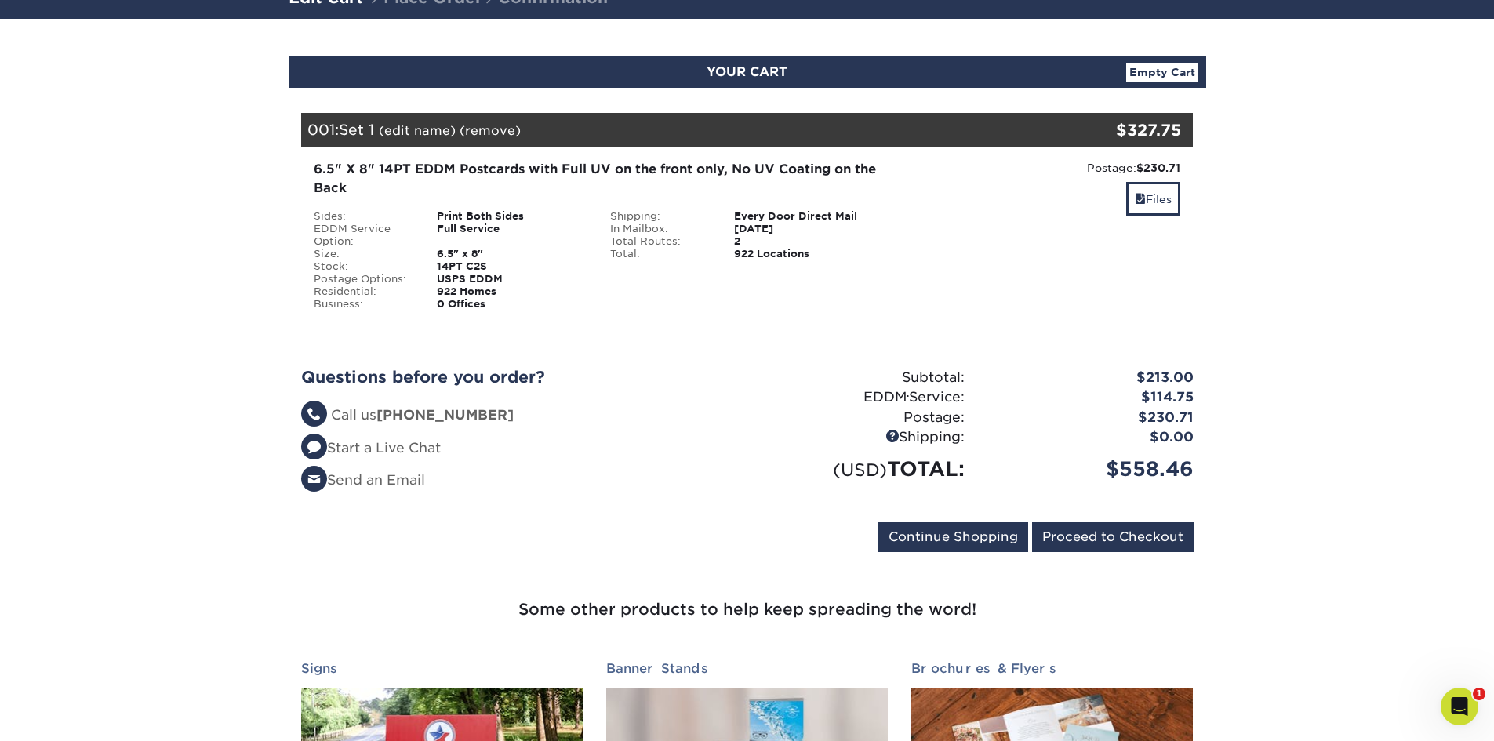
scroll to position [78, 0]
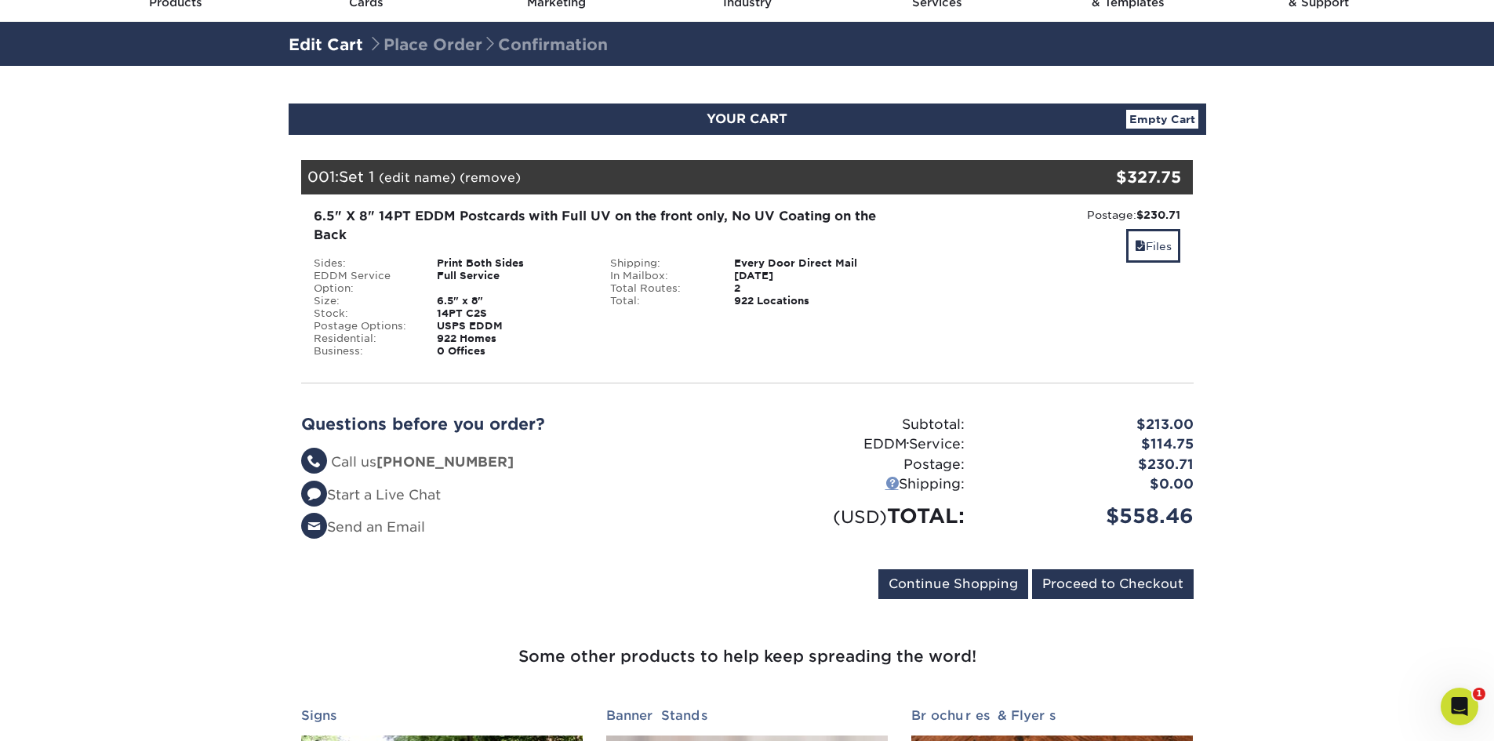
click at [888, 483] on link at bounding box center [891, 482] width 13 height 13
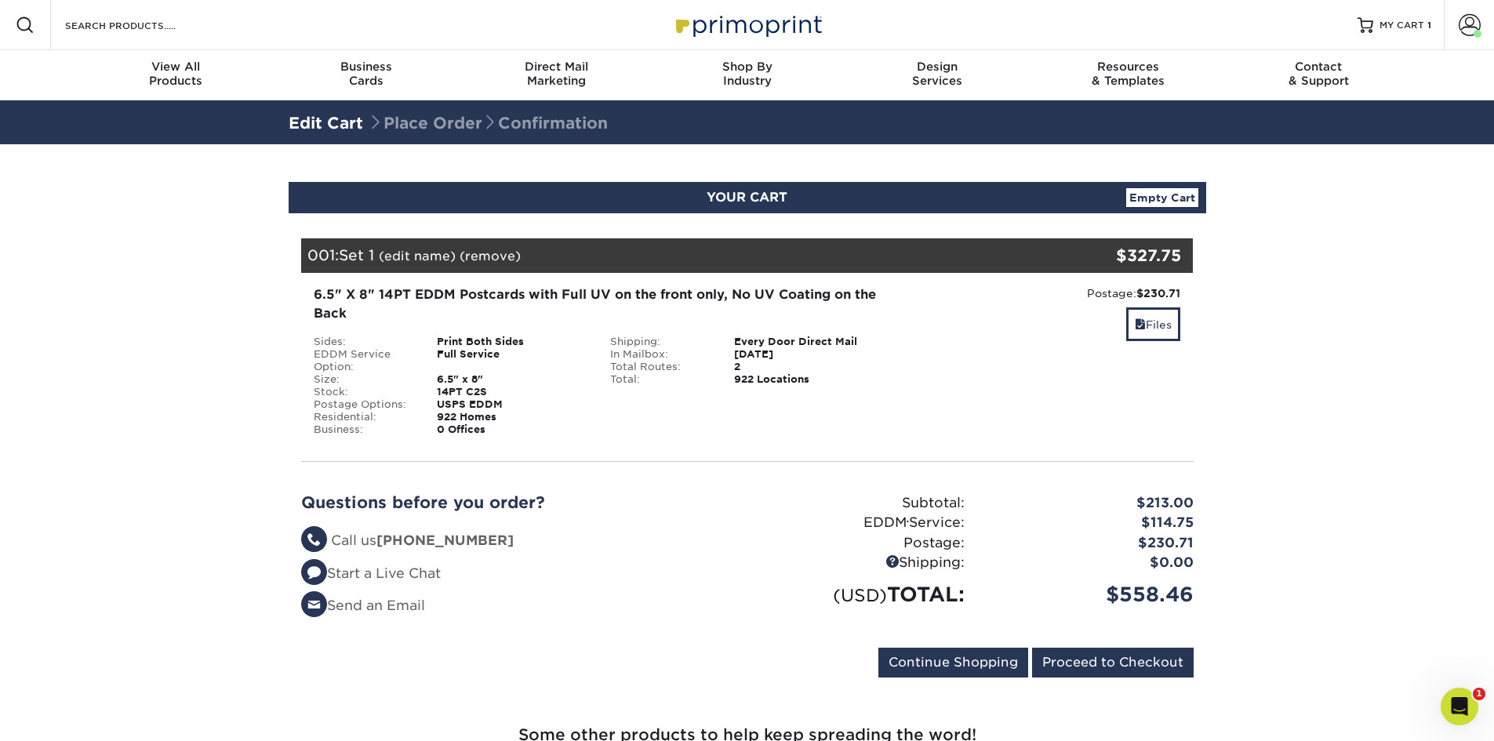
click at [1363, 321] on section "YOUR CART Empty Cart Your Cart is Empty View Account Active Orders Order Histor…" at bounding box center [747, 581] width 1494 height 875
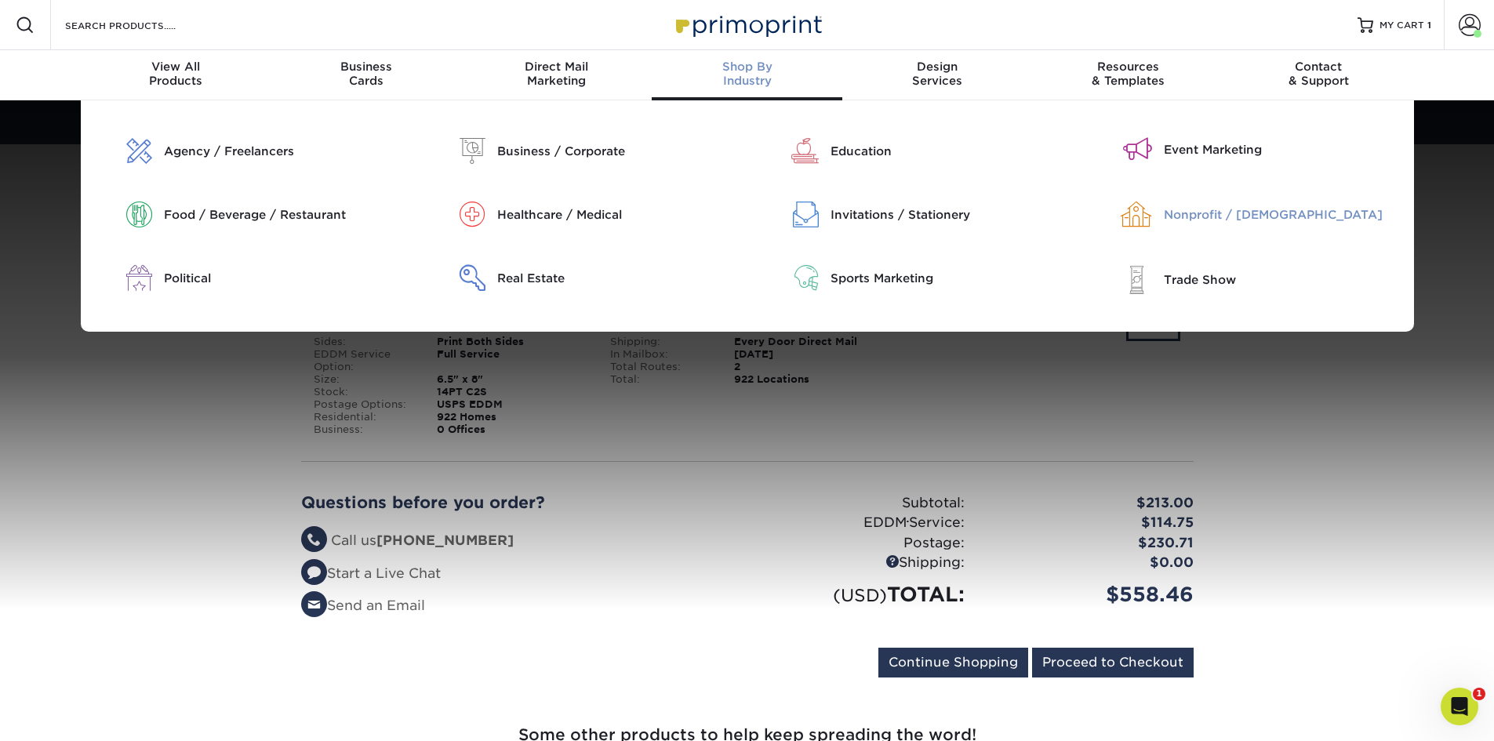
click at [1215, 223] on div "Nonprofit / [DEMOGRAPHIC_DATA]" at bounding box center [1289, 215] width 250 height 26
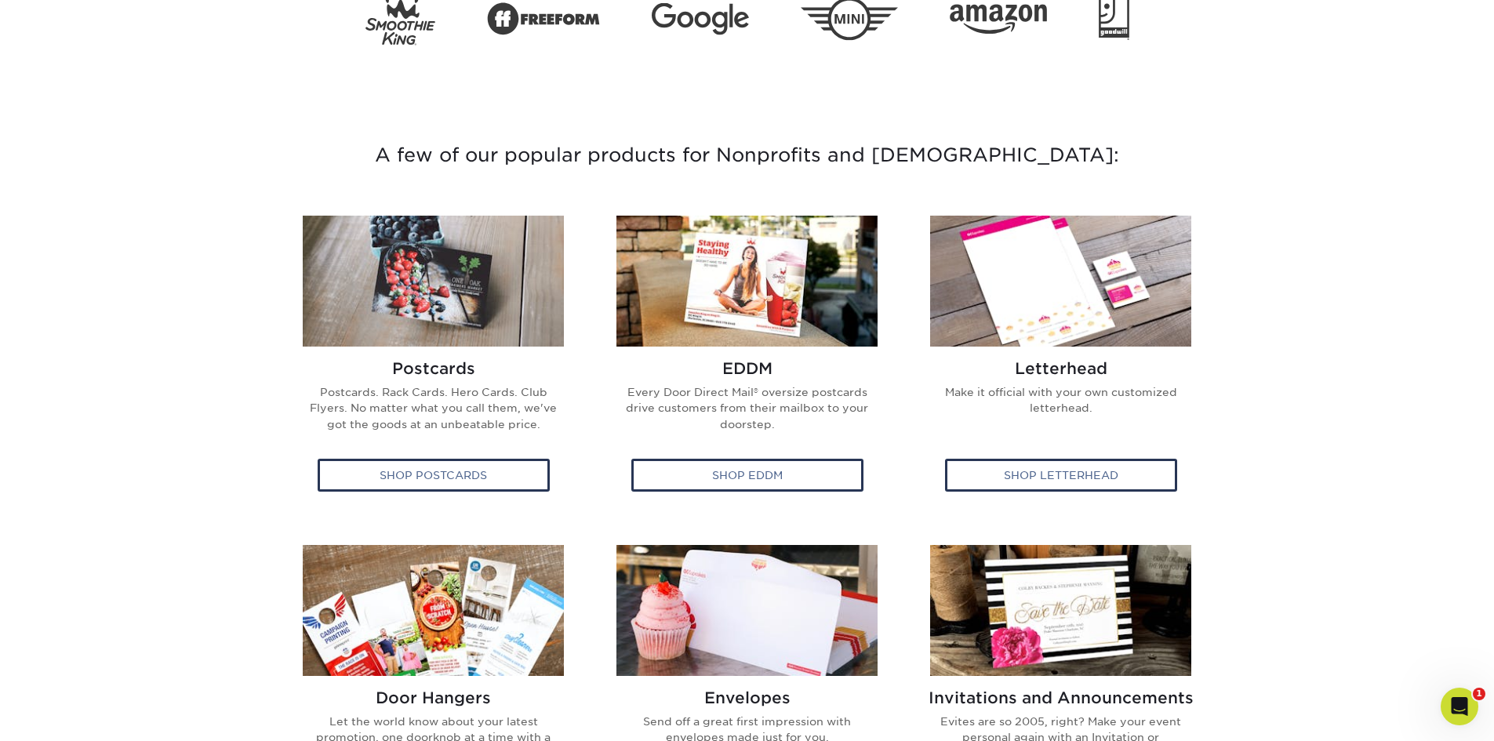
scroll to position [549, 0]
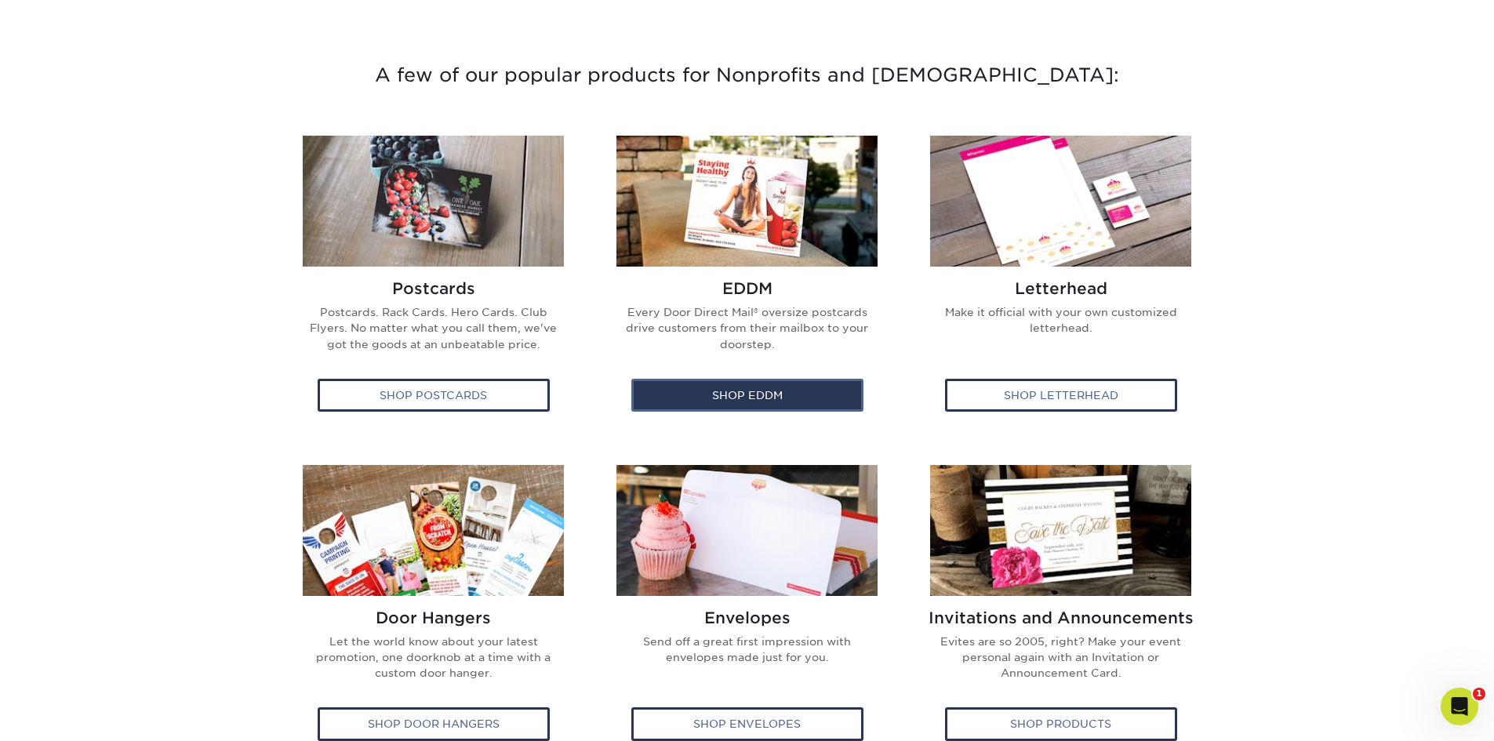
click at [746, 393] on div "Shop EDDM" at bounding box center [747, 395] width 232 height 33
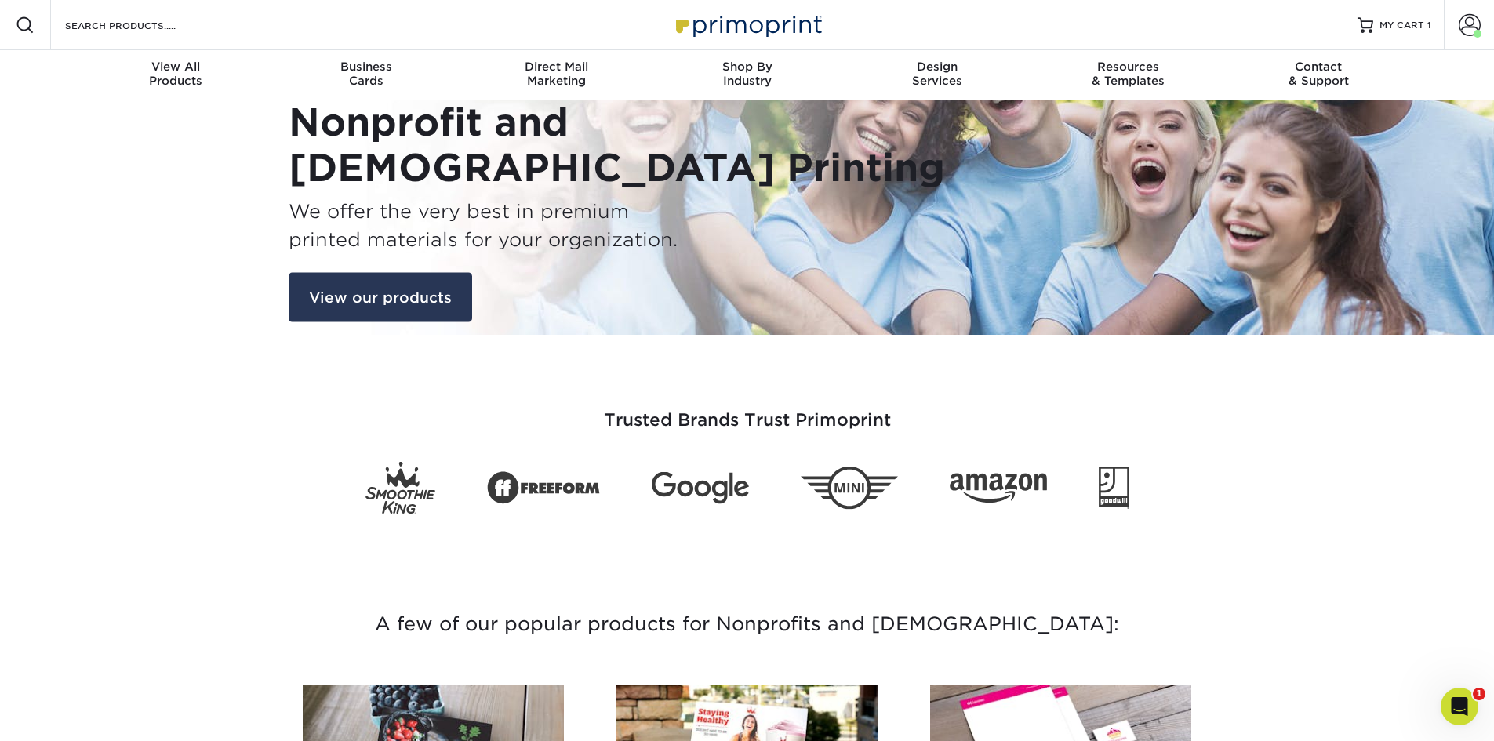
click at [433, 304] on link "View our products" at bounding box center [380, 297] width 183 height 50
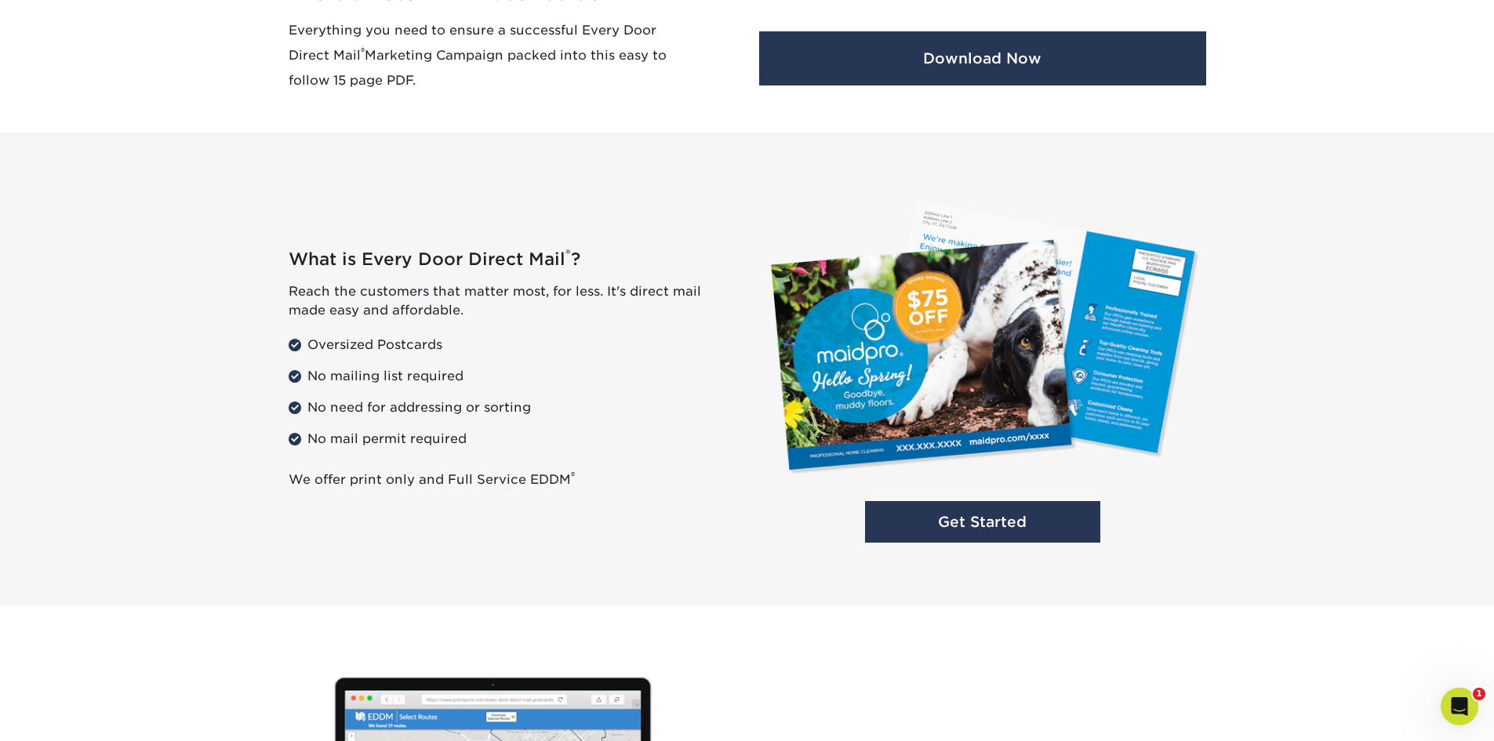
scroll to position [896, 0]
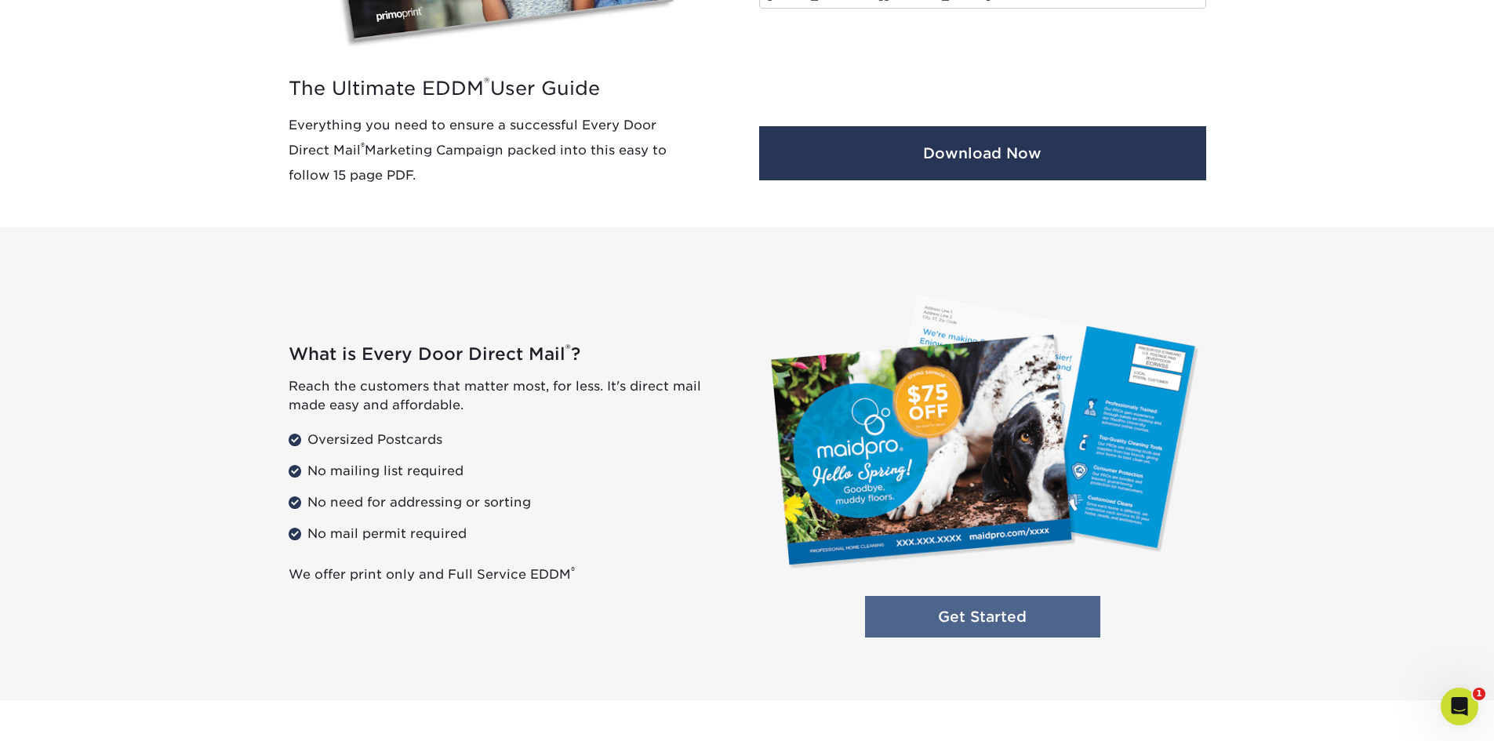
click at [944, 637] on link "Get Started" at bounding box center [982, 617] width 235 height 42
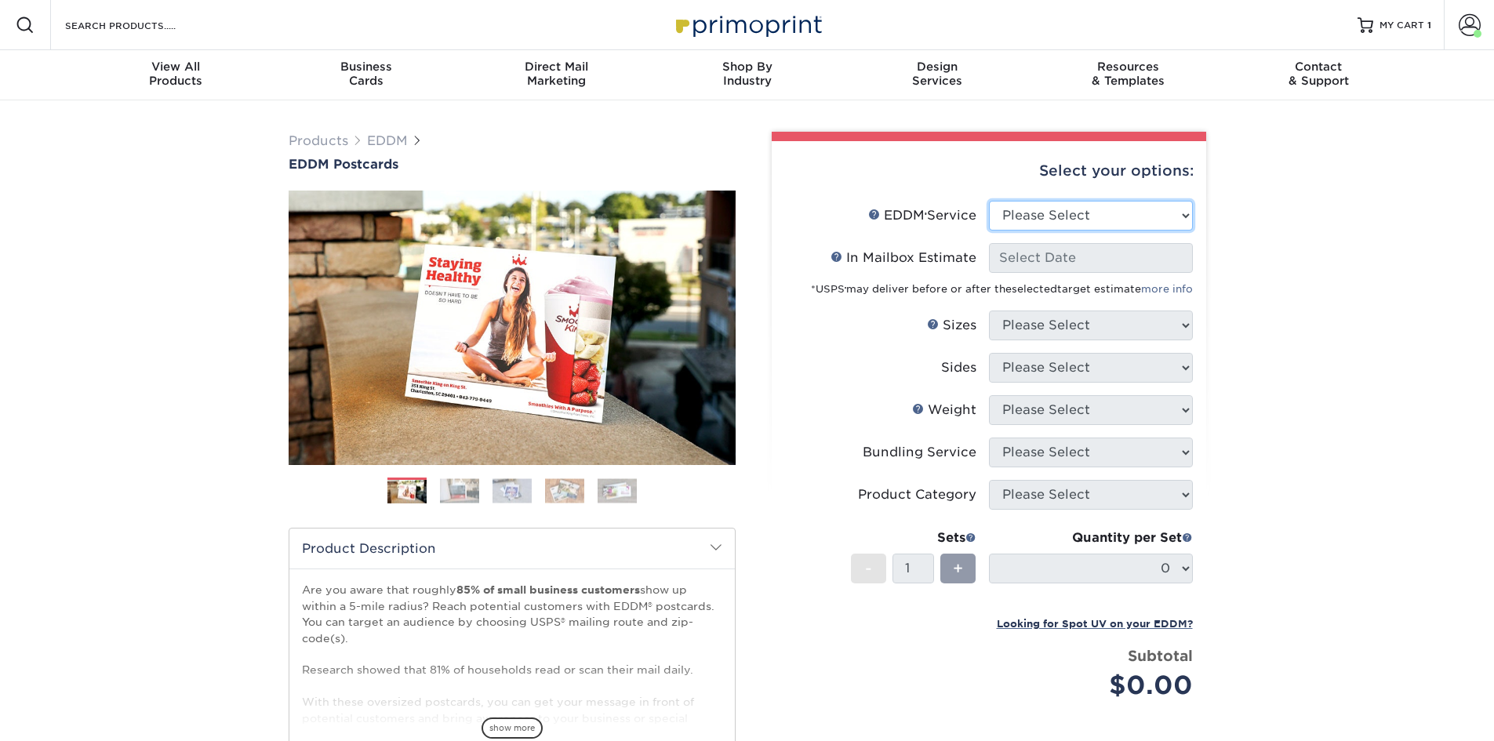
click at [1034, 219] on select "Please Select Full Service Print Only" at bounding box center [1091, 216] width 204 height 30
select select "full_service"
click at [989, 201] on select "Please Select Full Service Print Only" at bounding box center [1091, 216] width 204 height 30
select select "-1"
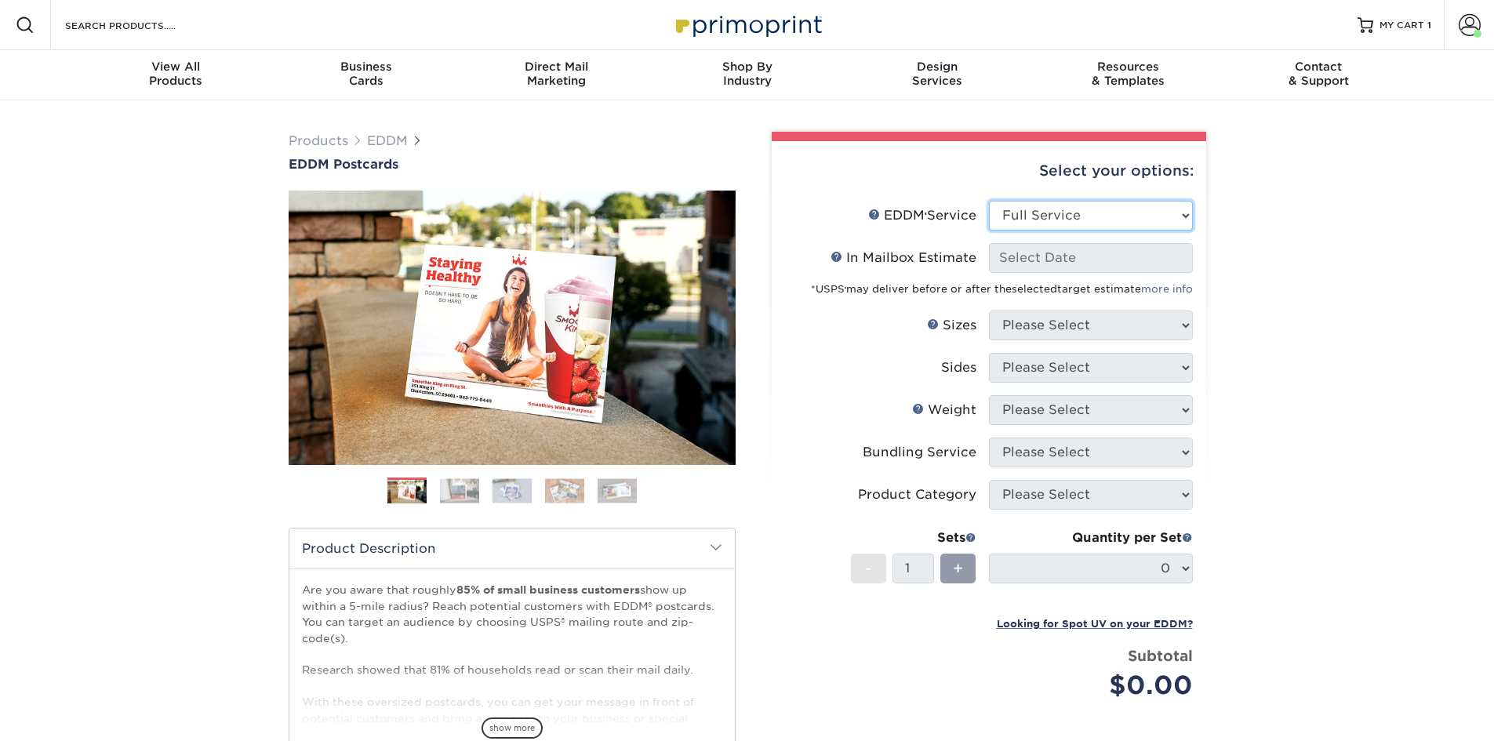
select select "-1"
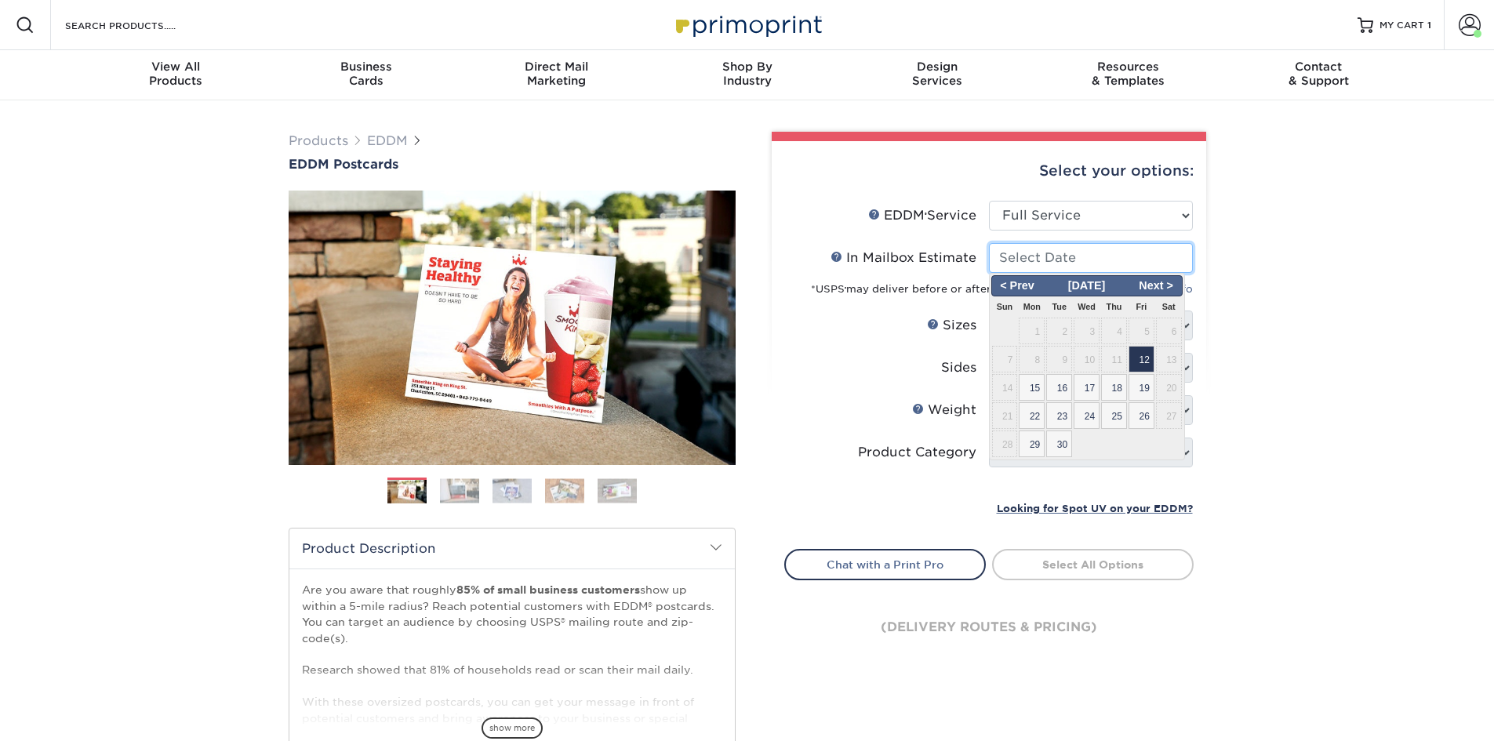
click at [1011, 258] on input "In Mailbox Estimate Help In Mailbox Estimate" at bounding box center [1091, 258] width 204 height 30
click at [1135, 390] on span "19" at bounding box center [1141, 387] width 26 height 27
type input "2025-09-19"
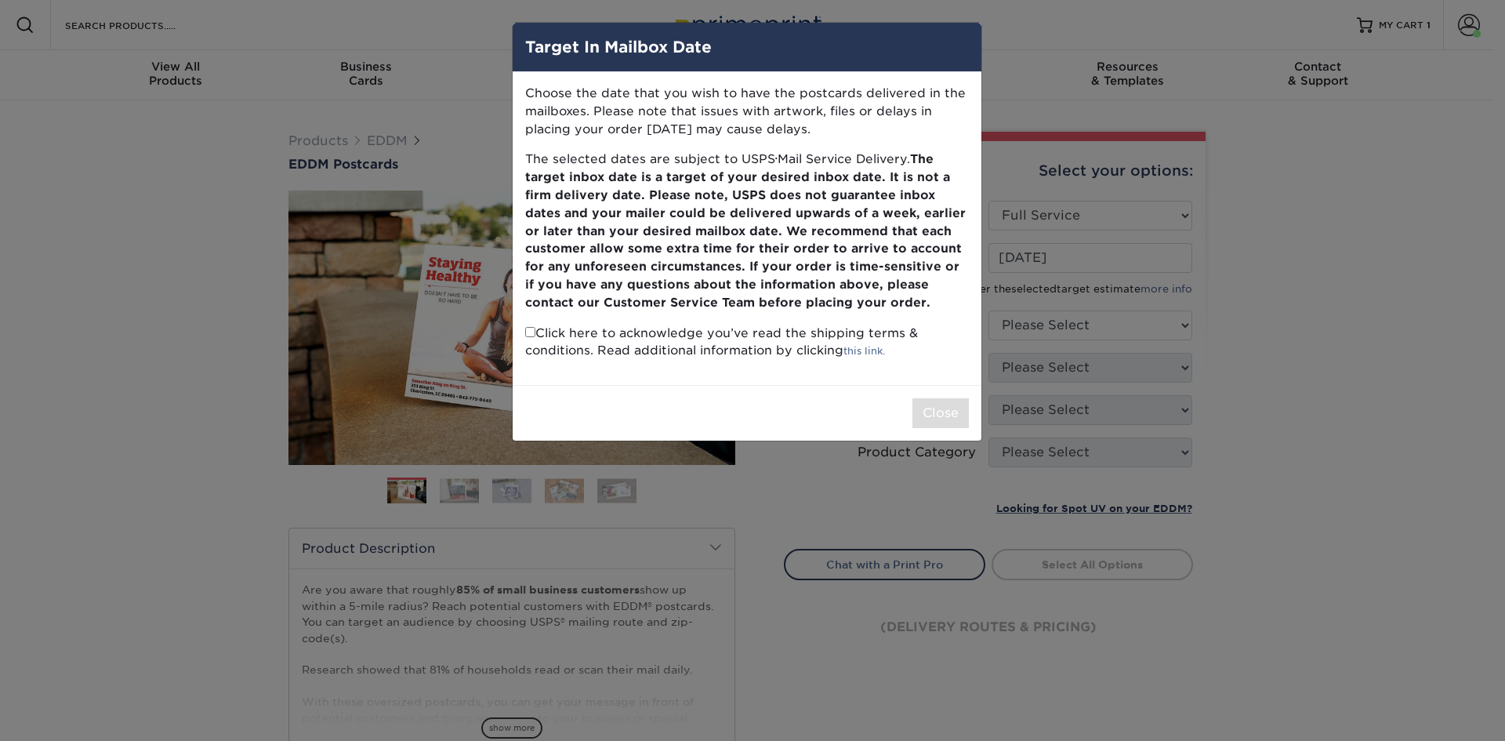
click at [532, 330] on input "checkbox" at bounding box center [530, 332] width 10 height 10
checkbox input "true"
click at [959, 412] on button "Close" at bounding box center [941, 413] width 56 height 30
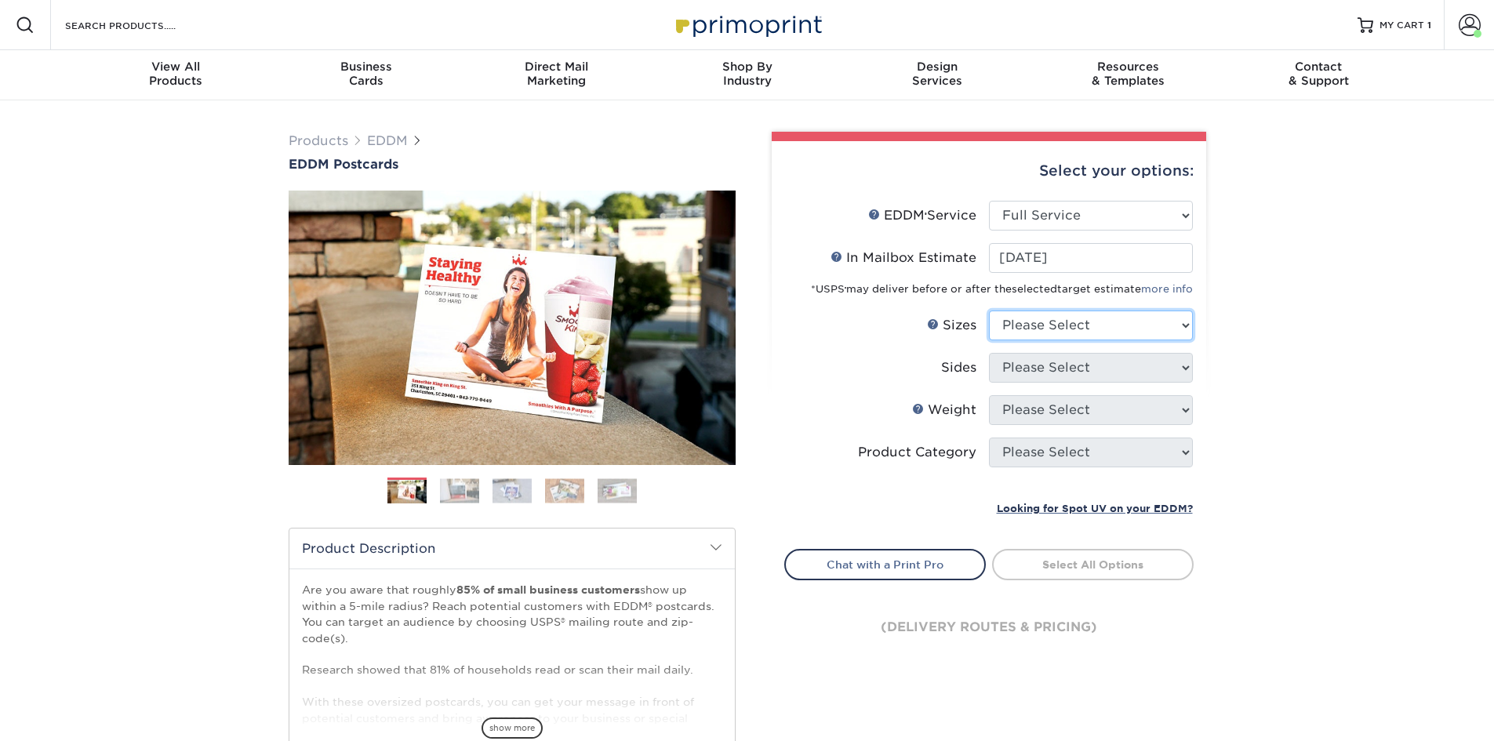
click at [1080, 325] on select "Please Select 4.5" x 12" 6" x 12" 6.5" x 8" 6.5" x 9" 6.5" x 12" 7" x 8.5" 8" x…" at bounding box center [1091, 325] width 204 height 30
click at [1255, 431] on div "Products EDDM EDDM Postcards Previous Next" at bounding box center [747, 518] width 1494 height 837
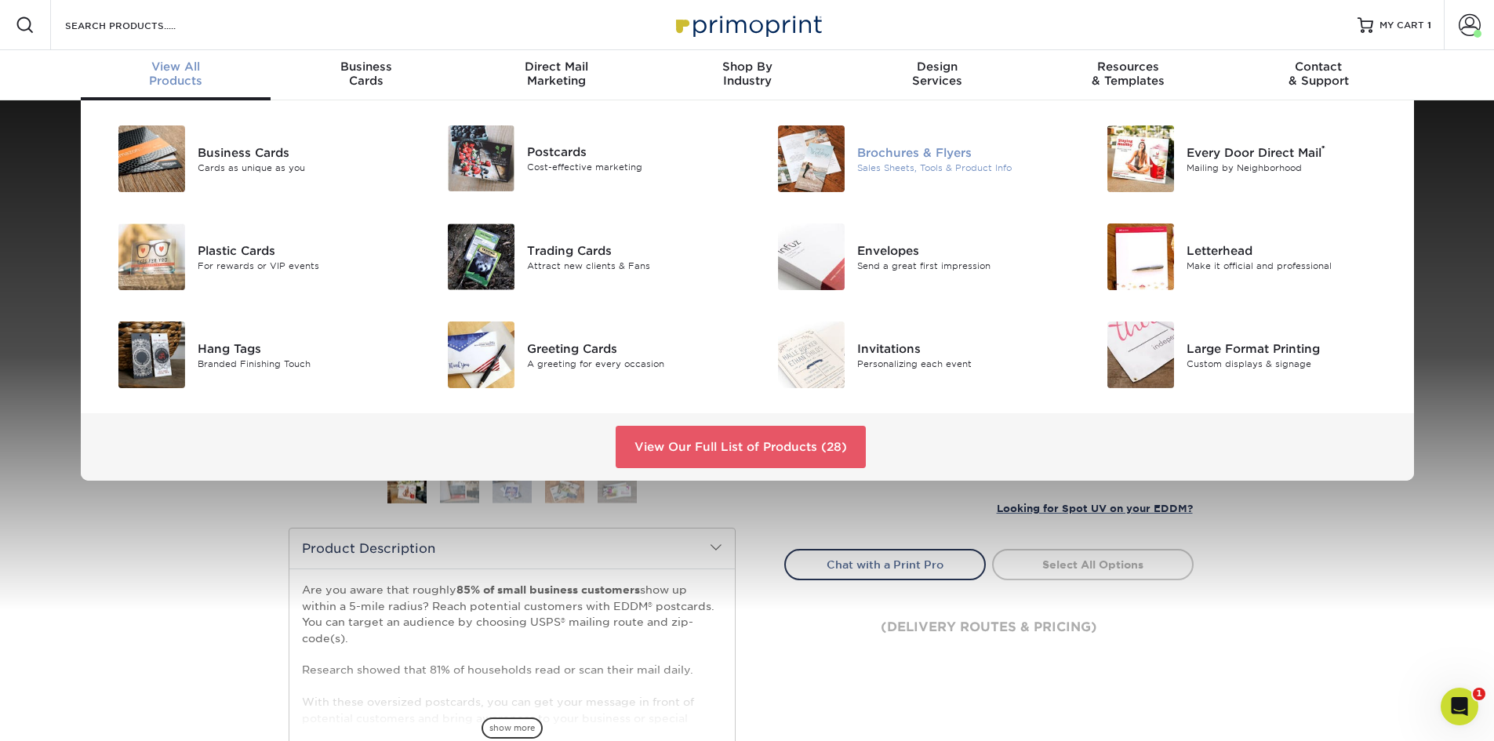
click at [912, 162] on div "Sales Sheets, Tools & Product Info" at bounding box center [961, 167] width 208 height 13
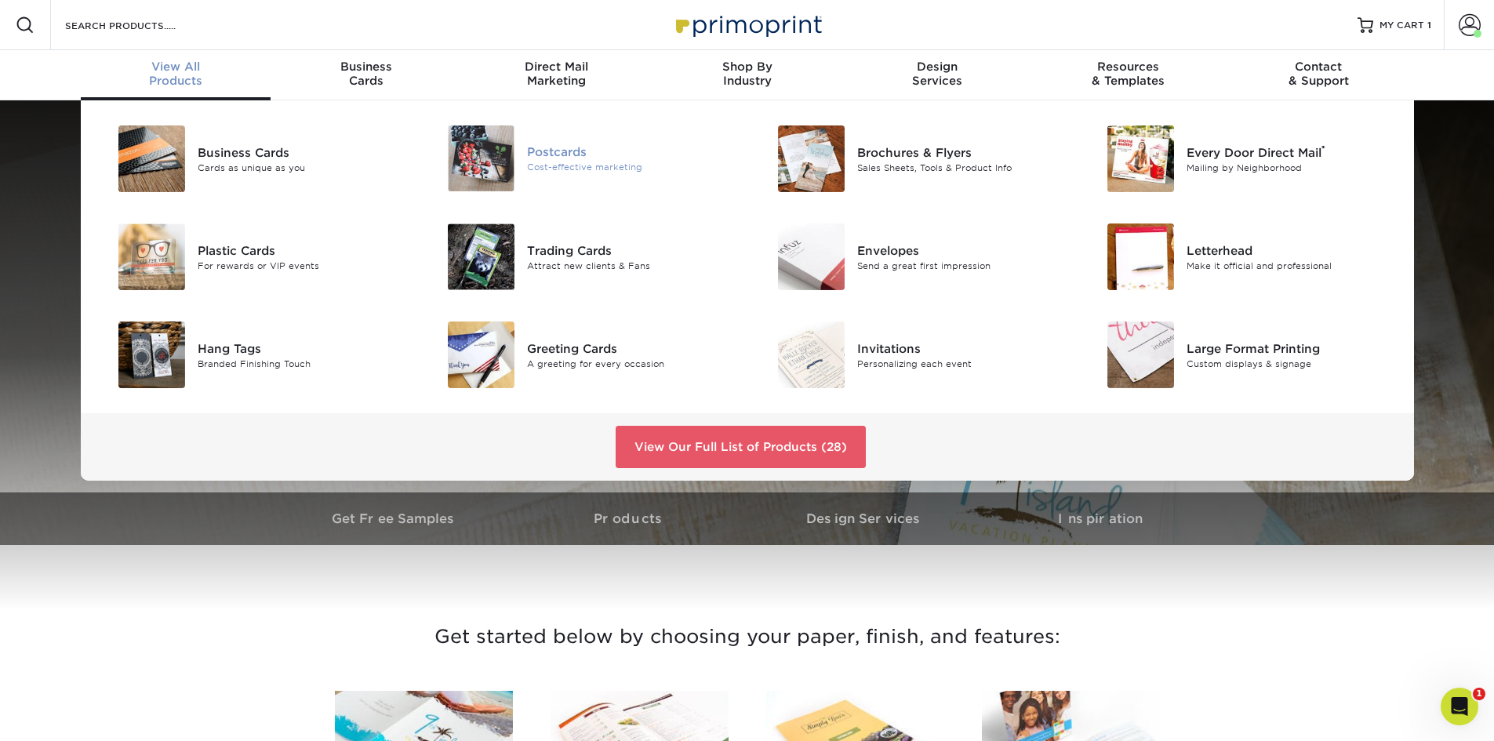
click at [482, 159] on img at bounding box center [481, 158] width 67 height 66
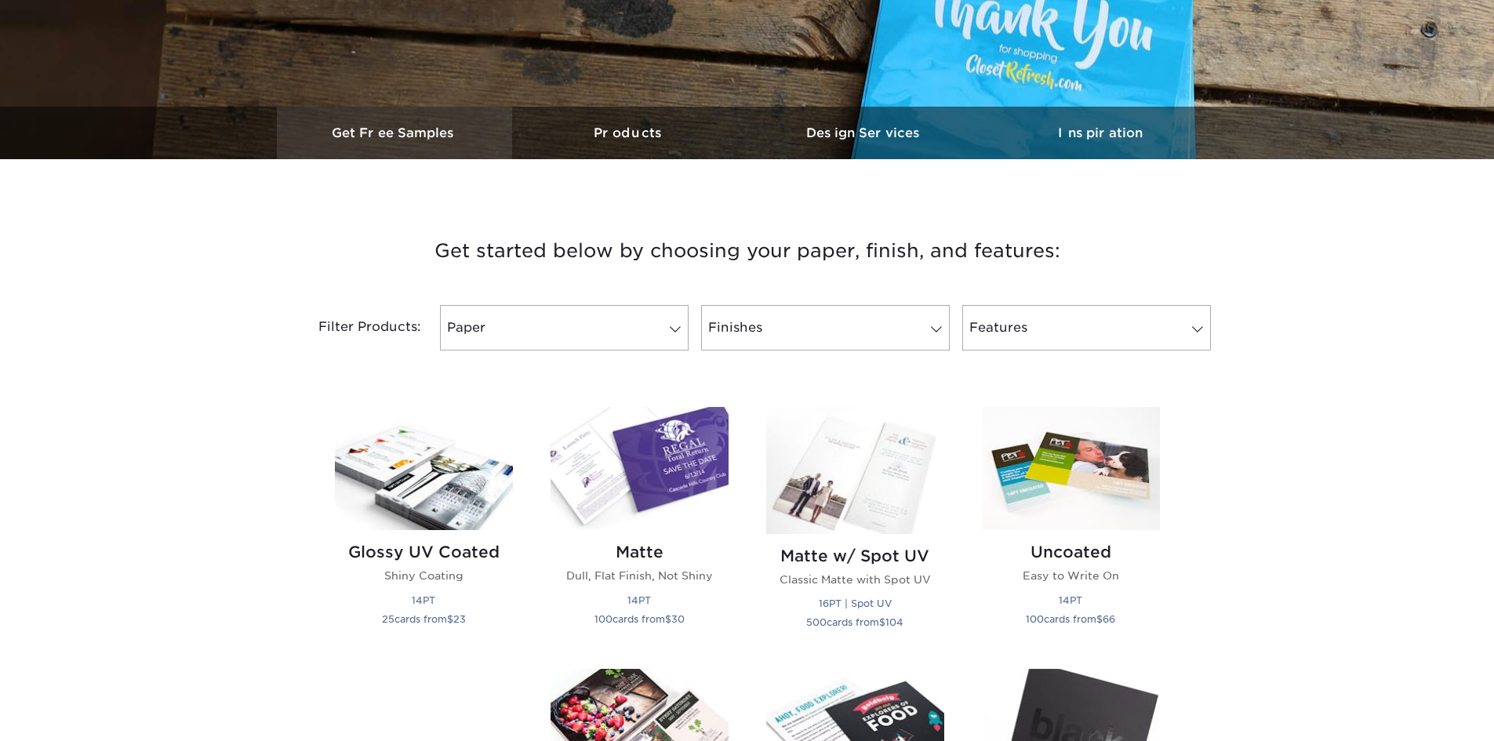
scroll to position [392, 0]
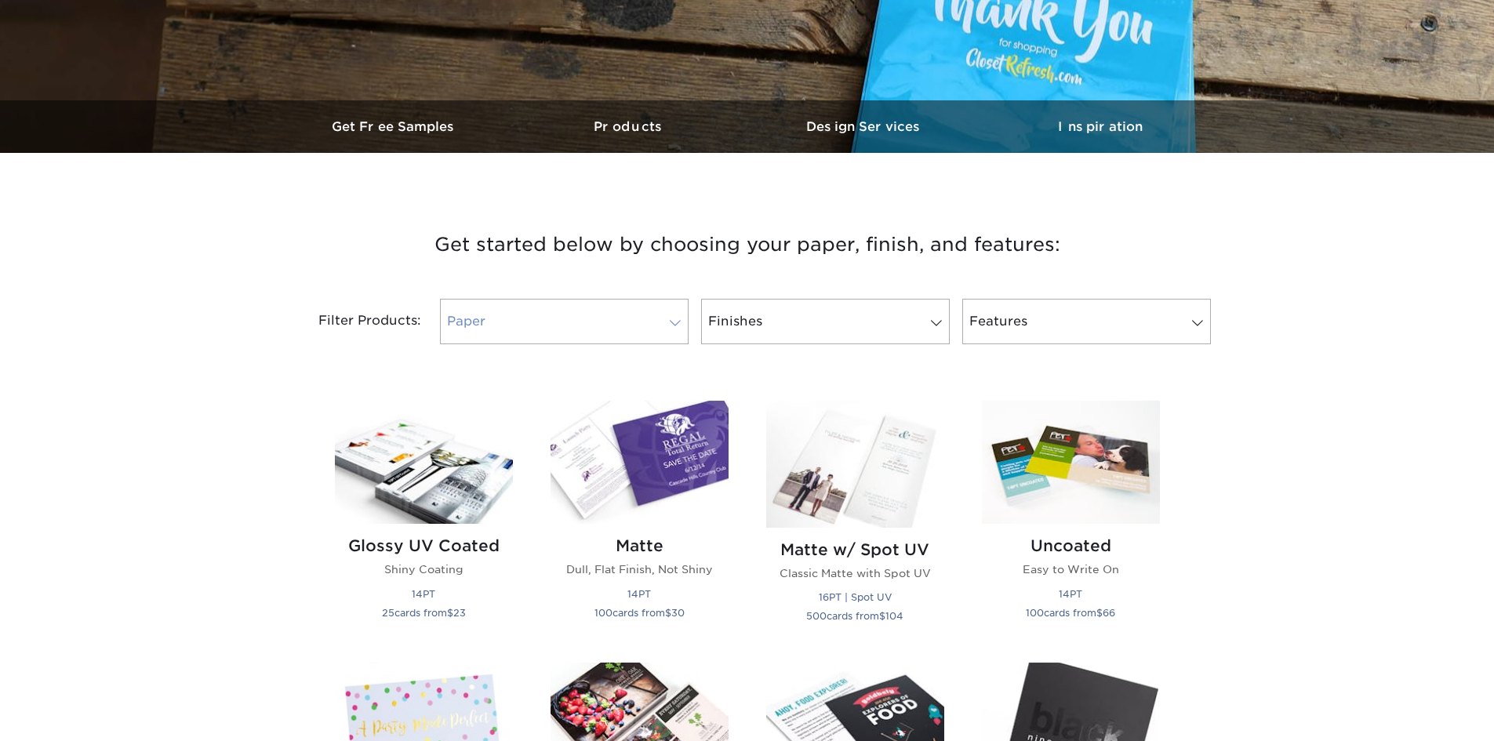
click at [488, 321] on link "Paper" at bounding box center [564, 321] width 249 height 45
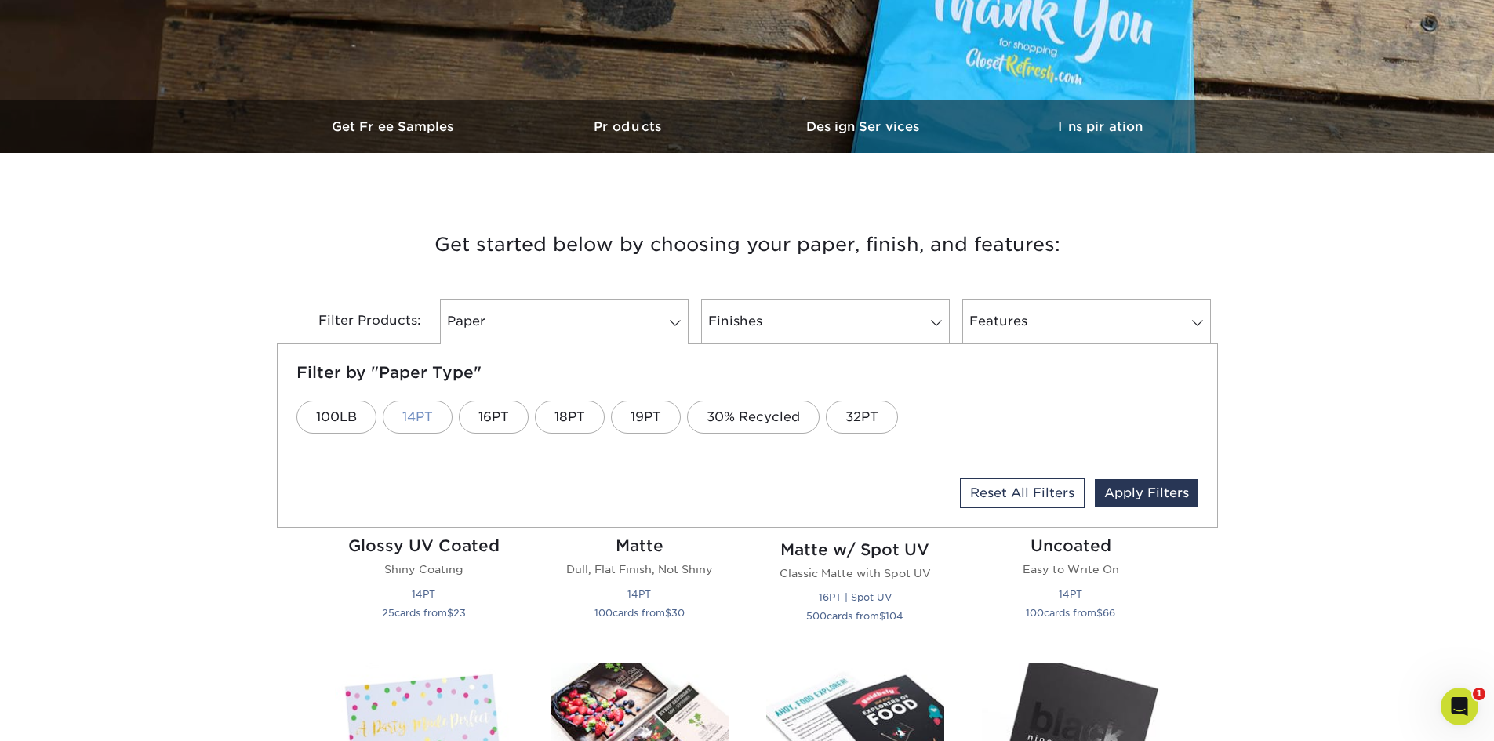
scroll to position [0, 0]
click at [419, 419] on link "14PT" at bounding box center [418, 417] width 70 height 33
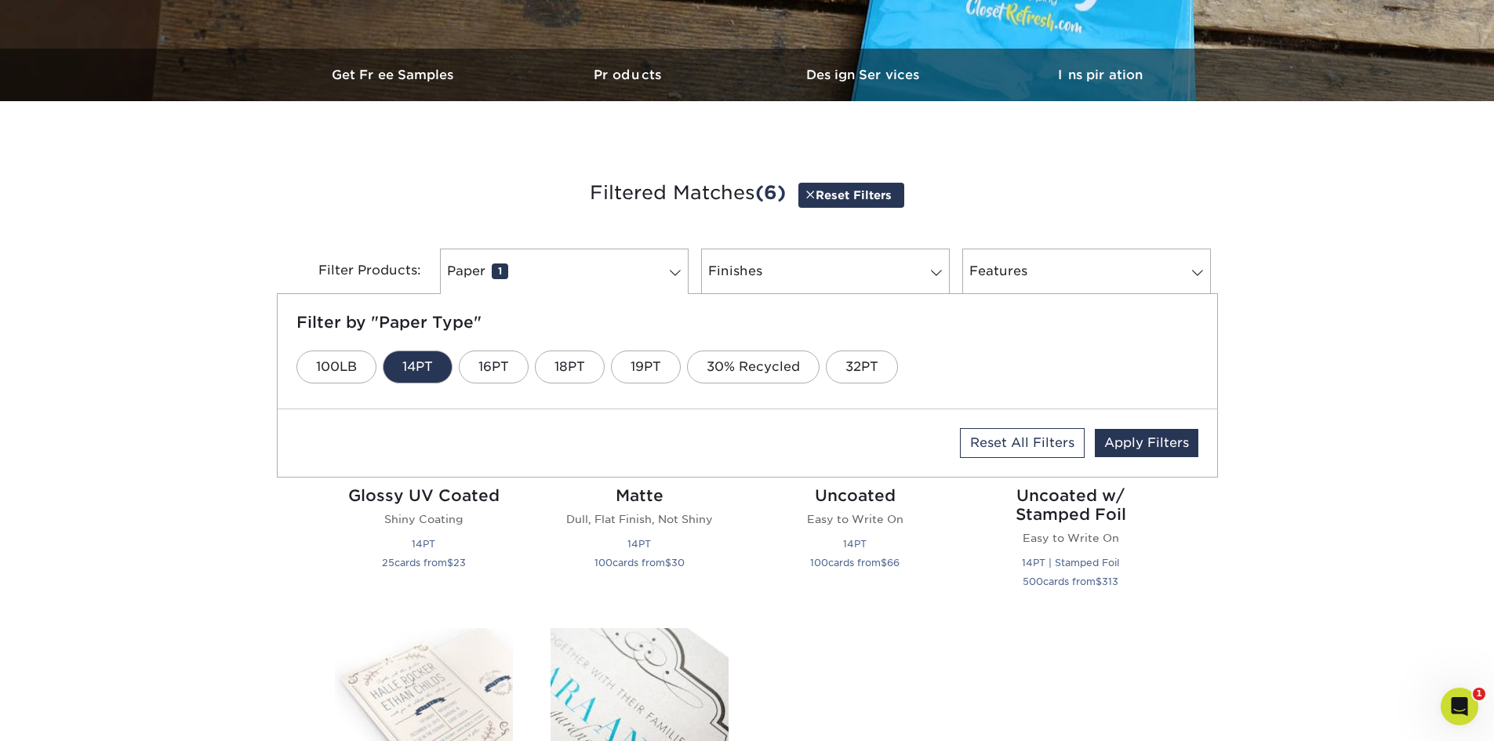
scroll to position [470, 0]
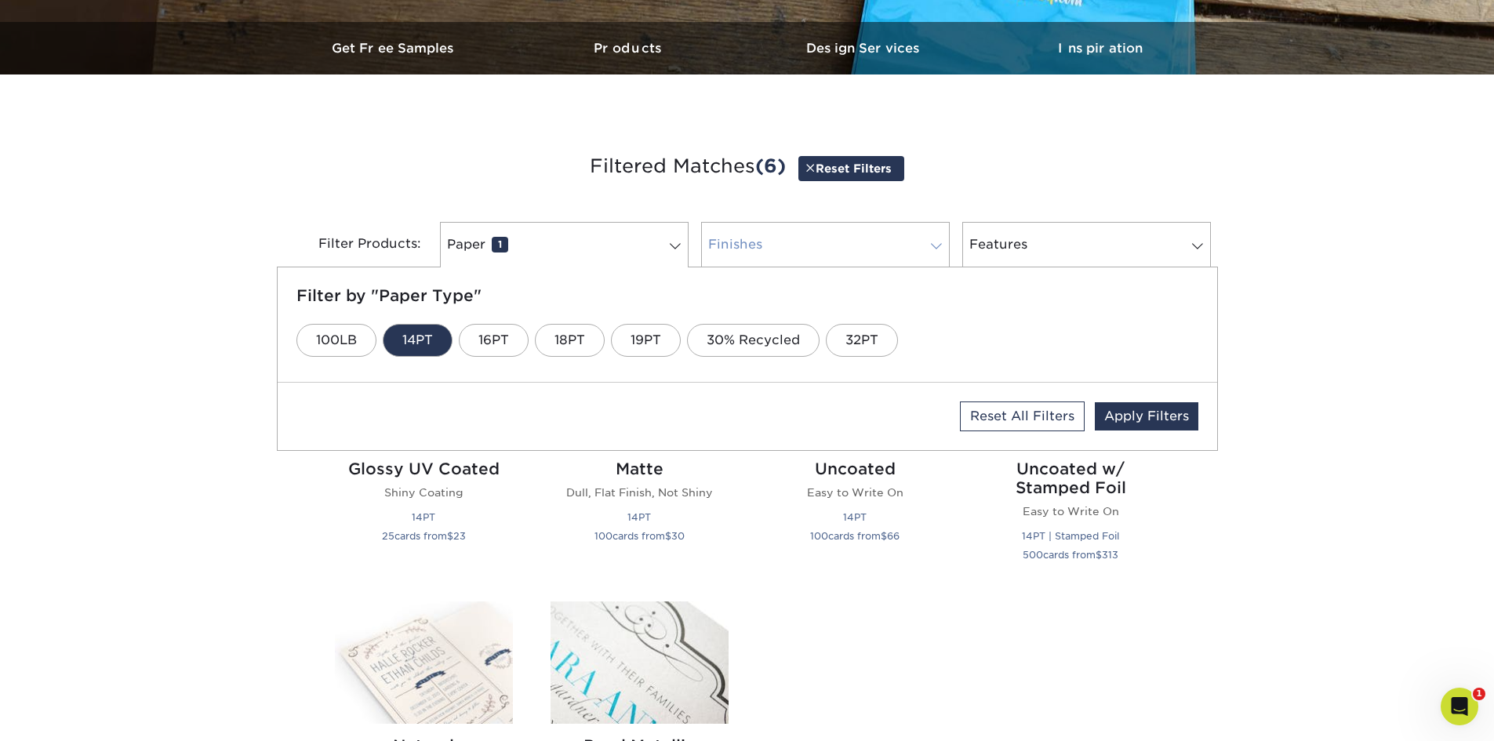
click at [761, 245] on link "Finishes 0" at bounding box center [825, 244] width 249 height 45
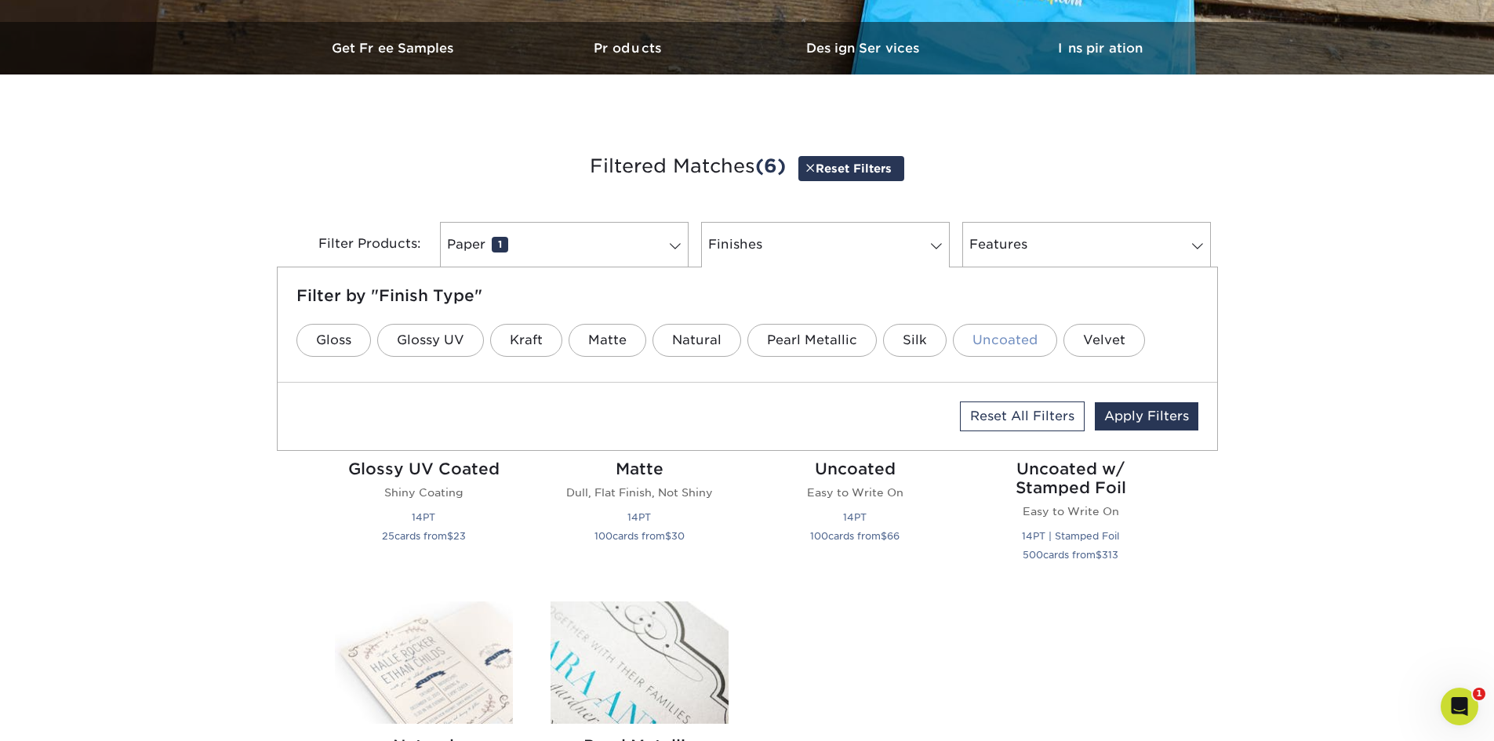
click at [998, 347] on link "Uncoated" at bounding box center [1005, 340] width 104 height 33
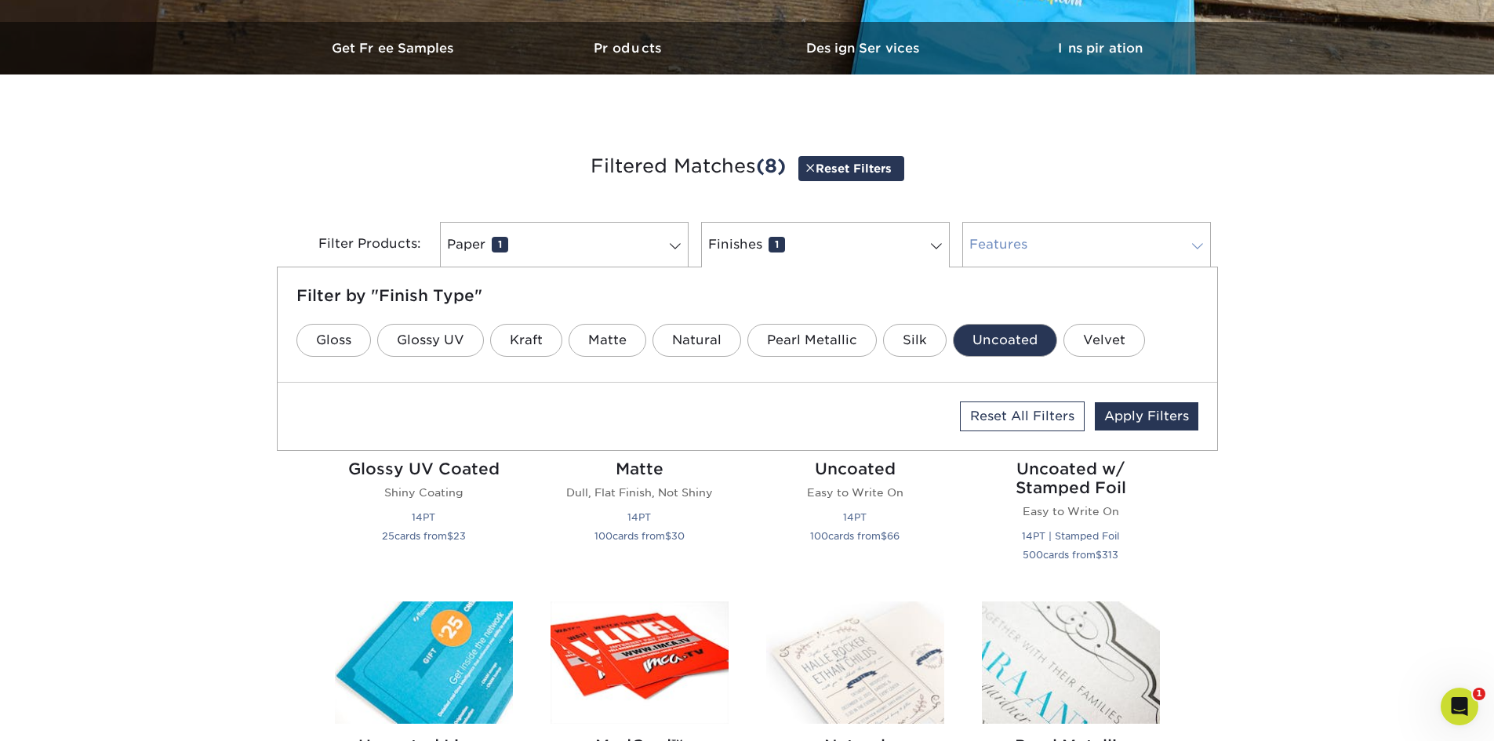
click at [1000, 245] on link "Features 0" at bounding box center [1086, 244] width 249 height 45
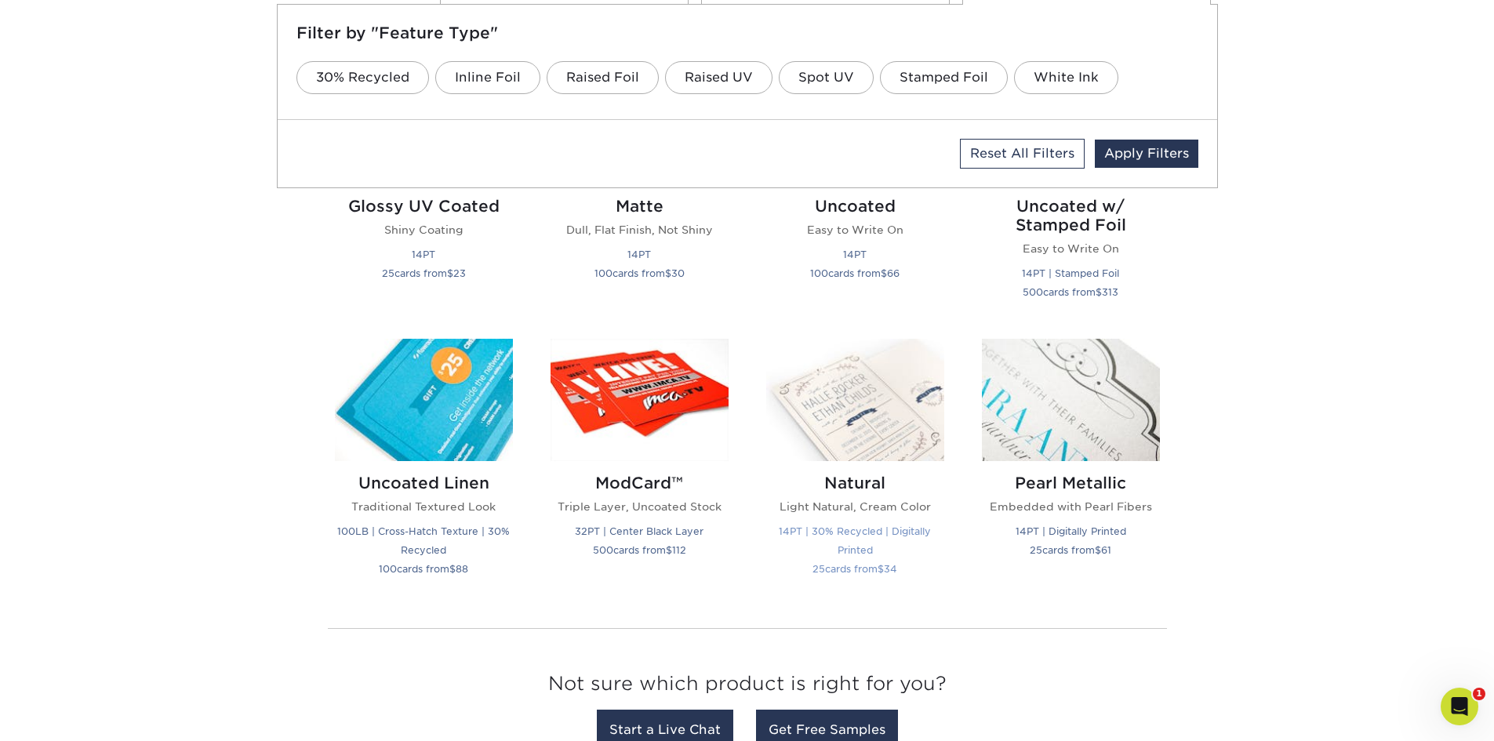
scroll to position [706, 0]
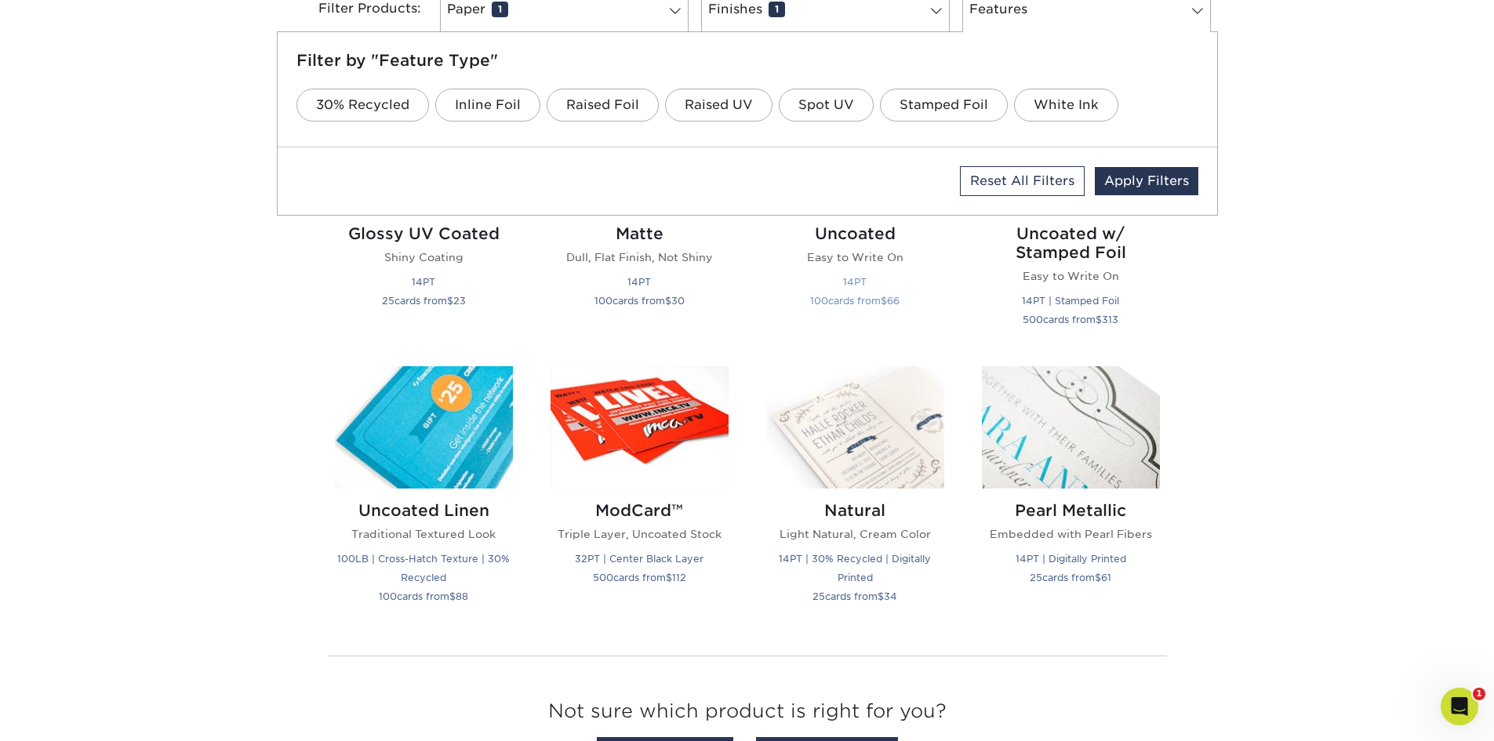
click at [854, 261] on p "Easy to Write On" at bounding box center [855, 257] width 178 height 16
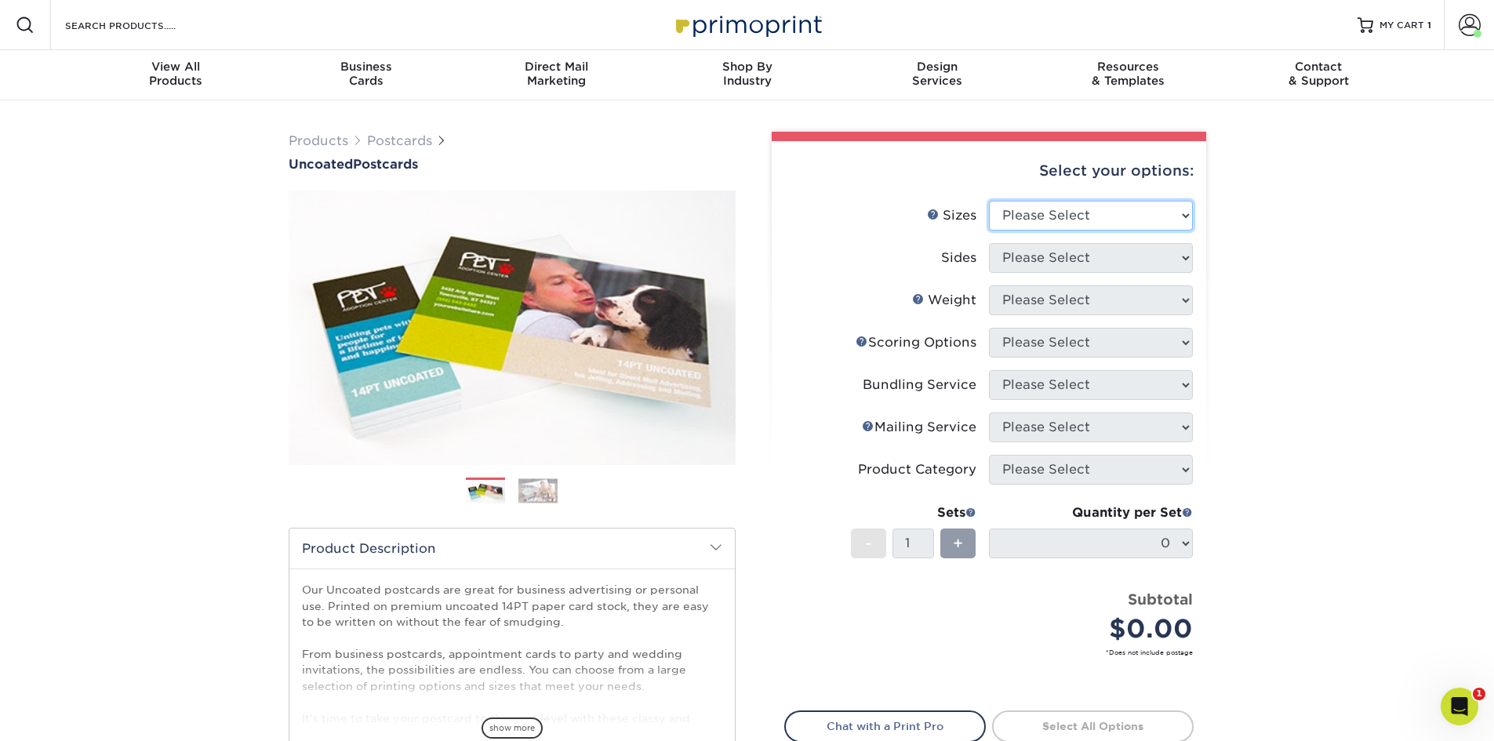
click at [1044, 218] on select "Please Select 1.5" x 7" 2" x 8" 2.12" x 5.5" 2.75" x 4.25" 2.75" x 8.5" 3" x 4"…" at bounding box center [1091, 216] width 204 height 30
select select "4.00x6.00"
click at [989, 201] on select "Please Select 1.5" x 7" 2" x 8" 2.12" x 5.5" 2.75" x 4.25" 2.75" x 8.5" 3" x 4"…" at bounding box center [1091, 216] width 204 height 30
click at [1062, 262] on select "Please Select Print Both Sides Print Front Only" at bounding box center [1091, 258] width 204 height 30
select select "32d3c223-f82c-492b-b915-ba065a00862f"
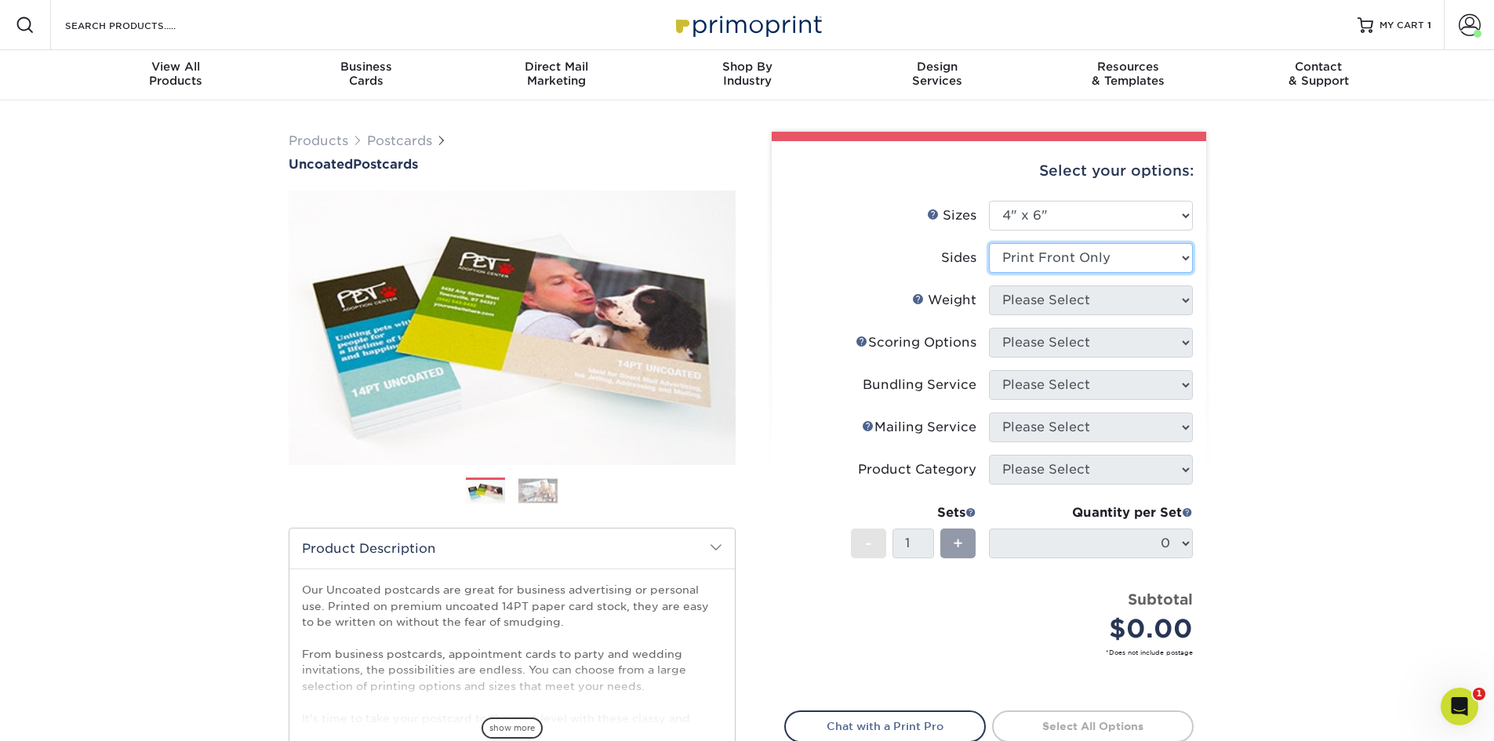
click at [989, 243] on select "Please Select Print Both Sides Print Front Only" at bounding box center [1091, 258] width 204 height 30
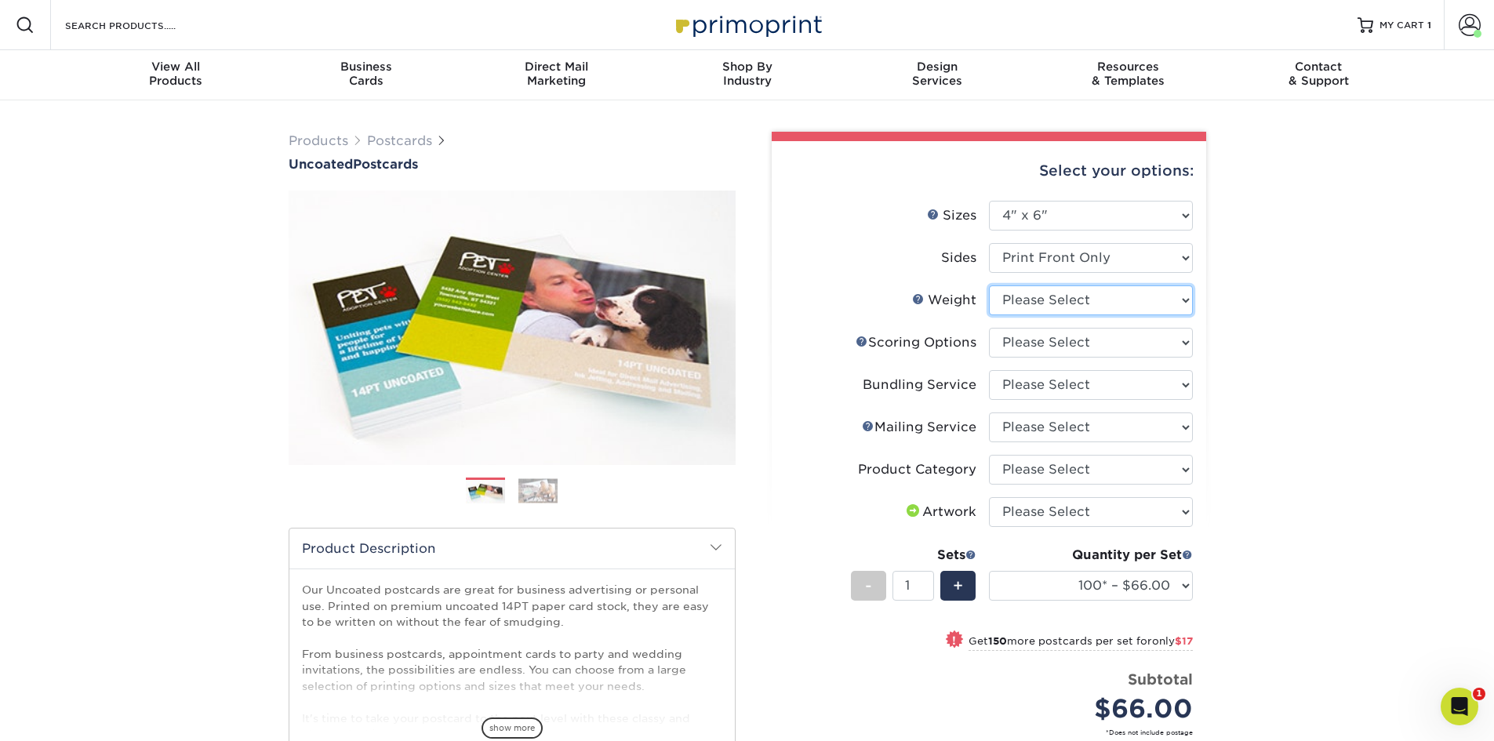
click at [1056, 302] on select "Please Select 14PT Uncoated" at bounding box center [1091, 300] width 204 height 30
select select "14PT Uncoated"
click at [989, 285] on select "Please Select 14PT Uncoated" at bounding box center [1091, 300] width 204 height 30
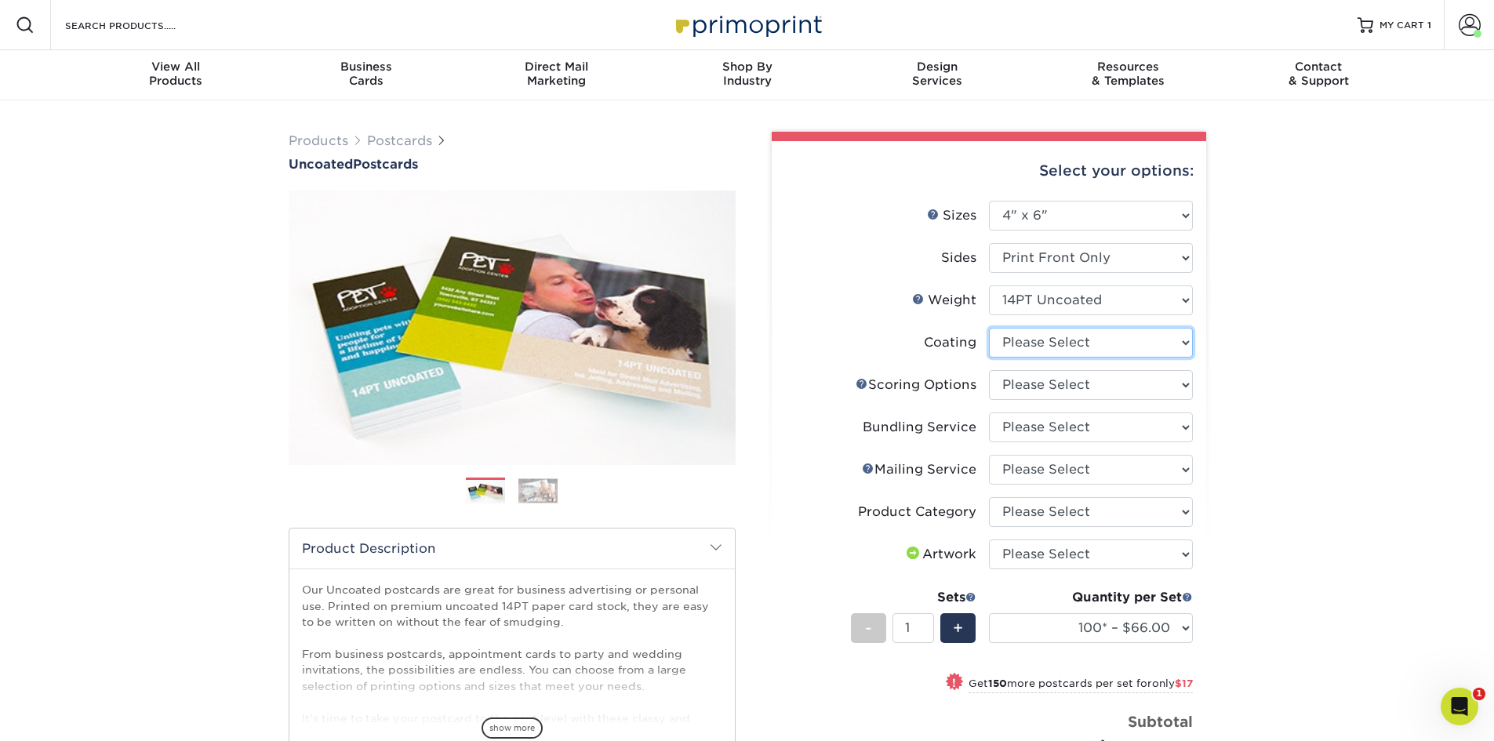
click at [1048, 342] on select at bounding box center [1091, 343] width 204 height 30
select select "3e7618de-abca-4bda-9f97-8b9129e913d8"
click at [989, 328] on select at bounding box center [1091, 343] width 204 height 30
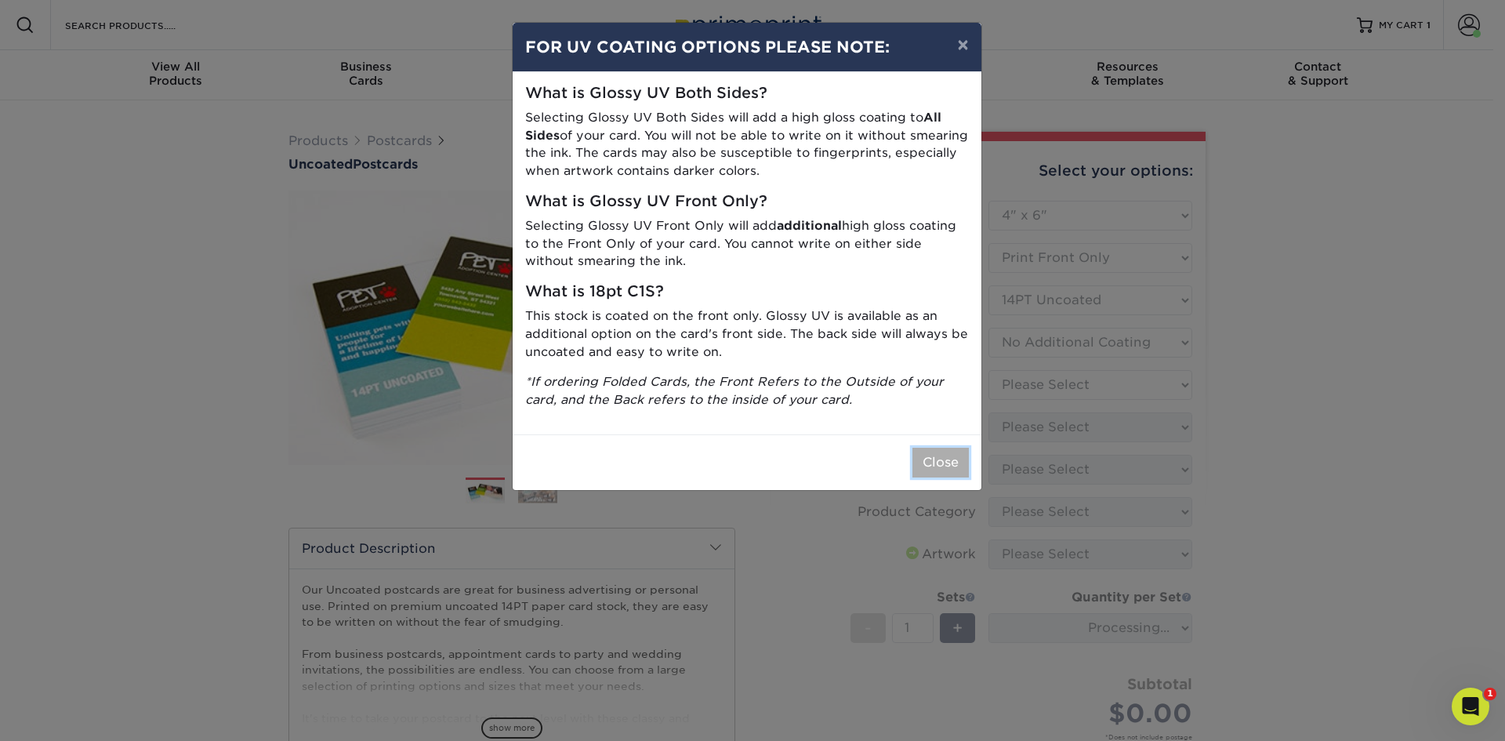
click at [942, 464] on button "Close" at bounding box center [941, 463] width 56 height 30
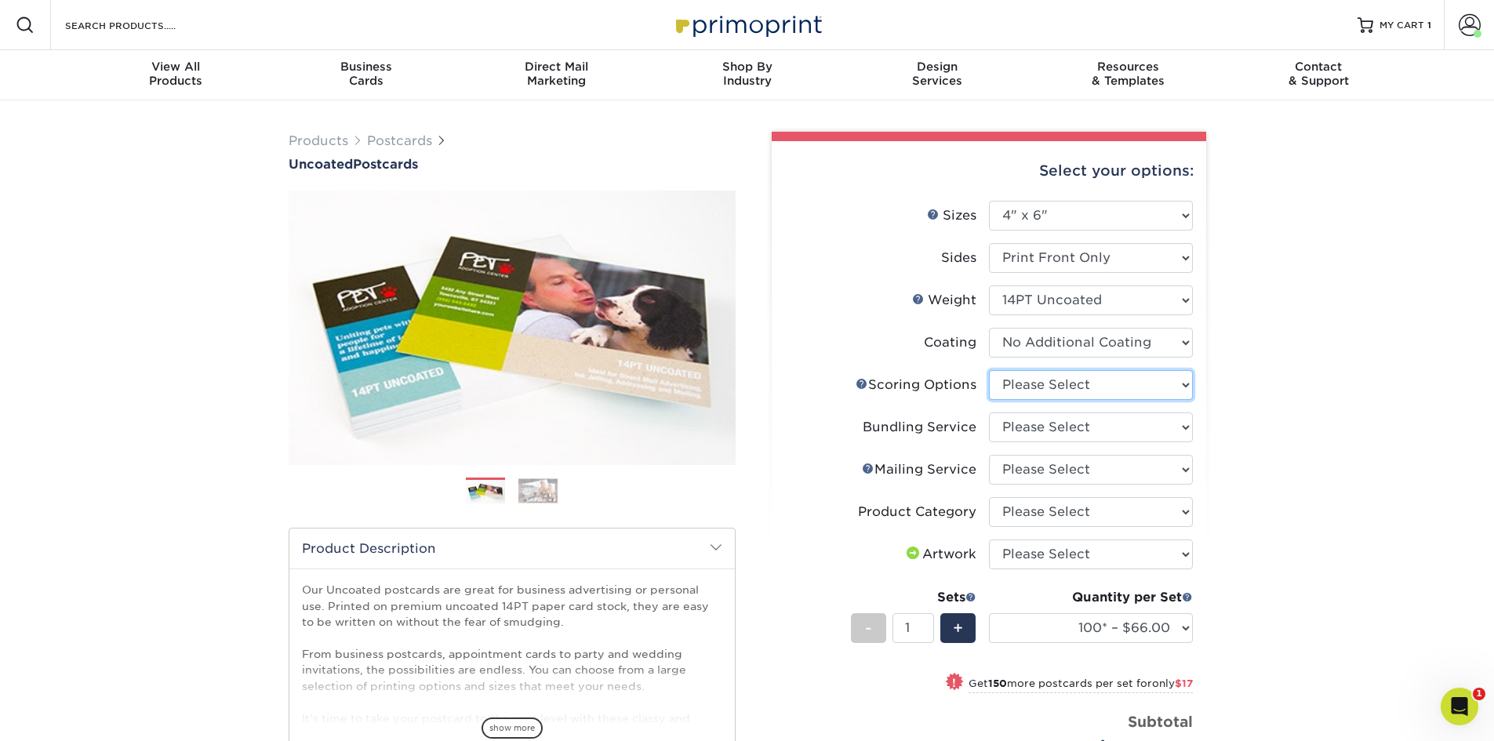
click at [1055, 381] on select "Please Select No Scoring One Score" at bounding box center [1091, 385] width 204 height 30
select select "16ebe401-5398-422d-8cb0-f3adbb82deb5"
click at [989, 370] on select "Please Select No Scoring One Score" at bounding box center [1091, 385] width 204 height 30
click at [1055, 423] on select "Please Select No Bundling Services Yes, Bundles of 50 (+2 Days) Yes, Bundles of…" at bounding box center [1091, 427] width 204 height 30
select select "58689abb-25c0-461c-a4c3-a80b627d6649"
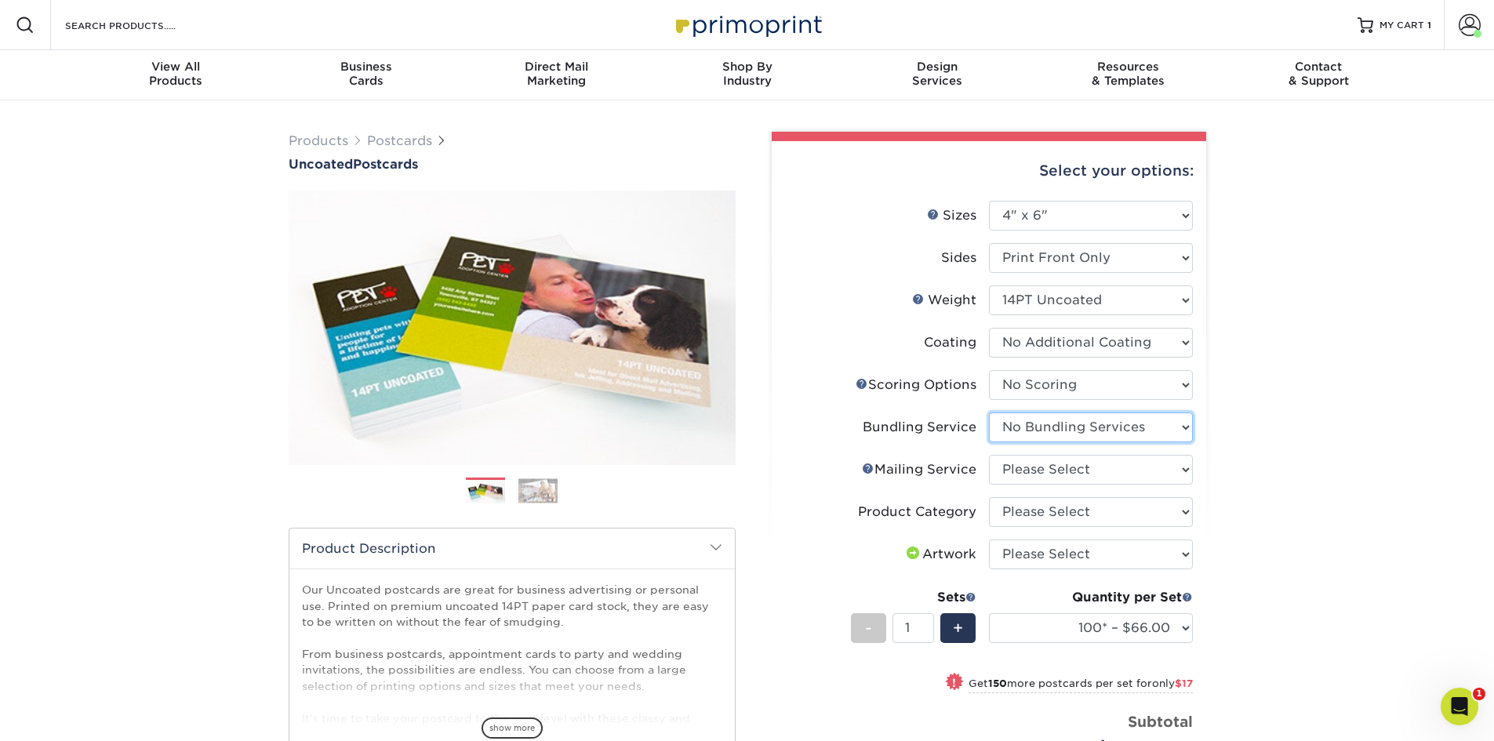
click at [989, 412] on select "Please Select No Bundling Services Yes, Bundles of 50 (+2 Days) Yes, Bundles of…" at bounding box center [1091, 427] width 204 height 30
click at [1051, 467] on select "Please Select No Direct Mailing Service No, I will mail/stamp/imprint Direct Ma…" at bounding box center [1091, 470] width 204 height 30
select select "3e5e9bdd-d78a-4c28-a41d-fe1407925ca6"
click at [989, 455] on select "Please Select No Direct Mailing Service No, I will mail/stamp/imprint Direct Ma…" at bounding box center [1091, 470] width 204 height 30
click at [1049, 507] on select "Please Select Postcards" at bounding box center [1091, 512] width 204 height 30
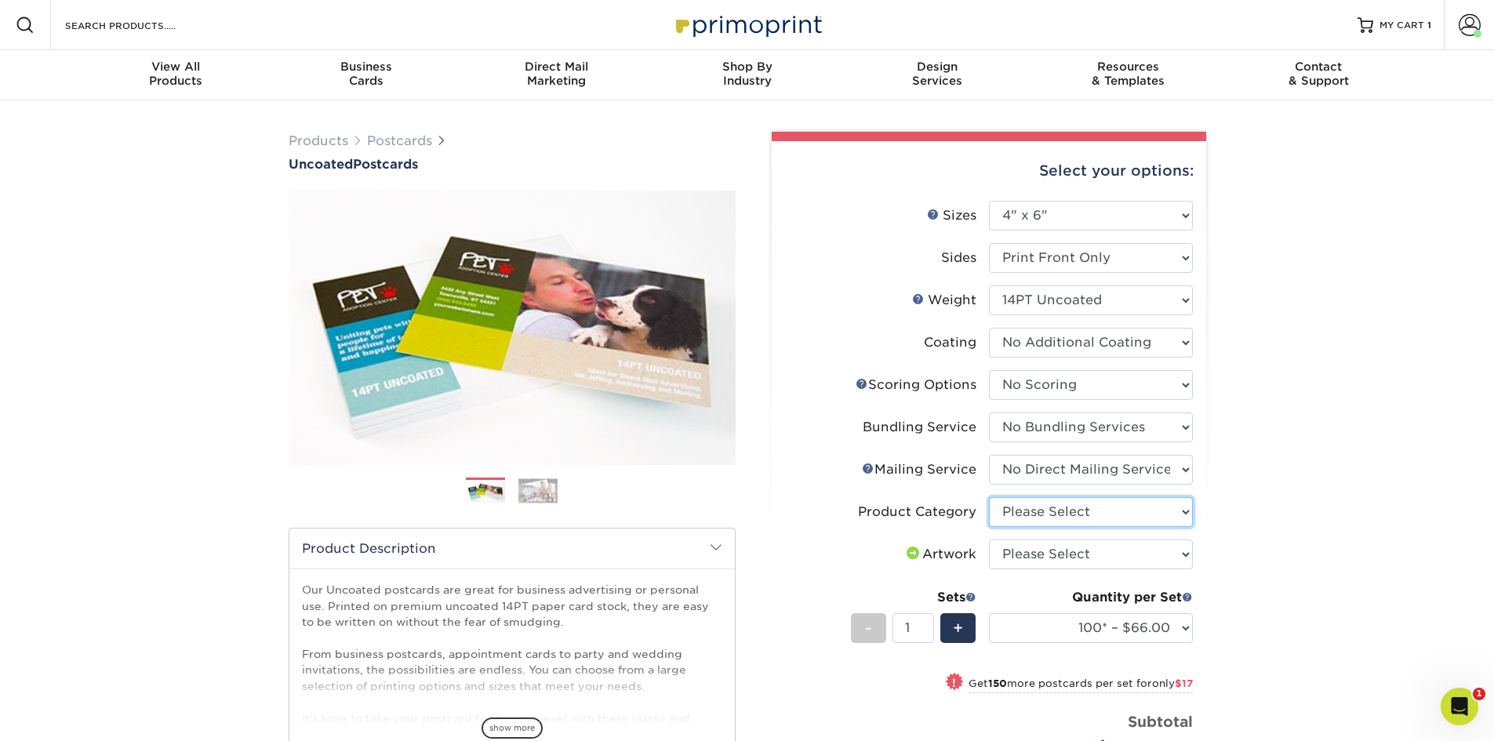
select select "9b7272e0-d6c8-4c3c-8e97-d3a1bcdab858"
click at [989, 497] on select "Please Select Postcards" at bounding box center [1091, 512] width 204 height 30
click at [1044, 556] on select "Please Select I will upload files I need a design - $150" at bounding box center [1091, 554] width 204 height 30
click at [1264, 503] on div "Products Postcards Uncoated Postcards Next" at bounding box center [747, 573] width 1494 height 946
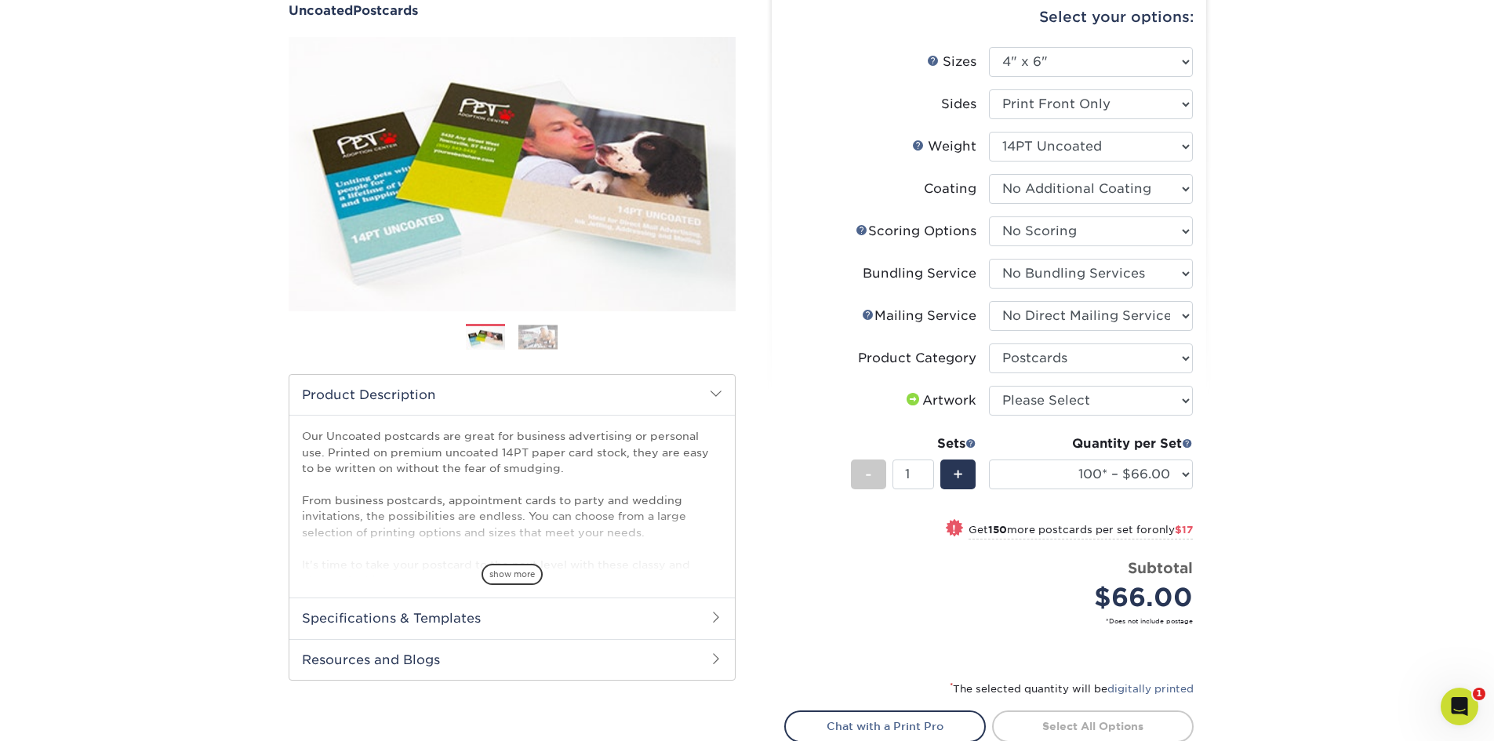
scroll to position [157, 0]
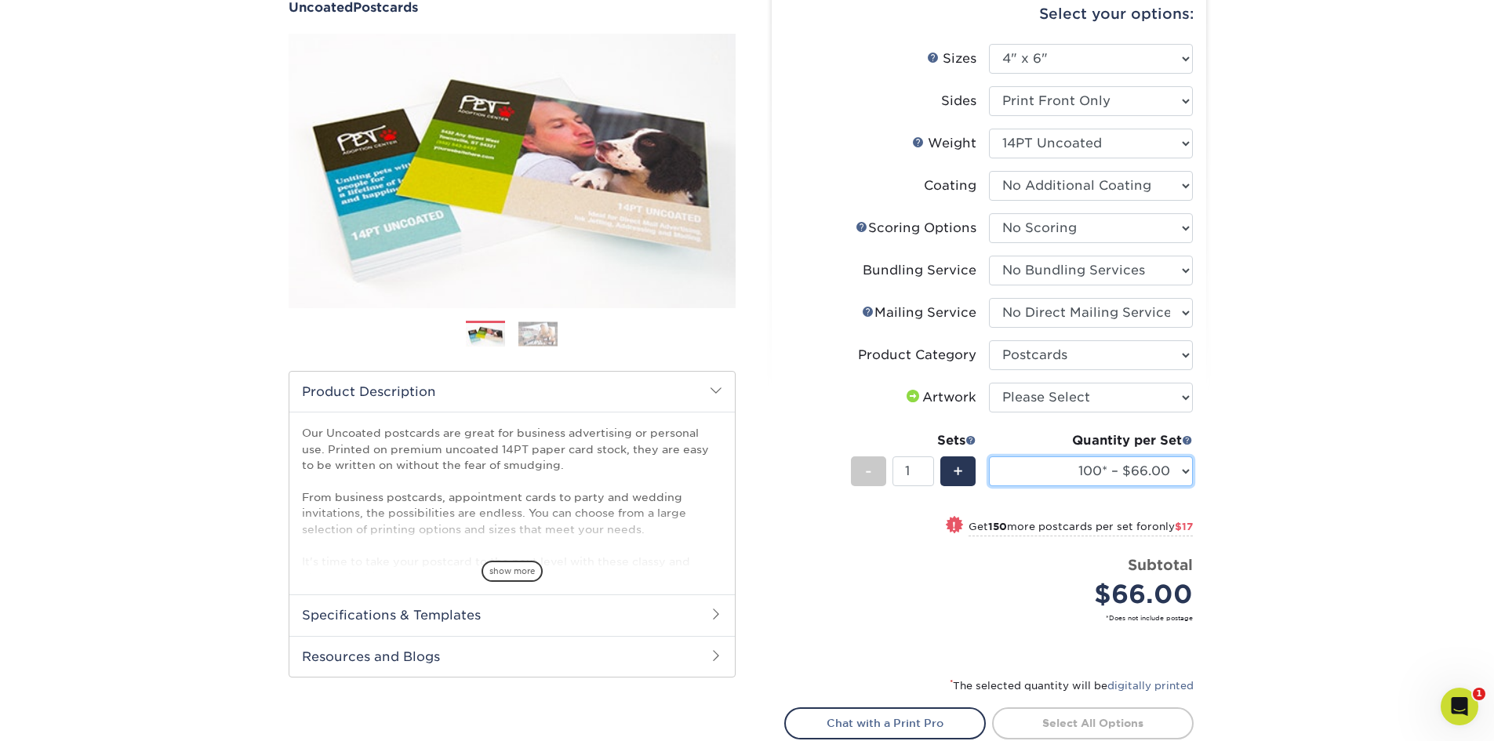
click at [1067, 473] on select "100* – $66.00 250* – $83.00 500 – $89.00 750 – $98.00 1000 – $106.00 1500 – $13…" at bounding box center [1091, 471] width 204 height 30
select select "1000 – $106.00"
click at [989, 456] on select "100* – $66.00 250* – $83.00 500 – $89.00 750 – $98.00 1000 – $106.00 1500 – $13…" at bounding box center [1091, 471] width 204 height 30
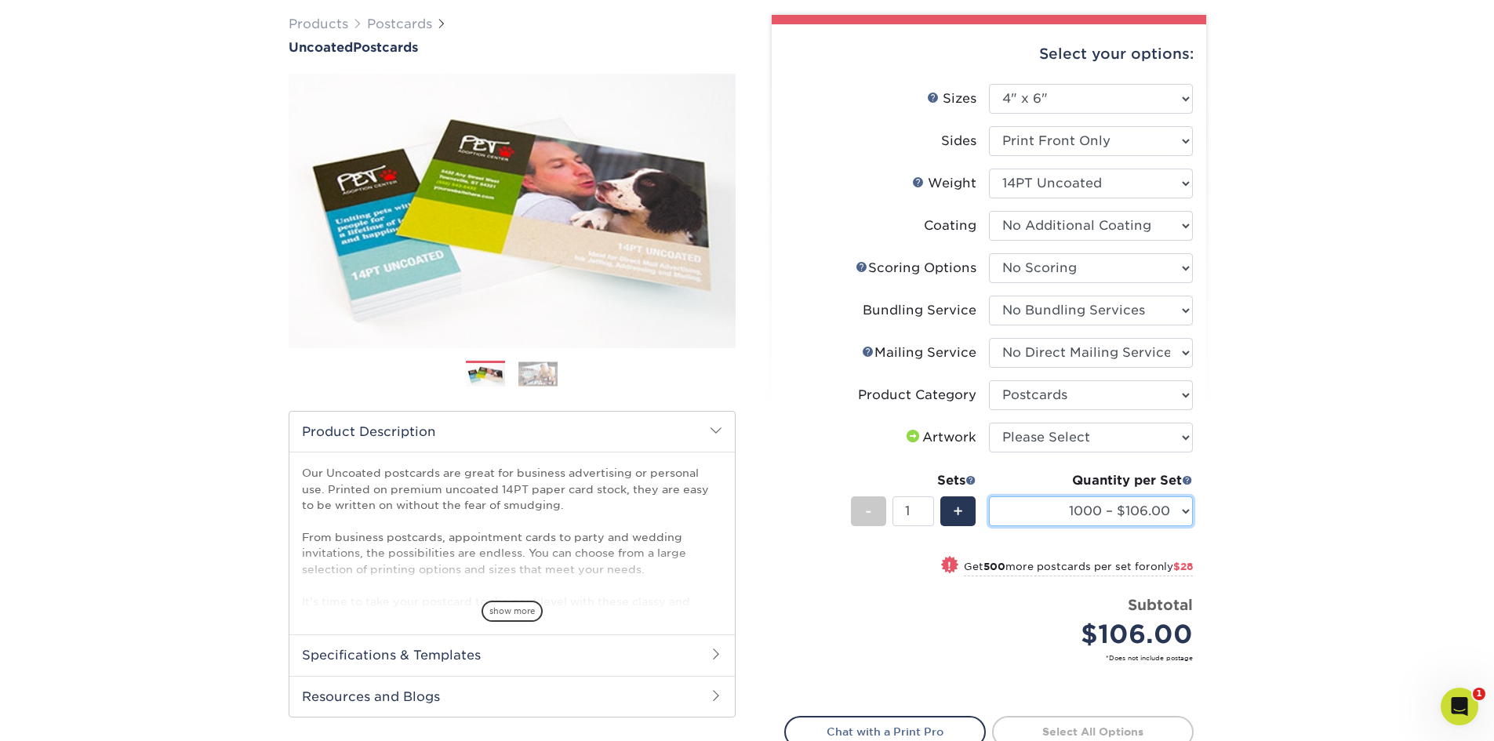
scroll to position [78, 0]
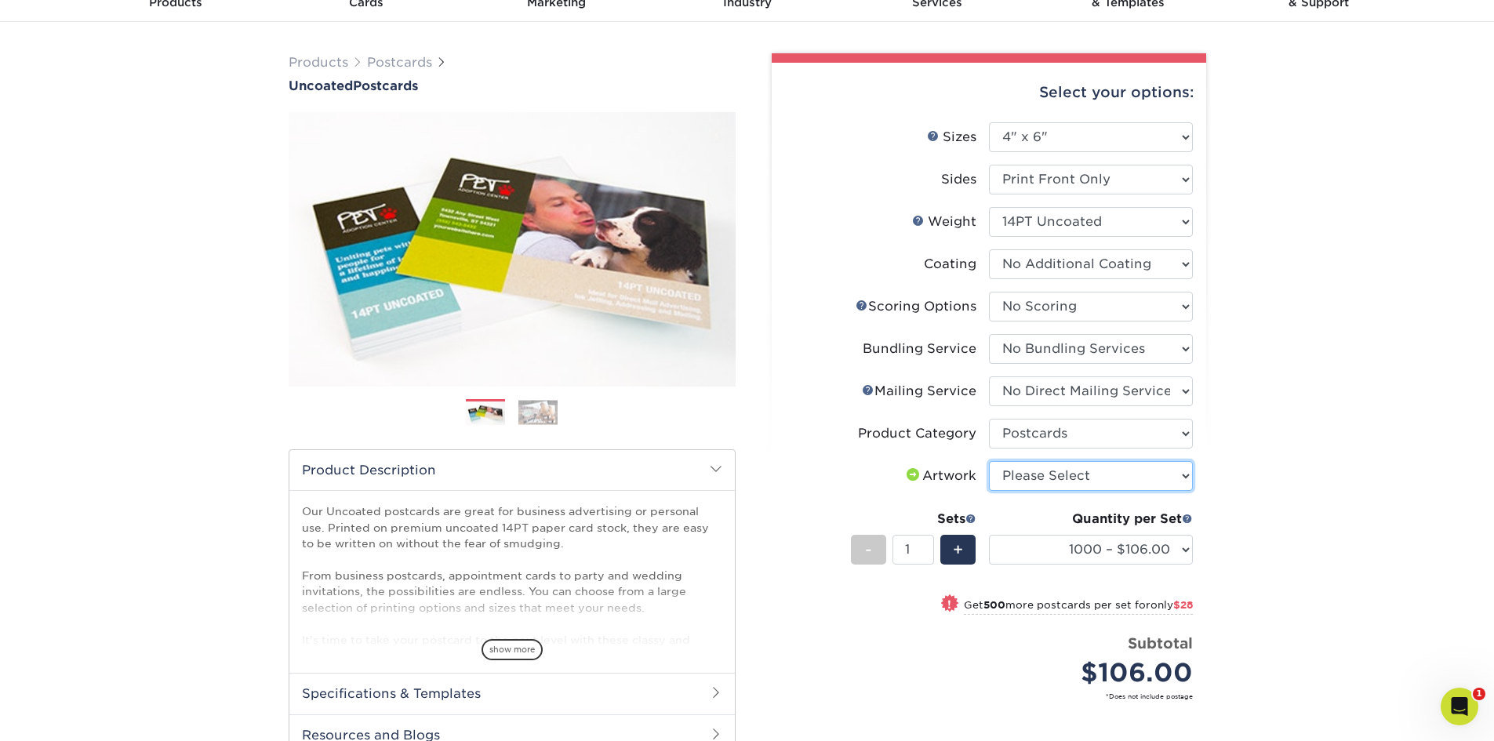
click at [1019, 474] on select "Please Select I will upload files I need a design - $150" at bounding box center [1091, 476] width 204 height 30
select select "design"
click at [989, 461] on select "Please Select I will upload files I need a design - $150" at bounding box center [1091, 476] width 204 height 30
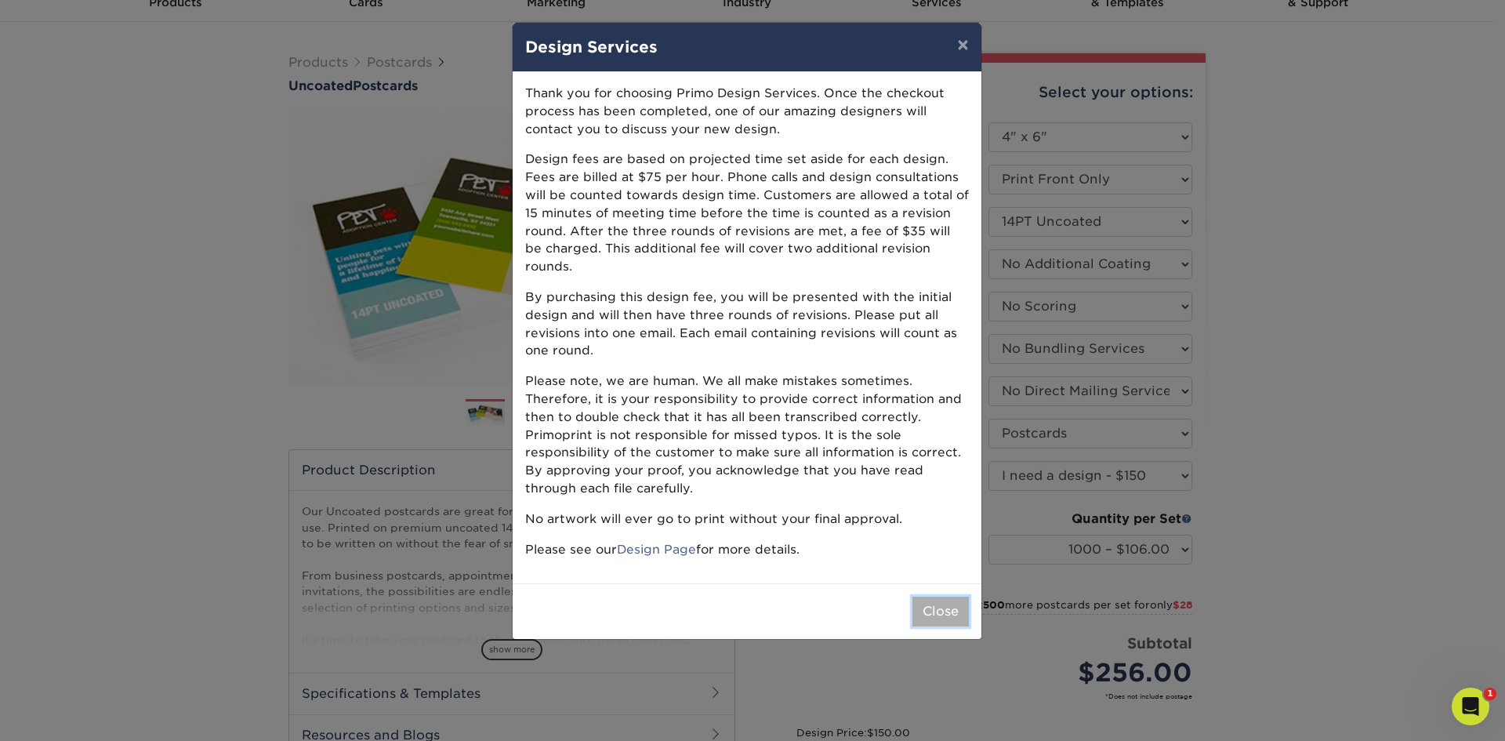
click at [946, 597] on button "Close" at bounding box center [941, 612] width 56 height 30
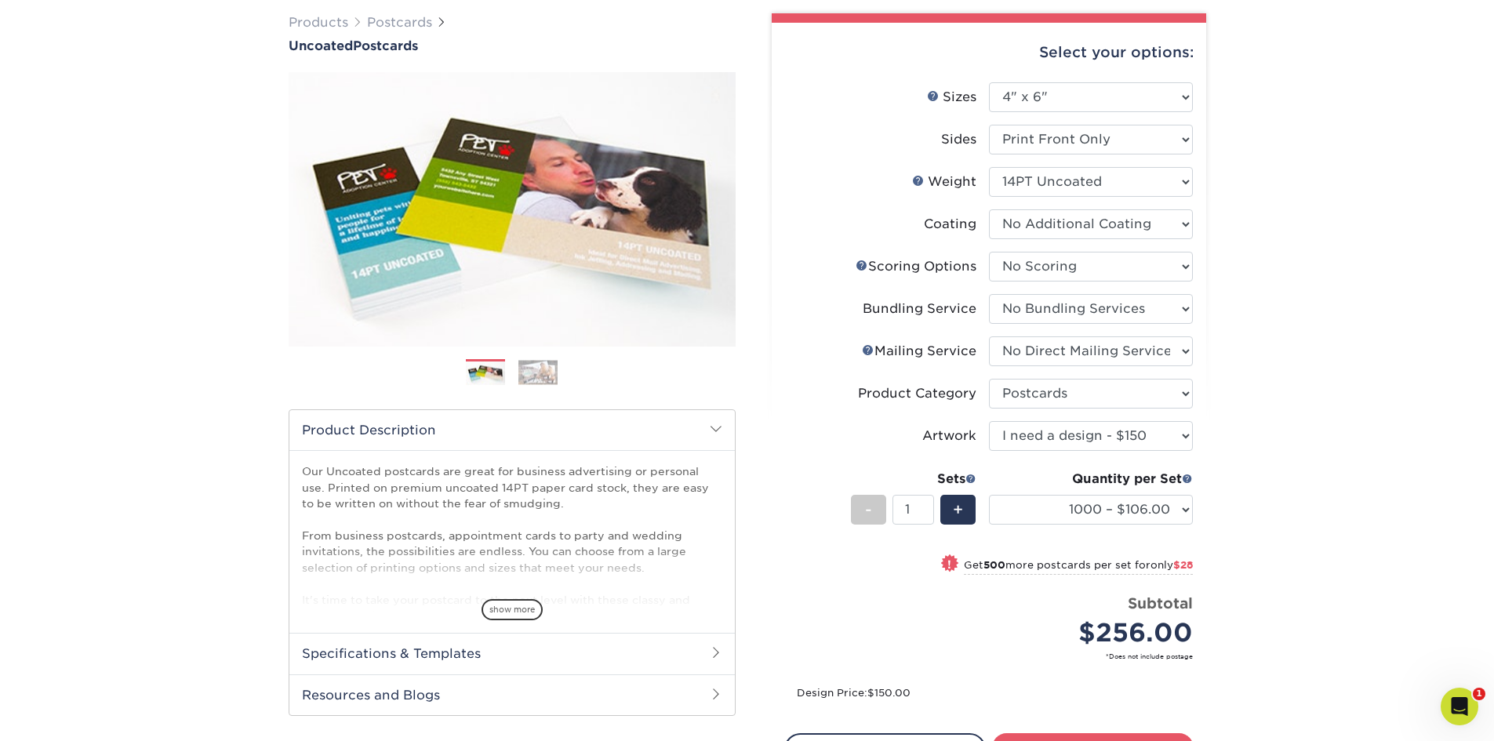
scroll to position [0, 0]
